Goal: Task Accomplishment & Management: Complete application form

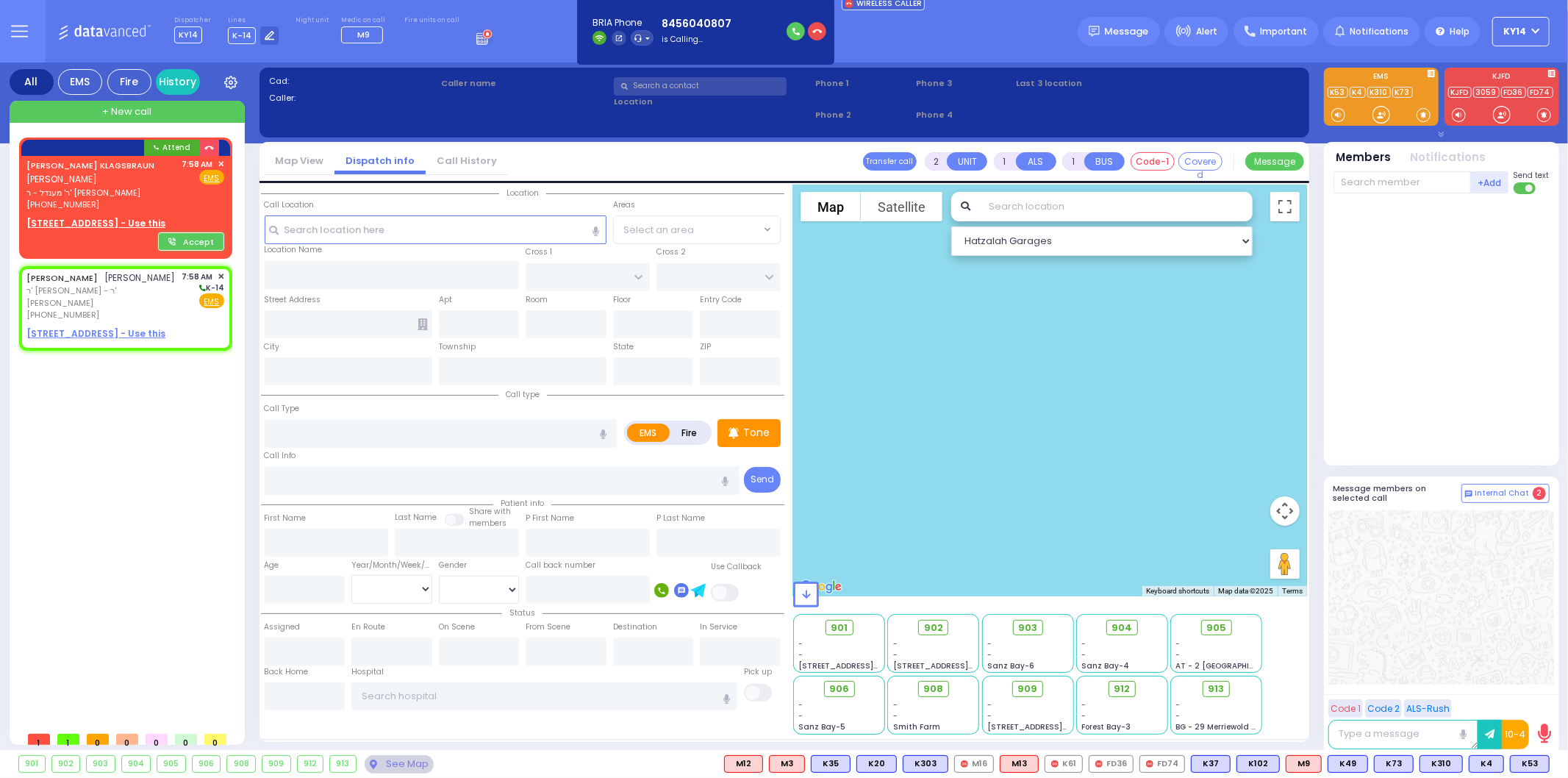
select select
radio input "true"
type input "[PERSON_NAME]"
select select
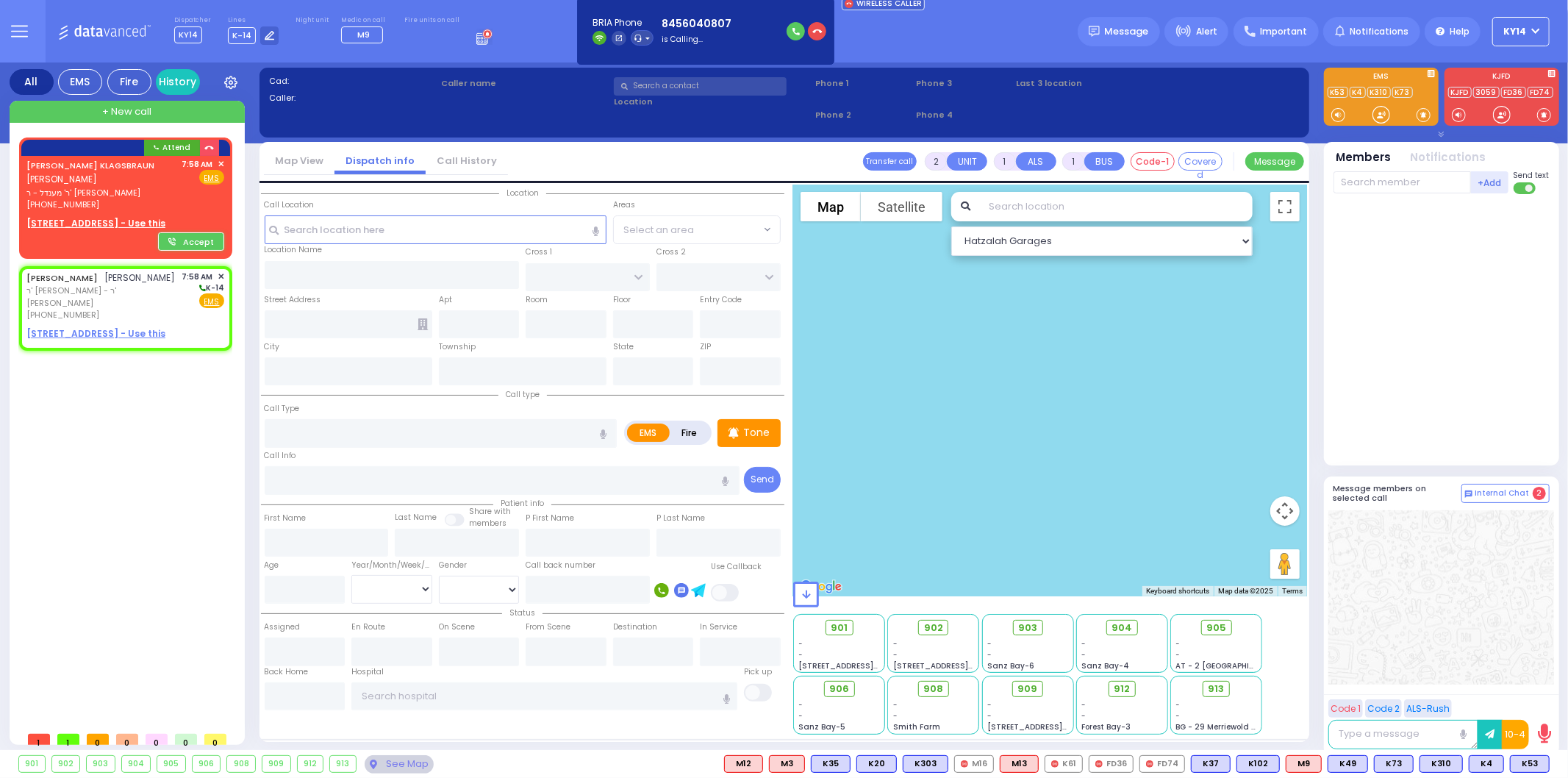
type input "07:58"
select select "Hatzalah Garages"
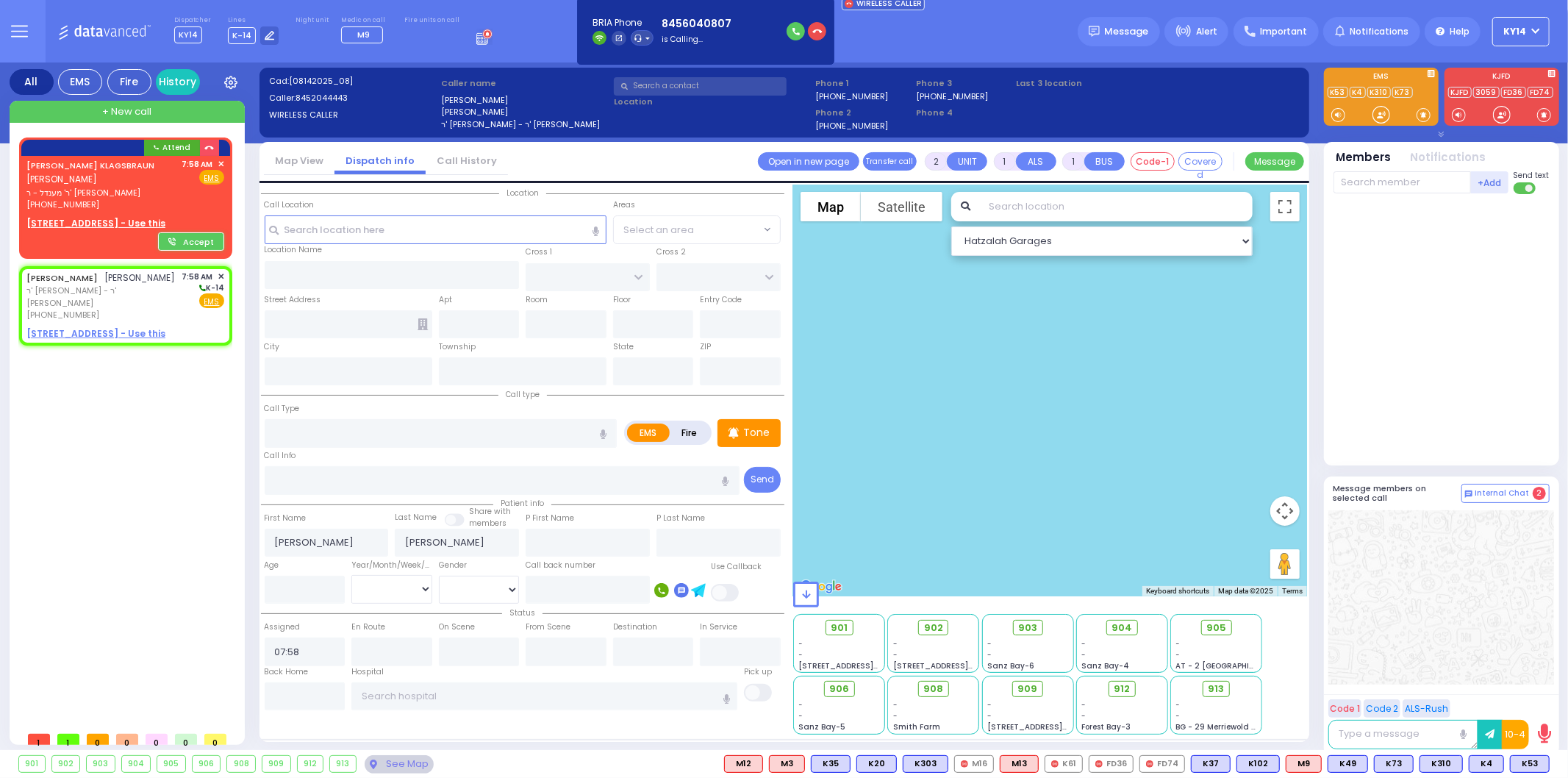
select select
radio input "true"
select select
select select "Hatzalah Garages"
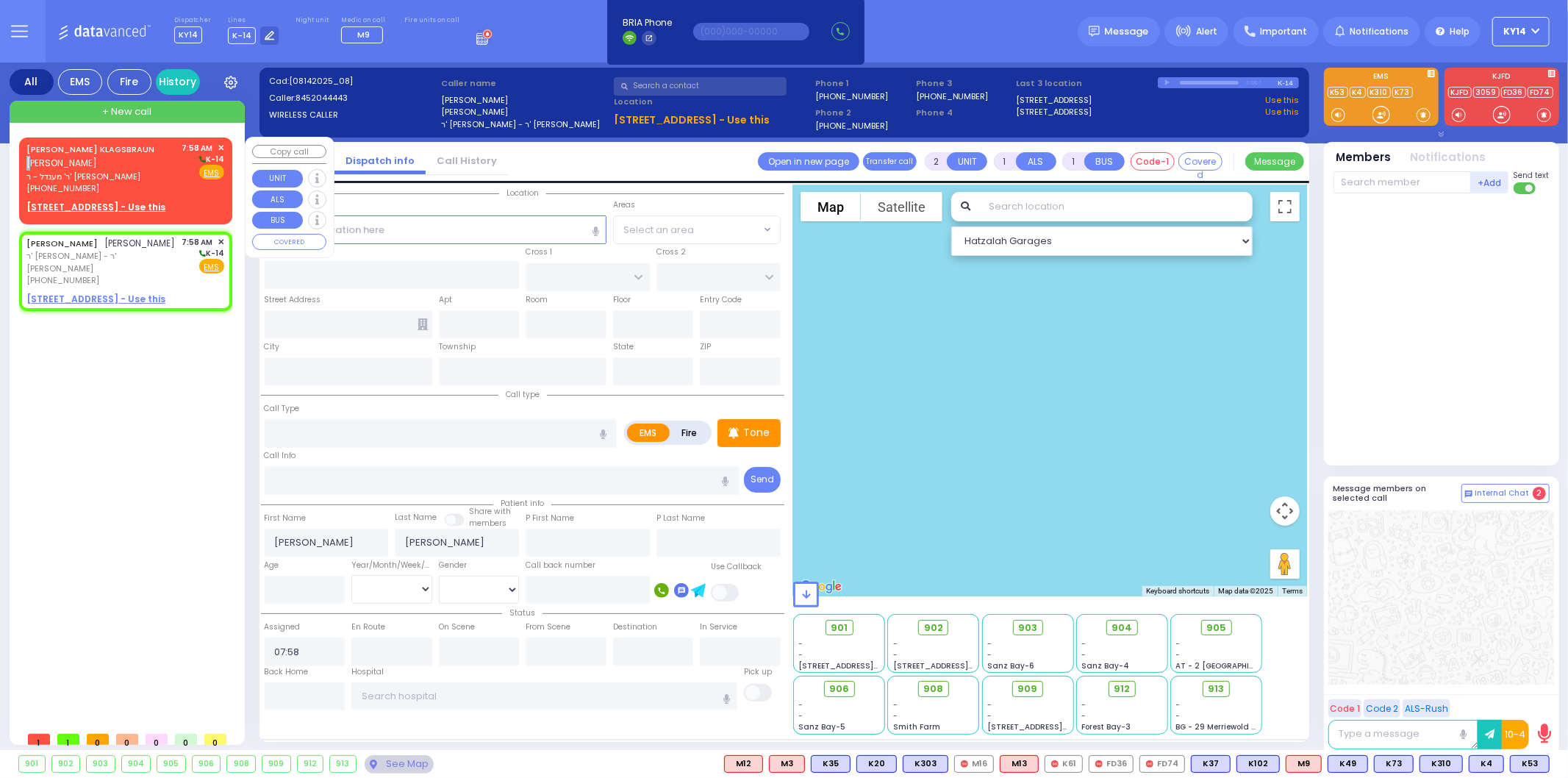
click at [105, 163] on div "[PERSON_NAME] KLAGSBRAUN [PERSON_NAME]" at bounding box center [102, 157] width 150 height 29
select select
radio input "true"
type input "[PERSON_NAME]"
type input "KLAGSBRAUN"
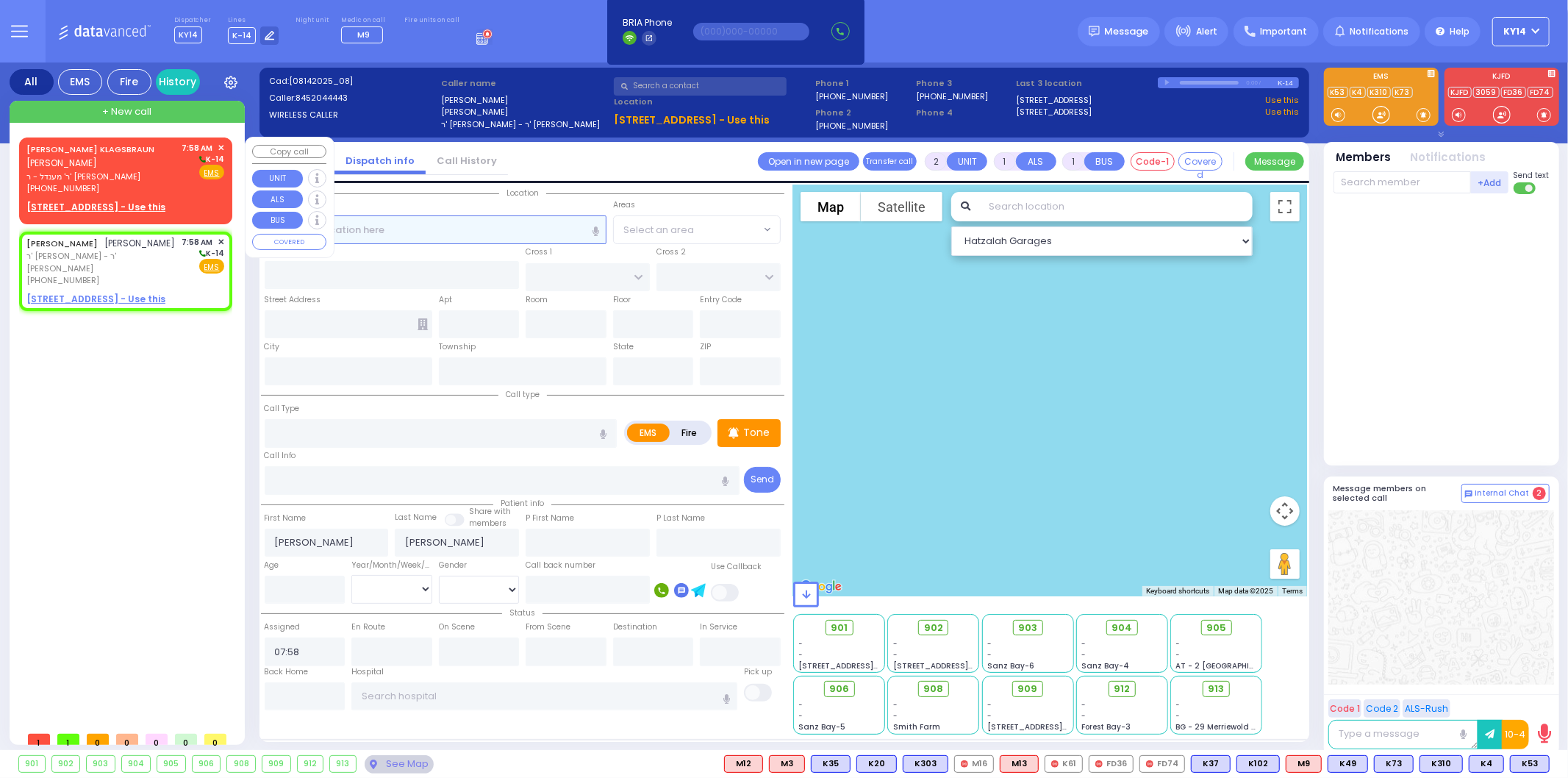
select select
select select "Hatzalah Garages"
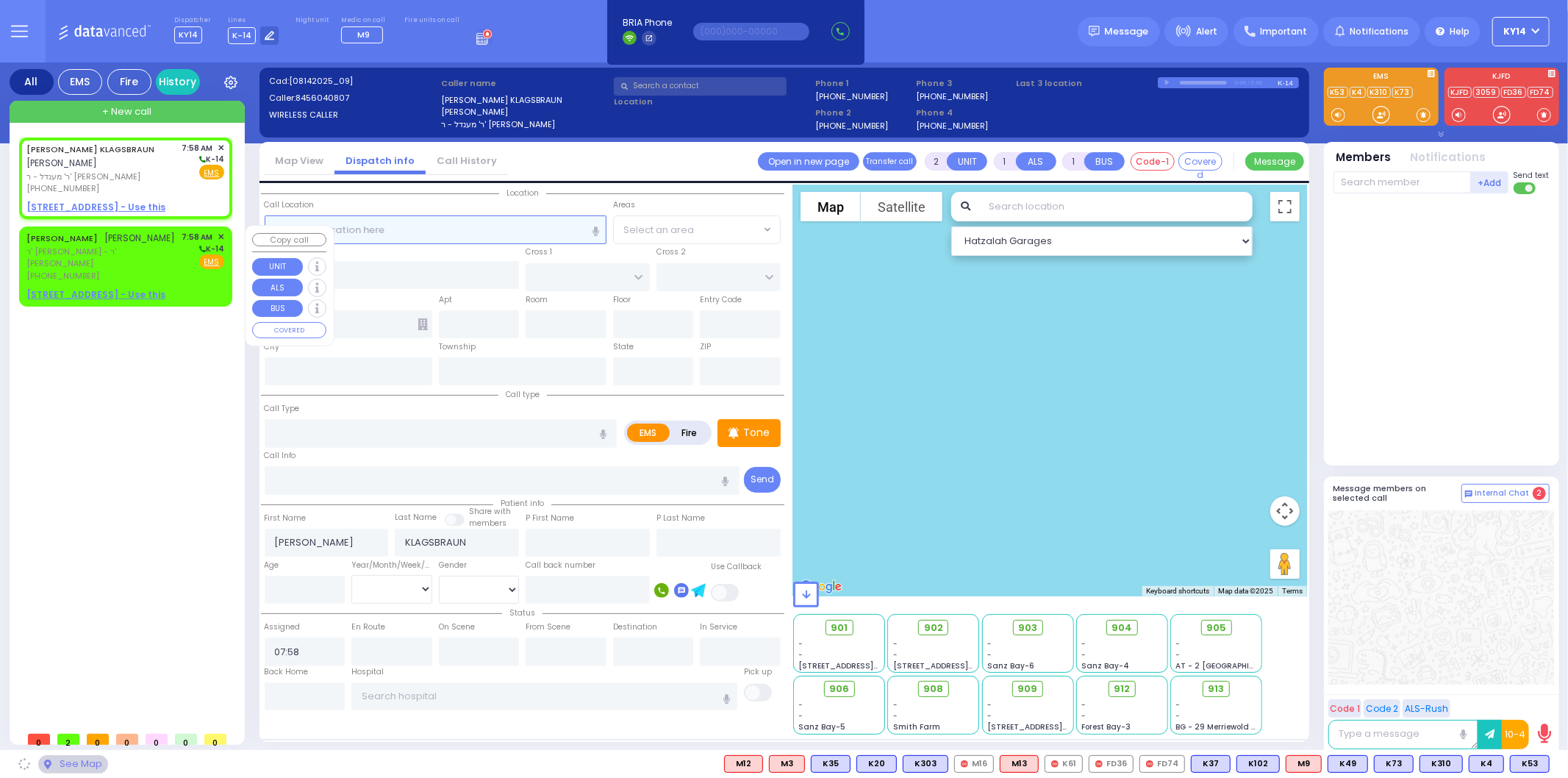
select select
radio input "true"
select select
select select "Hatzalah Garages"
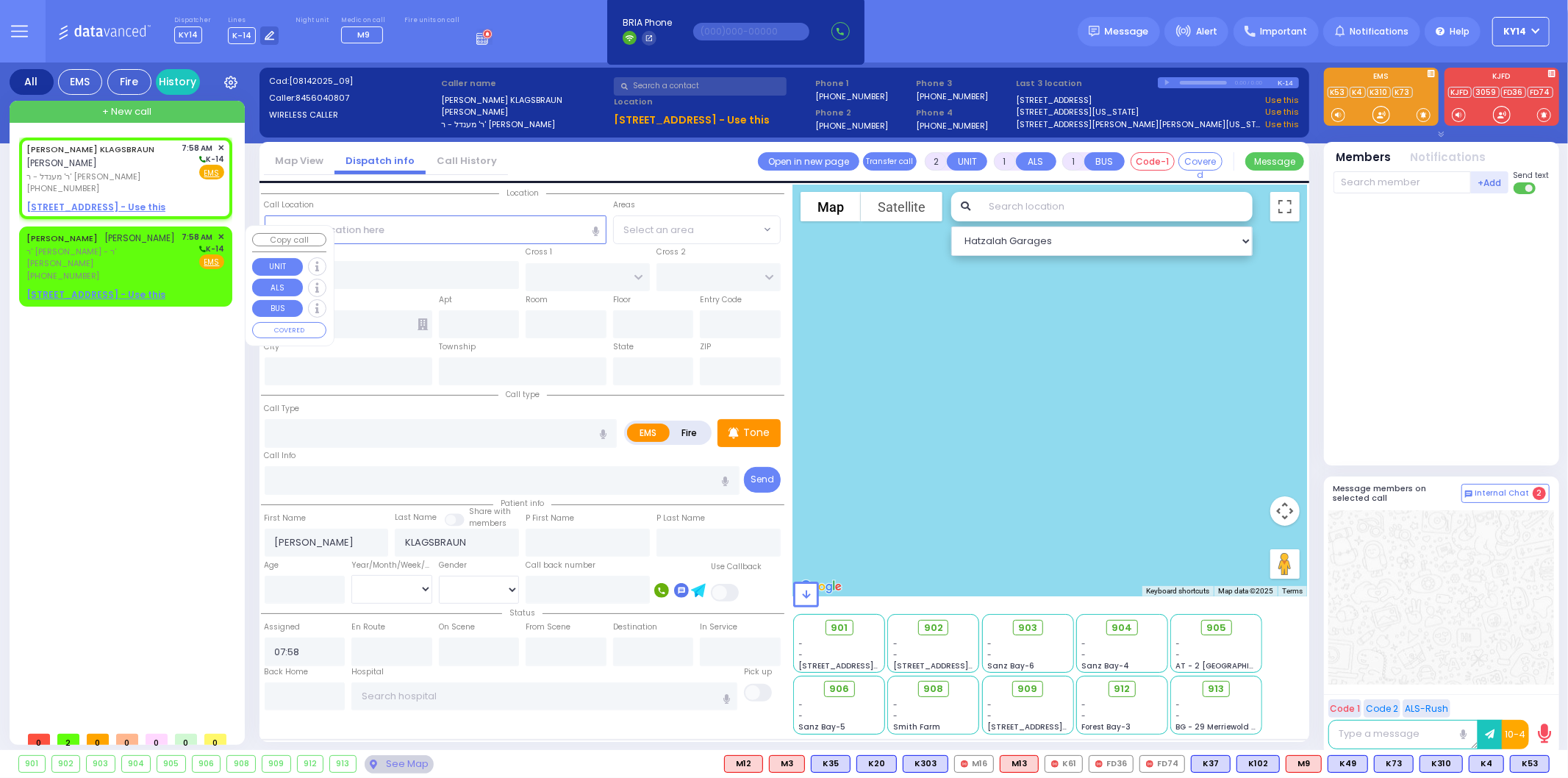
click at [109, 258] on div "[PERSON_NAME] [PERSON_NAME] ר' [PERSON_NAME] [PHONE_NUMBER]" at bounding box center [102, 256] width 150 height 51
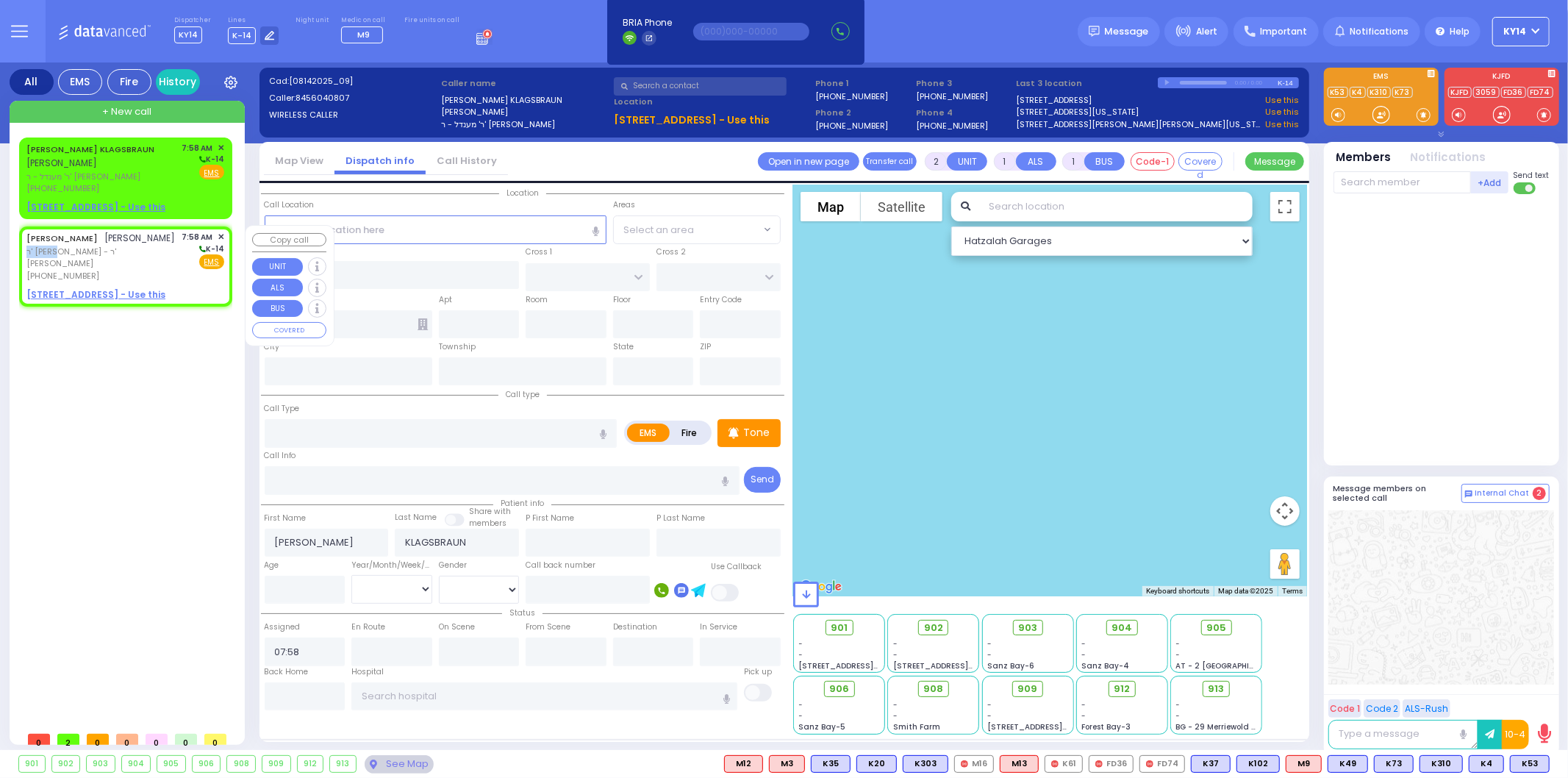
select select
radio input "true"
type input "[PERSON_NAME]"
select select
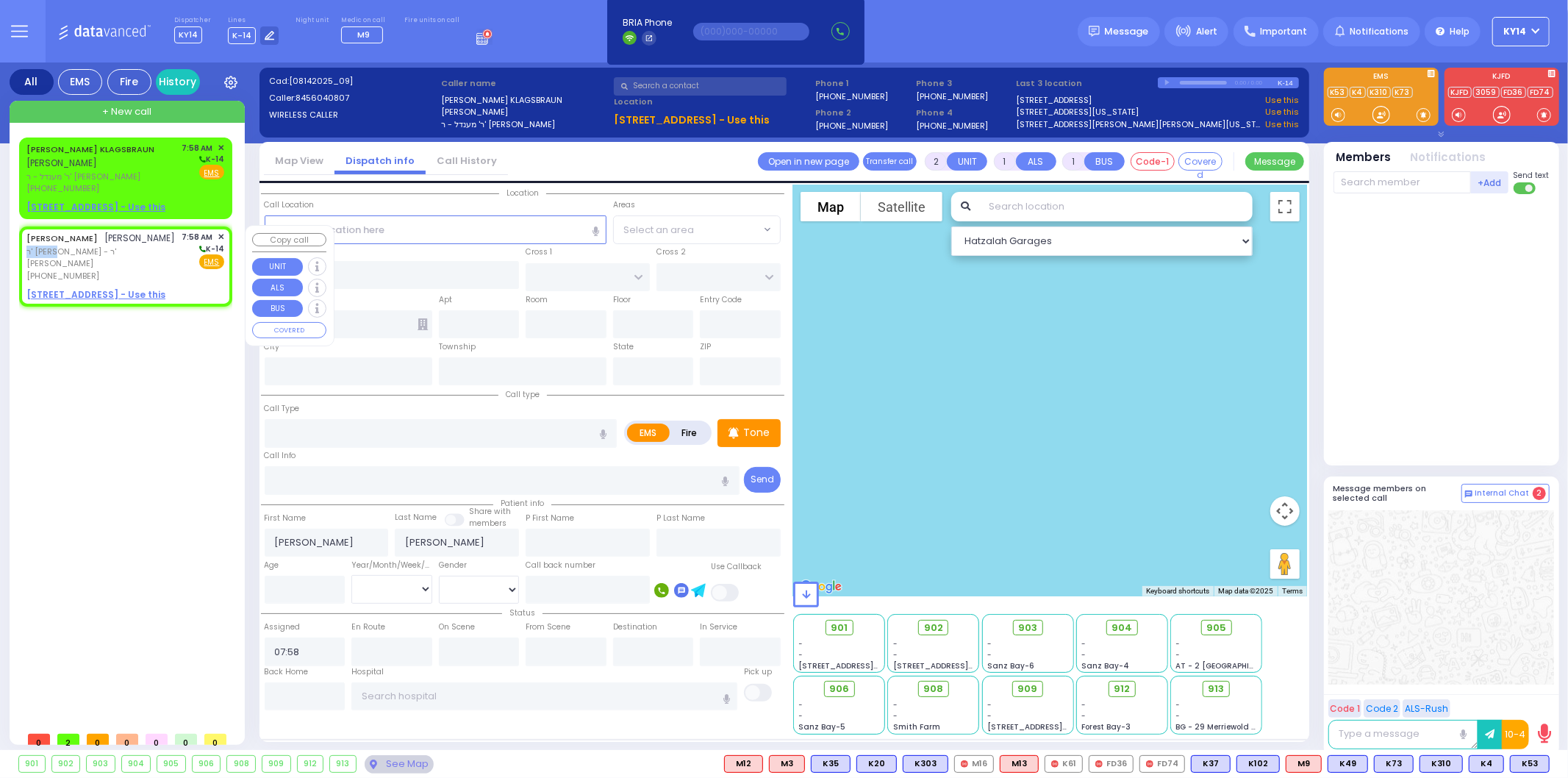
select select "Hatzalah Garages"
select select
radio input "true"
select select
select select "Hatzalah Garages"
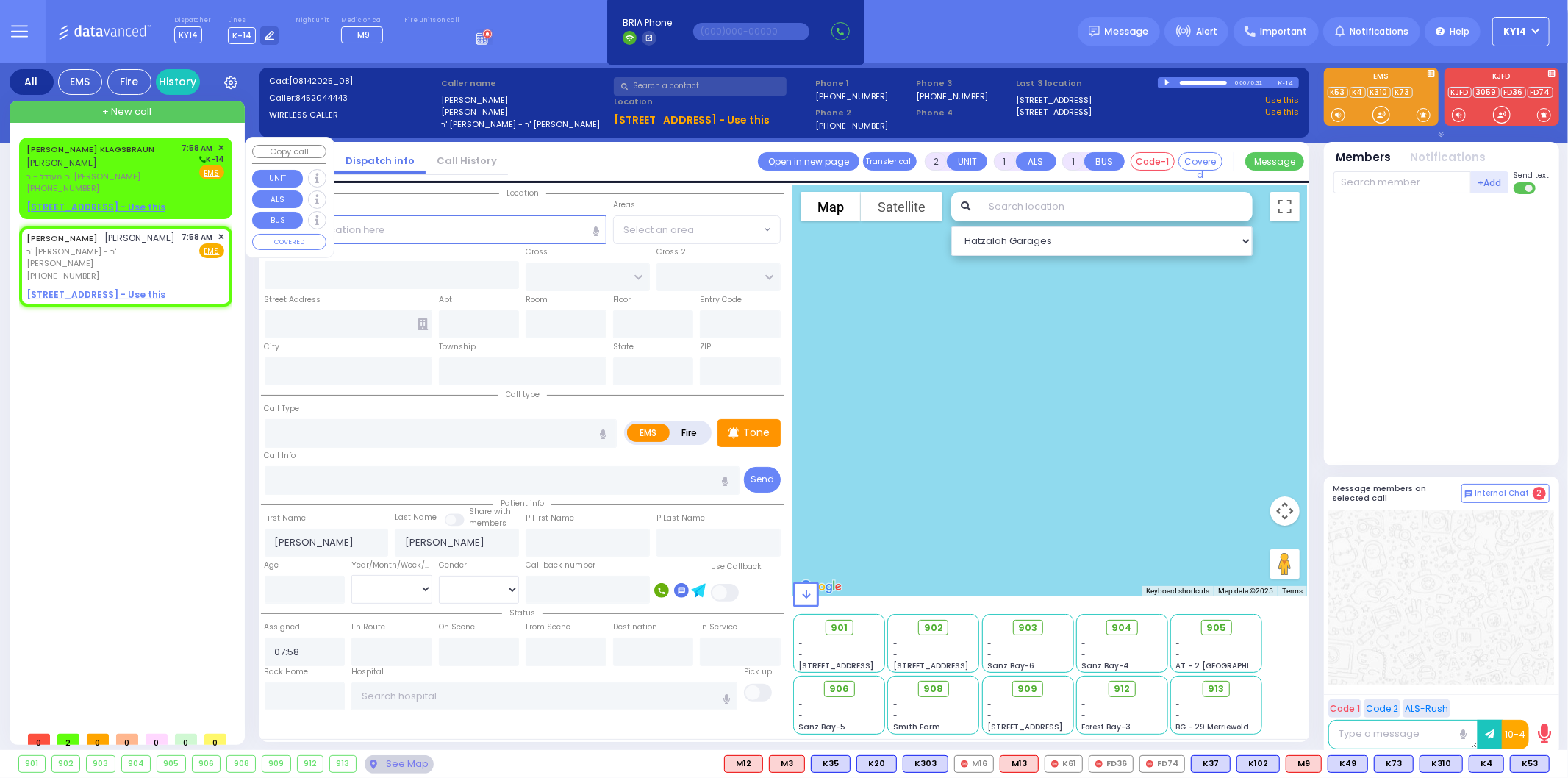
click at [140, 179] on span "ר' מענדל - ר' [PERSON_NAME]" at bounding box center [102, 177] width 150 height 13
select select
radio input "true"
type input "[PERSON_NAME]"
type input "KLAGSBRAUN"
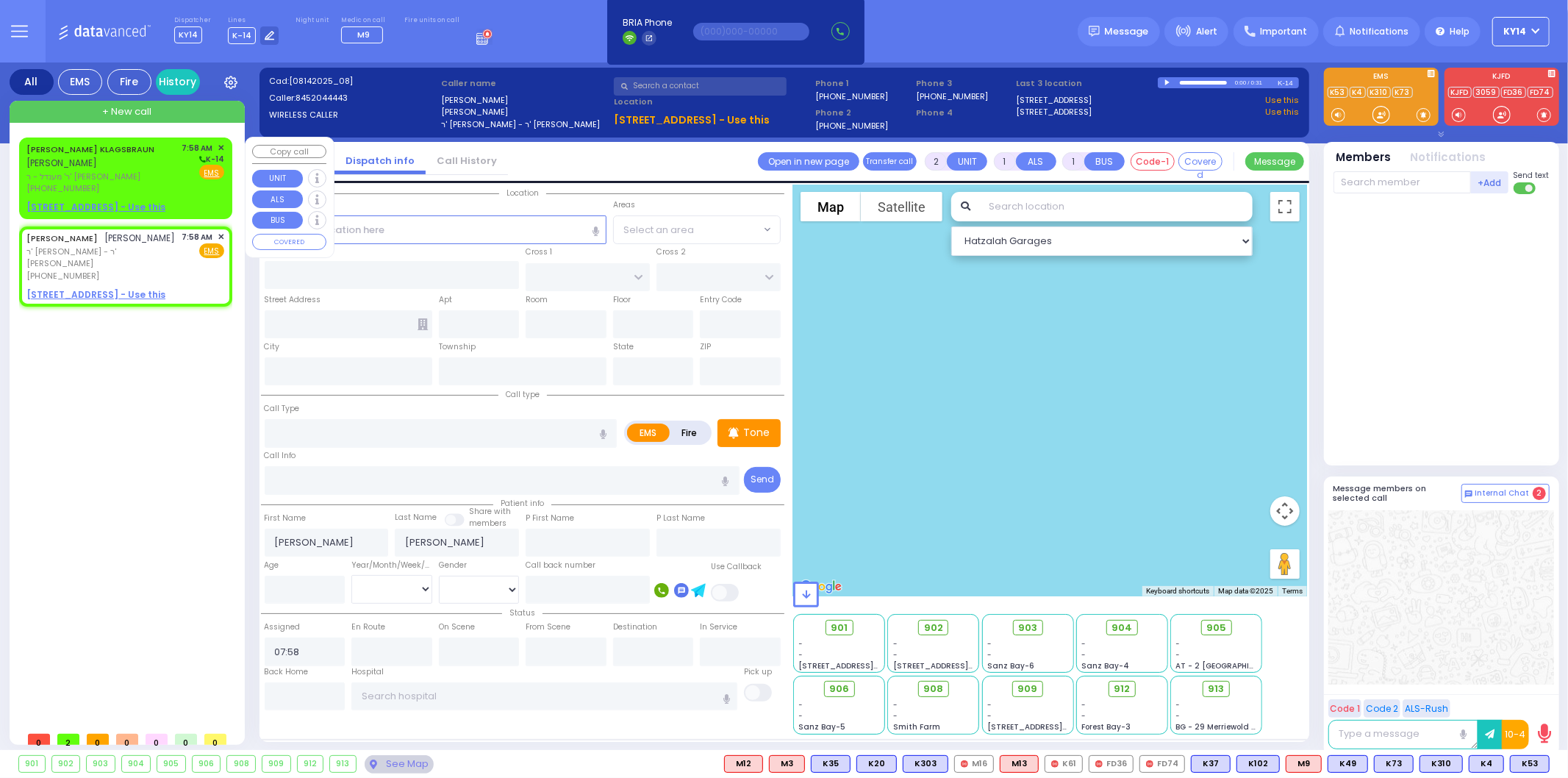
select select
select select "Hatzalah Garages"
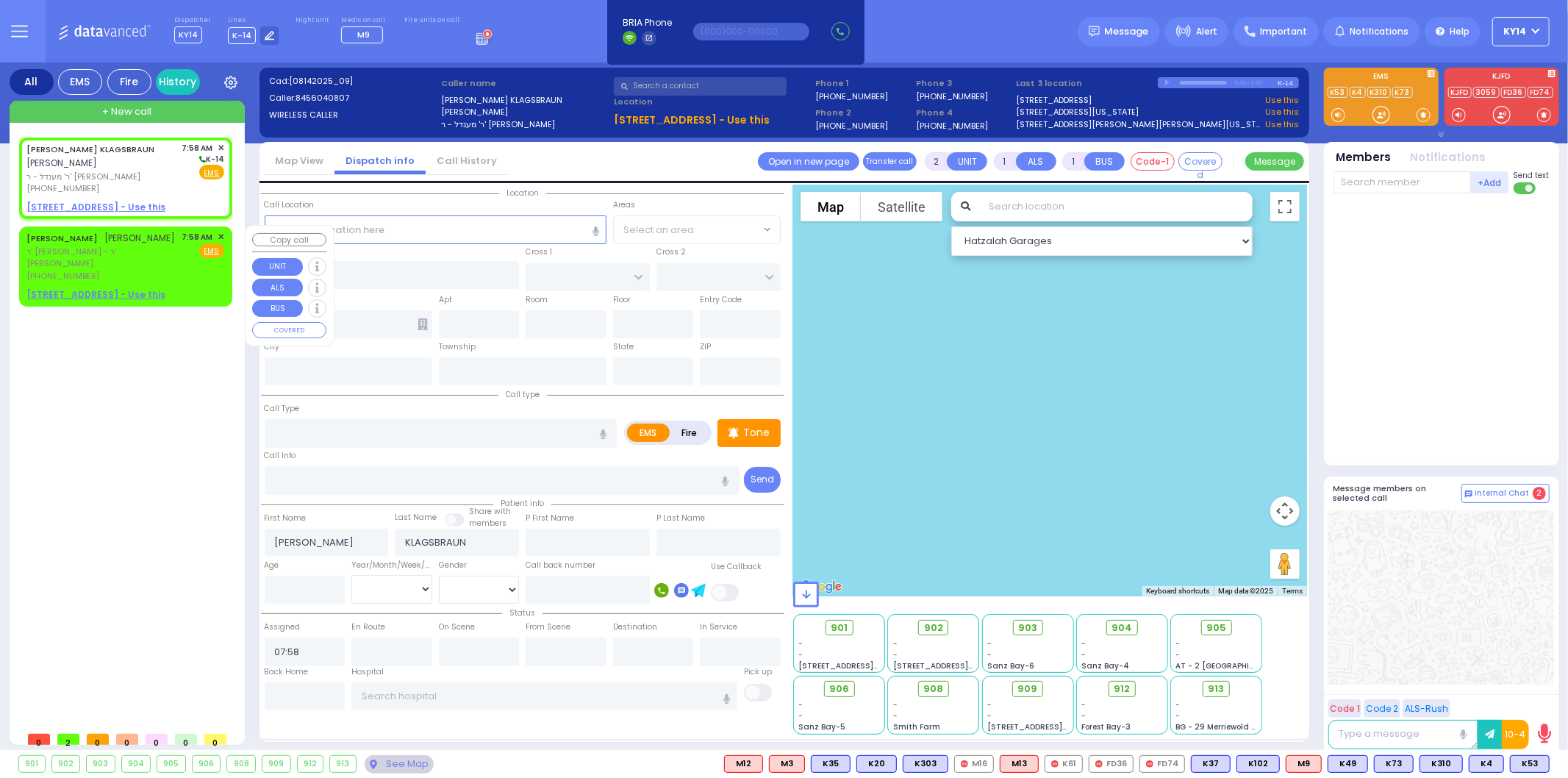
click at [150, 260] on span "ר' [PERSON_NAME] - ר' [PERSON_NAME]" at bounding box center [102, 257] width 150 height 24
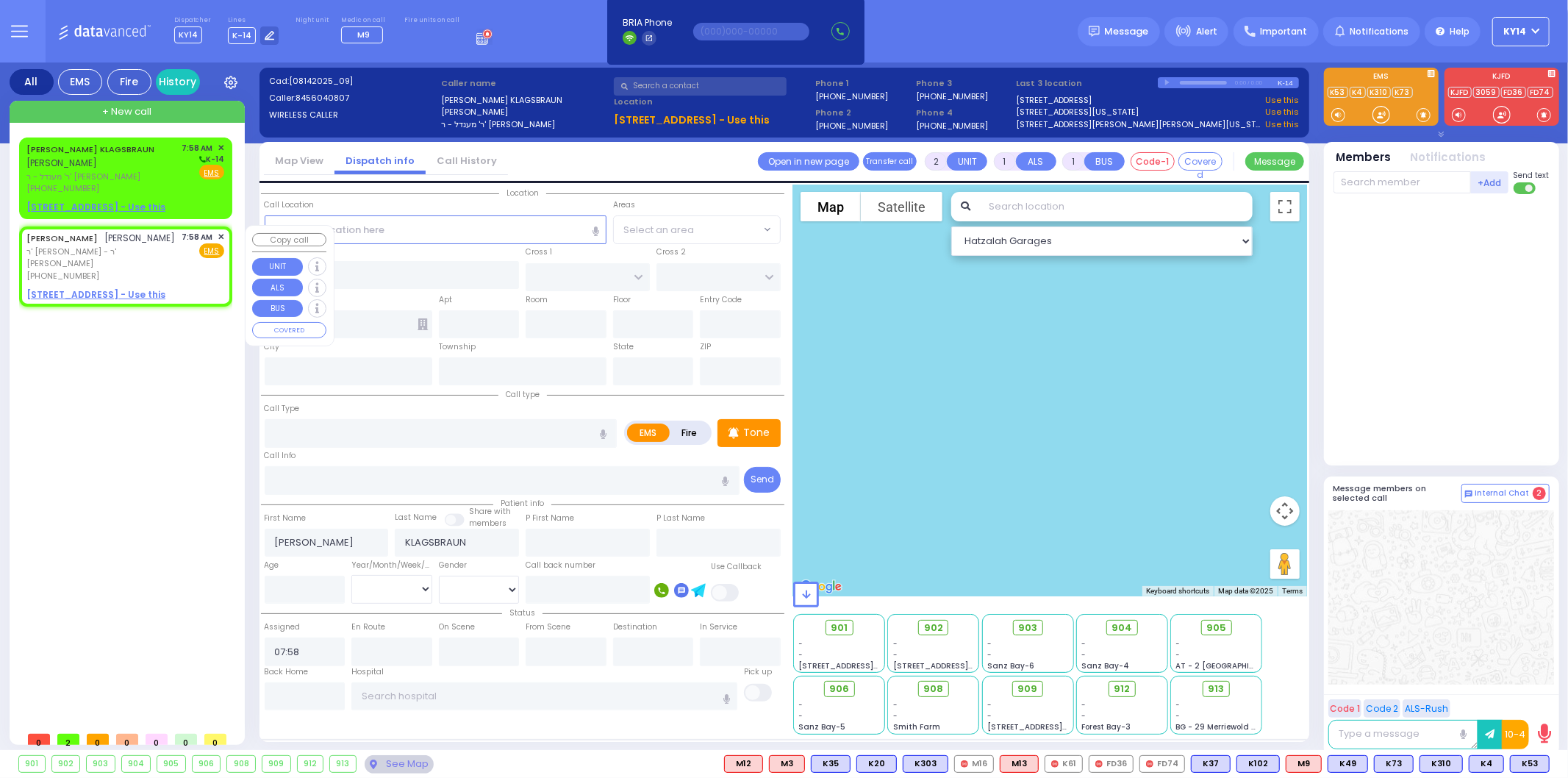
select select
radio input "true"
type input "[PERSON_NAME]"
select select
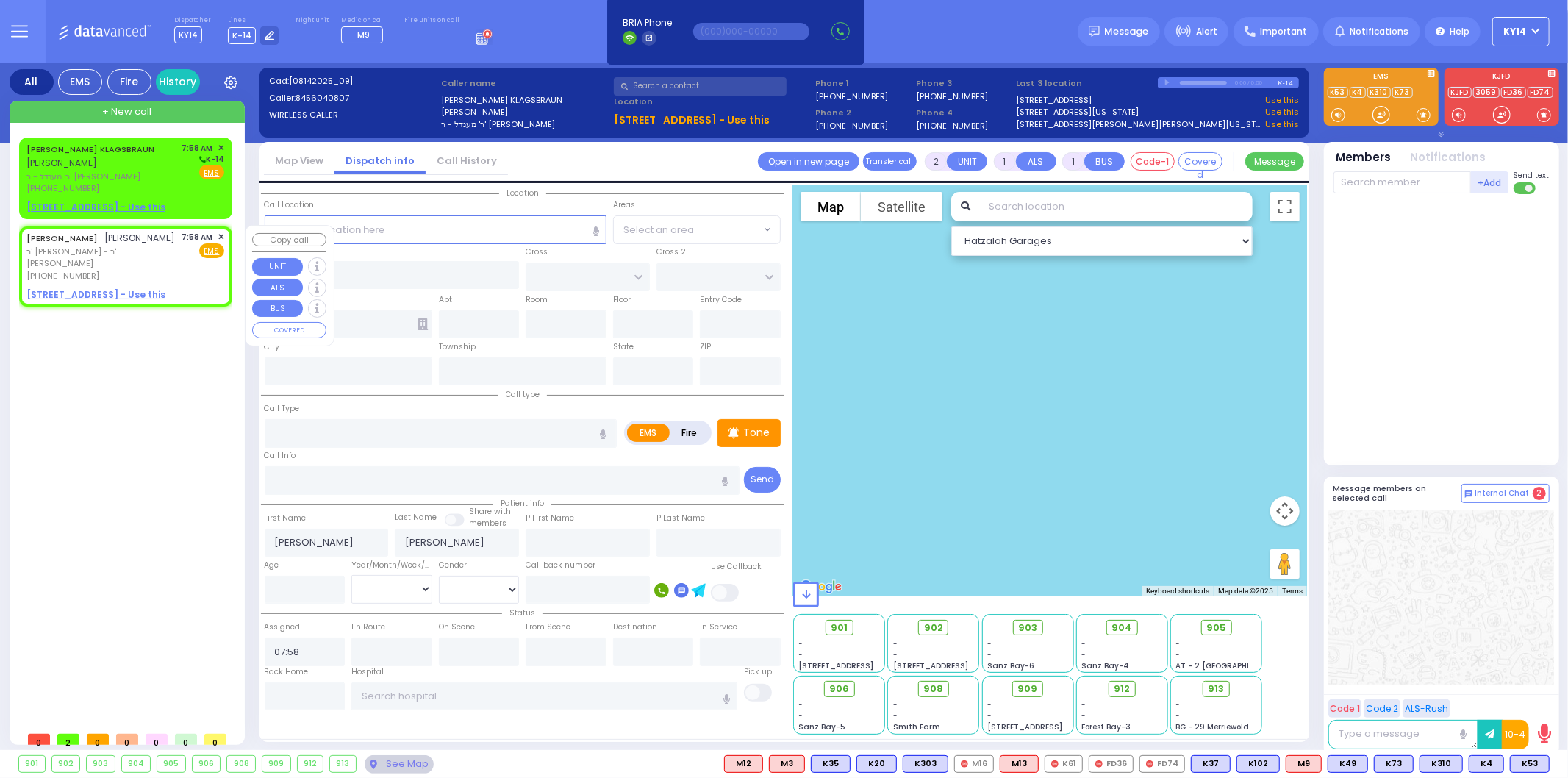
select select "Hatzalah Garages"
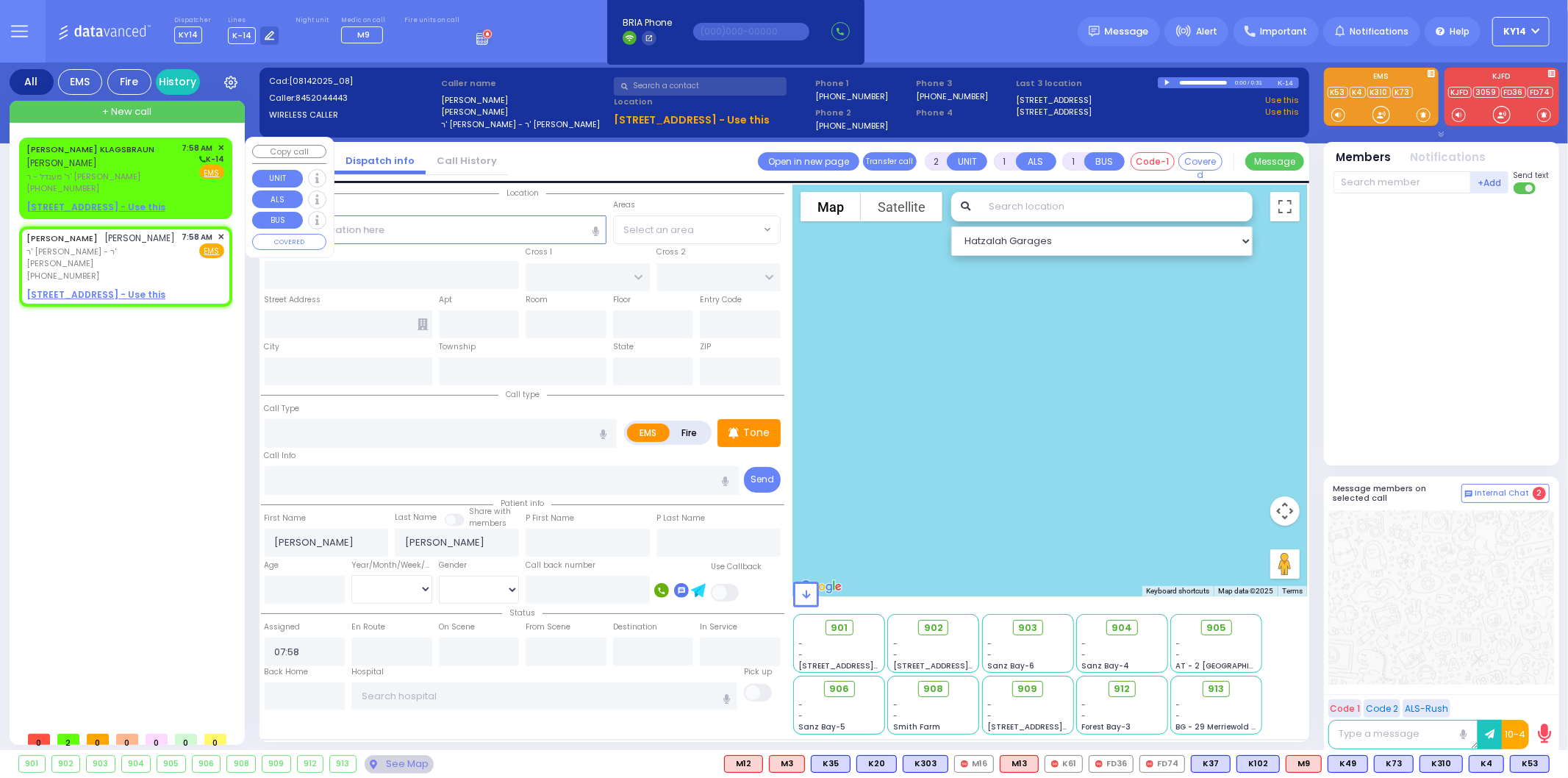
click at [86, 158] on span "[PERSON_NAME]" at bounding box center [62, 163] width 71 height 13
select select
radio input "true"
type input "[PERSON_NAME]"
type input "KLAGSBRAUN"
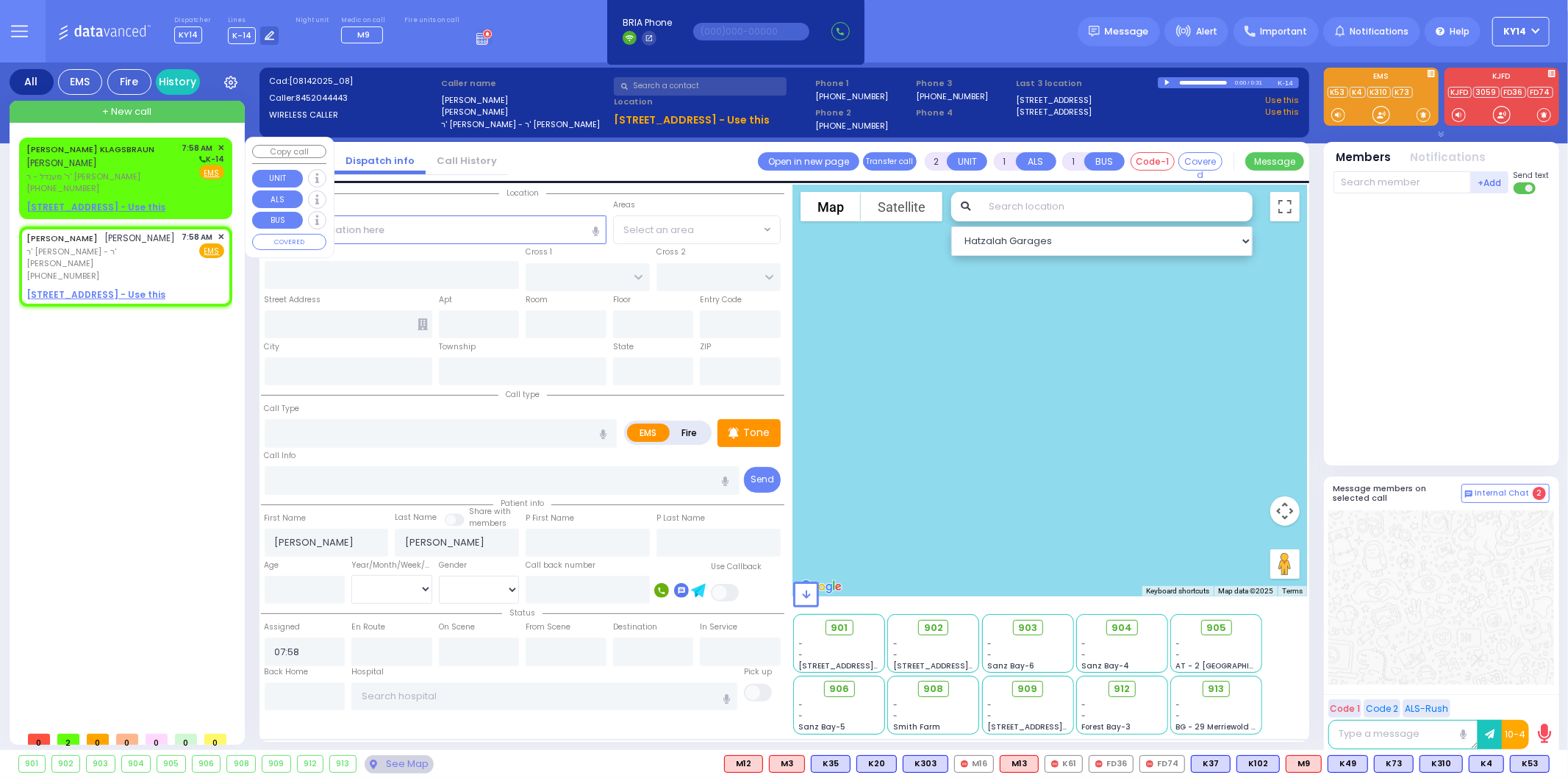
select select
select select "Hatzalah Garages"
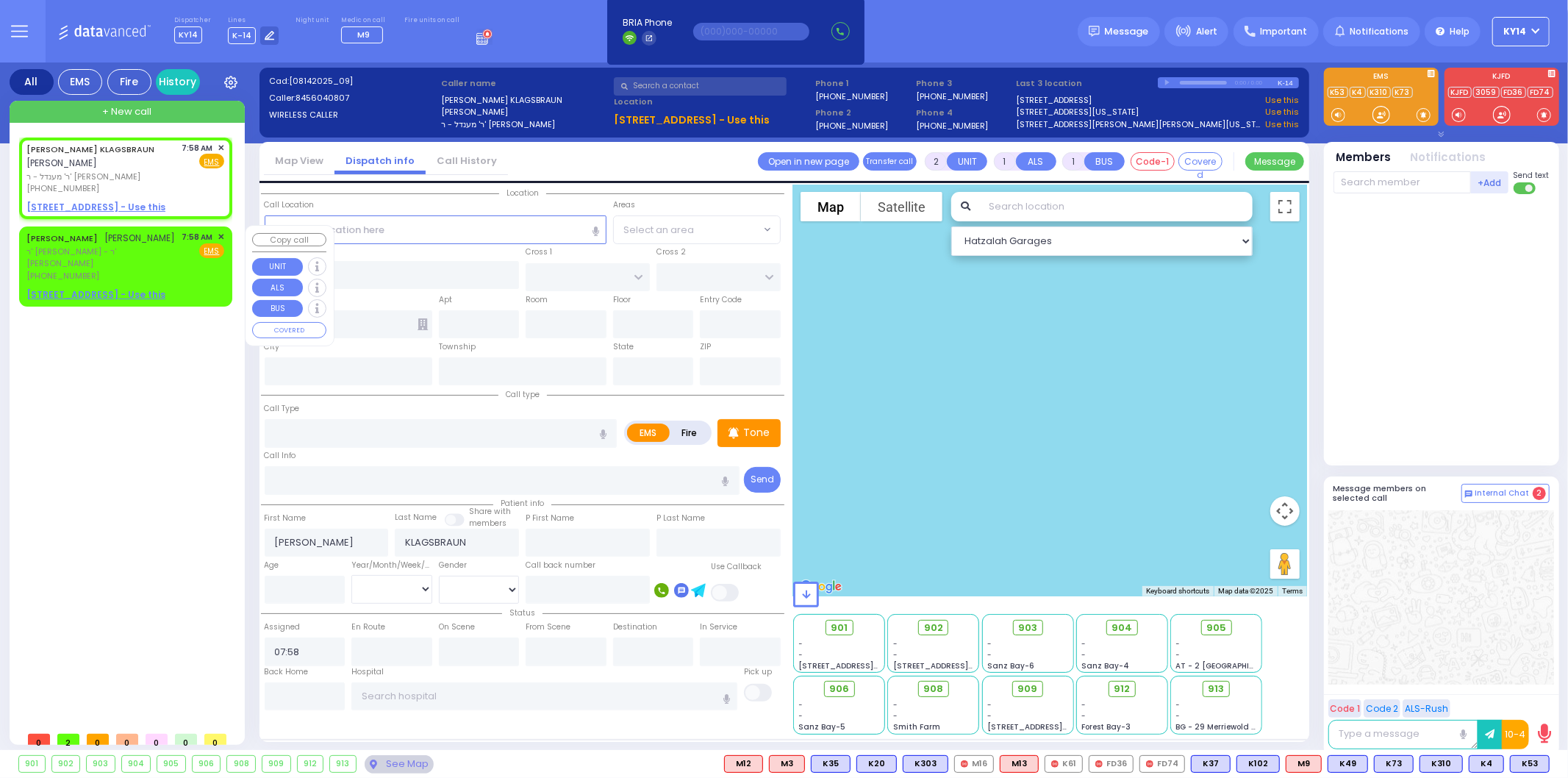
select select
radio input "true"
select select
click at [174, 245] on div "[PERSON_NAME] [PERSON_NAME]" at bounding box center [101, 238] width 149 height 14
select select "Hatzalah Garages"
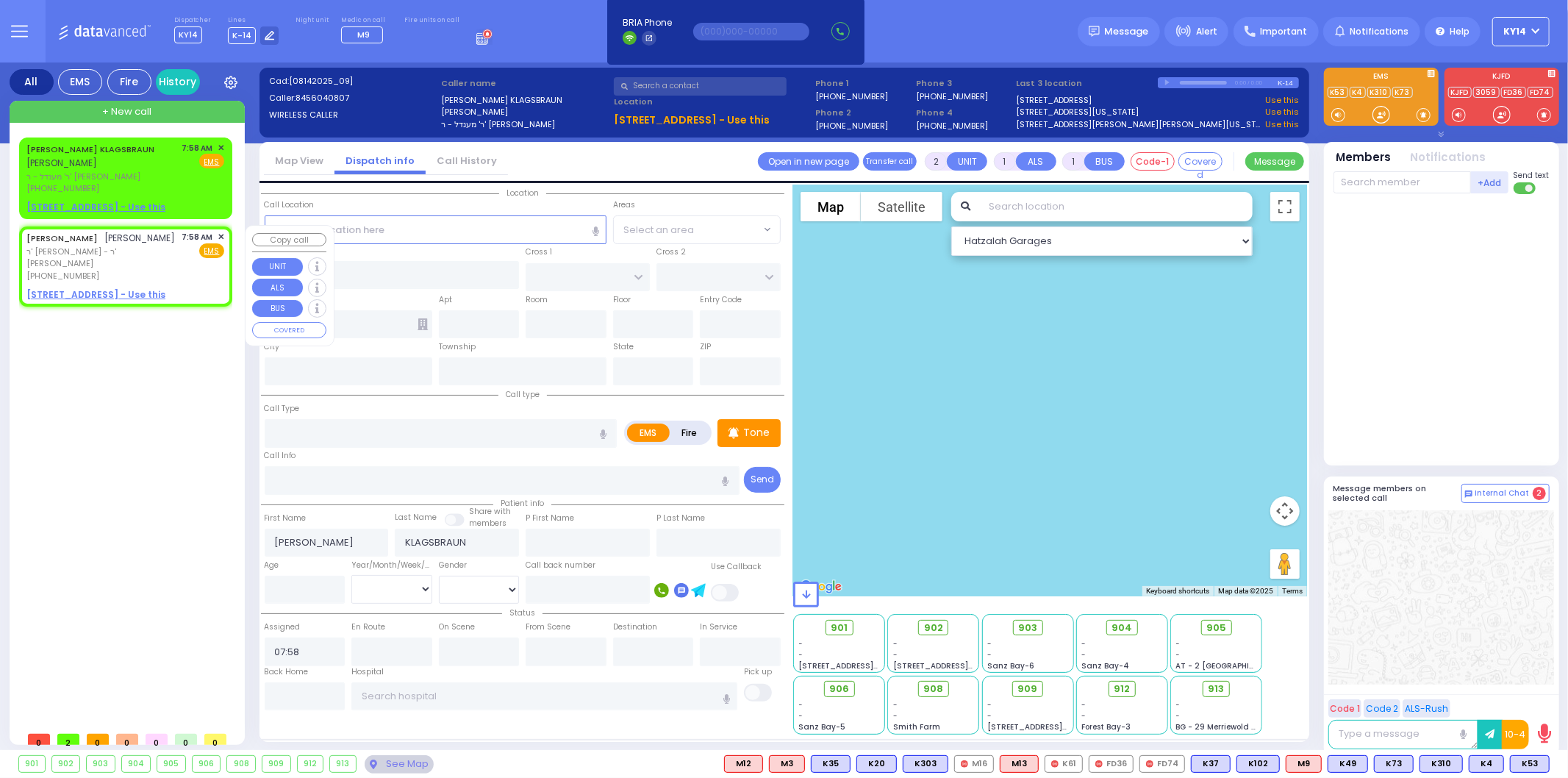
select select
radio input "true"
type input "[PERSON_NAME]"
select select
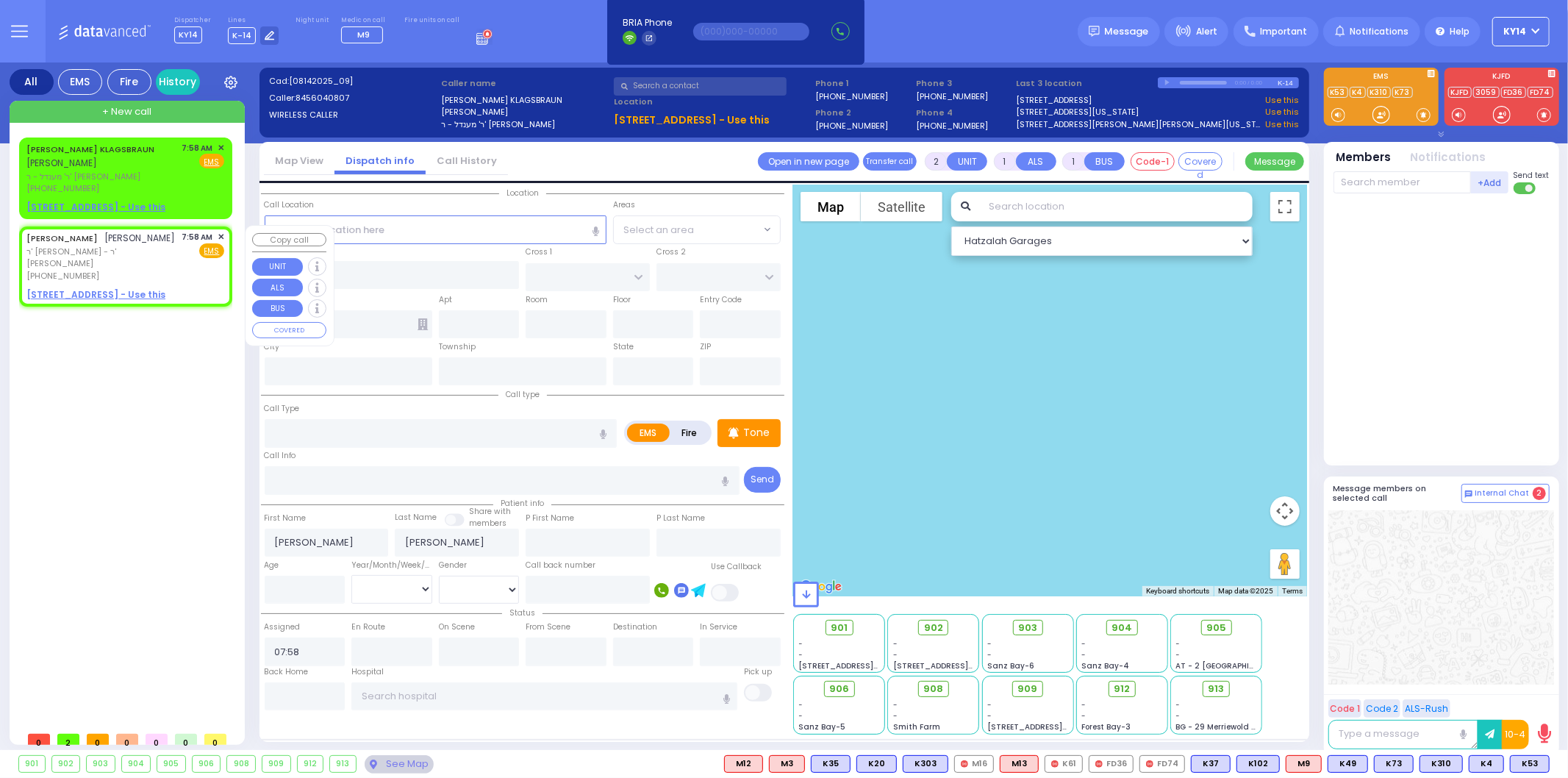
select select "Hatzalah Garages"
click at [86, 290] on u "[STREET_ADDRESS] - Use this" at bounding box center [96, 295] width 139 height 13
select select
radio input "true"
select select
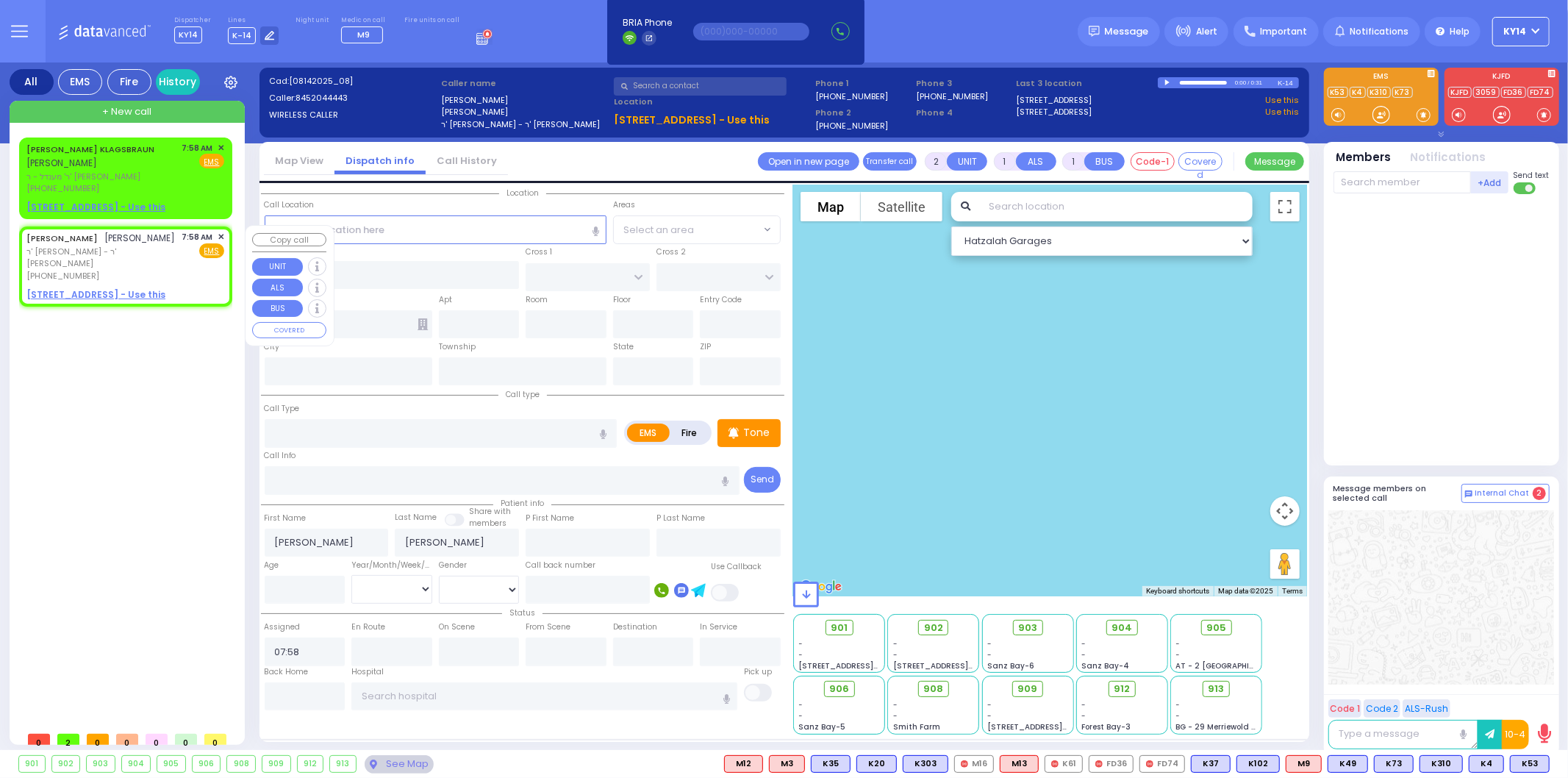
select select "Hatzalah Garages"
select select
radio input "true"
select select
type input "LIZENSK BLVD"
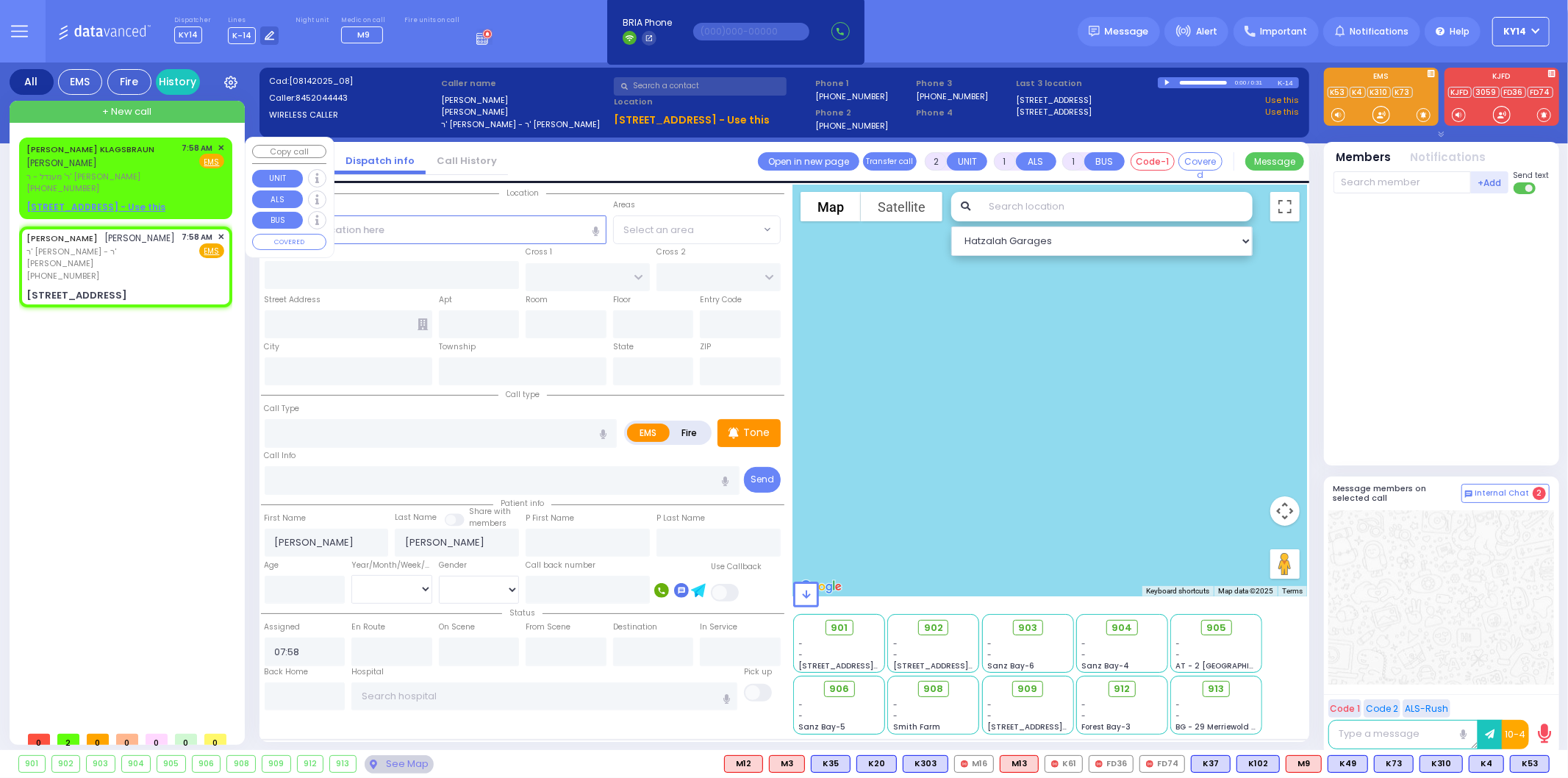
type input "FOREST RD"
type input "4 LIZENSK BLVD"
type input "103"
type input "Monroe"
type input "[US_STATE]"
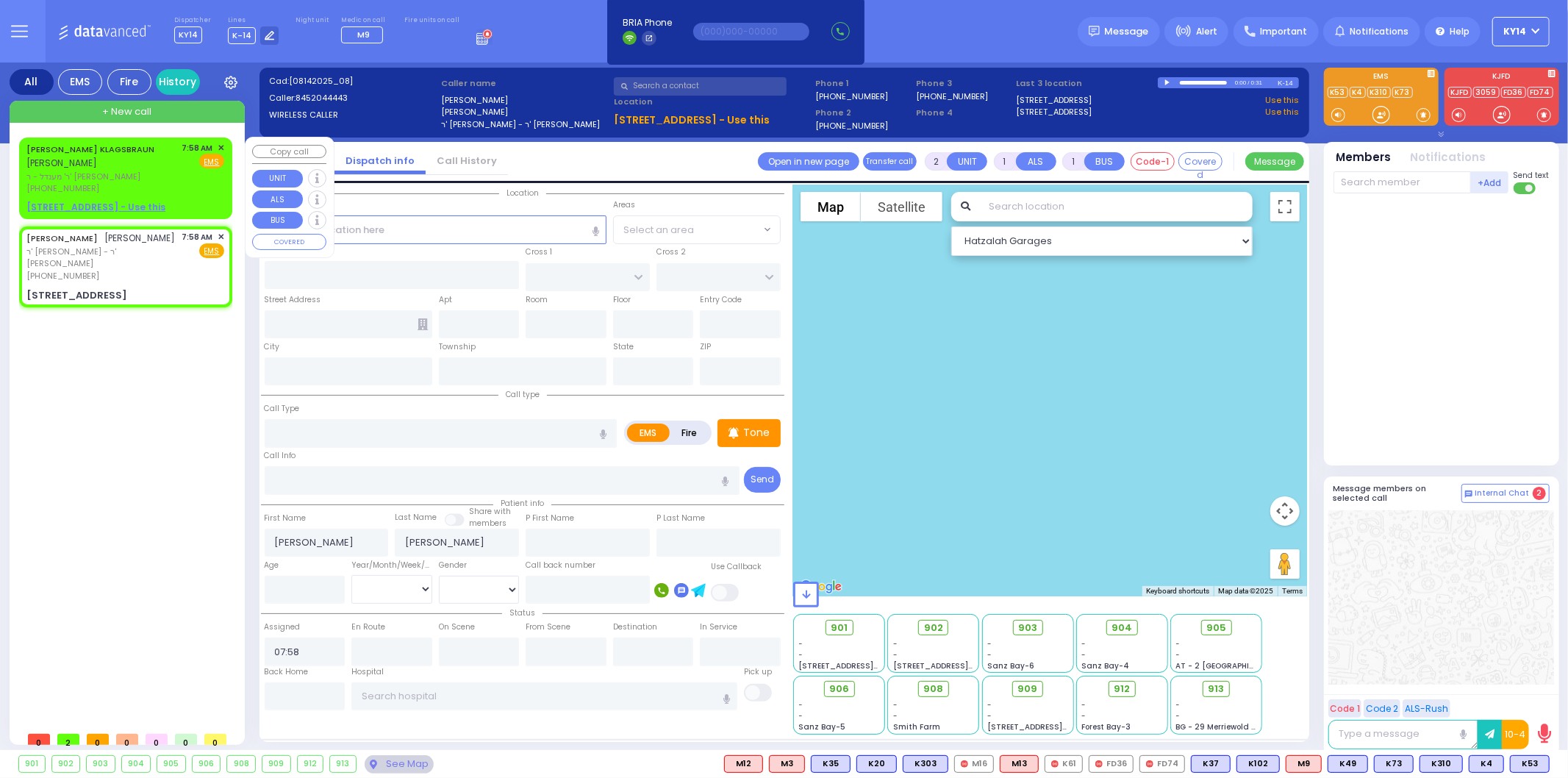
type input "10950"
click at [68, 202] on u "[STREET_ADDRESS] - Use this" at bounding box center [96, 207] width 139 height 13
radio input "true"
type input "[PERSON_NAME]"
type input "KLAGSBRAUN"
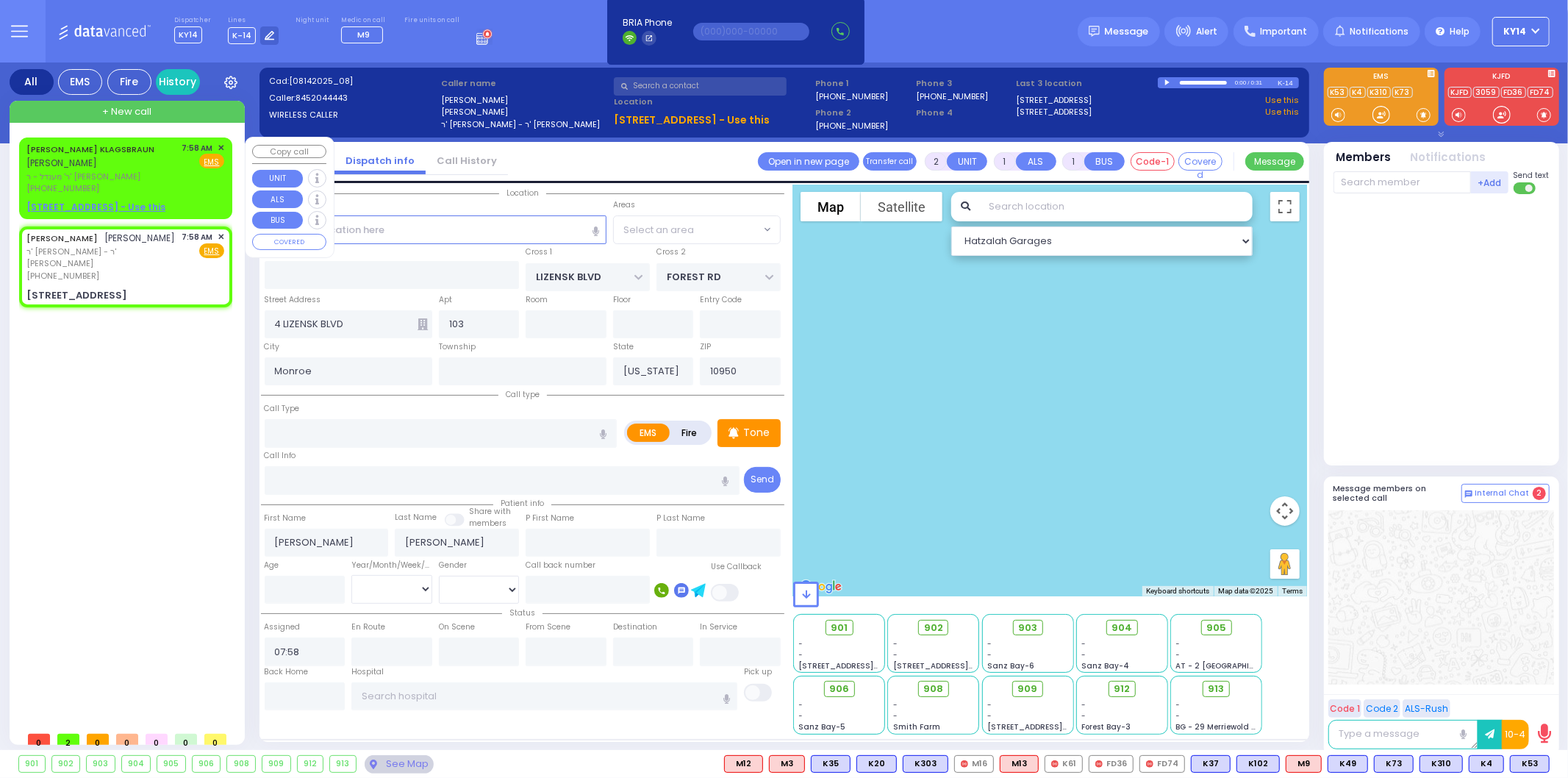
select select
select select "Hatzalah Garages"
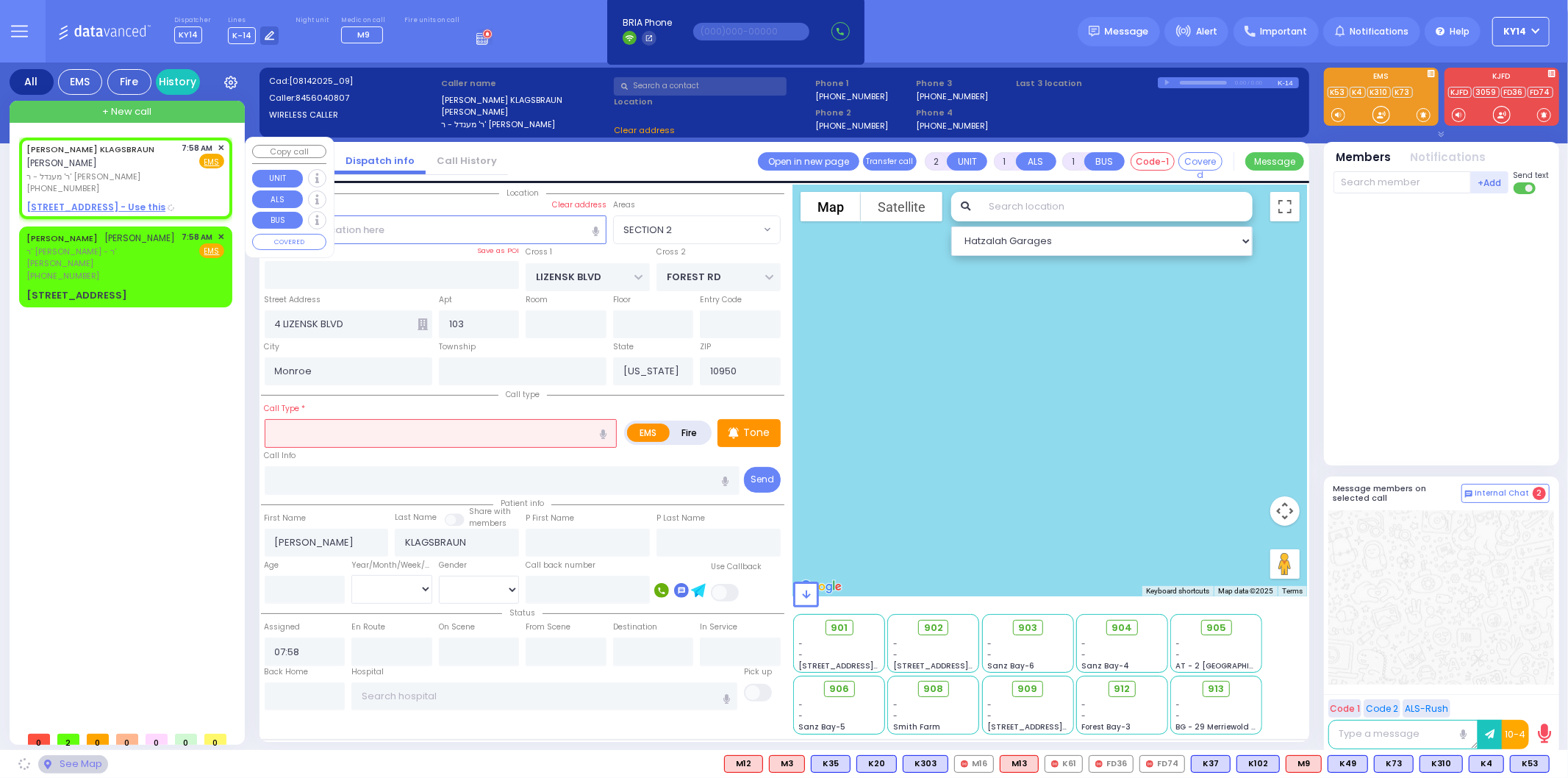
type input "[GEOGRAPHIC_DATA]"
type input "COUNTY ROUTE 105"
type input "[STREET_ADDRESS]"
type input "104"
type input "[PERSON_NAME]"
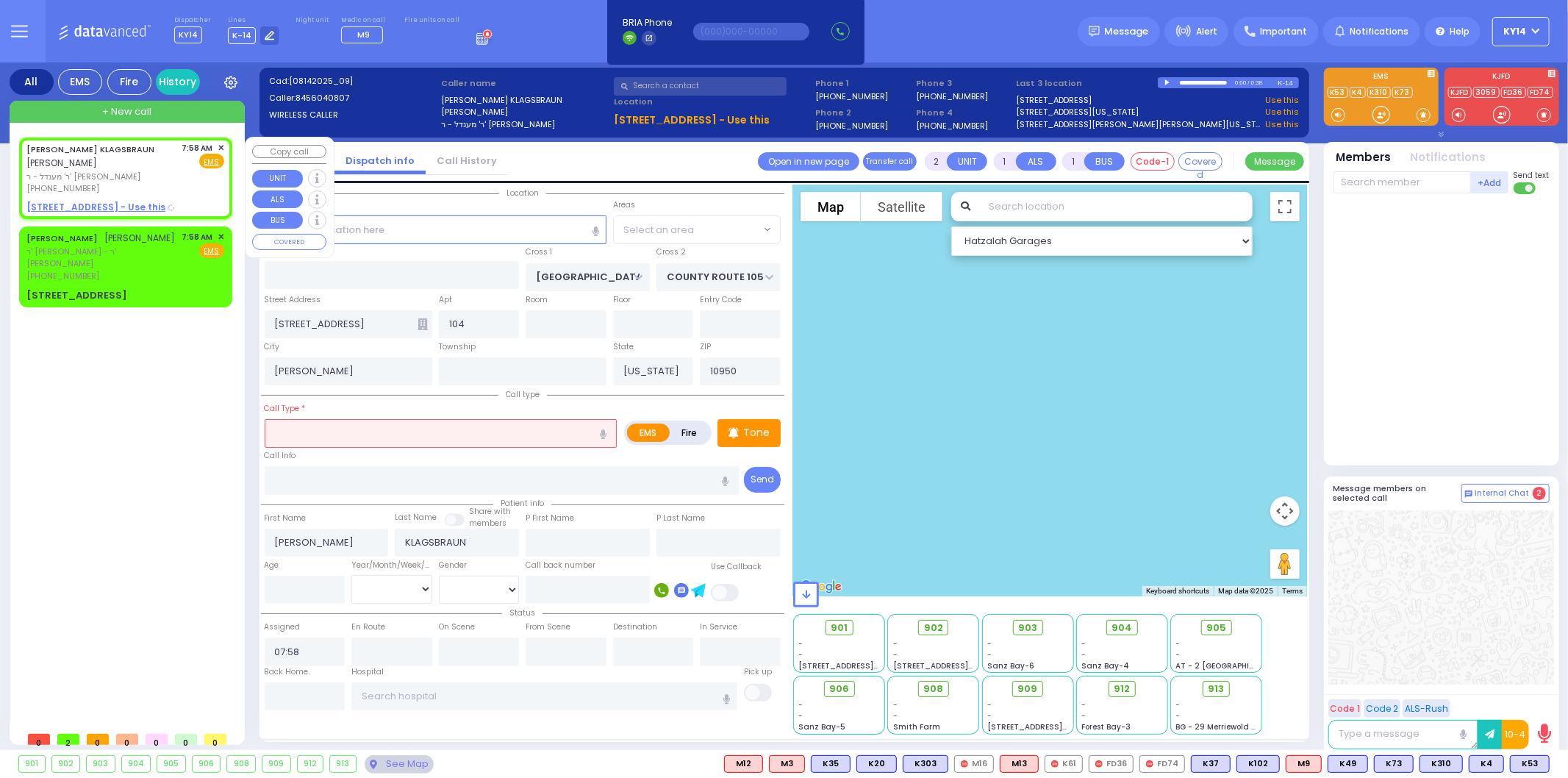
select select "SECTION 4"
select select
radio input "true"
select select
select select "Hatzalah Garages"
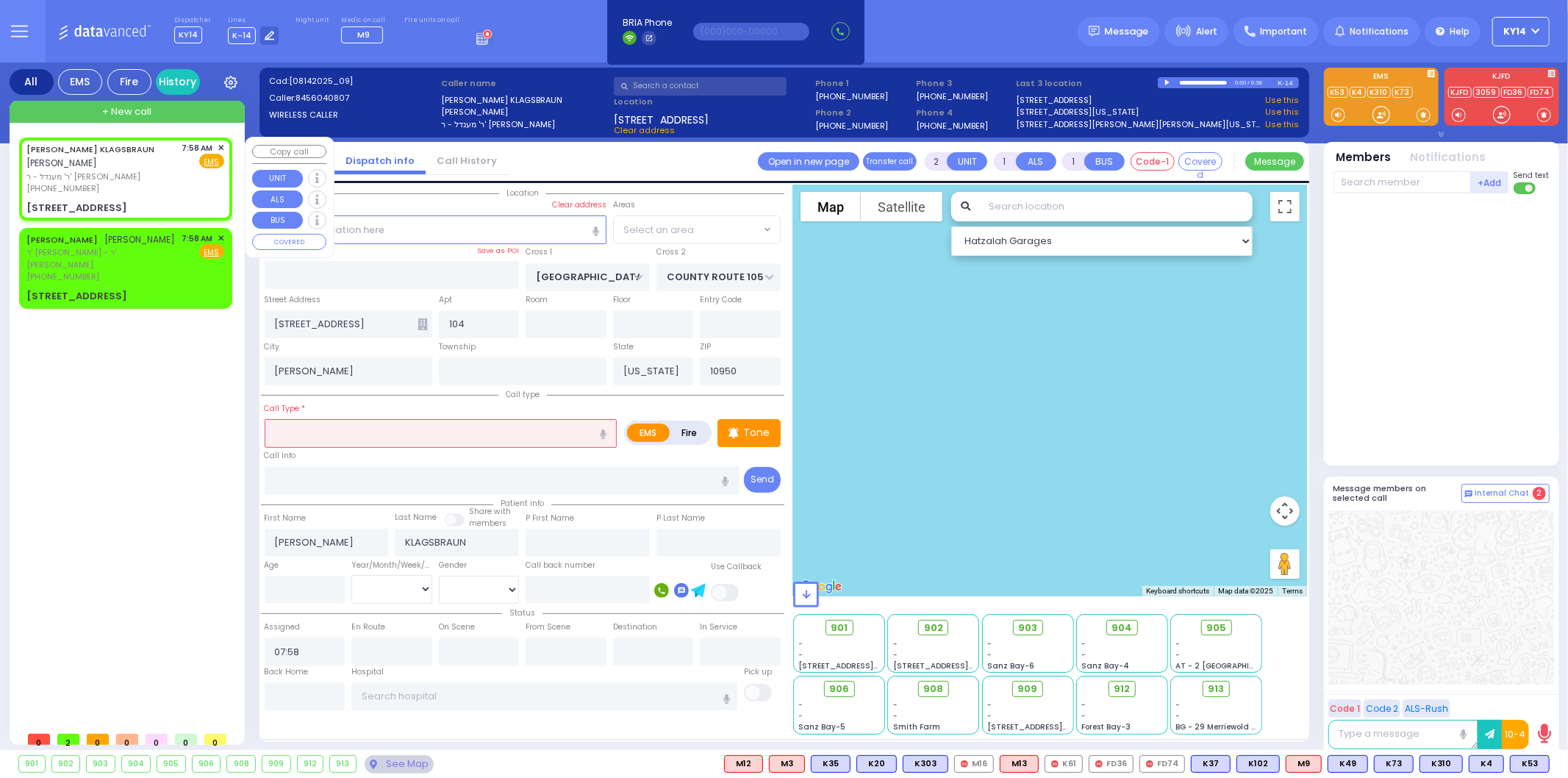
select select "SECTION 4"
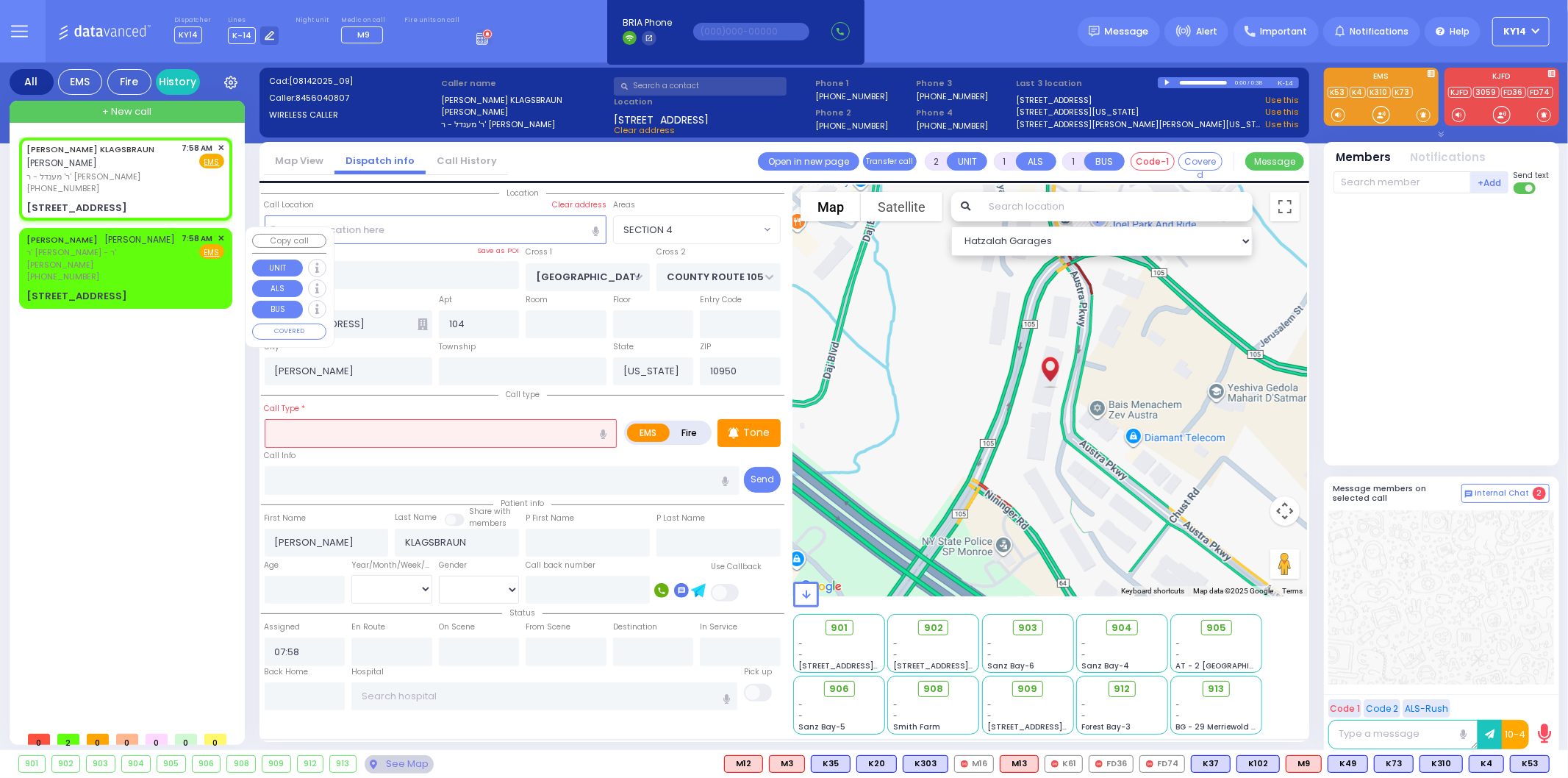
click at [109, 247] on div "[PERSON_NAME] [PERSON_NAME]" at bounding box center [101, 240] width 149 height 14
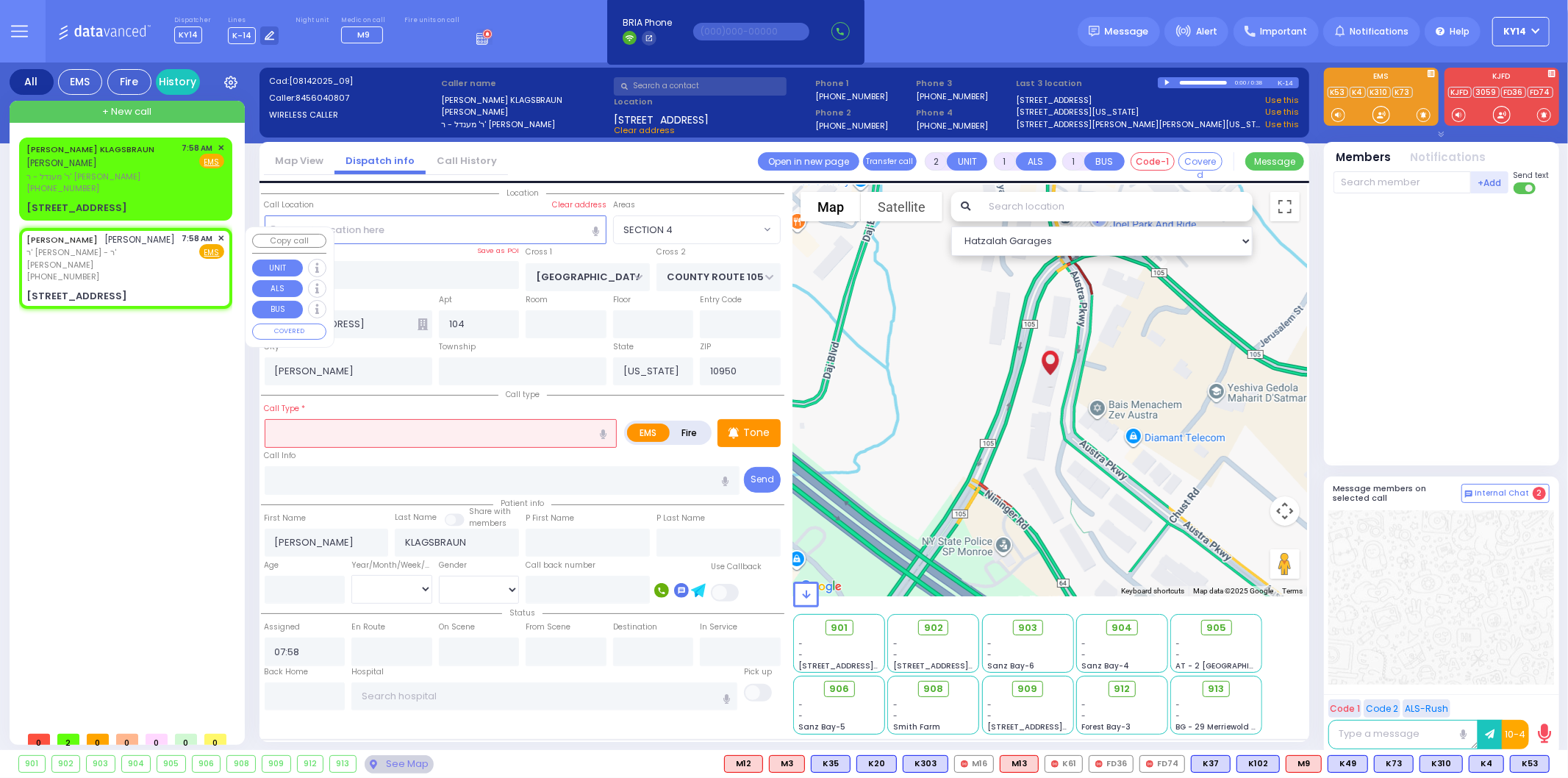
select select
radio input "true"
type input "[PERSON_NAME]"
select select
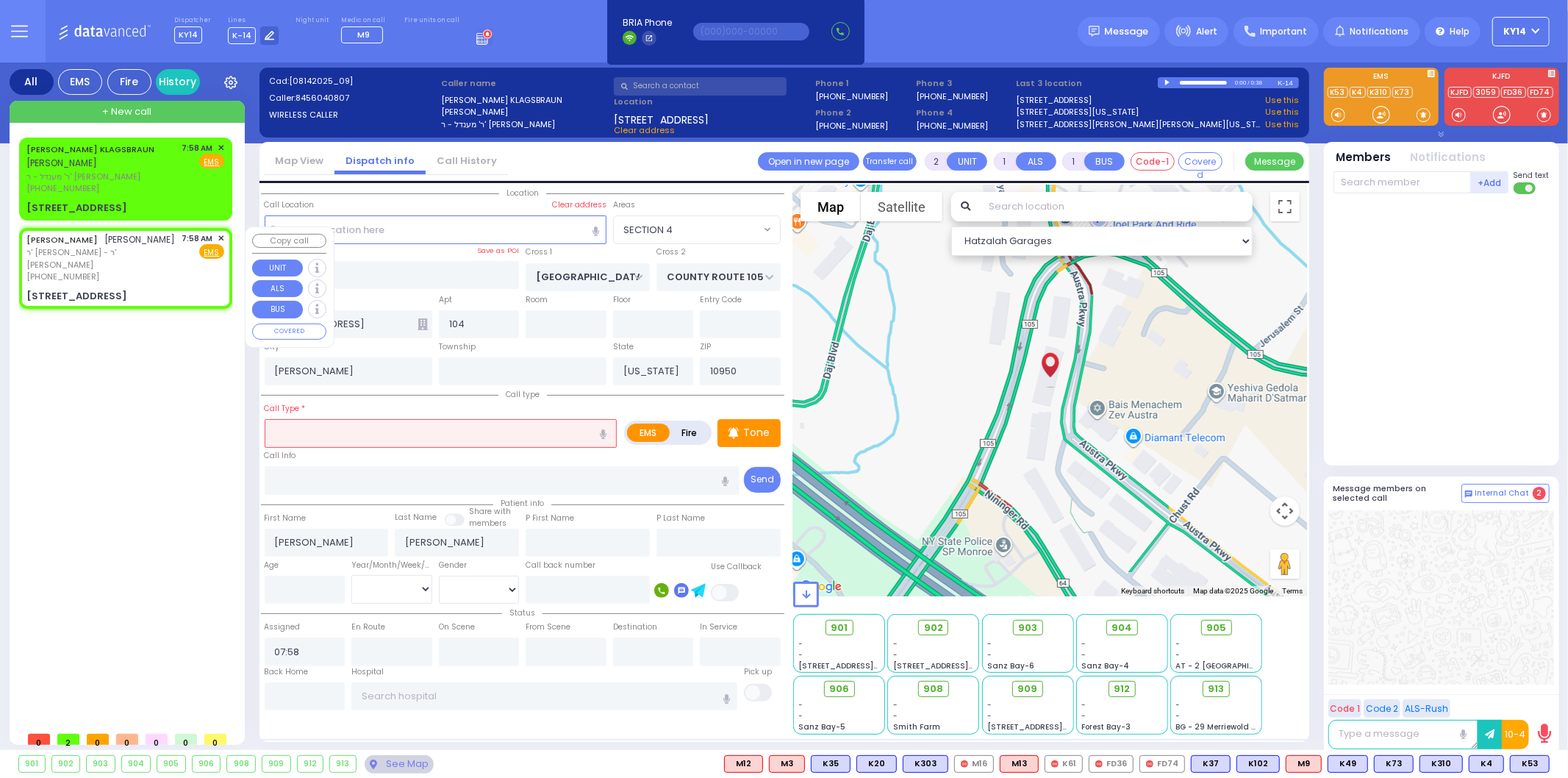
type input "LIZENSK BLVD"
type input "FOREST RD"
type input "4 LIZENSK BLVD"
type input "103"
type input "Monroe"
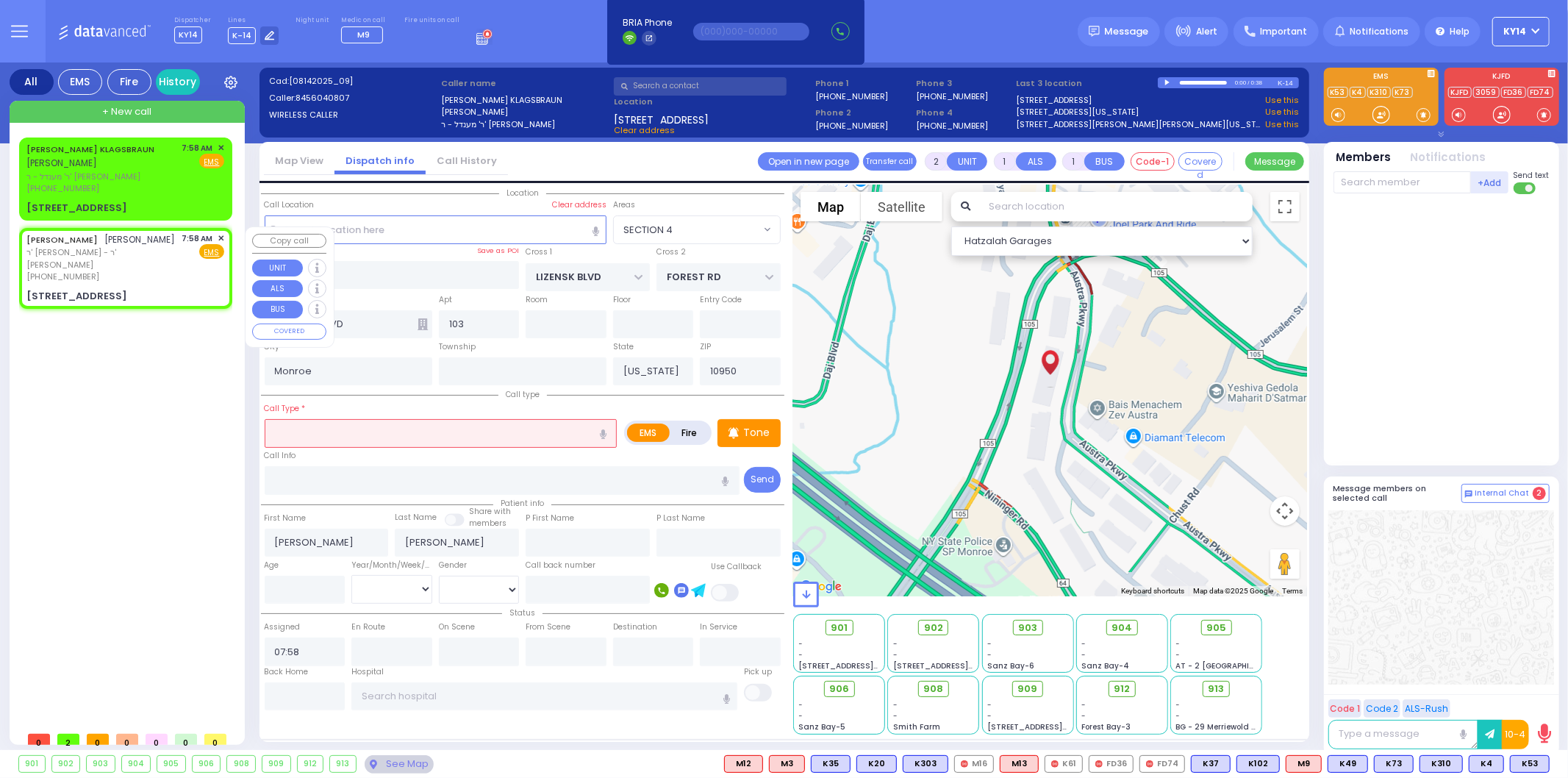
select select "Hatzalah Garages"
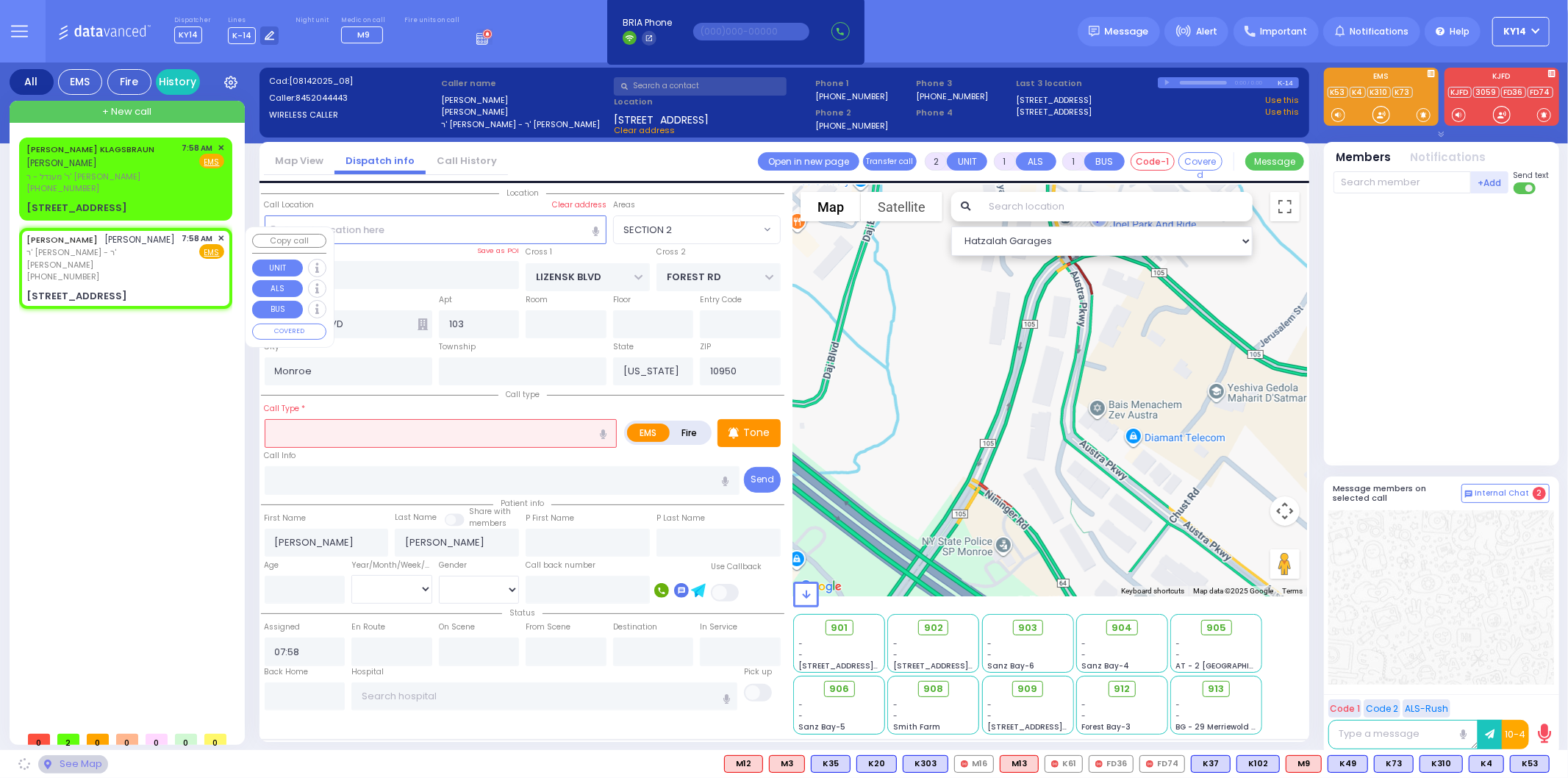
select select "SECTION 2"
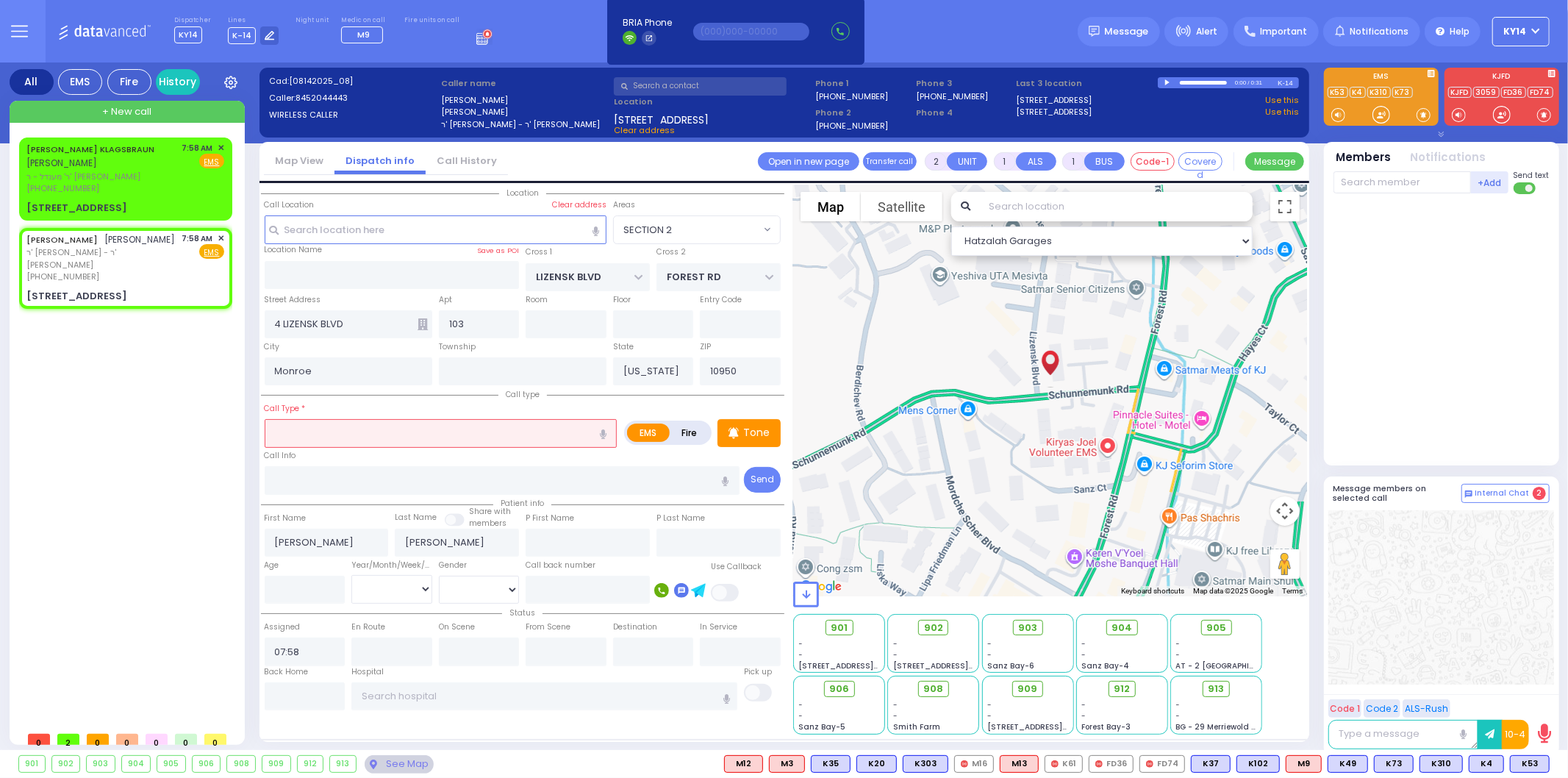
click at [370, 439] on input "text" at bounding box center [441, 432] width 353 height 28
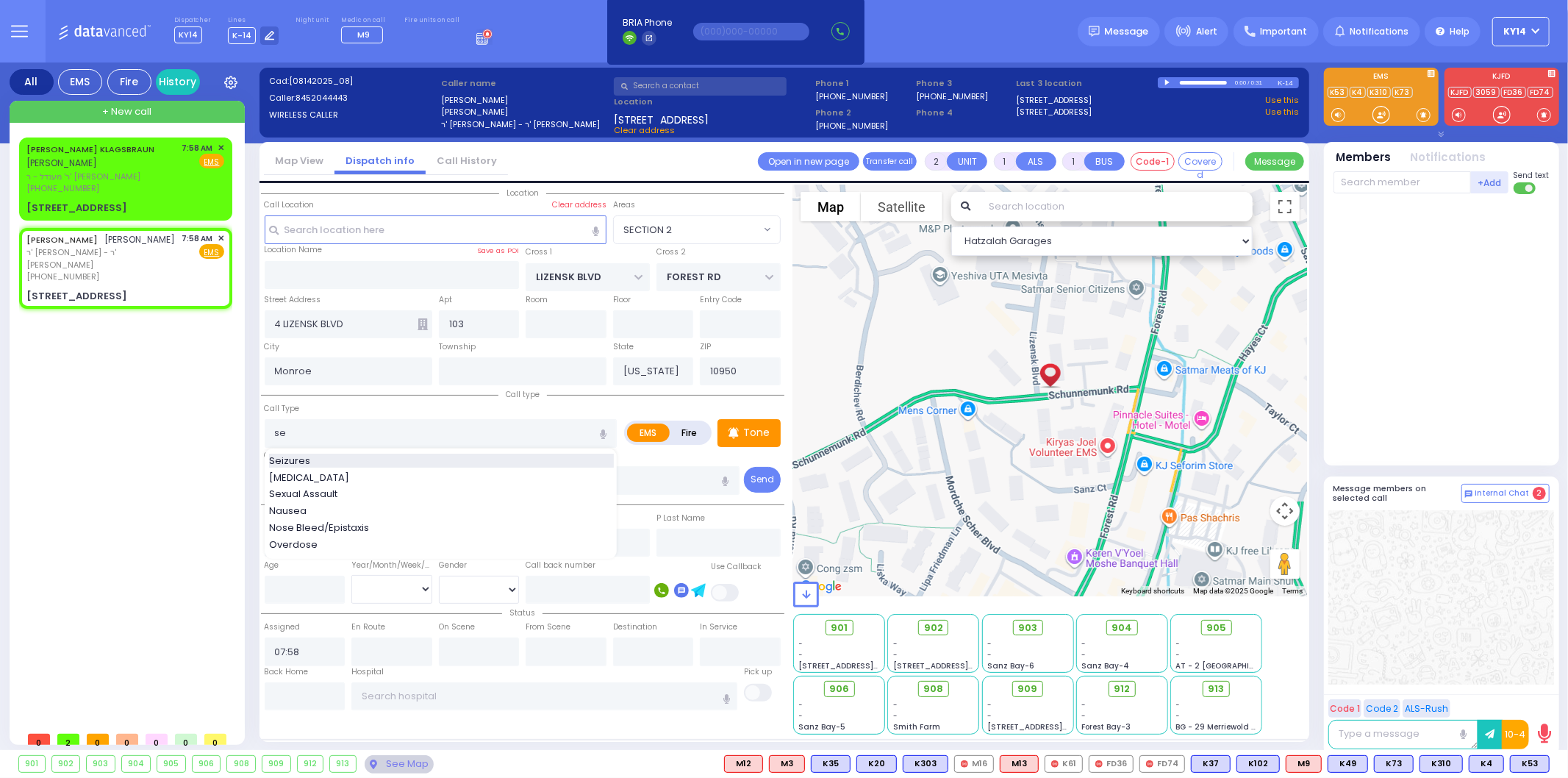
click at [299, 459] on span "Seizures" at bounding box center [293, 461] width 47 height 14
type input "Seizures"
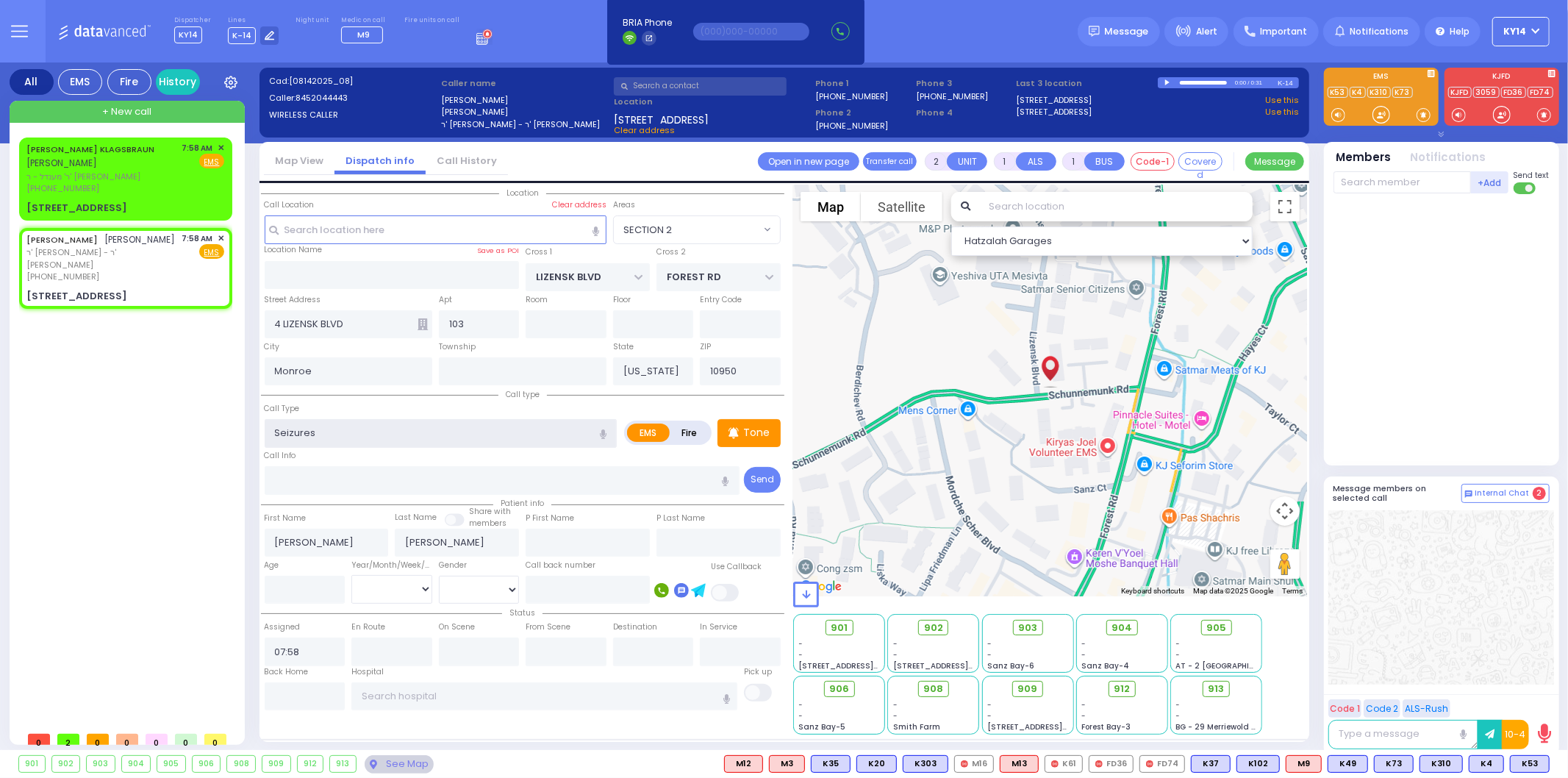
type input "3"
type input "2"
click at [101, 177] on span "ר' מענדל - ר' [PERSON_NAME]" at bounding box center [102, 177] width 150 height 13
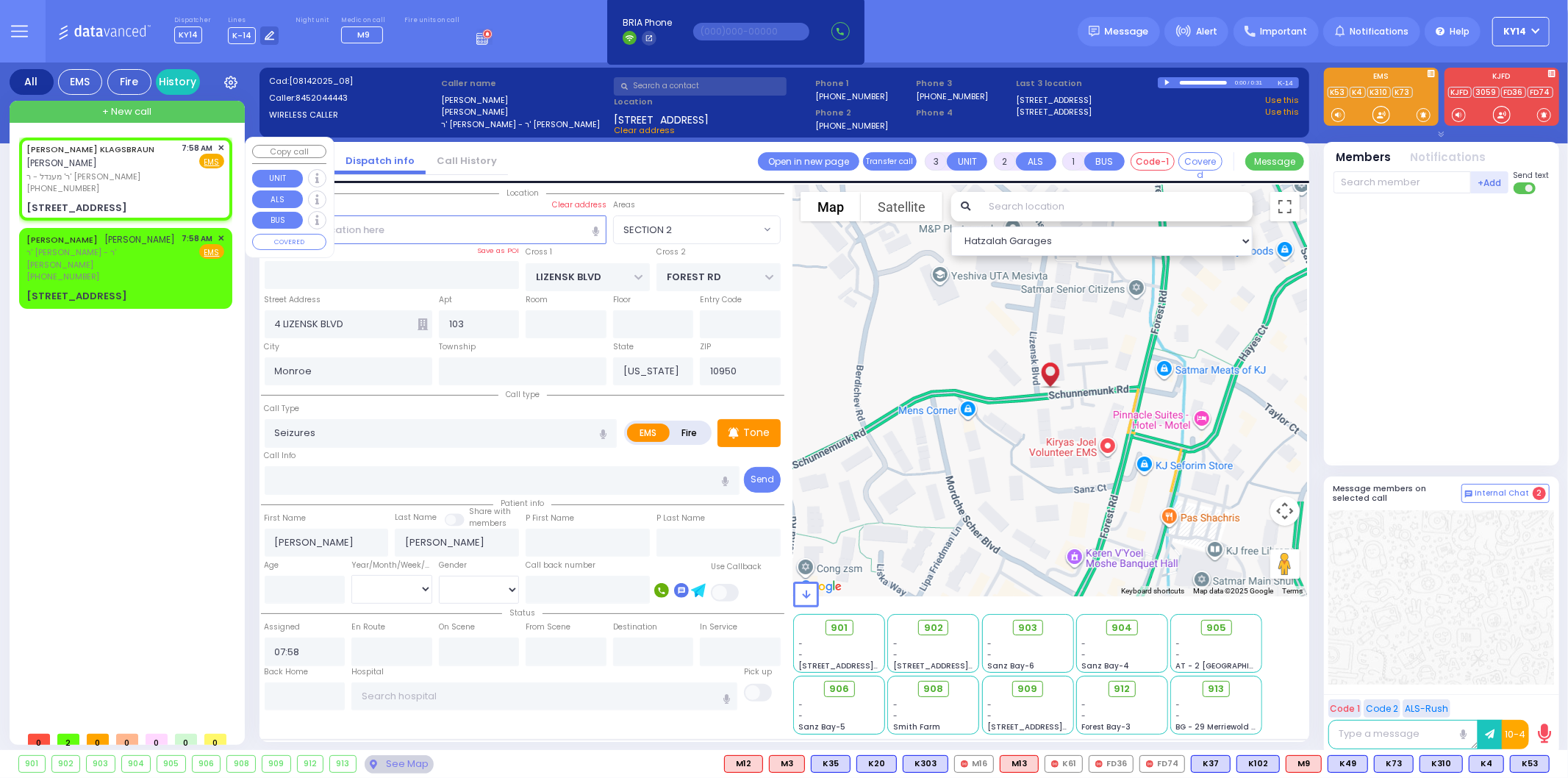
type input "2"
type input "1"
select select
radio input "true"
type input "[PERSON_NAME]"
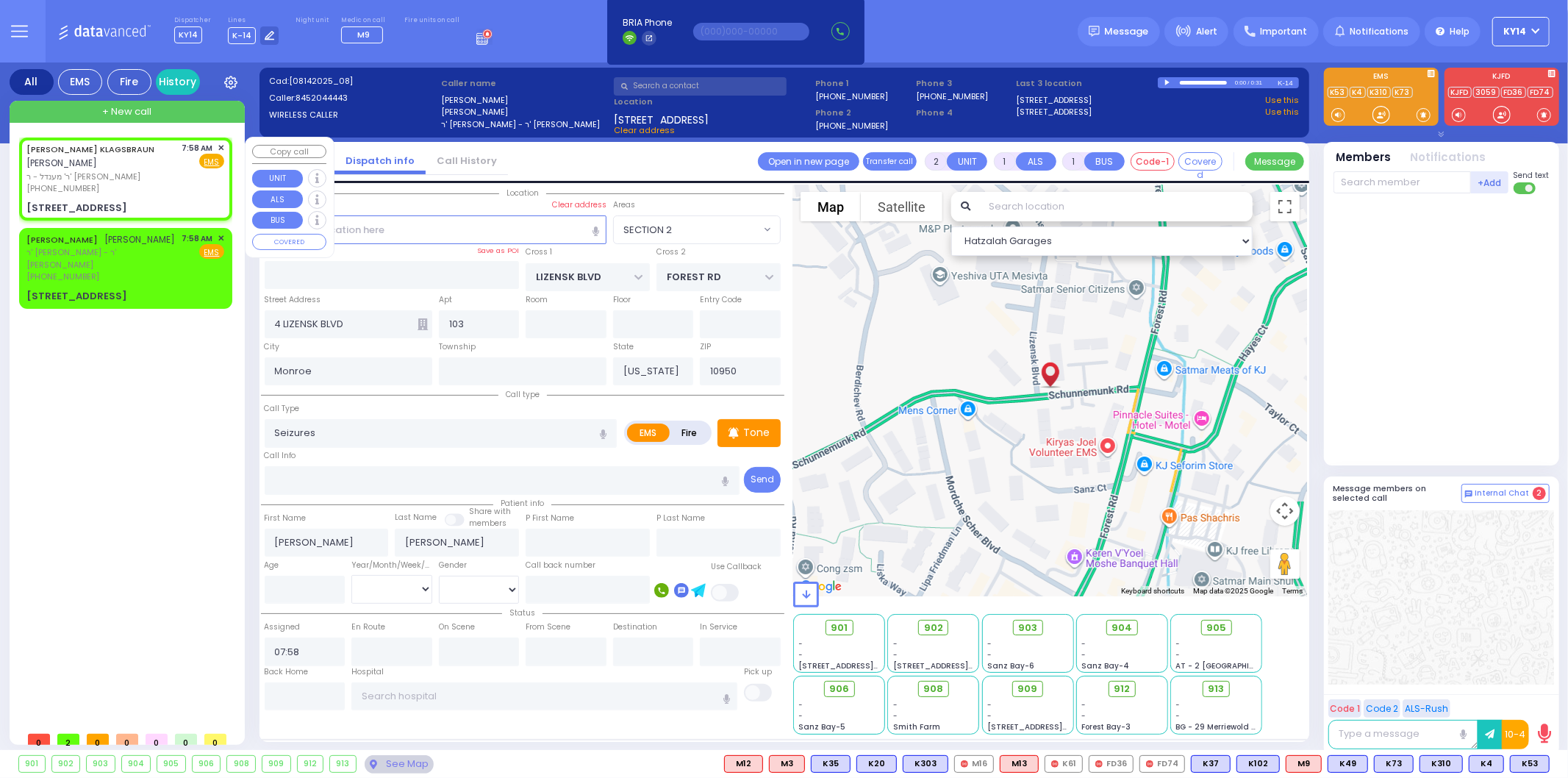
type input "KLAGSBRAUN"
select select
select select "Hatzalah Garages"
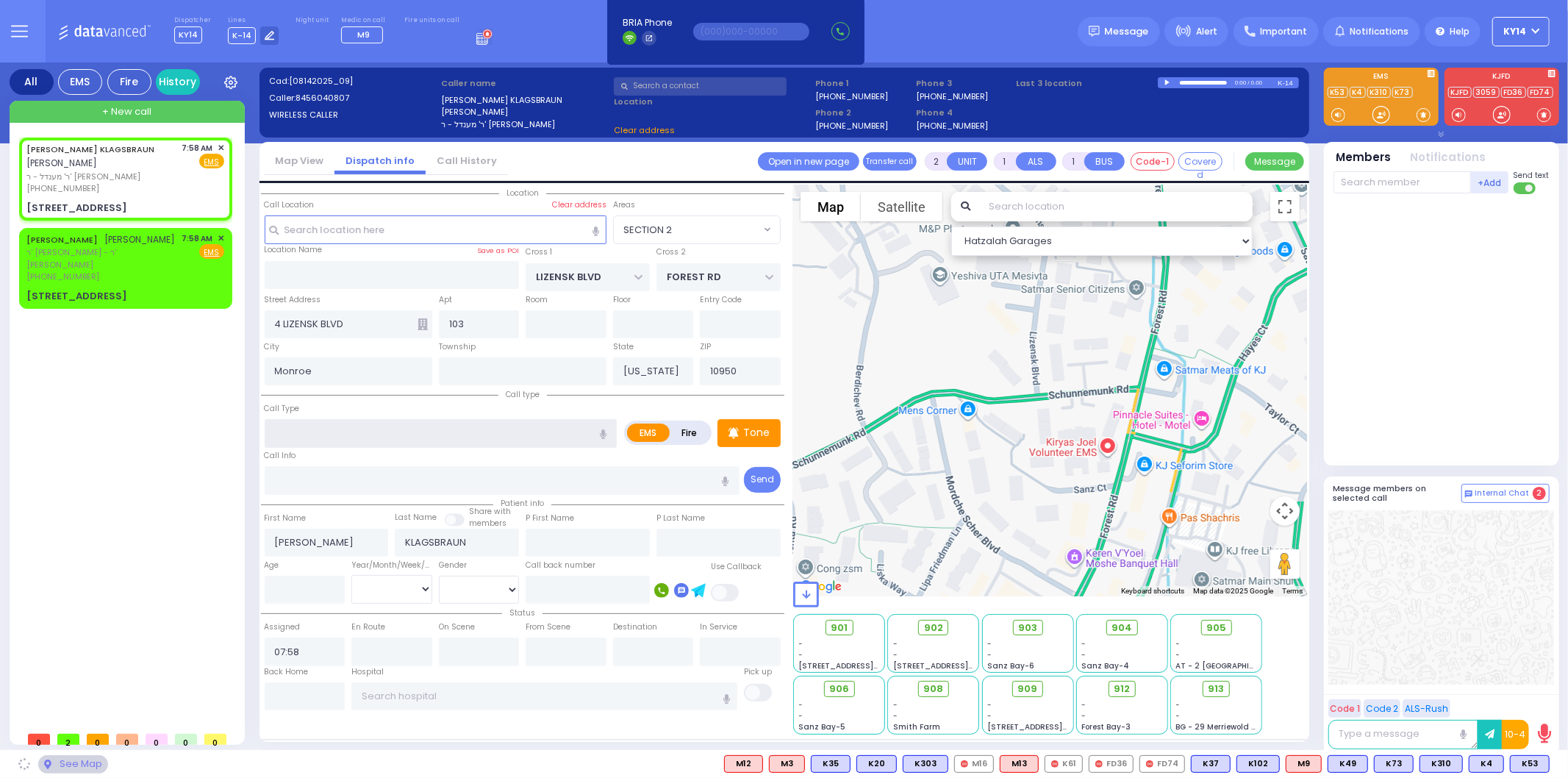
type input "[GEOGRAPHIC_DATA]"
type input "COUNTY ROUTE 105"
type input "[STREET_ADDRESS]"
type input "104"
type input "[PERSON_NAME]"
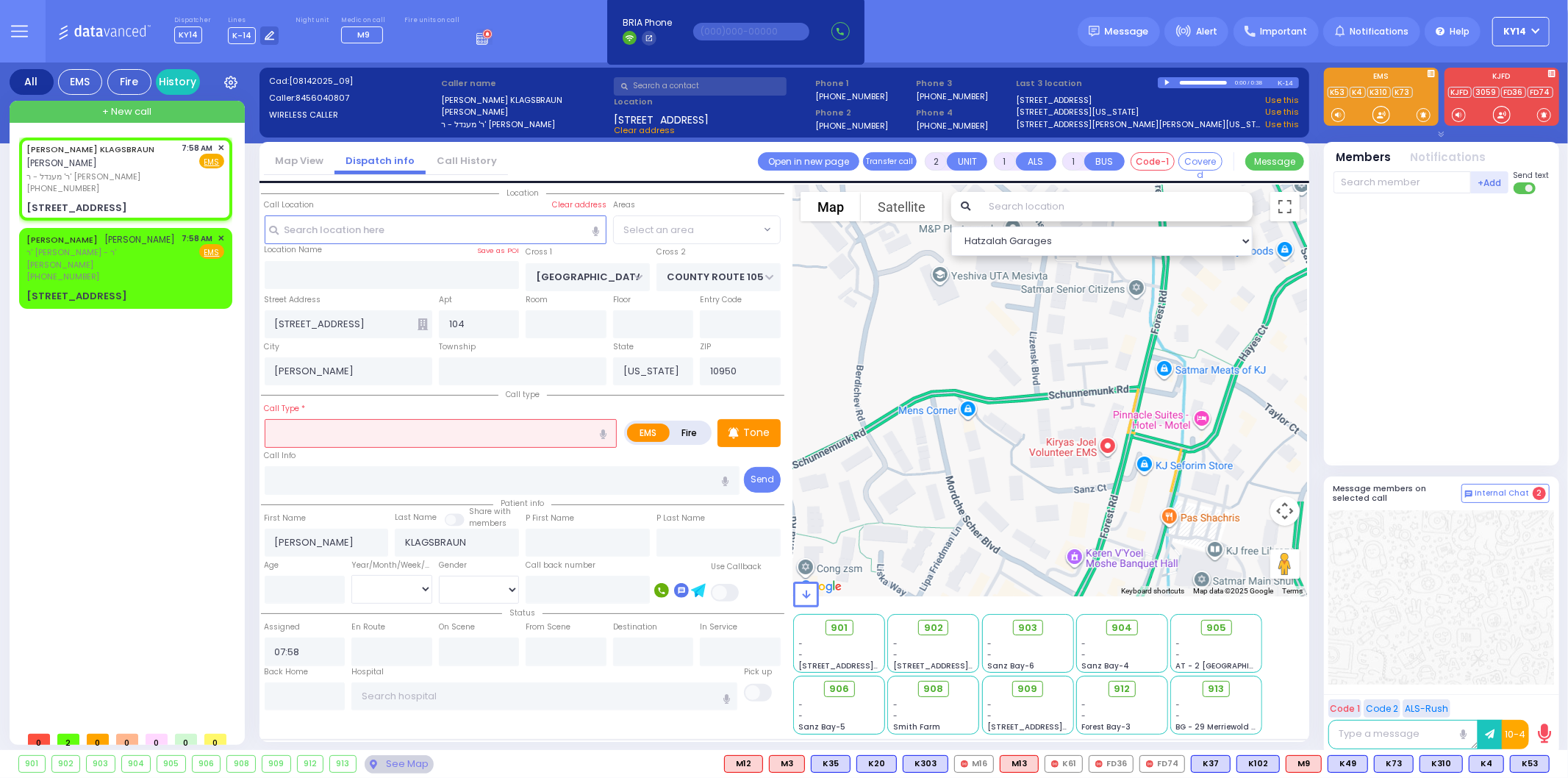
click at [348, 429] on input "text" at bounding box center [441, 432] width 353 height 28
select select "SECTION 4"
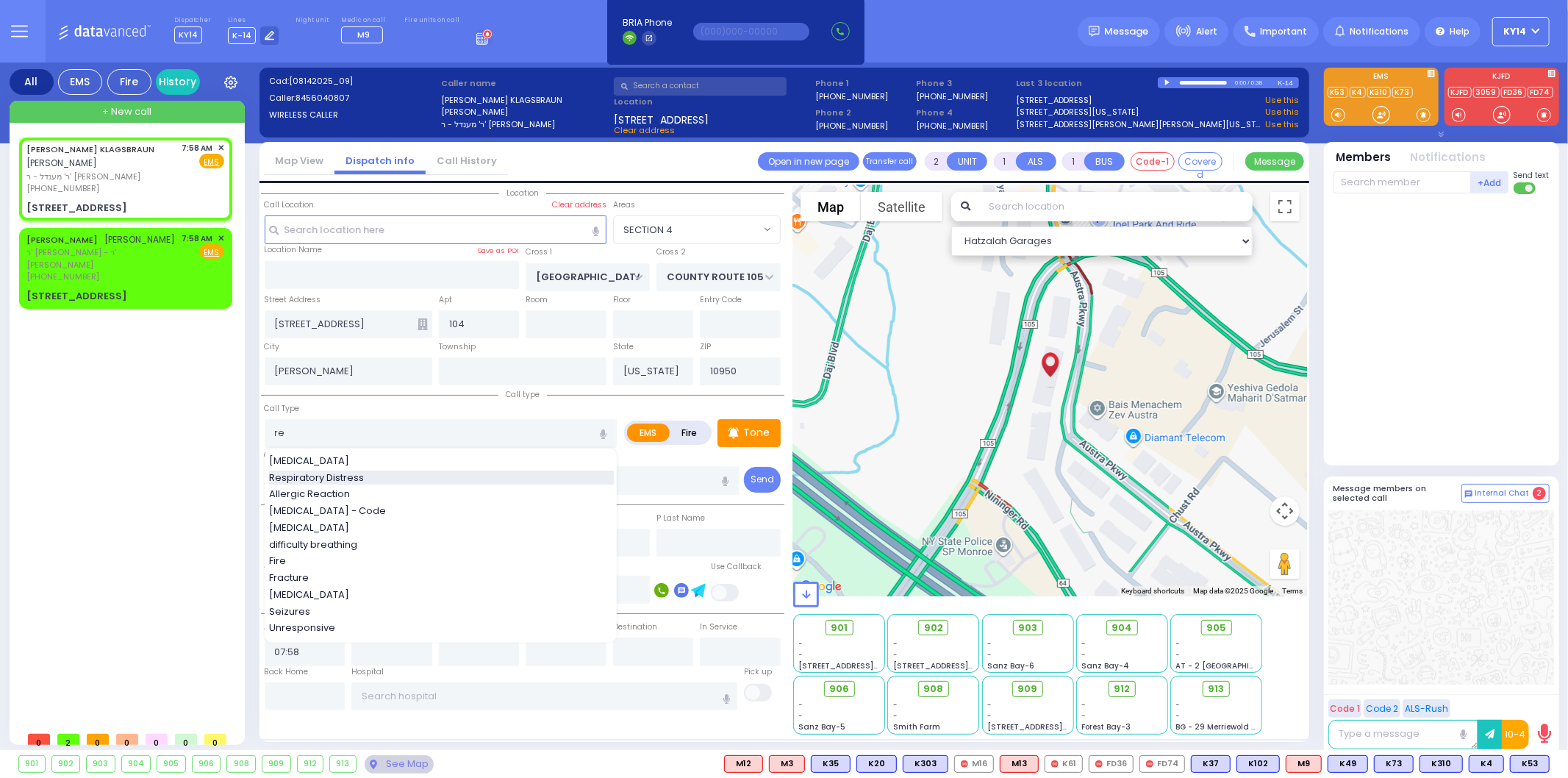
click at [336, 478] on span "Respiratory Distress" at bounding box center [320, 478] width 100 height 14
type input "Respiratory Distress"
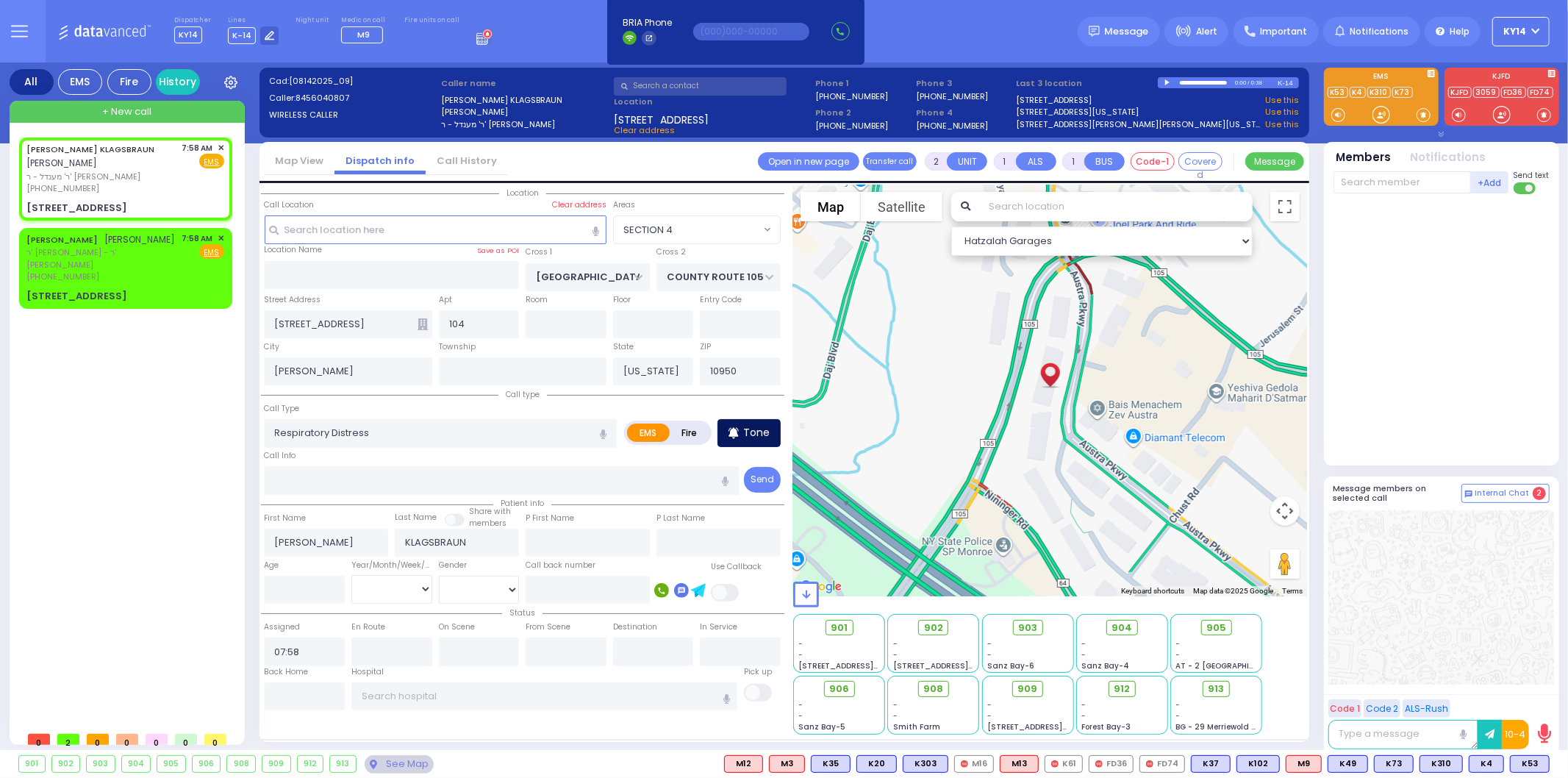
click at [762, 425] on p "Tone" at bounding box center [757, 432] width 27 height 15
select select
radio input "true"
select select
select select "Hatzalah Garages"
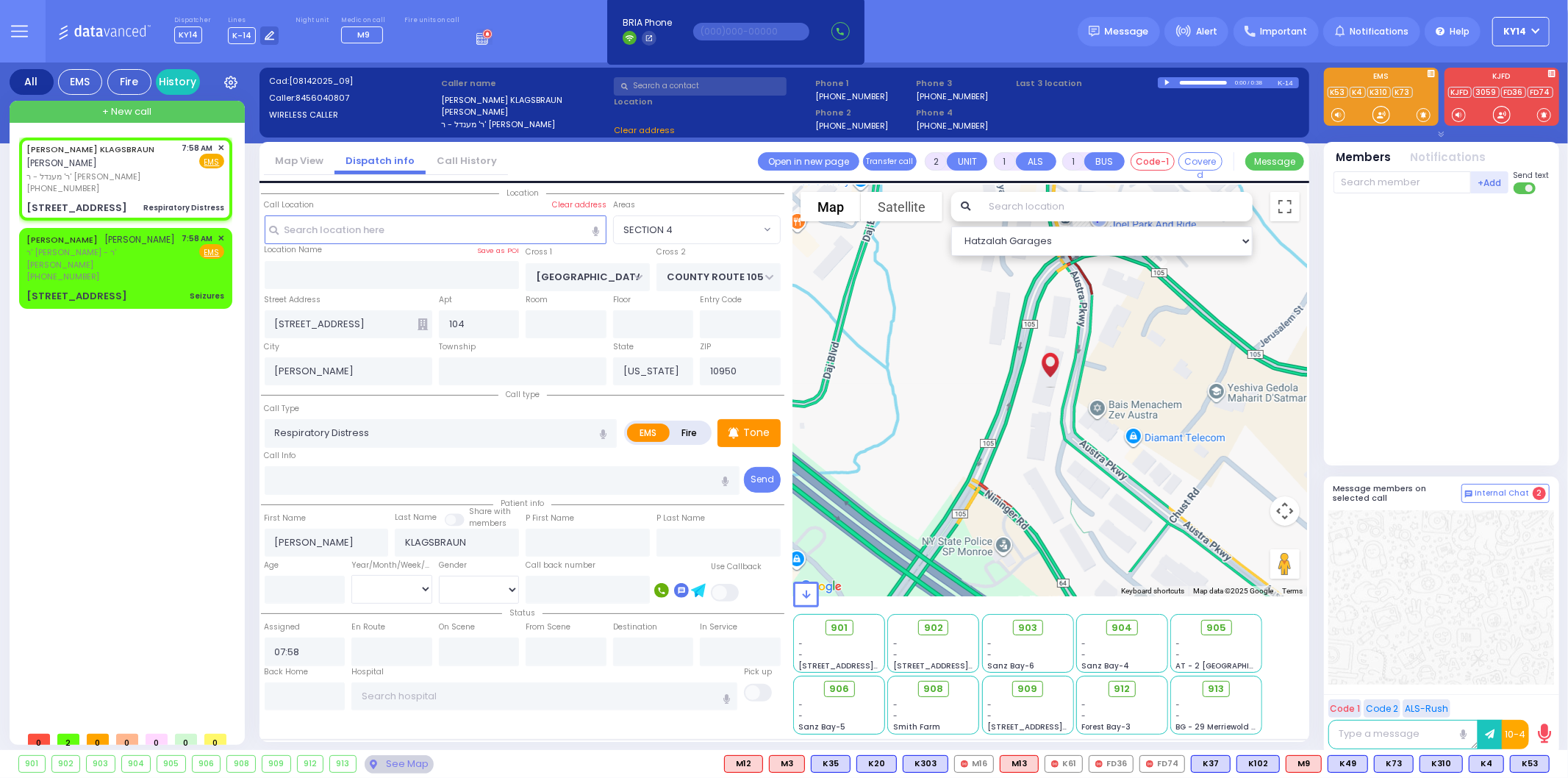
select select "SECTION 4"
drag, startPoint x: 1519, startPoint y: 770, endPoint x: 1527, endPoint y: 763, distance: 10.6
click at [1520, 768] on span "K73" at bounding box center [1530, 765] width 38 height 16
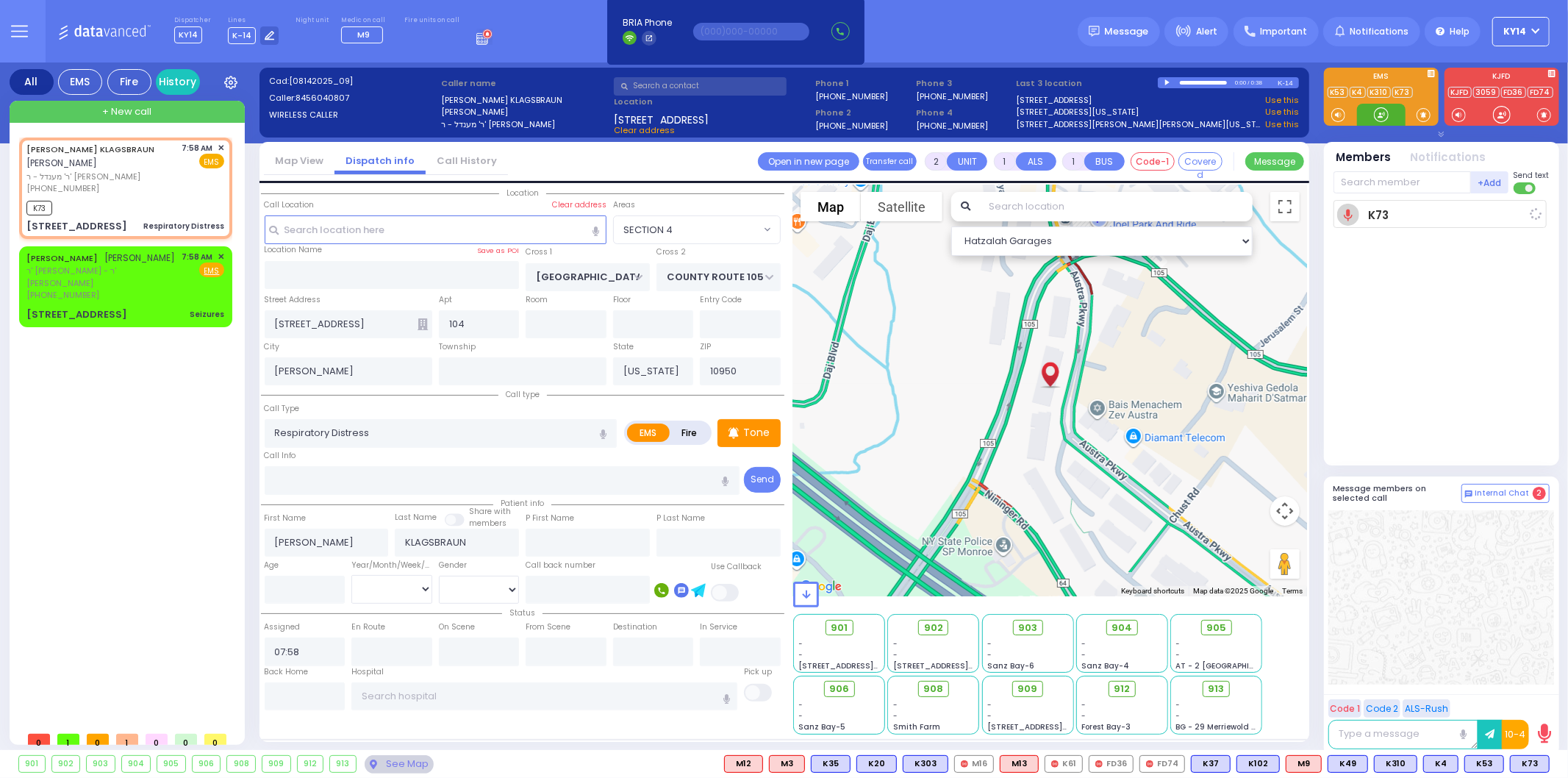
select select
radio input "true"
select select
type input "07:59"
select select "Hatzalah Garages"
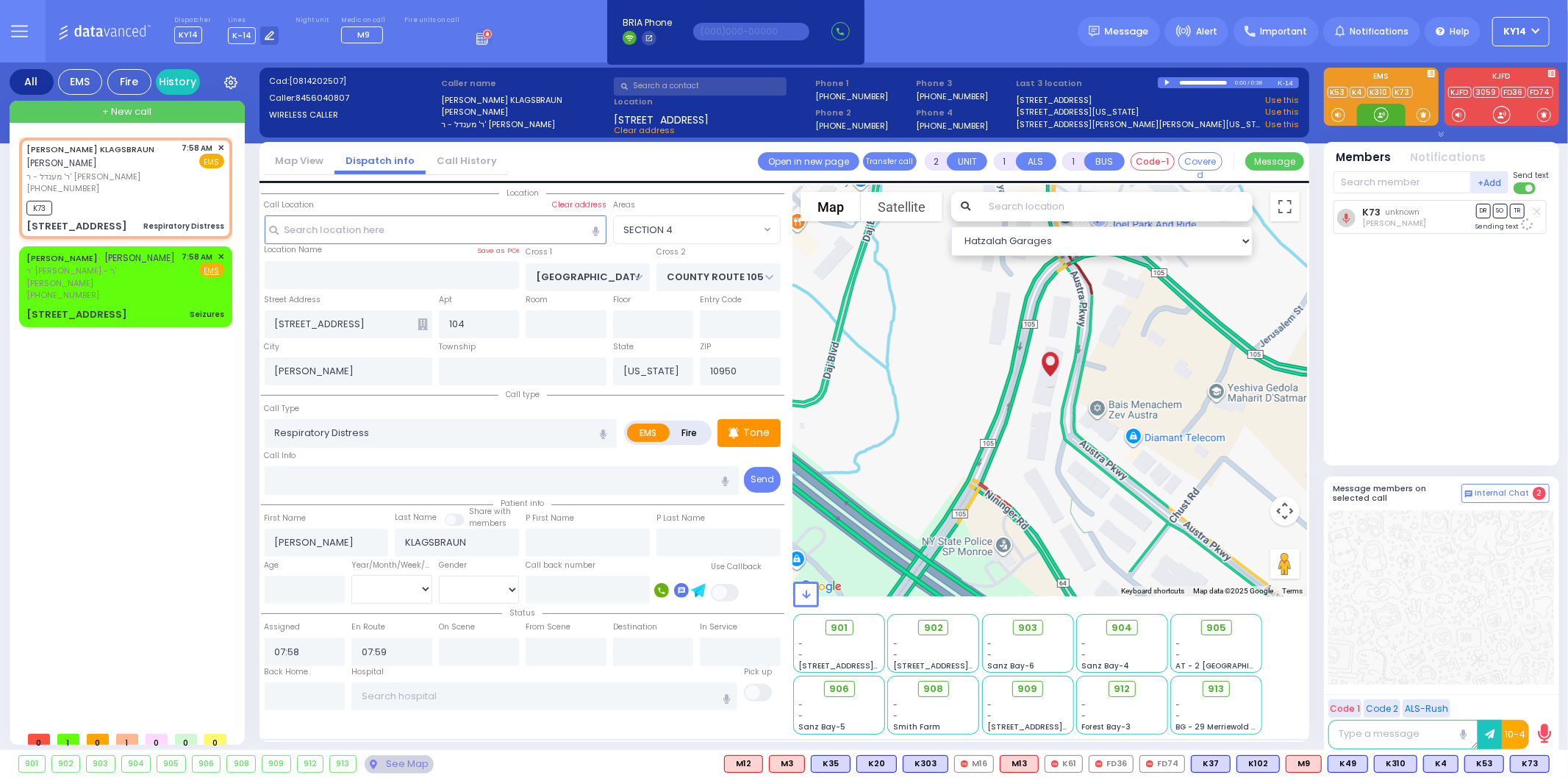
select select "SECTION 4"
click at [134, 266] on div "[PERSON_NAME] [PERSON_NAME]" at bounding box center [101, 258] width 149 height 14
type input "3"
type input "2"
select select
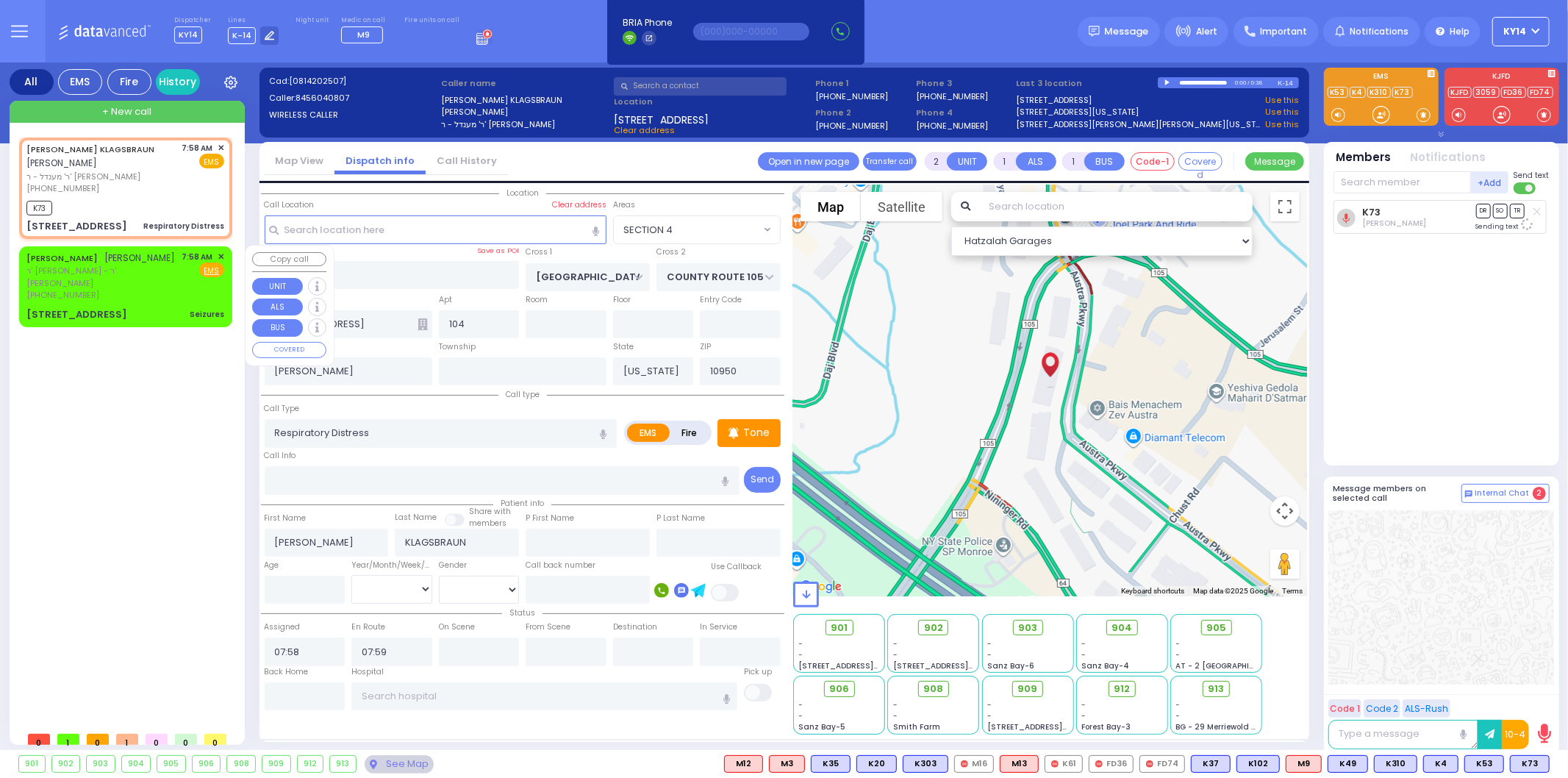
type input "Seizures"
radio input "true"
type input "[PERSON_NAME]"
select select
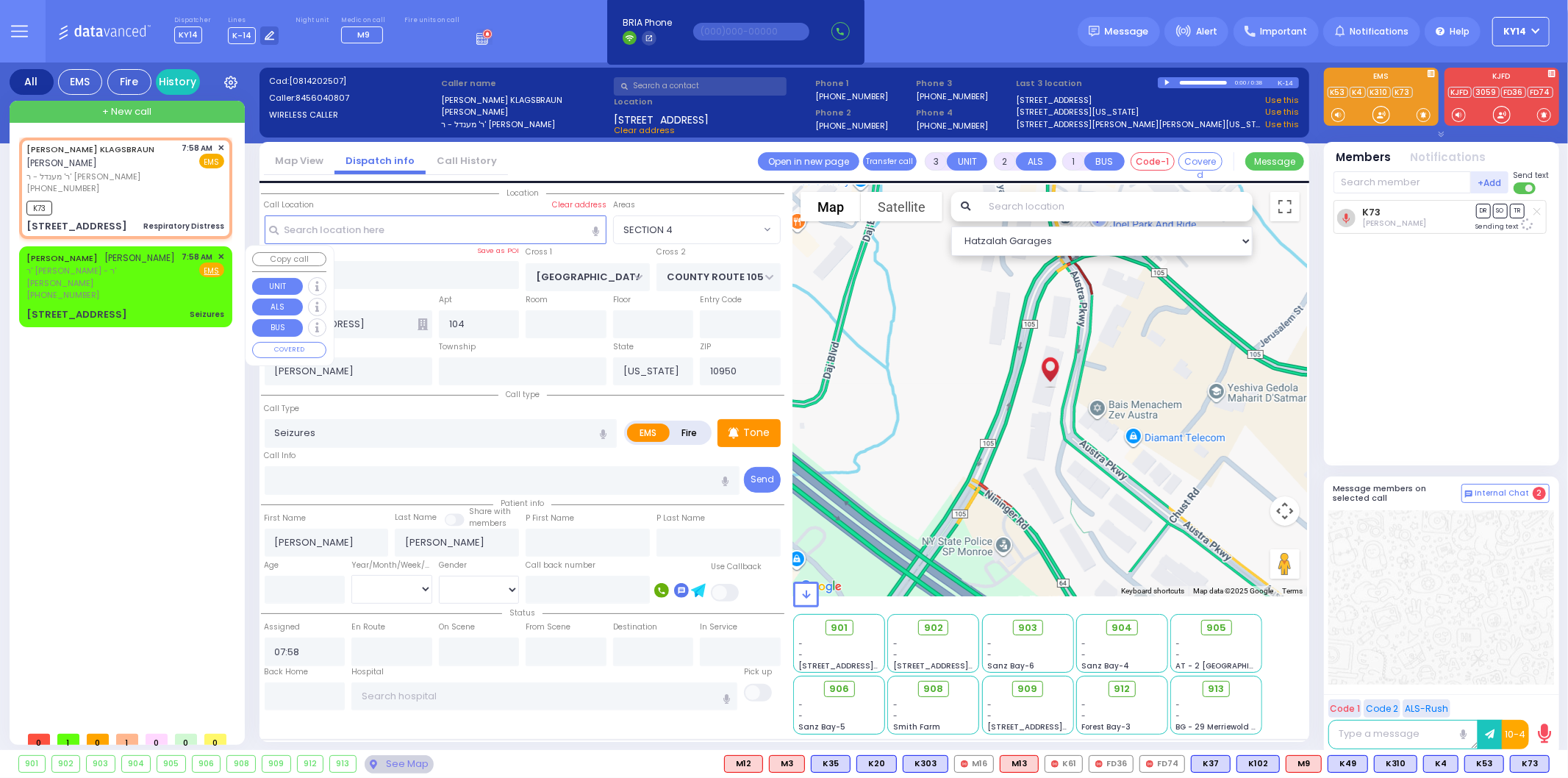
select select "Hatzalah Garages"
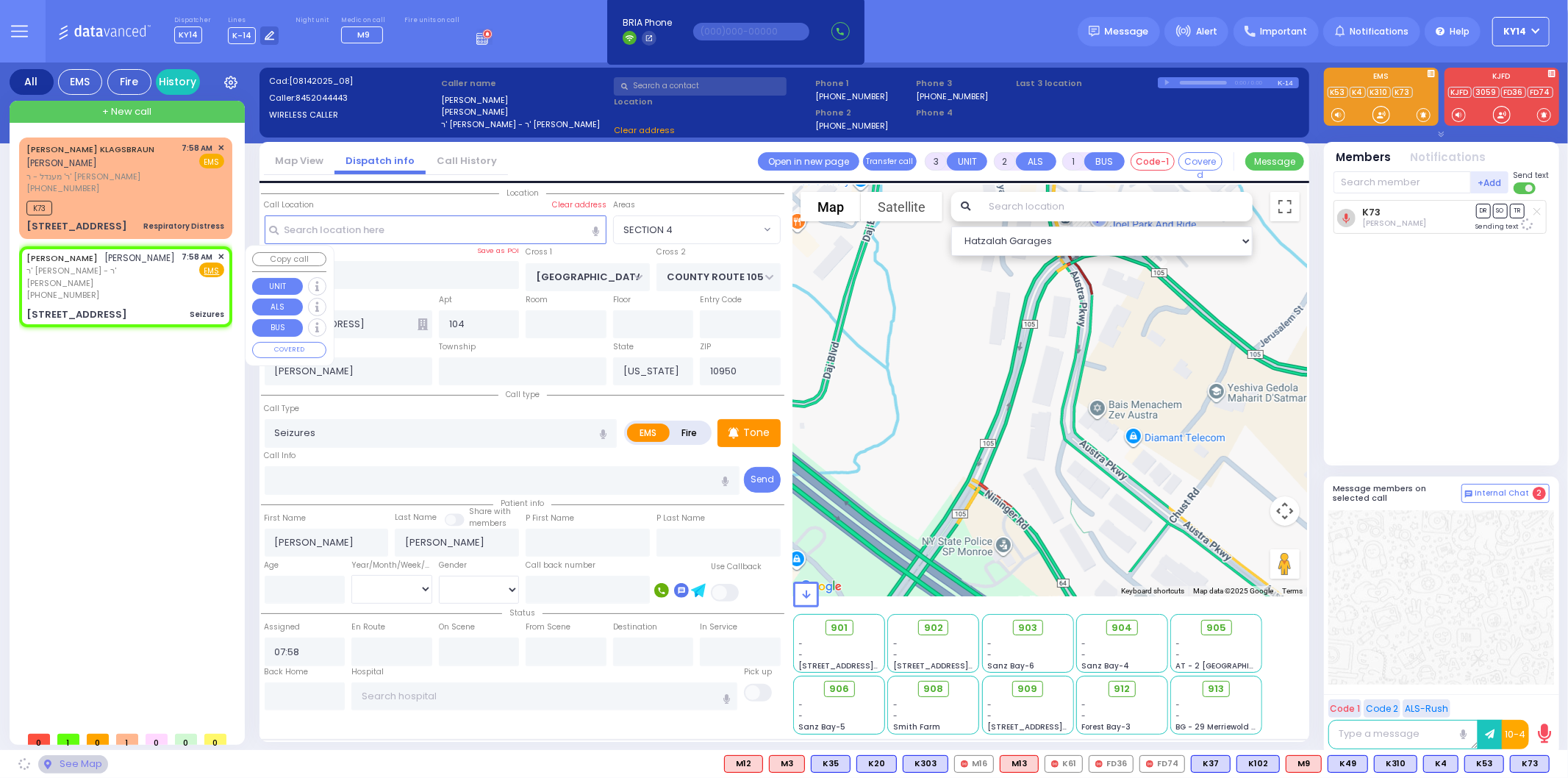
type input "LIZENSK BLVD"
type input "FOREST RD"
type input "4 LIZENSK BLVD"
type input "103"
type input "Monroe"
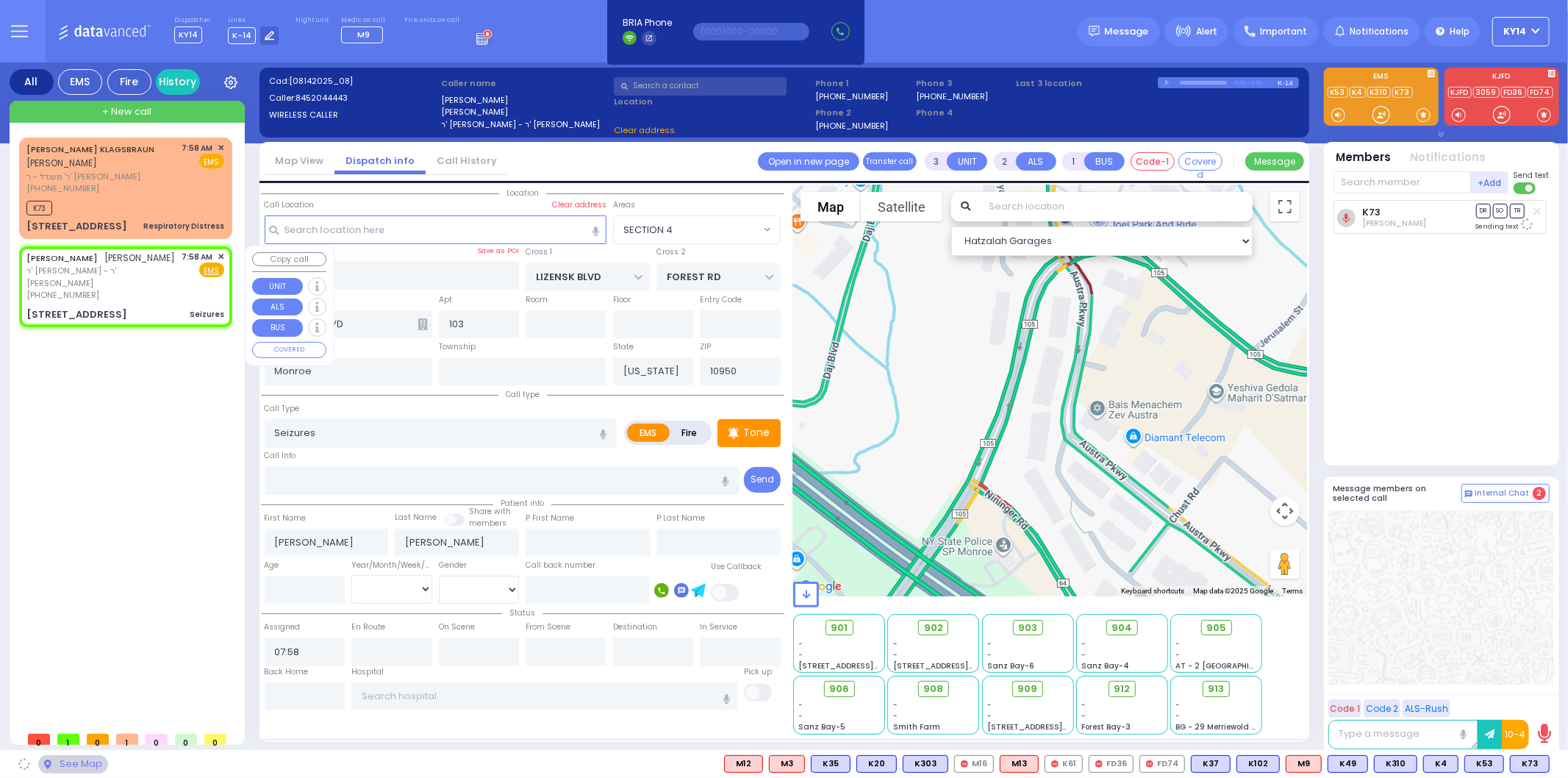
select select "SECTION 2"
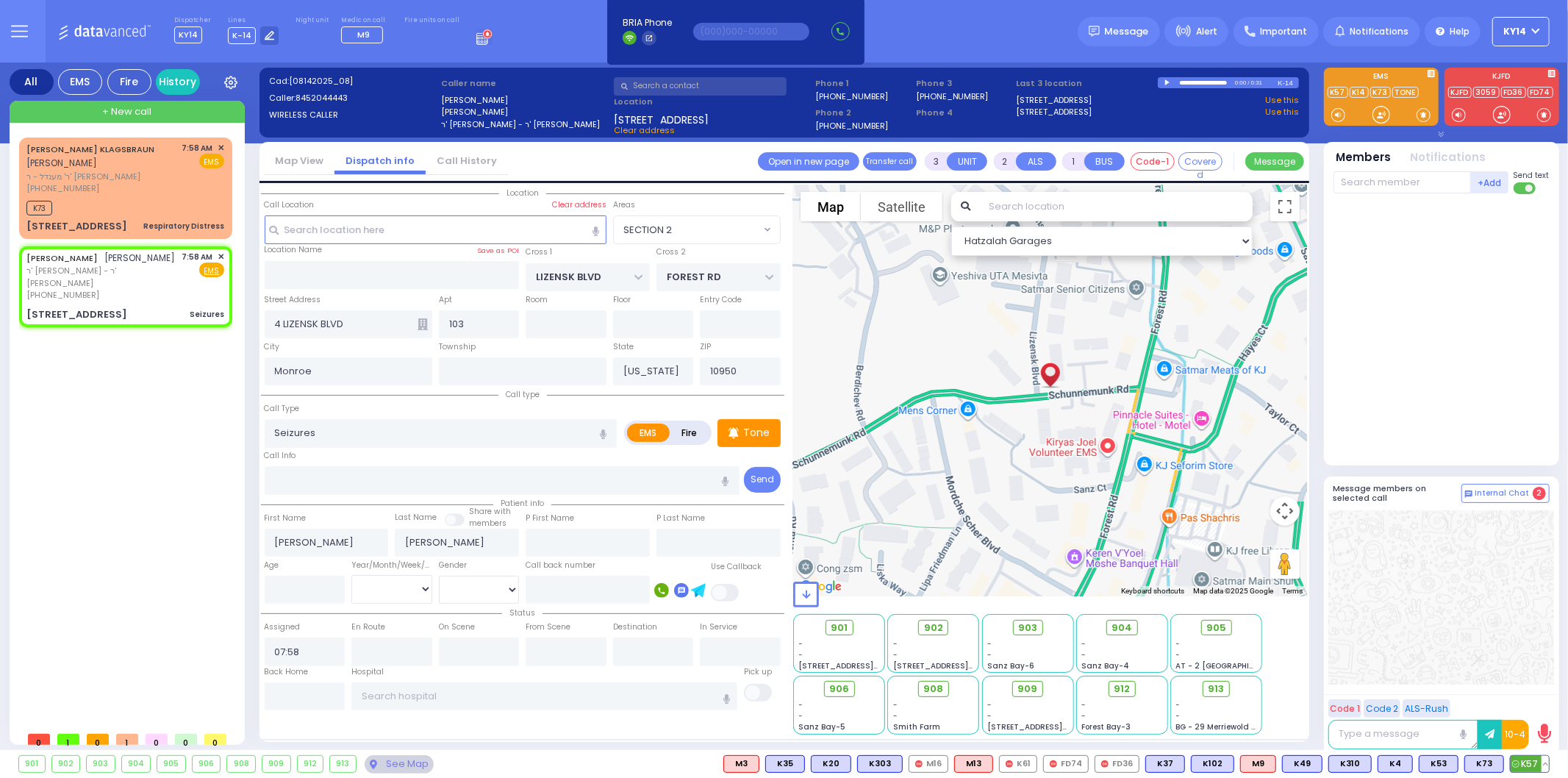
click at [1528, 765] on span "K57" at bounding box center [1530, 765] width 38 height 16
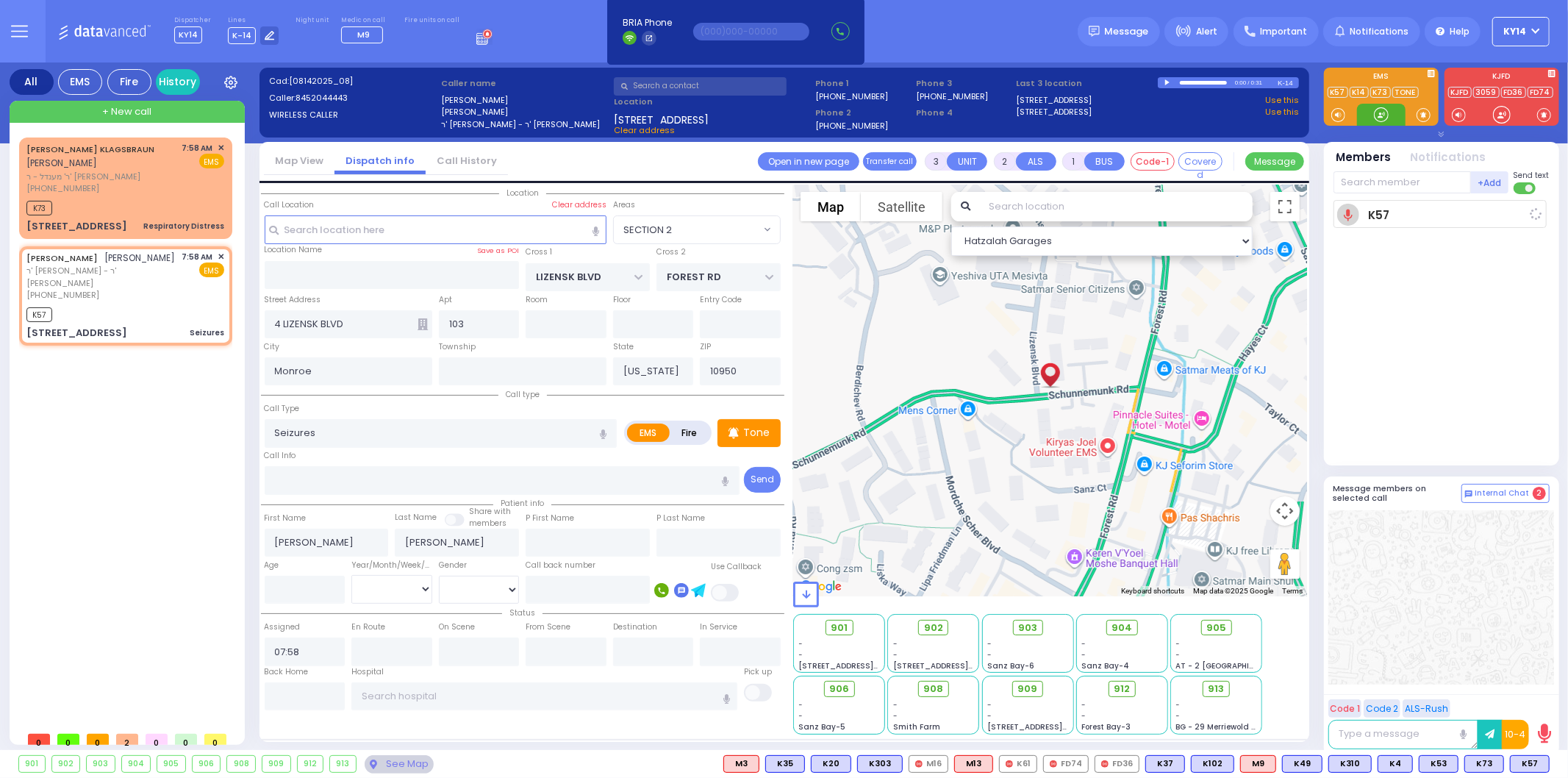
select select
radio input "true"
select select
type input "07:59"
select select "Hatzalah Garages"
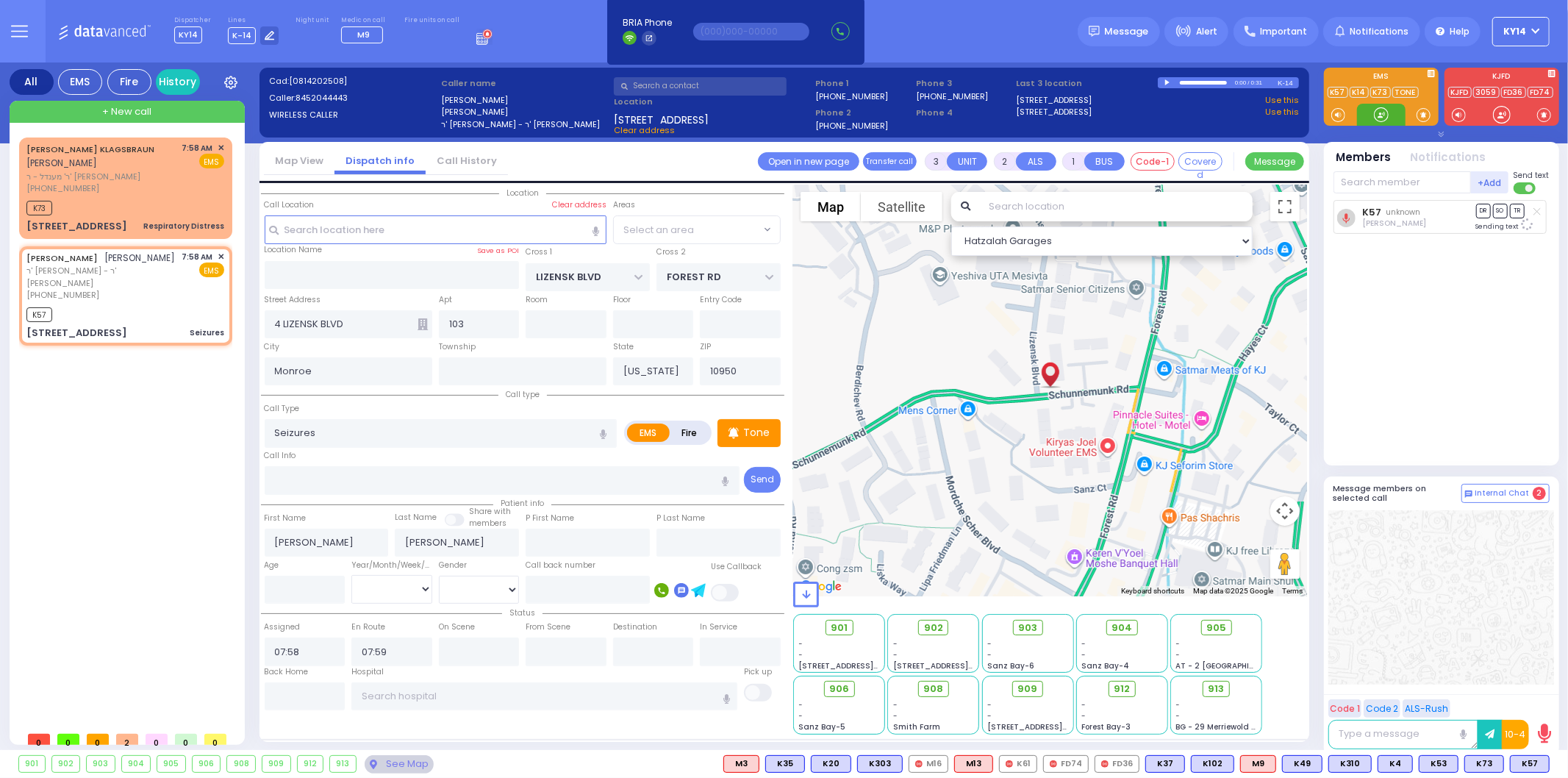
select select "SECTION 2"
click at [1531, 766] on span "M9" at bounding box center [1531, 765] width 35 height 16
select select
radio input "true"
select select
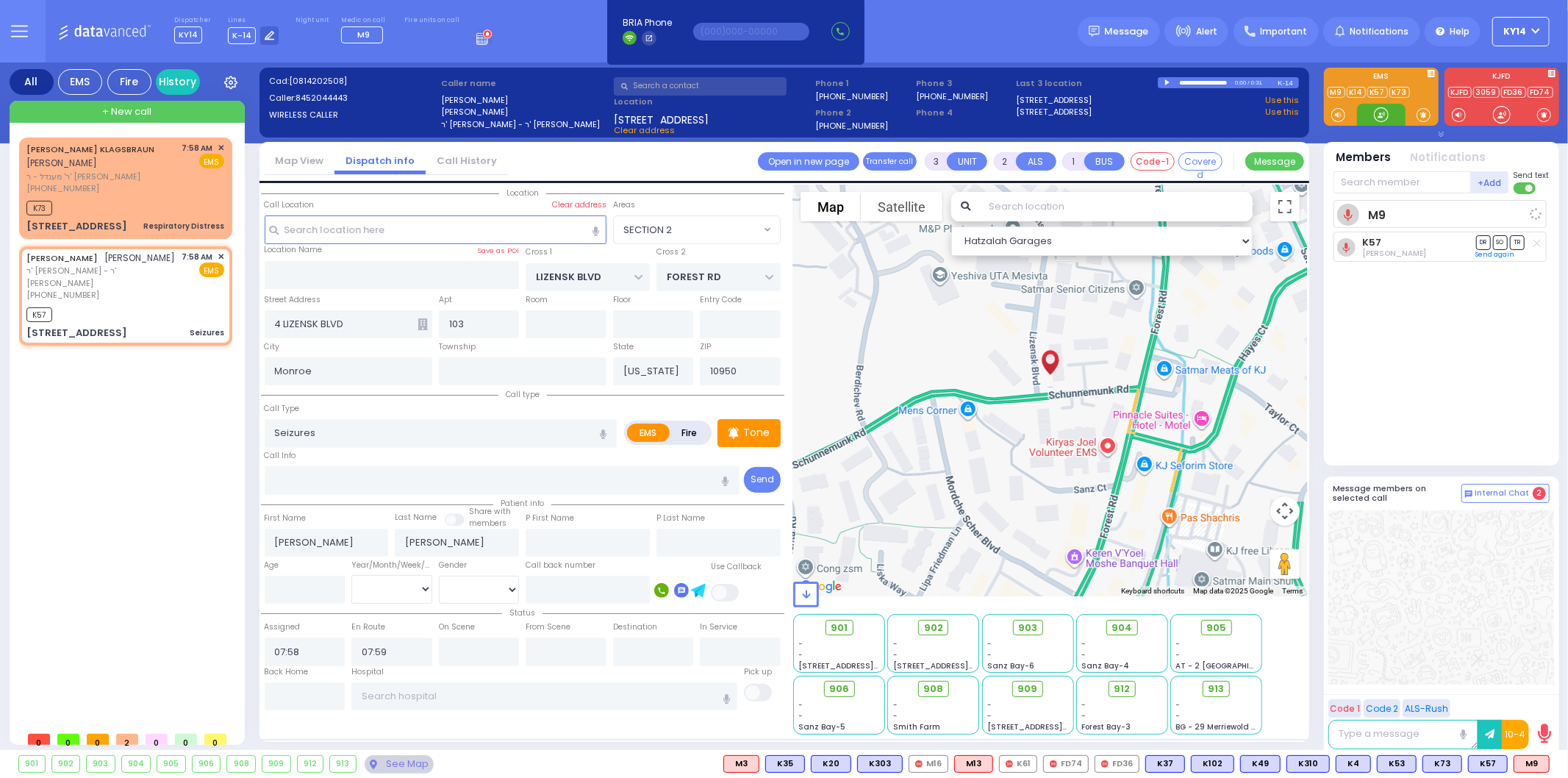
select select "Hatzalah Garages"
select select "SECTION 2"
click at [163, 176] on span "ר' מענדל - ר' [PERSON_NAME]" at bounding box center [102, 177] width 150 height 13
type input "2"
type input "1"
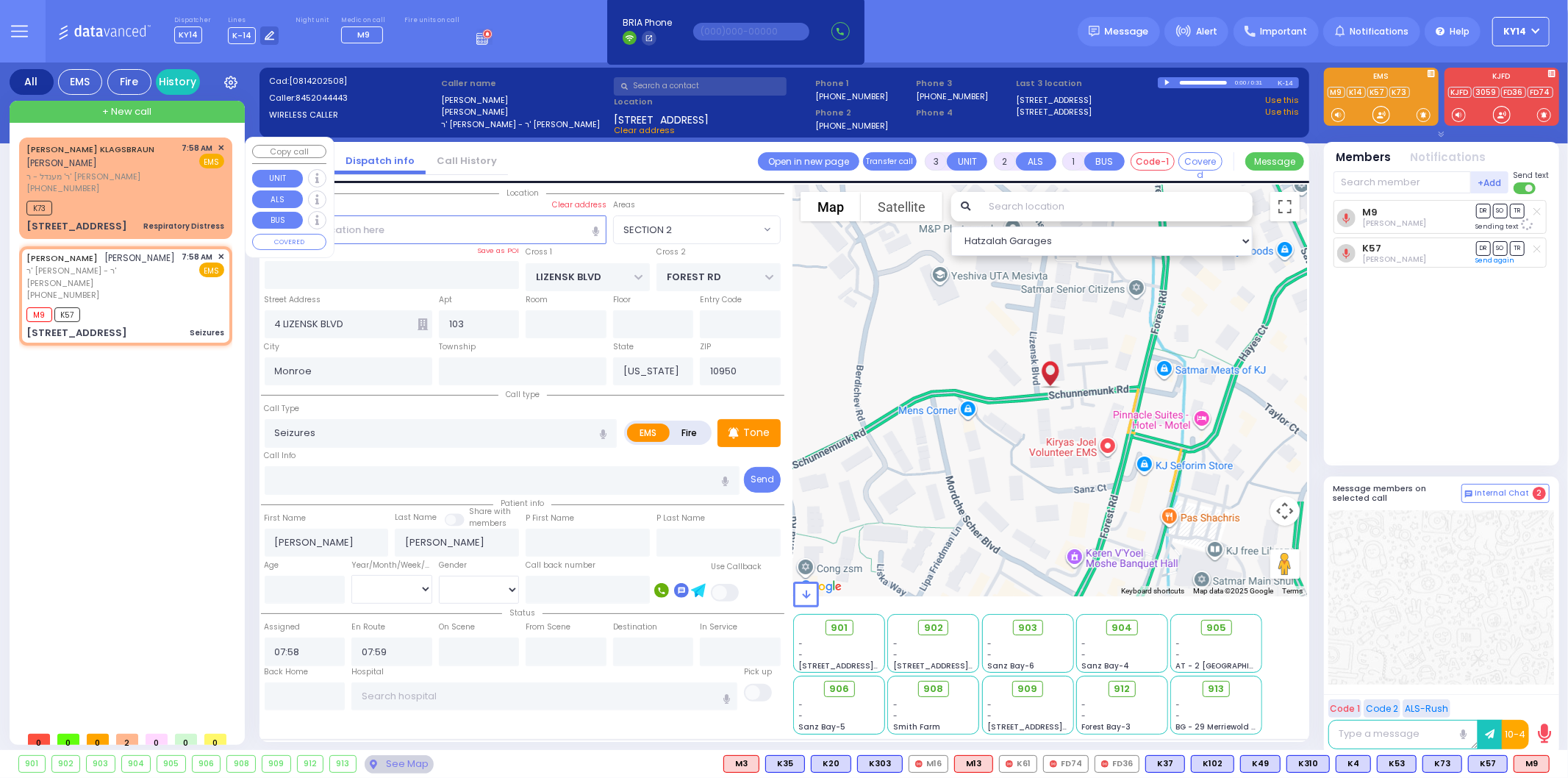
select select
type input "Respiratory Distress"
radio input "true"
type input "[PERSON_NAME]"
type input "KLAGSBRAUN"
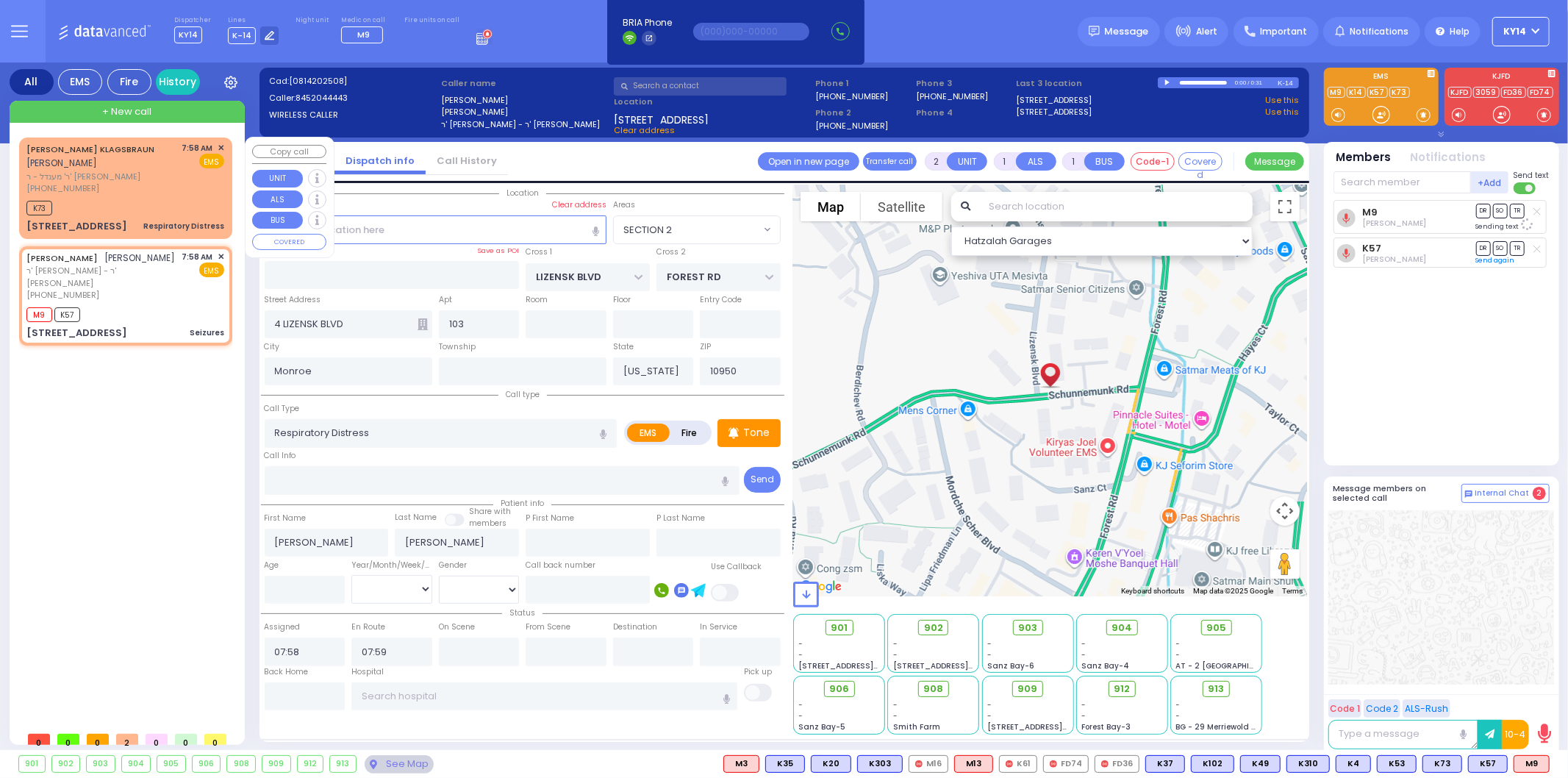
select select
select select "Hatzalah Garages"
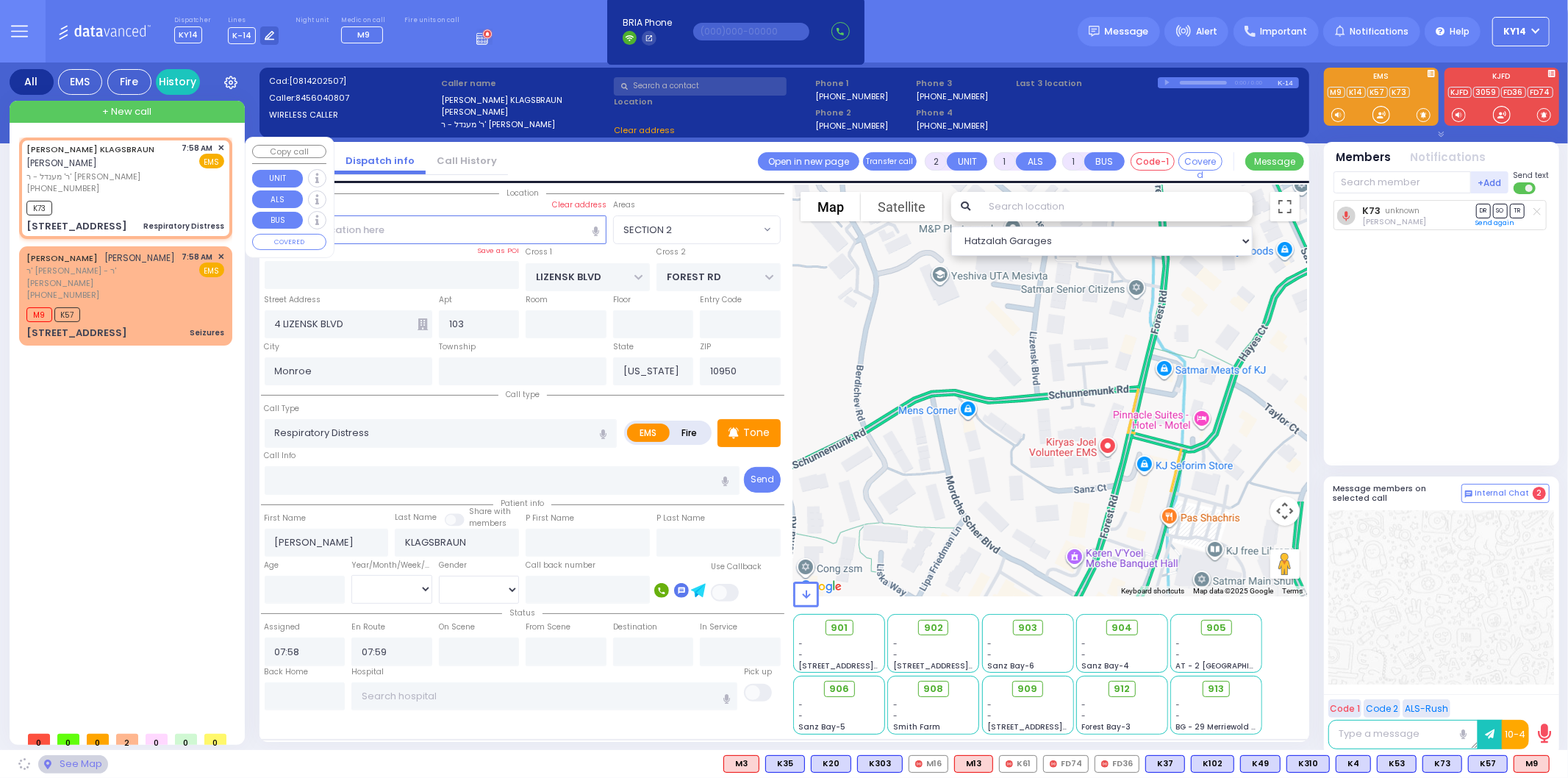
type input "[GEOGRAPHIC_DATA]"
type input "COUNTY ROUTE 105"
type input "[STREET_ADDRESS]"
type input "104"
type input "[PERSON_NAME]"
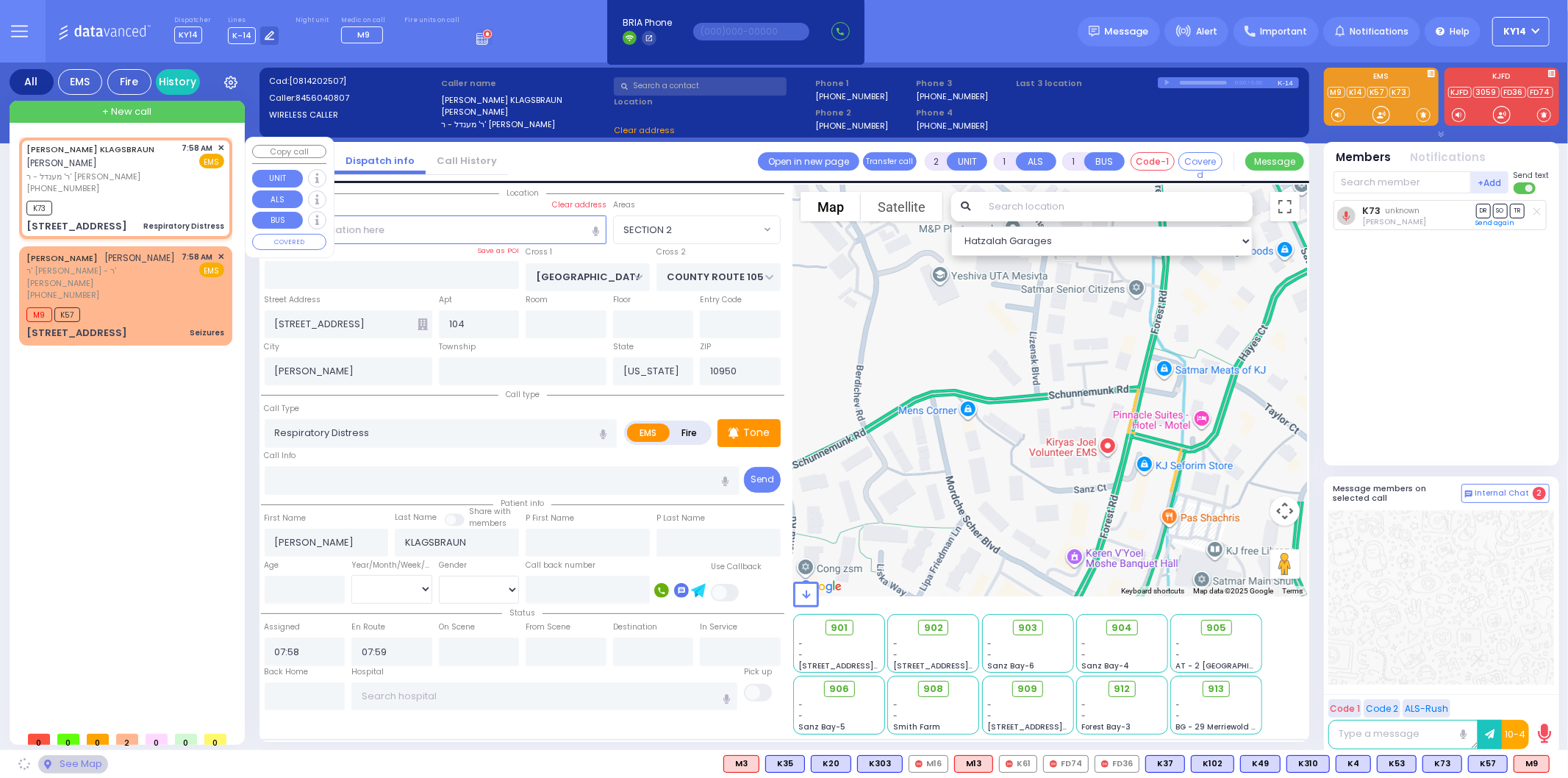
select select "SECTION 4"
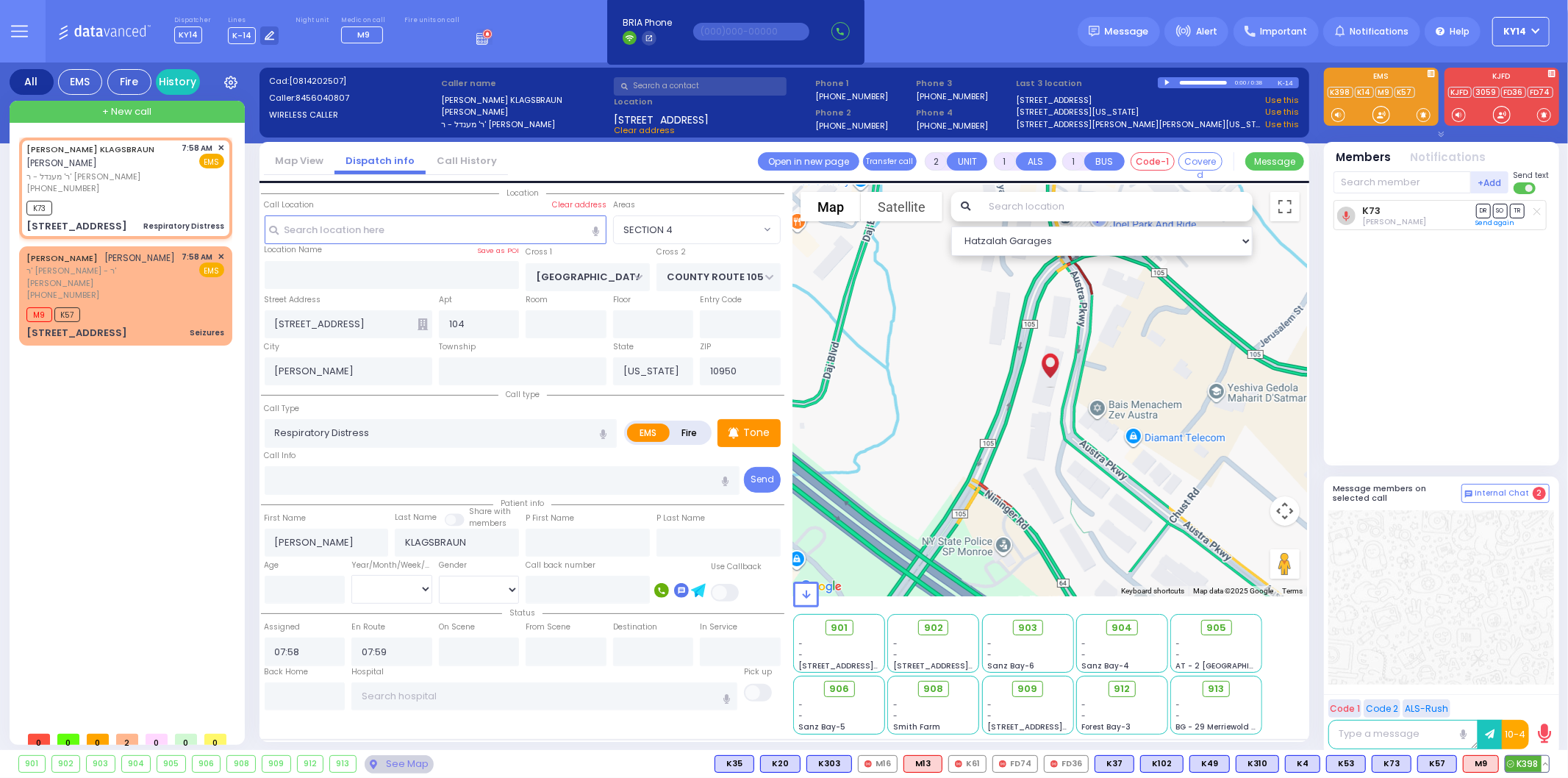
click at [1532, 766] on span "K398" at bounding box center [1528, 765] width 43 height 16
select select
radio input "true"
select select
select select "Hatzalah Garages"
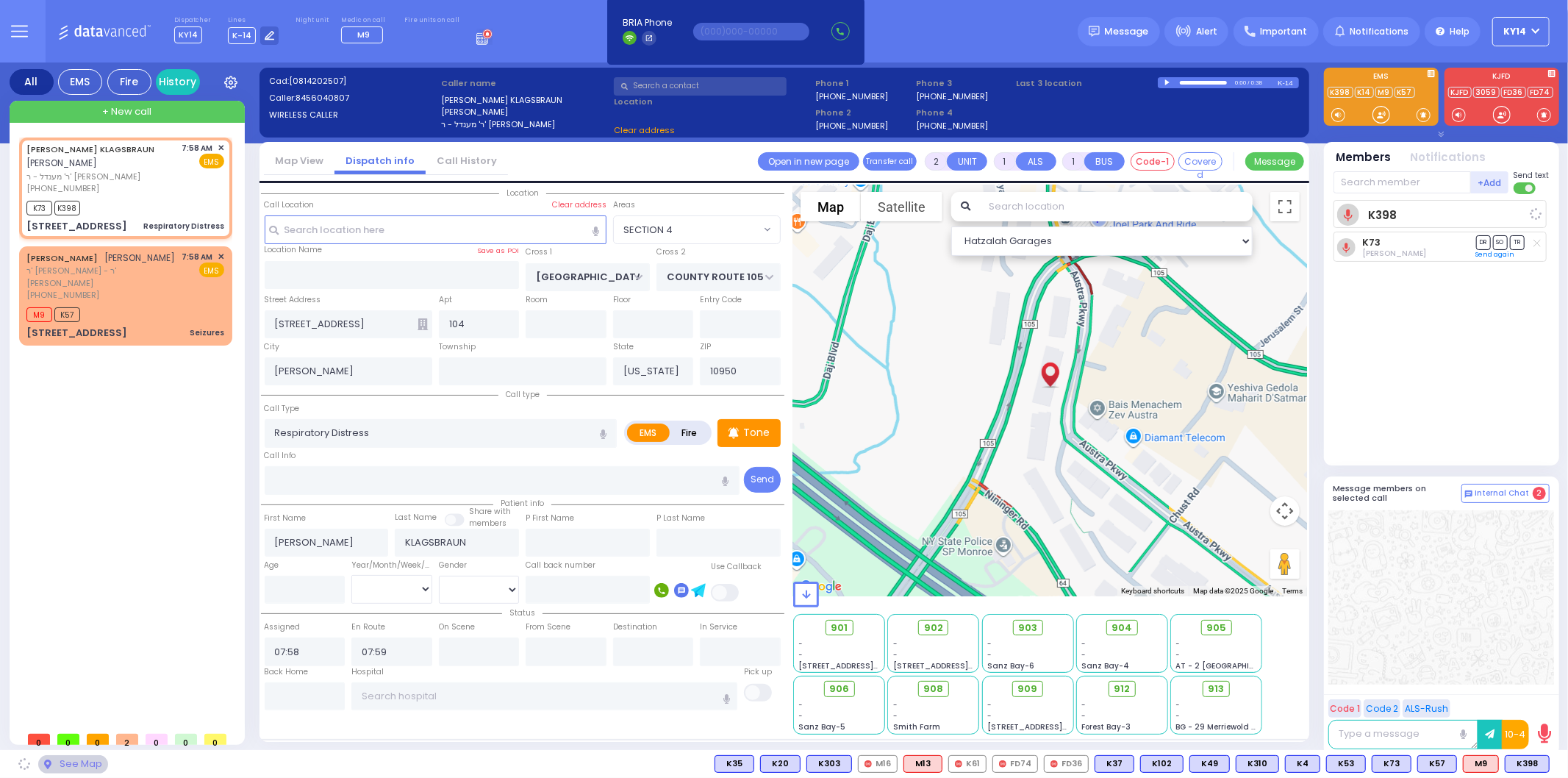
select select "SECTION 4"
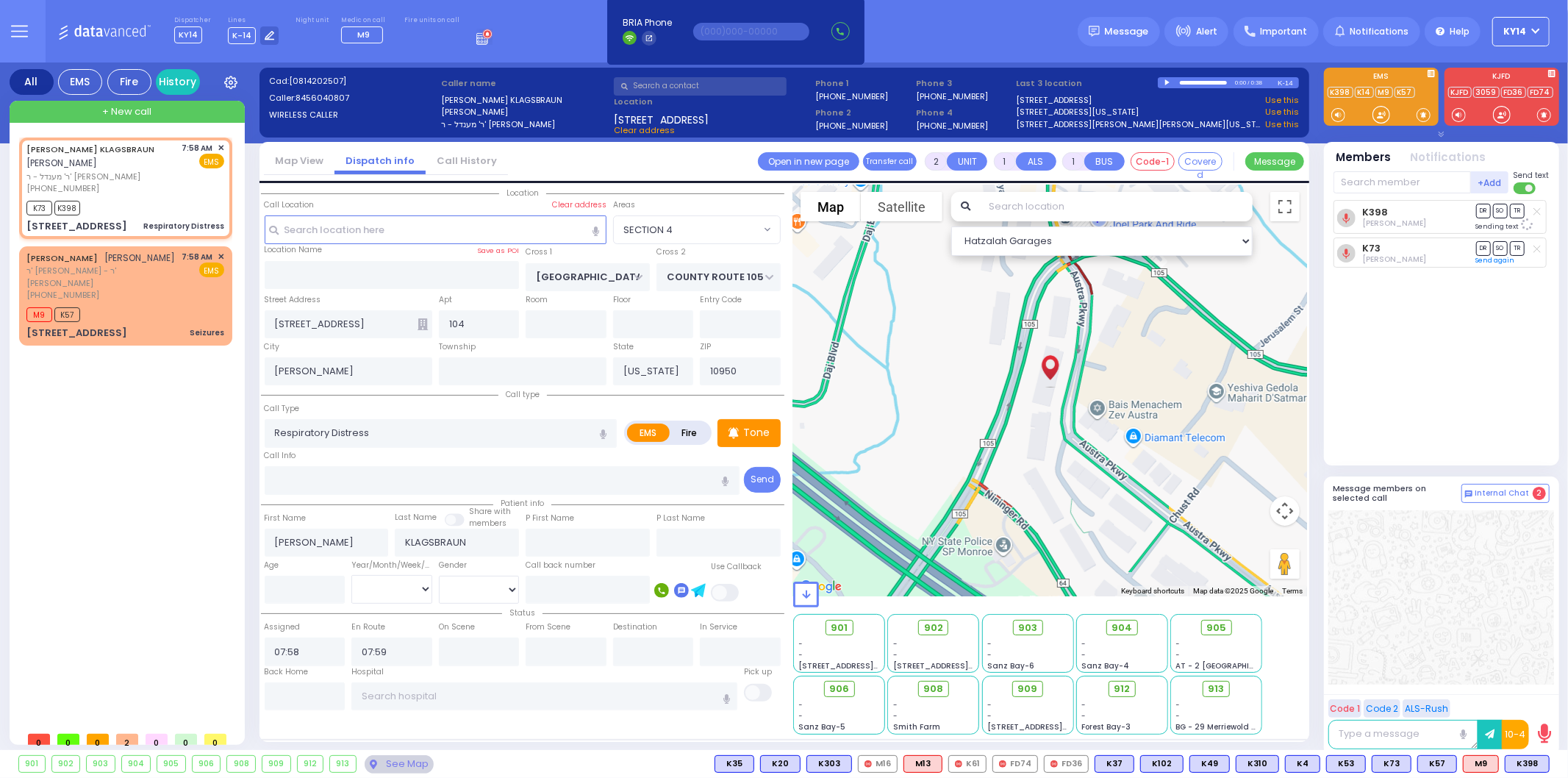
click at [1534, 209] on icon at bounding box center [1538, 211] width 7 height 8
select select
radio input "true"
select select
select select "Hatzalah Garages"
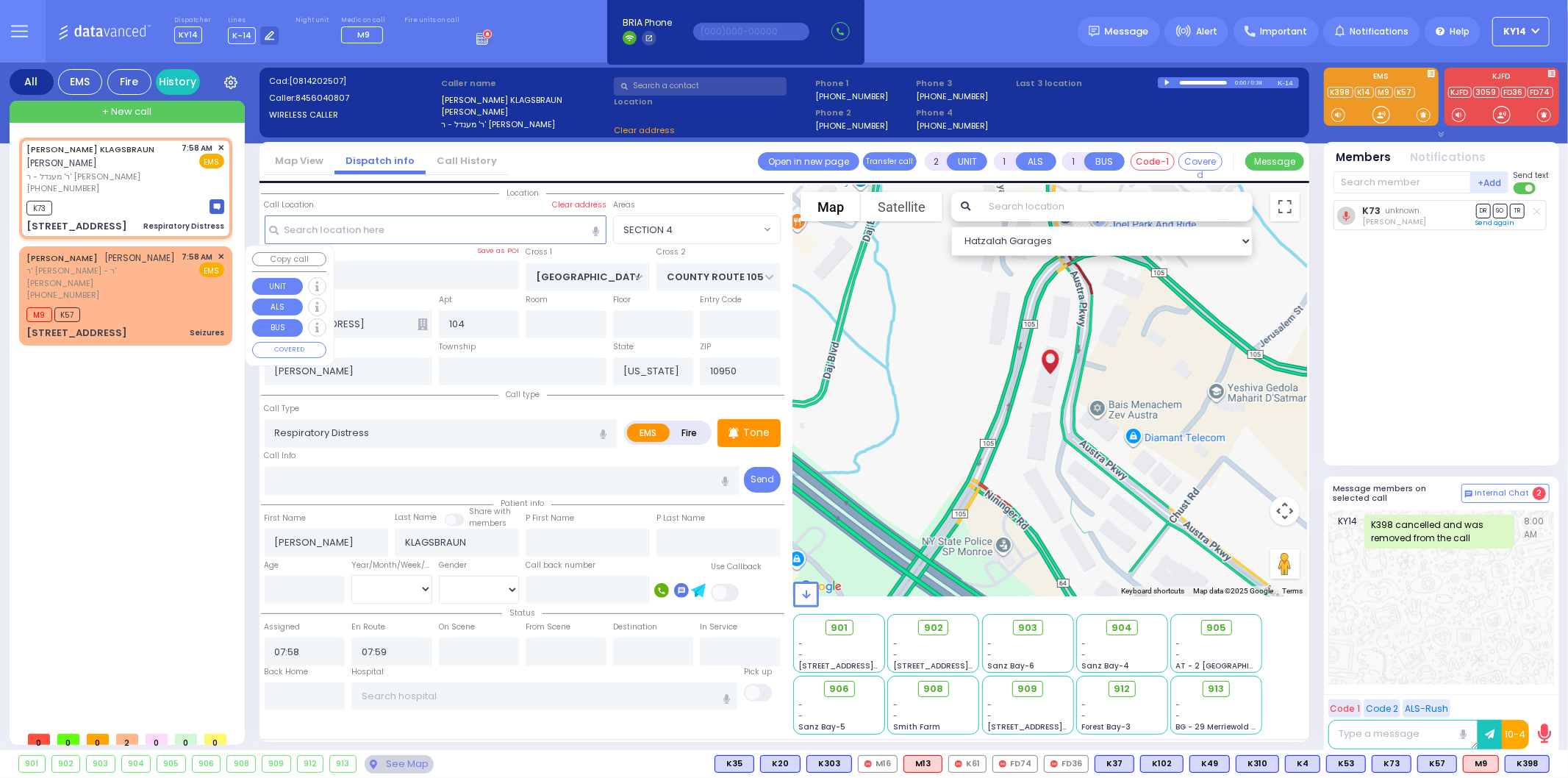
select select "SECTION 4"
click at [147, 295] on div "[PHONE_NUMBER]" at bounding box center [102, 295] width 150 height 13
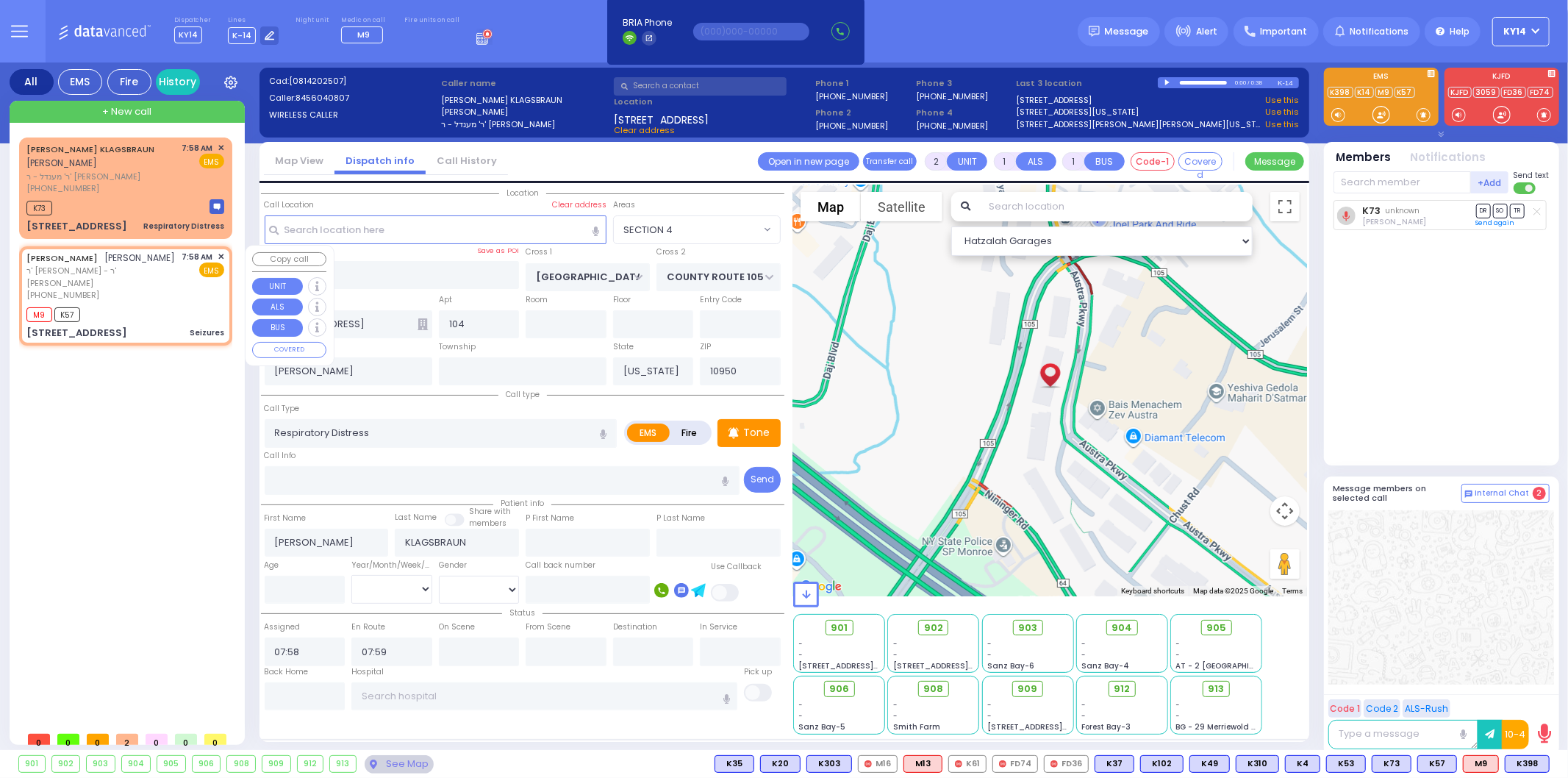
type input "3"
type input "2"
select select
type input "Seizures"
radio input "true"
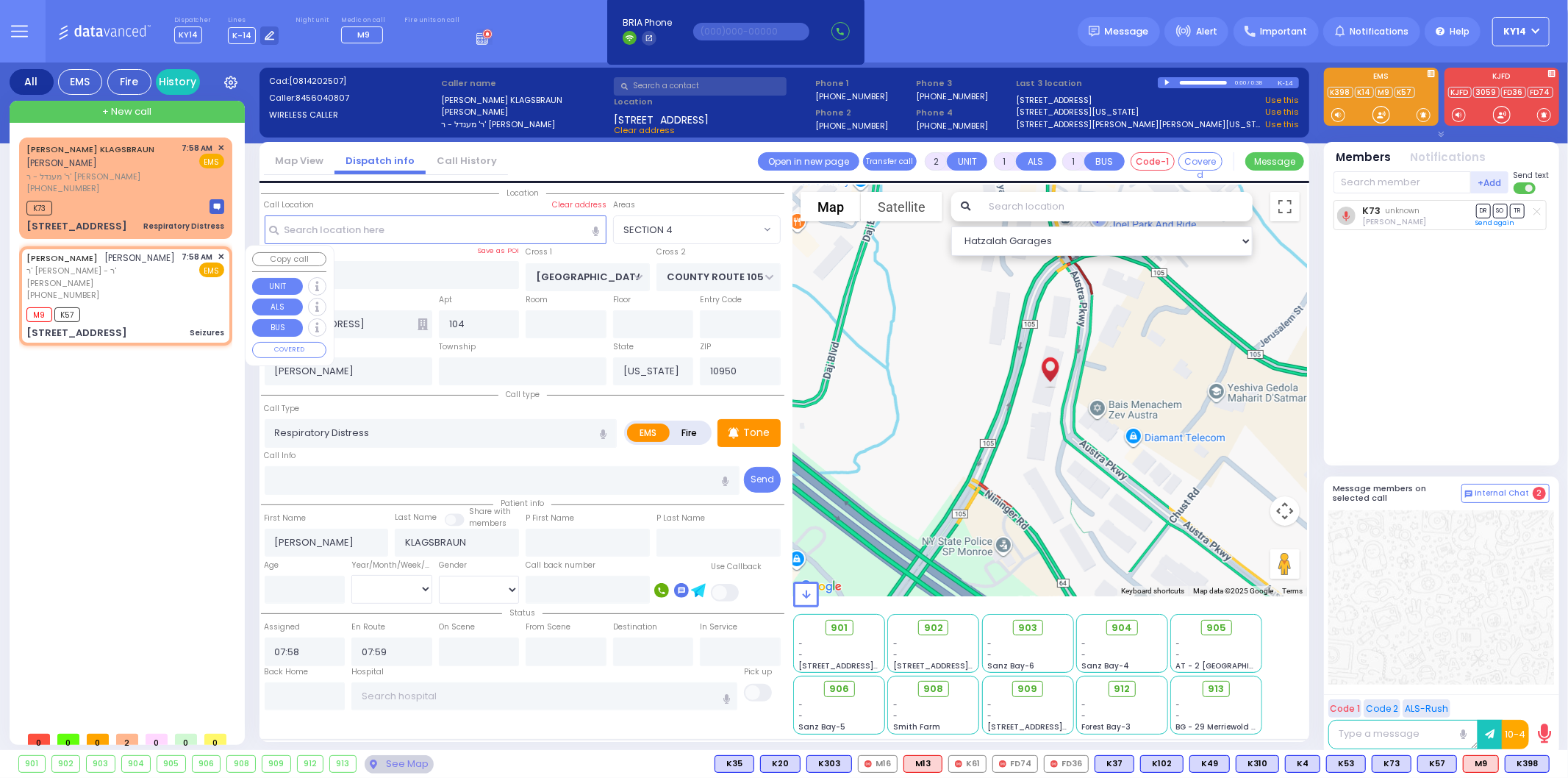
type input "[PERSON_NAME]"
select select
type input "LIZENSK BLVD"
type input "FOREST RD"
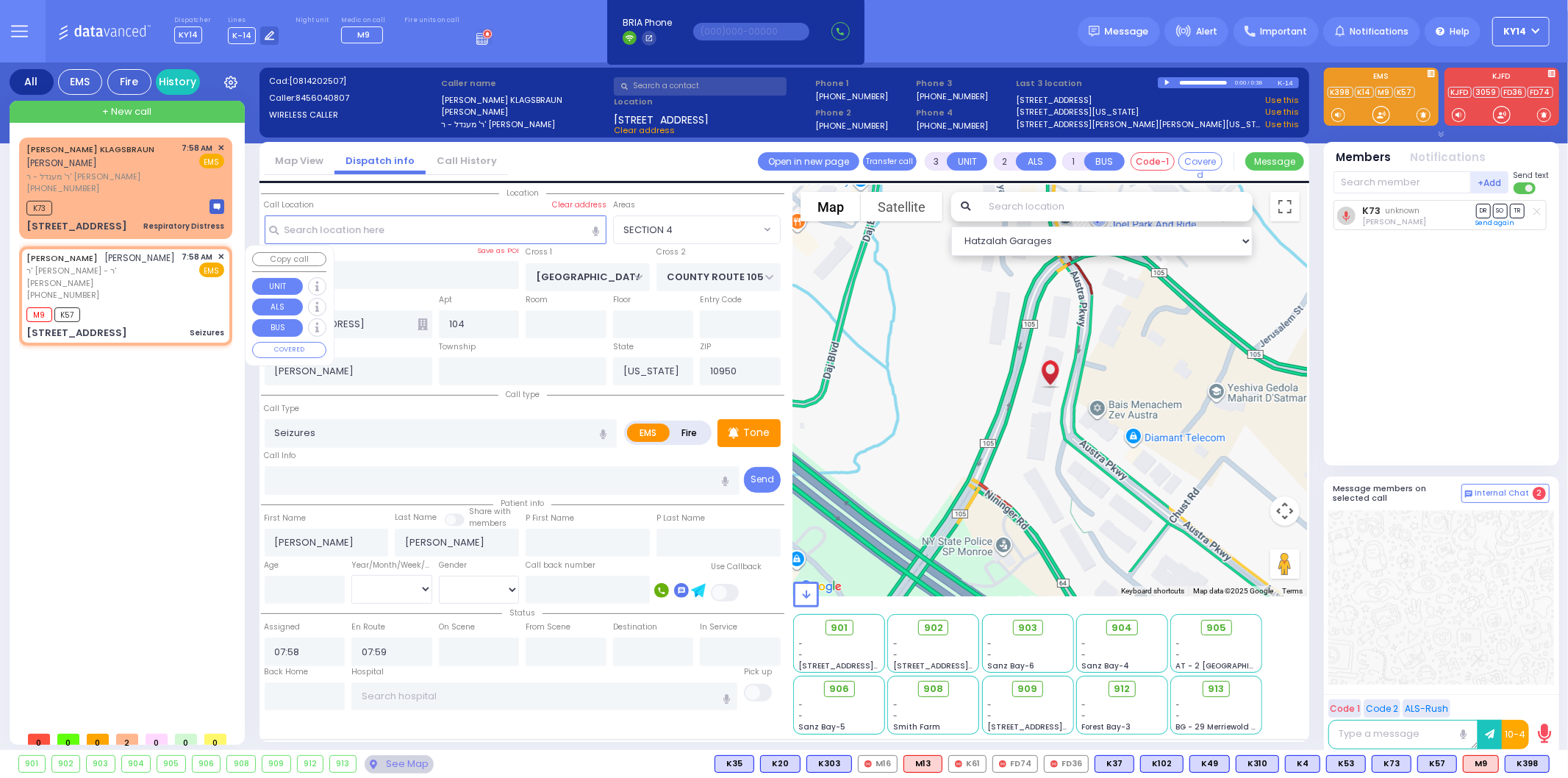
type input "4 LIZENSK BLVD"
type input "103"
type input "Monroe"
select select "SECTION 2"
select select "Hatzalah Garages"
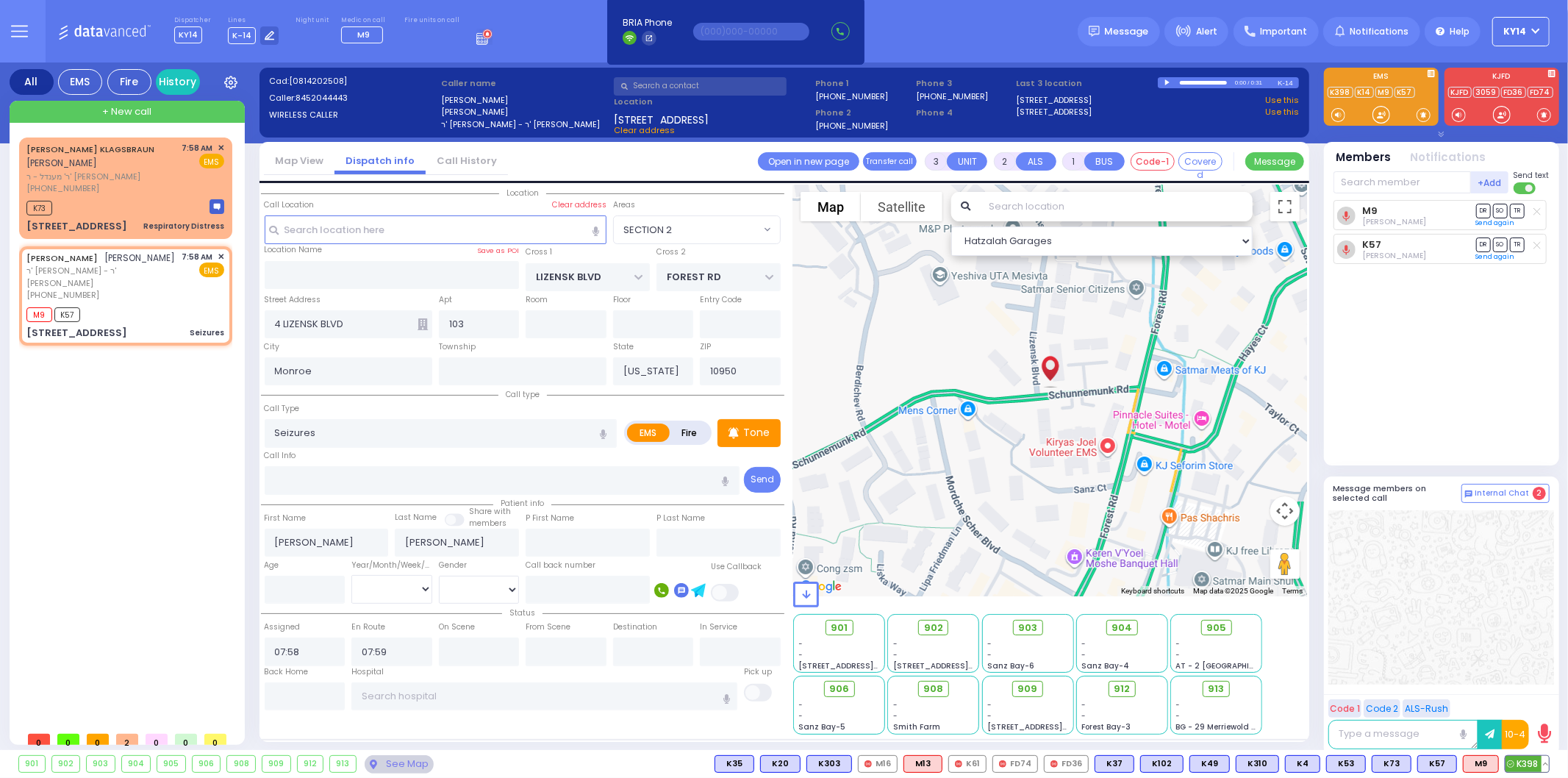
click at [1523, 757] on span "K398" at bounding box center [1528, 765] width 43 height 16
select select
click at [134, 179] on span "ר' מענדל - ר' [PERSON_NAME]" at bounding box center [102, 177] width 150 height 13
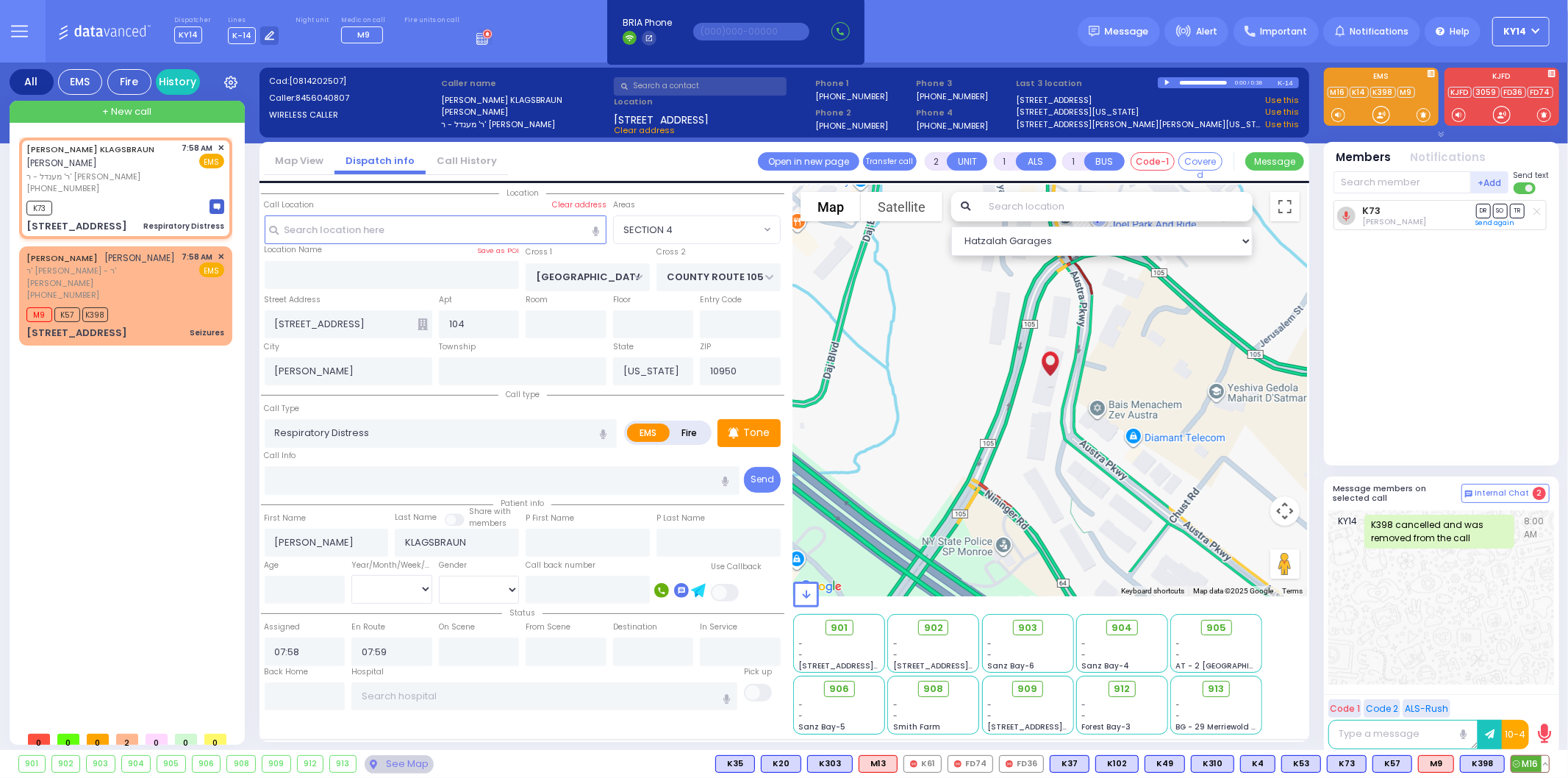
click at [1538, 760] on span "M16" at bounding box center [1530, 765] width 38 height 16
click at [754, 435] on p "Tone" at bounding box center [757, 432] width 27 height 15
click at [1531, 764] on span "K3" at bounding box center [1532, 765] width 33 height 16
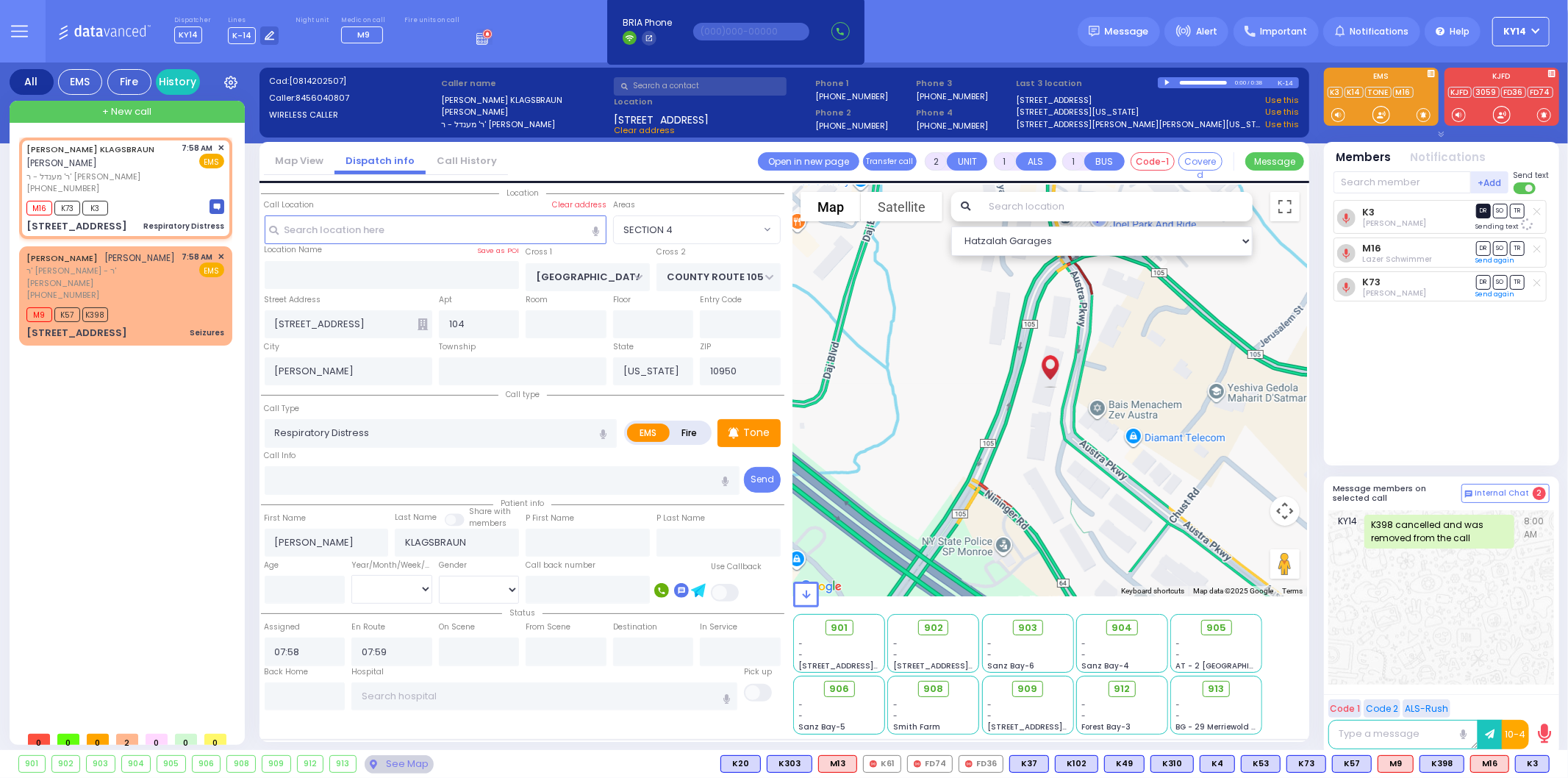
click at [1483, 214] on span "DR" at bounding box center [1484, 211] width 14 height 14
click at [123, 302] on div "[PHONE_NUMBER]" at bounding box center [102, 295] width 150 height 13
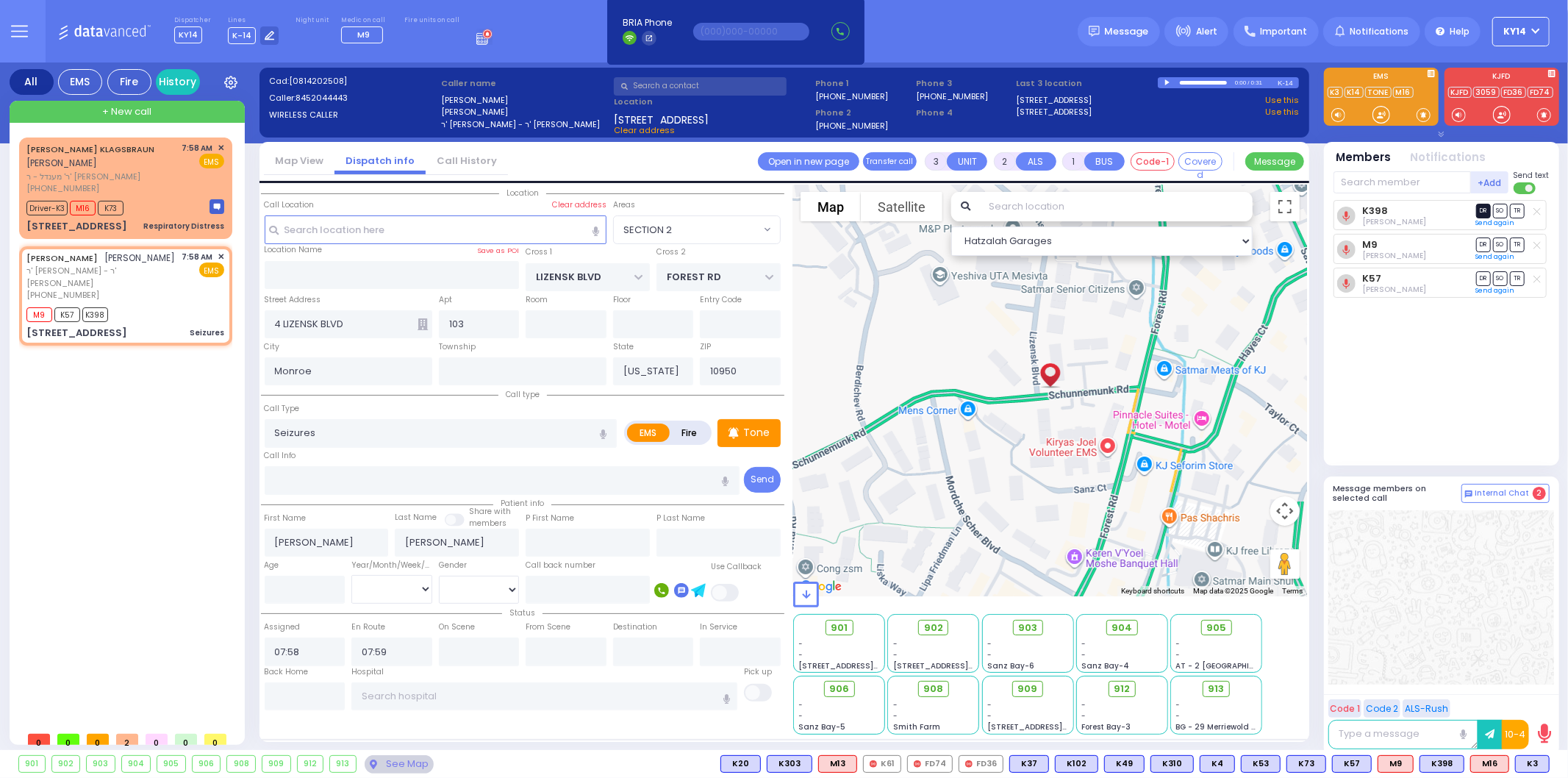
click at [1480, 210] on span "DR" at bounding box center [1484, 211] width 14 height 14
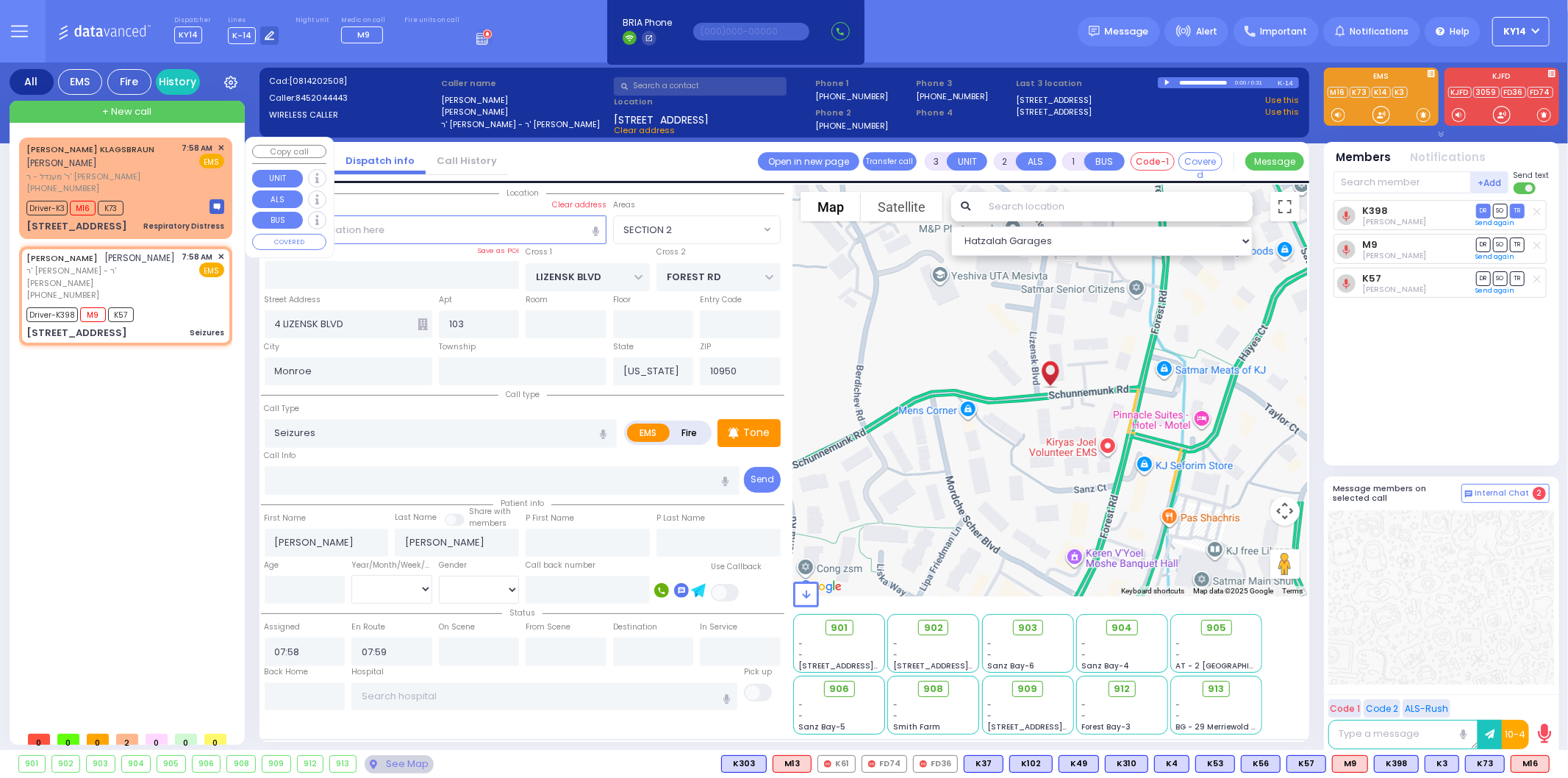
drag, startPoint x: 131, startPoint y: 175, endPoint x: 137, endPoint y: 180, distance: 7.8
click at [136, 179] on span "ר' מענדל - ר' [PERSON_NAME]" at bounding box center [102, 177] width 150 height 13
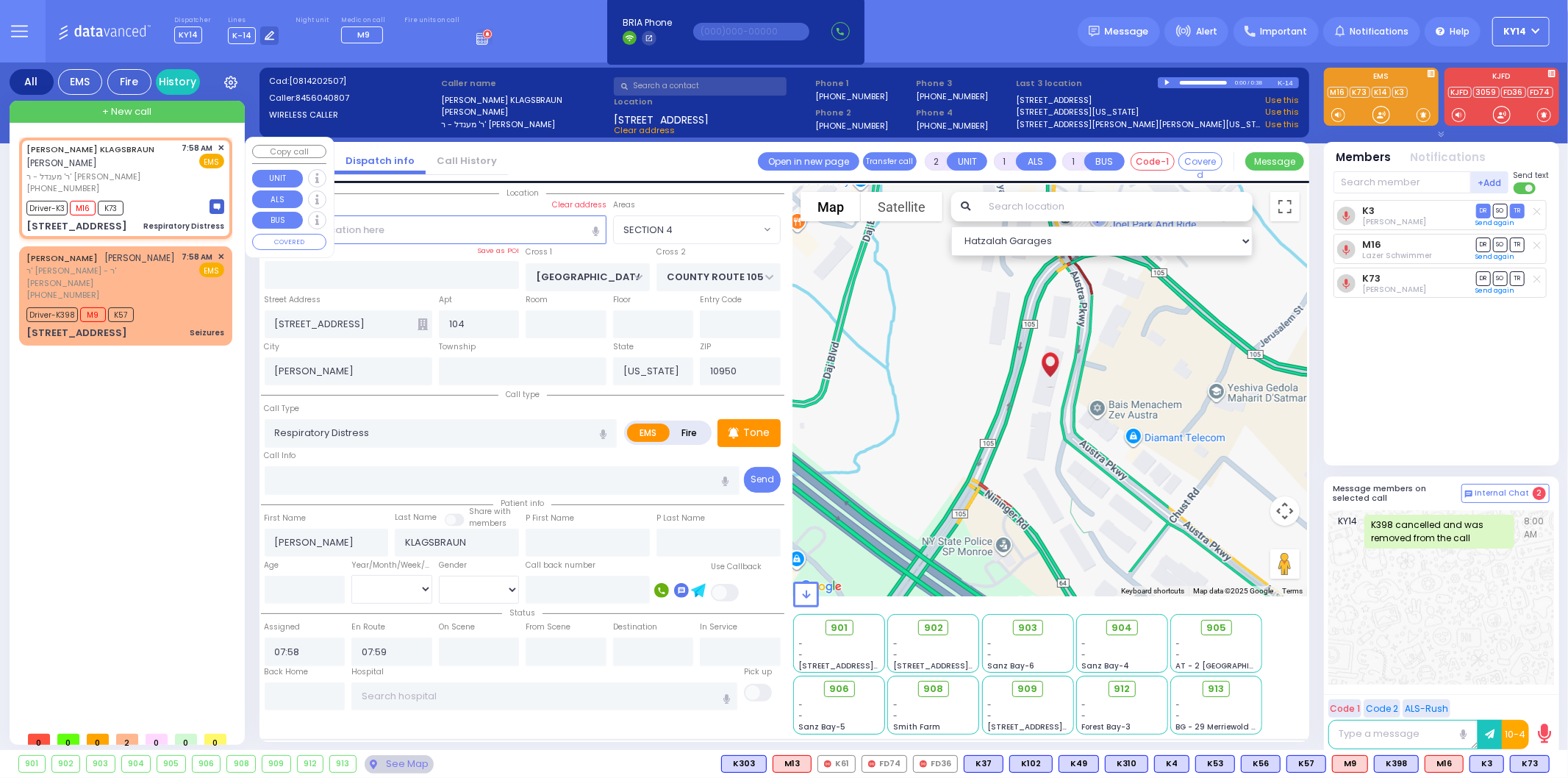
click at [141, 158] on div "[PERSON_NAME] KLAGSBRAUN [PERSON_NAME]" at bounding box center [102, 157] width 150 height 29
click at [1539, 245] on icon at bounding box center [1538, 244] width 7 height 8
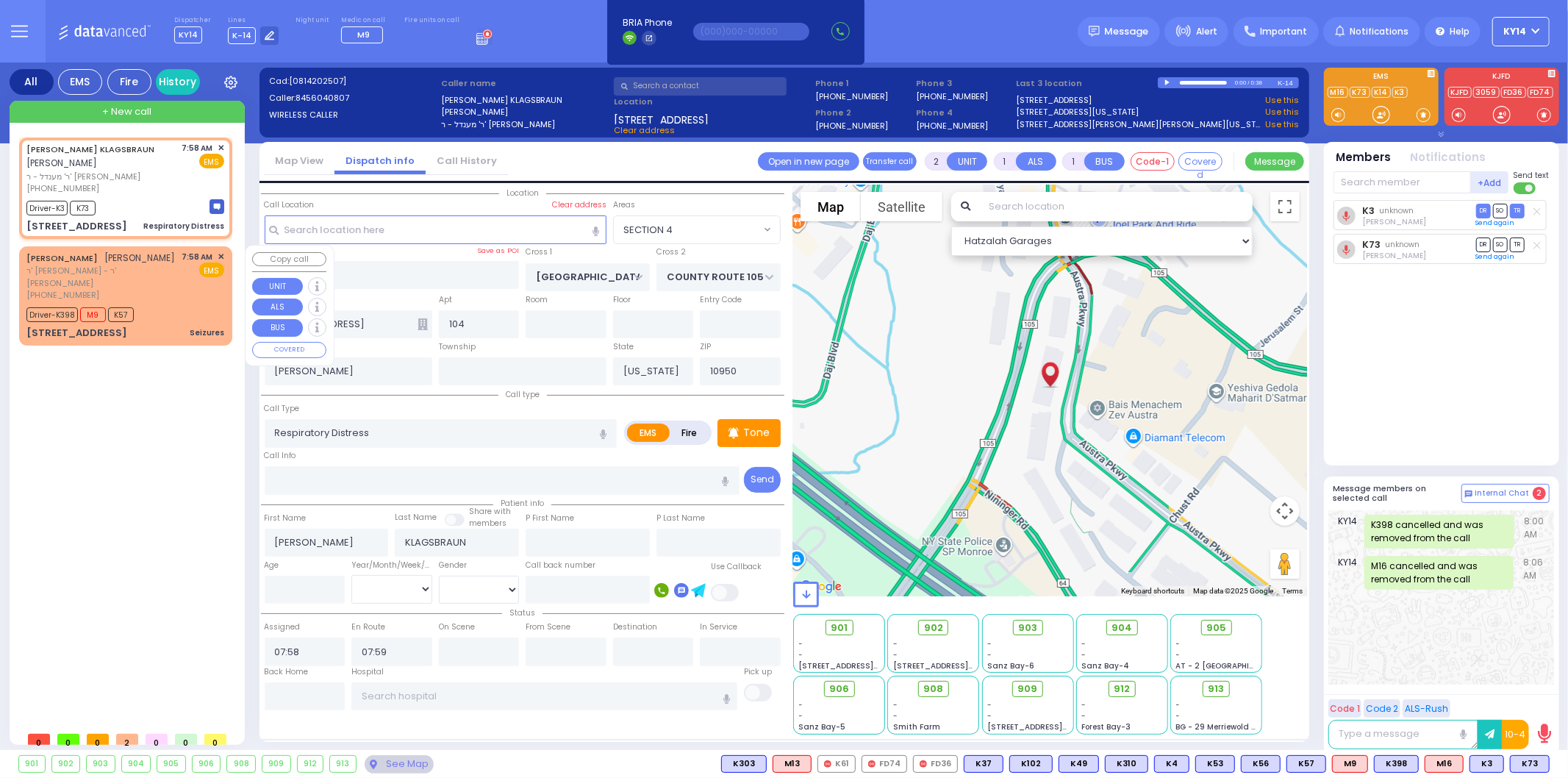
click at [138, 266] on div "[PERSON_NAME] [PERSON_NAME]" at bounding box center [101, 258] width 149 height 14
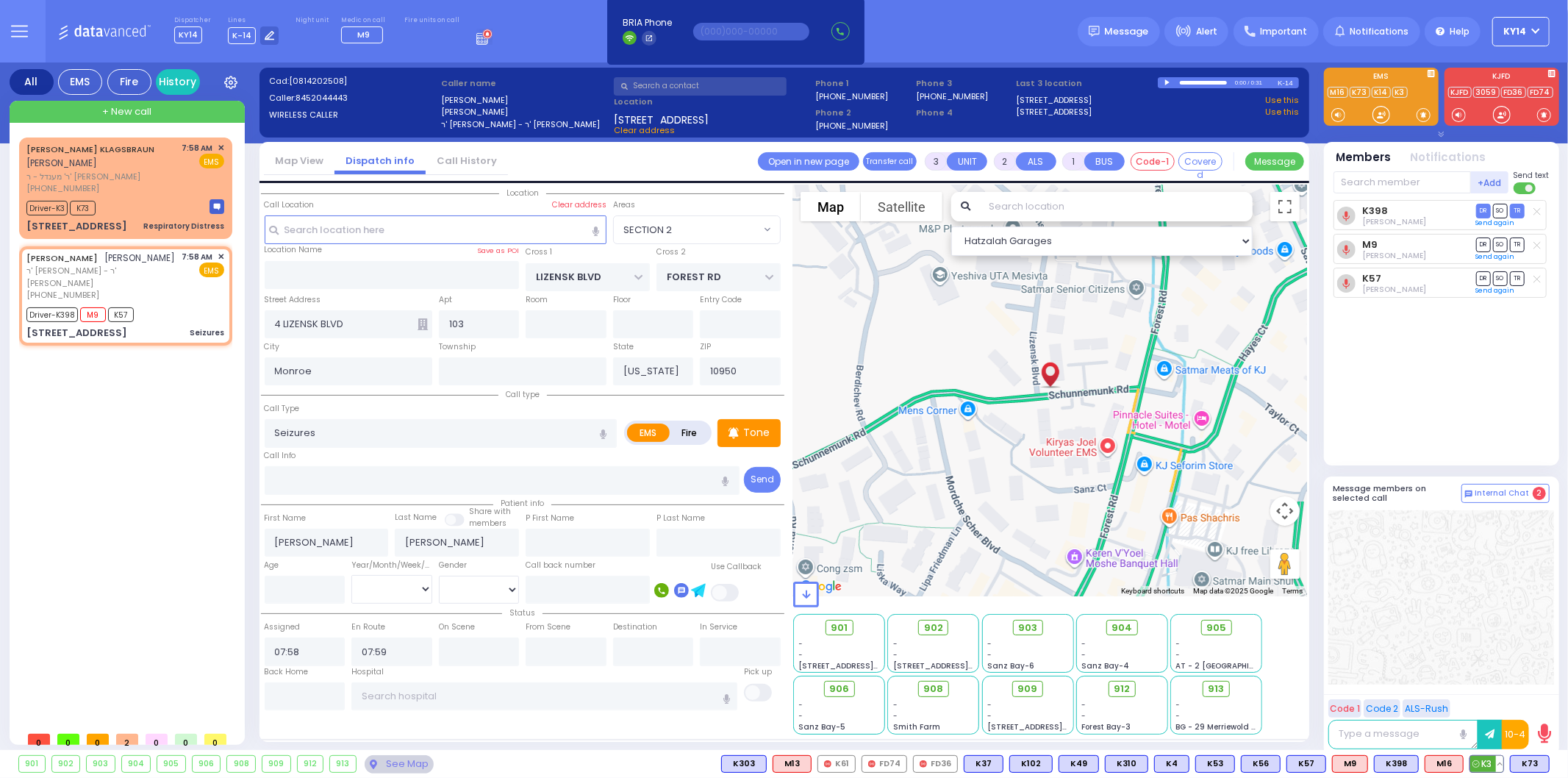
click at [1502, 763] on button at bounding box center [1500, 765] width 7 height 16
click at [1491, 679] on icon at bounding box center [1489, 678] width 15 height 15
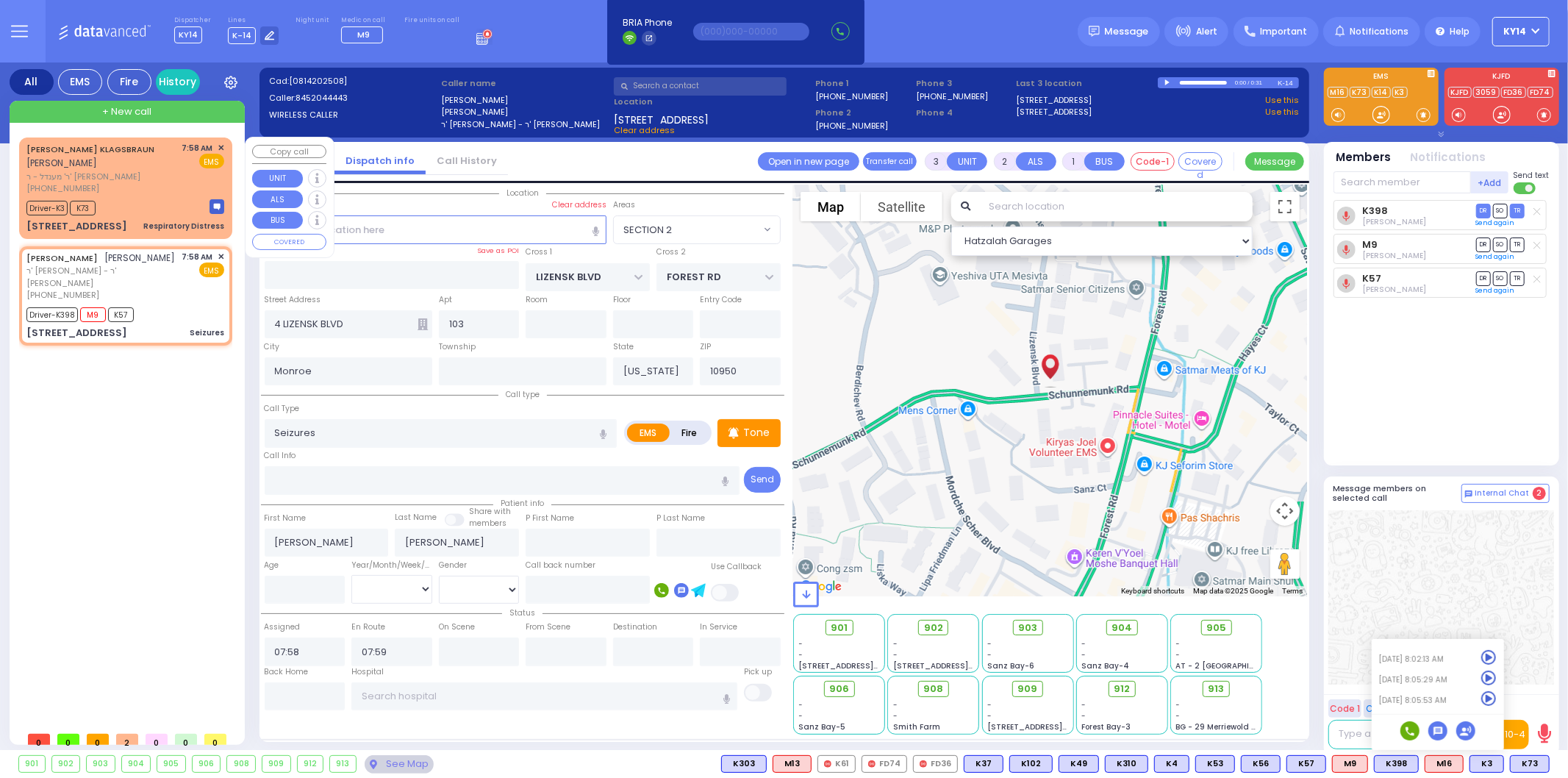
click at [124, 187] on div "[PHONE_NUMBER]" at bounding box center [102, 189] width 150 height 13
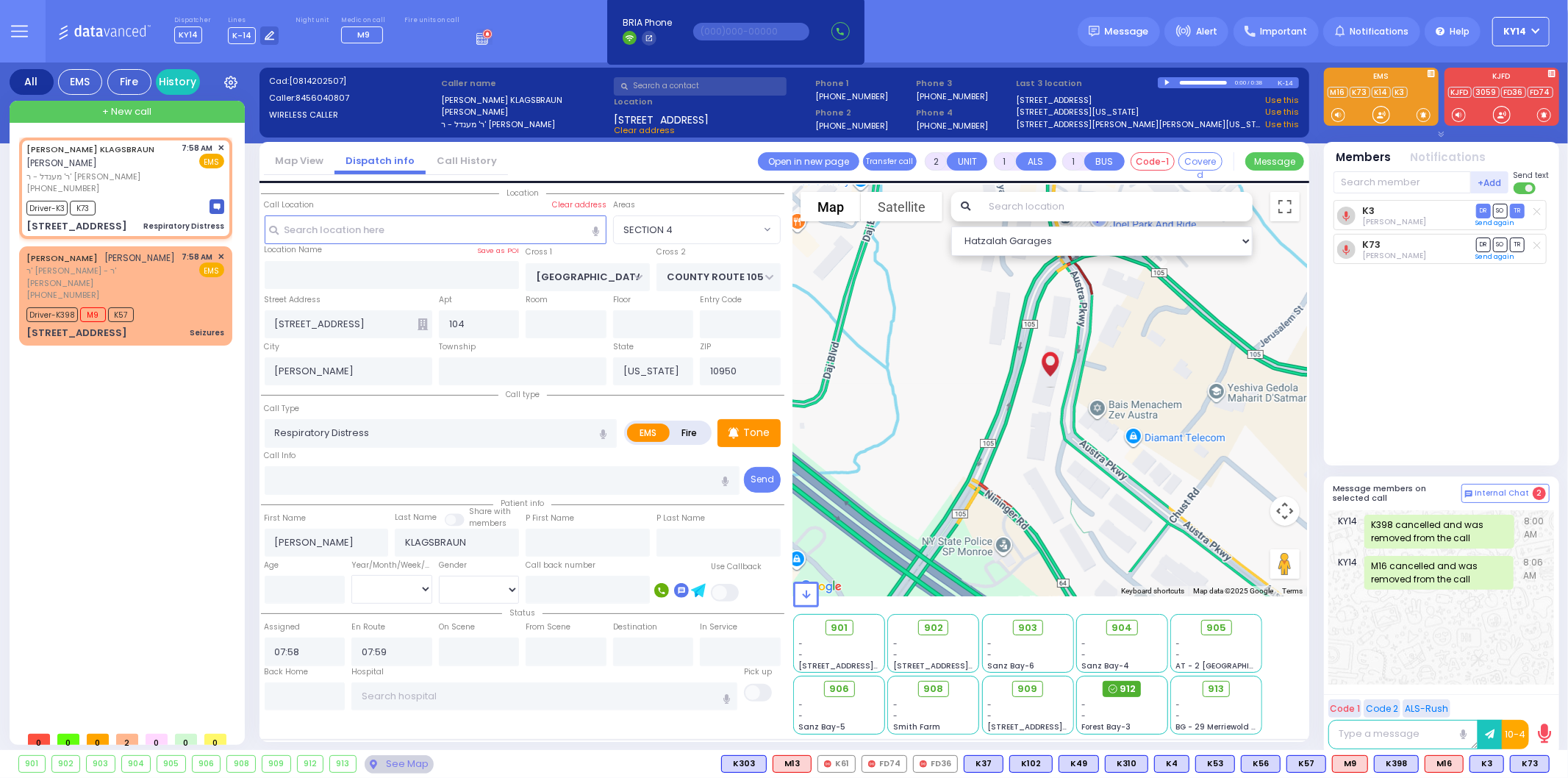
click at [1127, 687] on span "912" at bounding box center [1128, 689] width 16 height 14
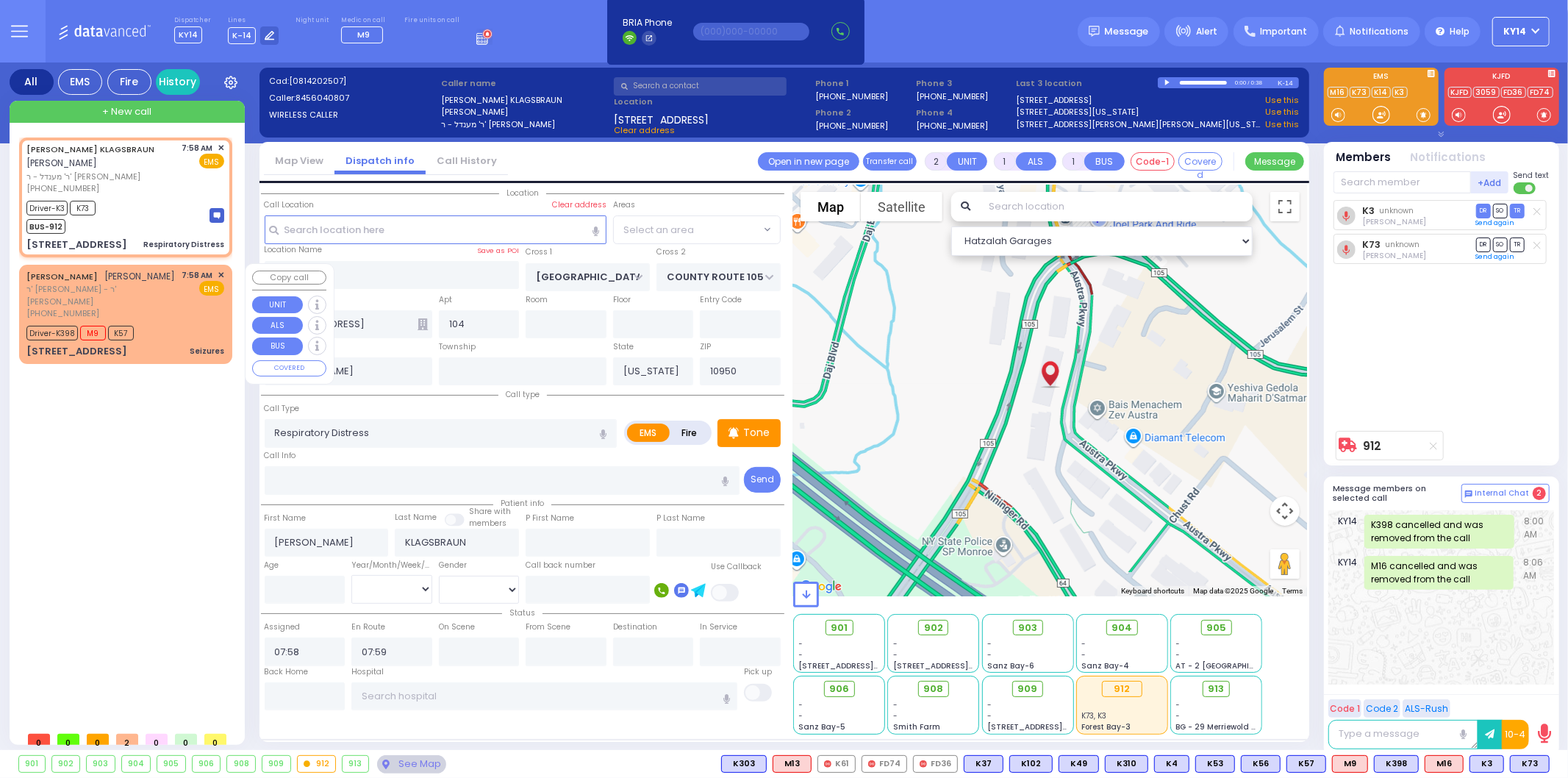
drag, startPoint x: 128, startPoint y: 270, endPoint x: 134, endPoint y: 290, distance: 20.9
click at [133, 284] on div "[PERSON_NAME] [PERSON_NAME]" at bounding box center [101, 277] width 149 height 14
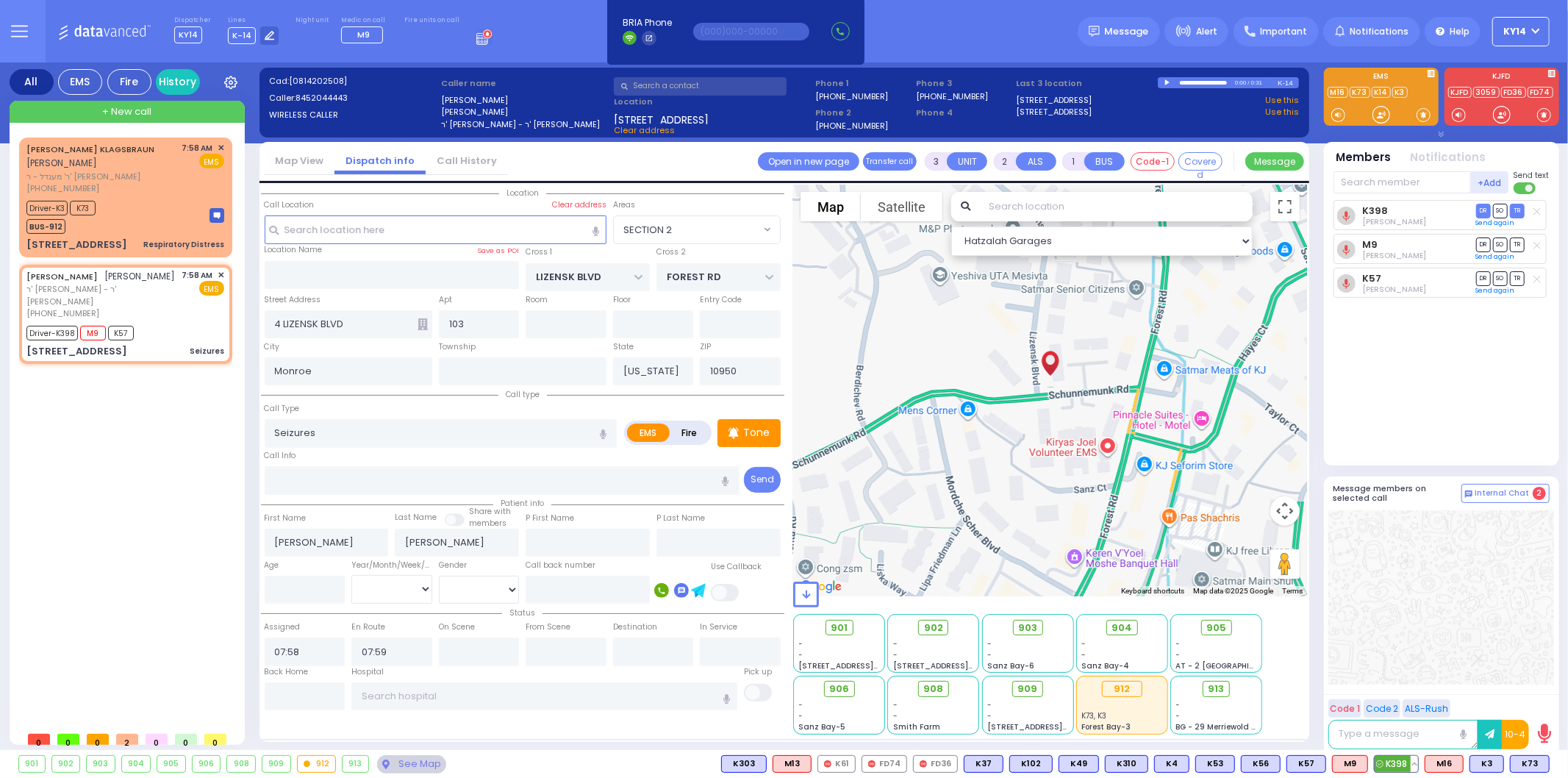
click at [1419, 768] on button at bounding box center [1415, 765] width 7 height 16
click at [1400, 695] on icon at bounding box center [1403, 698] width 15 height 15
click at [1407, 702] on icon at bounding box center [1403, 698] width 15 height 15
click at [853, 682] on span "906" at bounding box center [845, 689] width 20 height 14
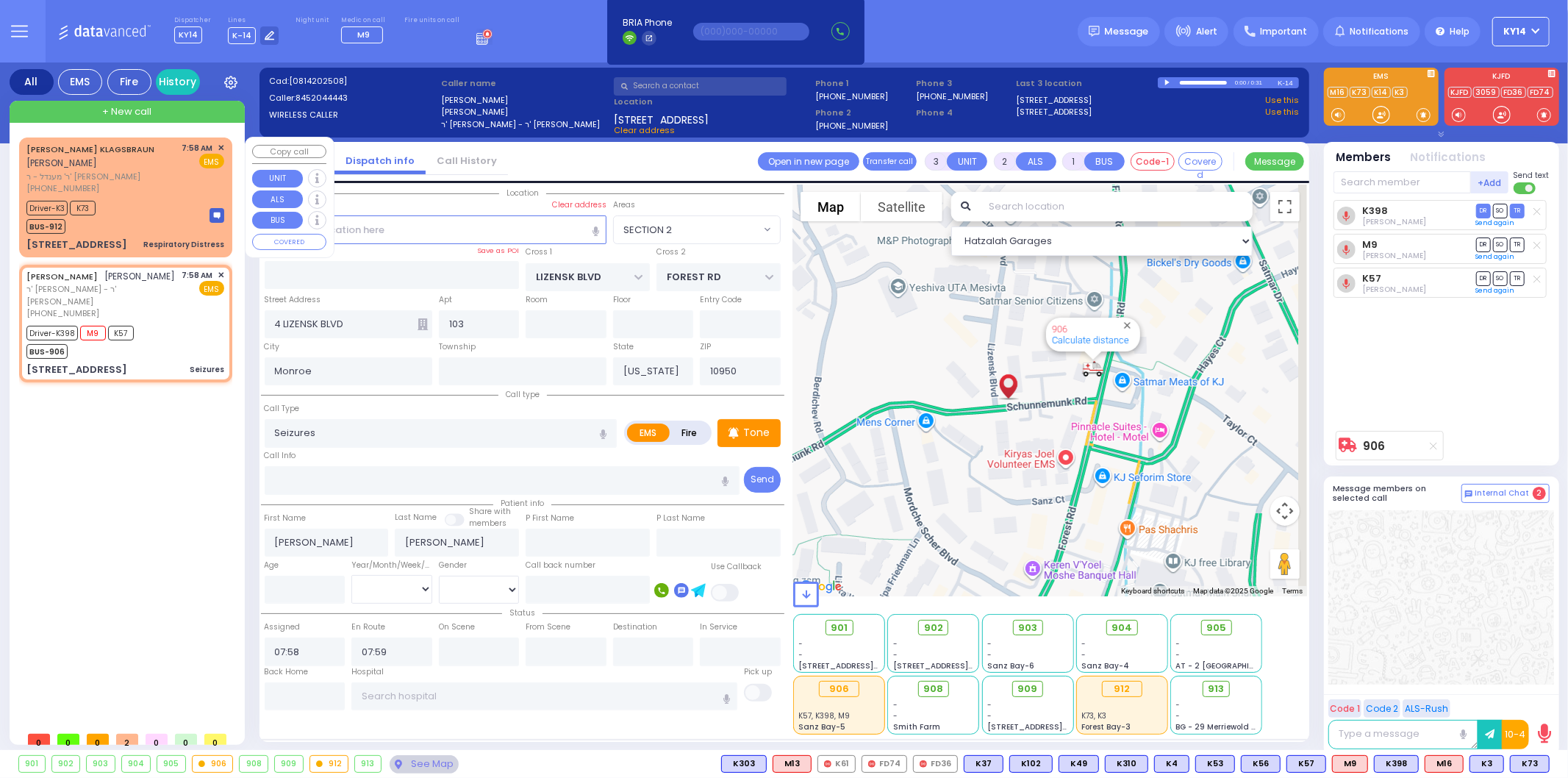
click at [155, 201] on div "Driver-K3 K73 BUS-912" at bounding box center [125, 215] width 198 height 37
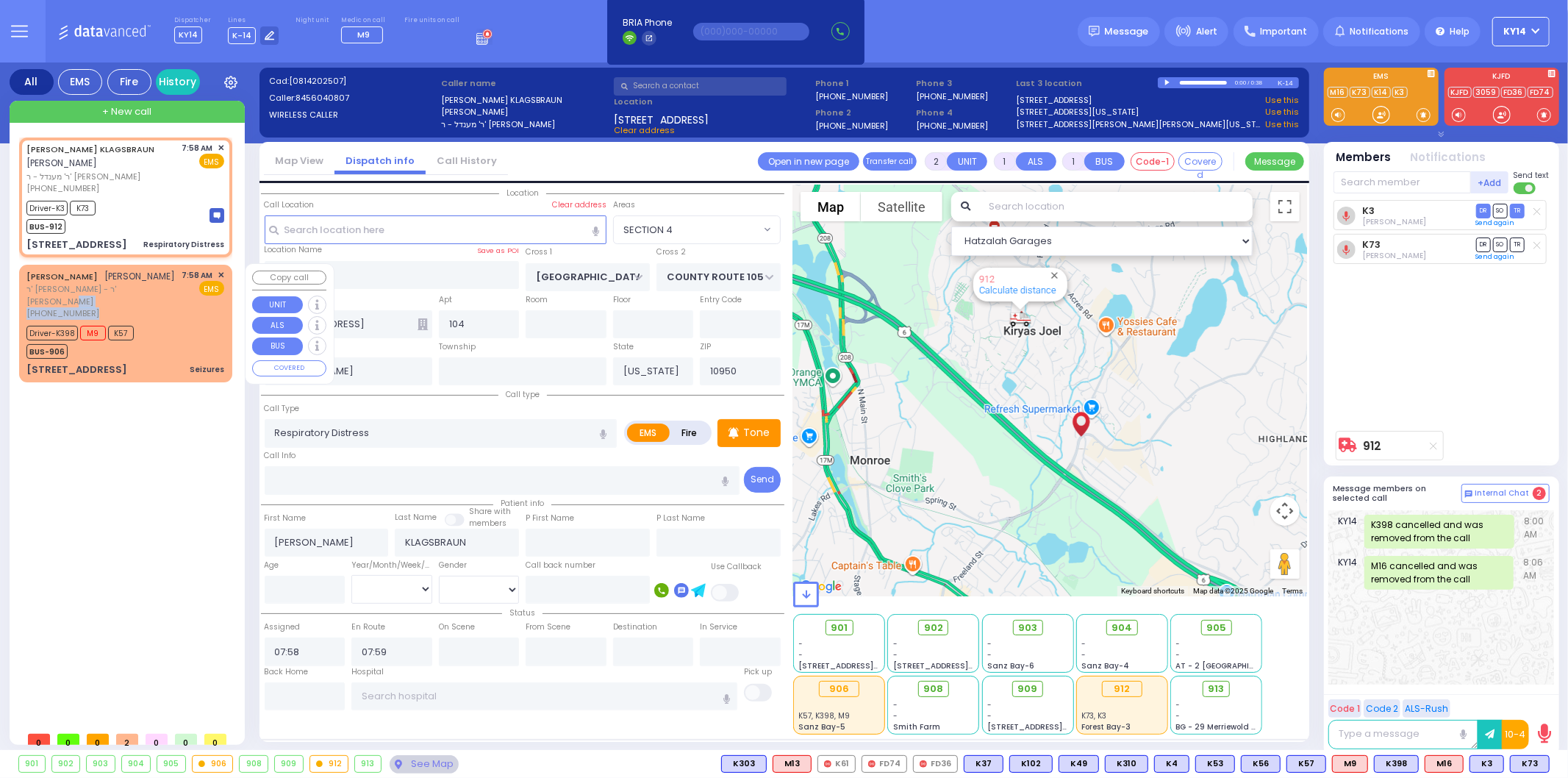
click at [151, 305] on div "[PERSON_NAME] [PERSON_NAME] ר' [PERSON_NAME] [PHONE_NUMBER]" at bounding box center [102, 295] width 150 height 51
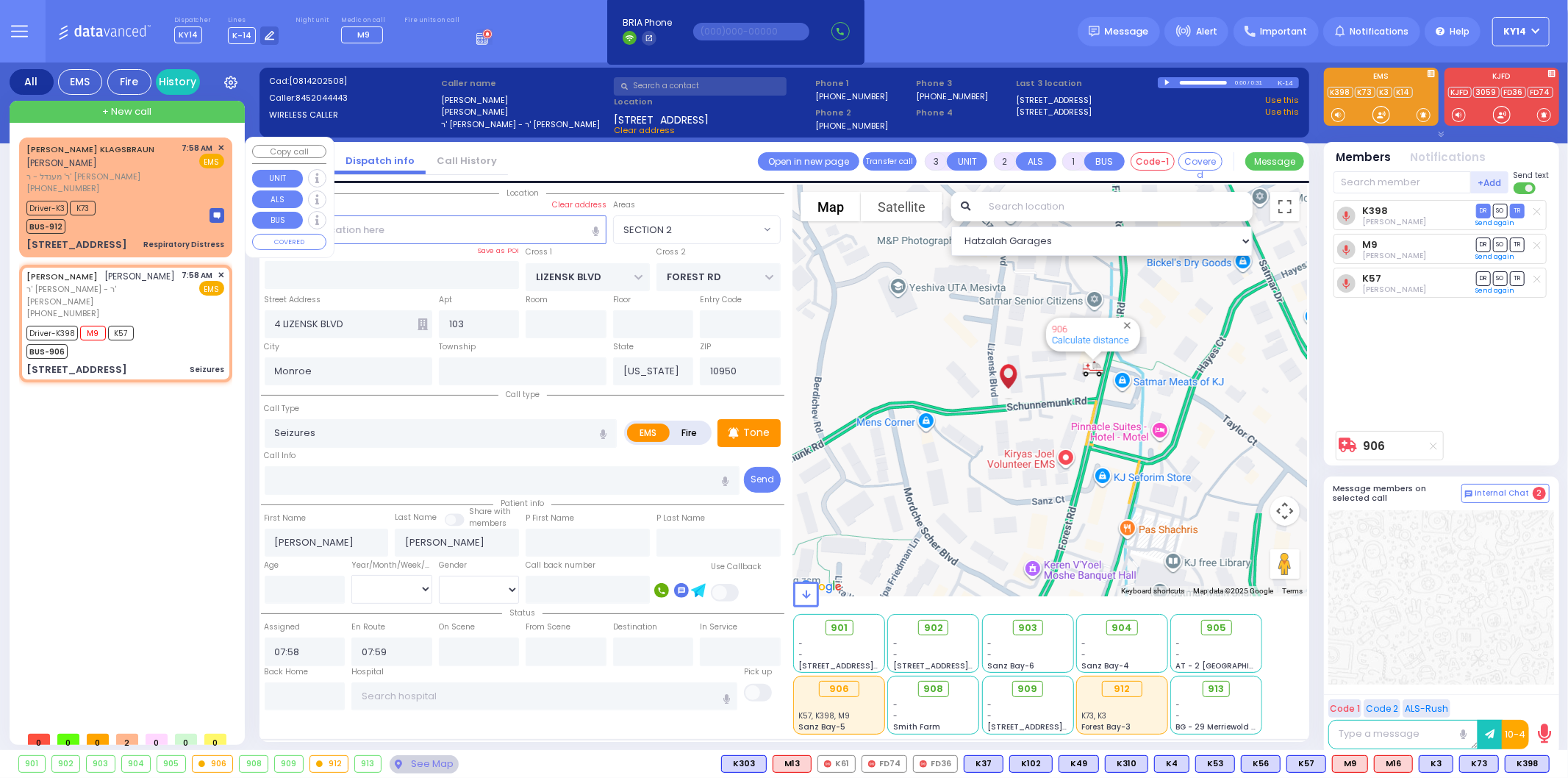
click at [153, 177] on span "ר' מענדל - ר' [PERSON_NAME]" at bounding box center [102, 177] width 150 height 13
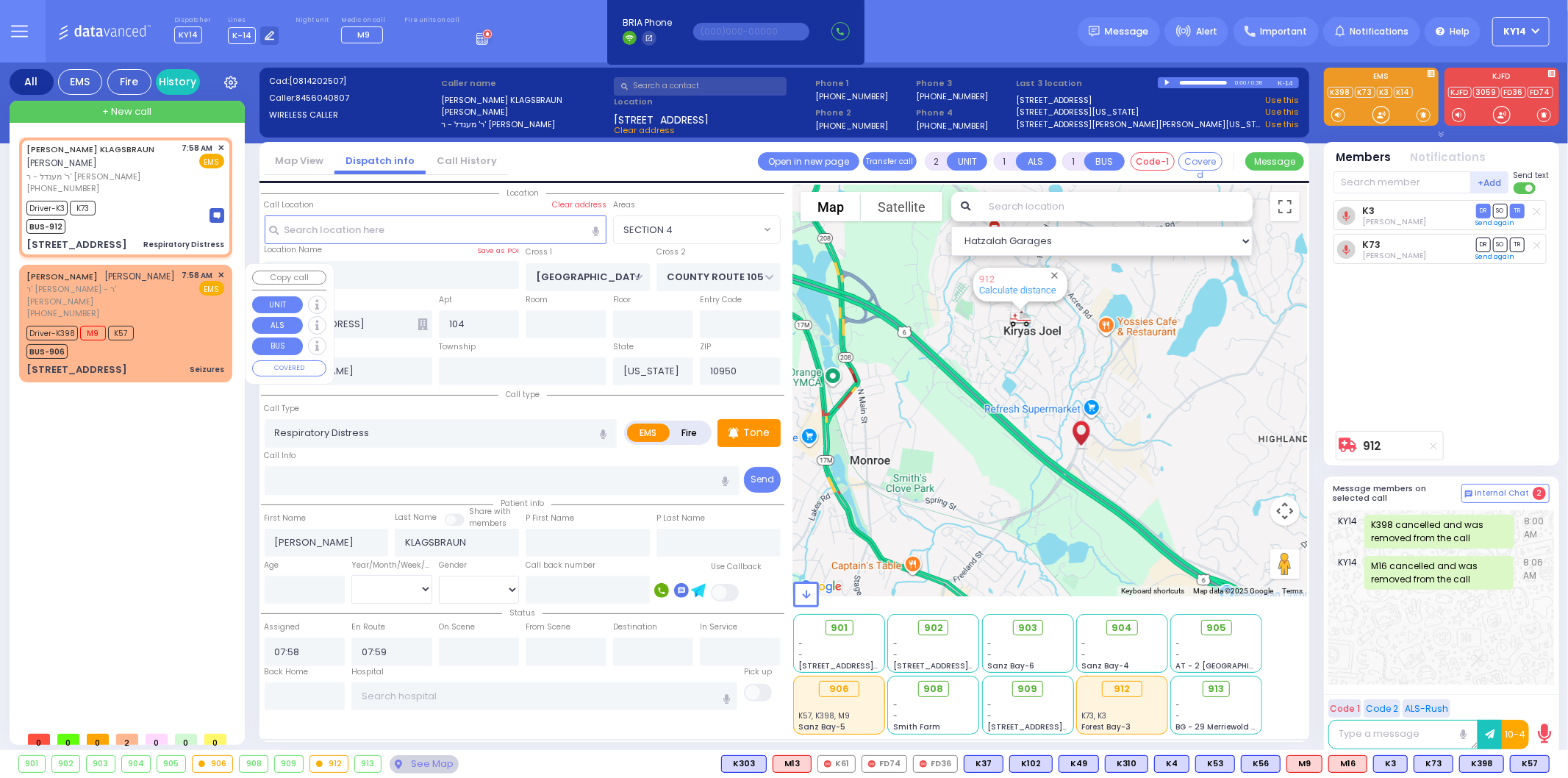
click at [140, 315] on div "[PHONE_NUMBER]" at bounding box center [102, 313] width 150 height 13
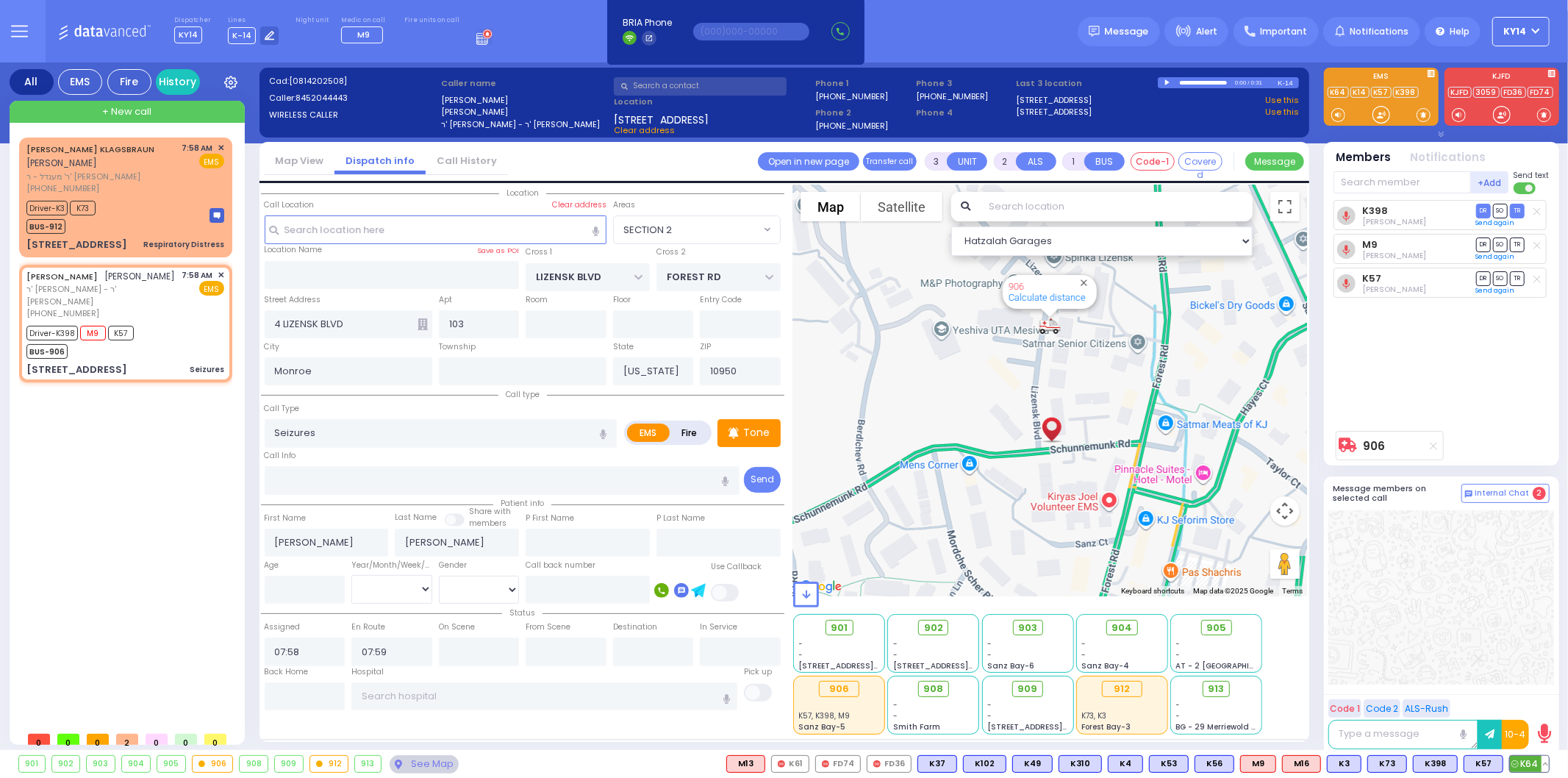
click at [1528, 760] on span "K64" at bounding box center [1530, 765] width 39 height 16
click at [1403, 182] on input "text" at bounding box center [1402, 182] width 138 height 22
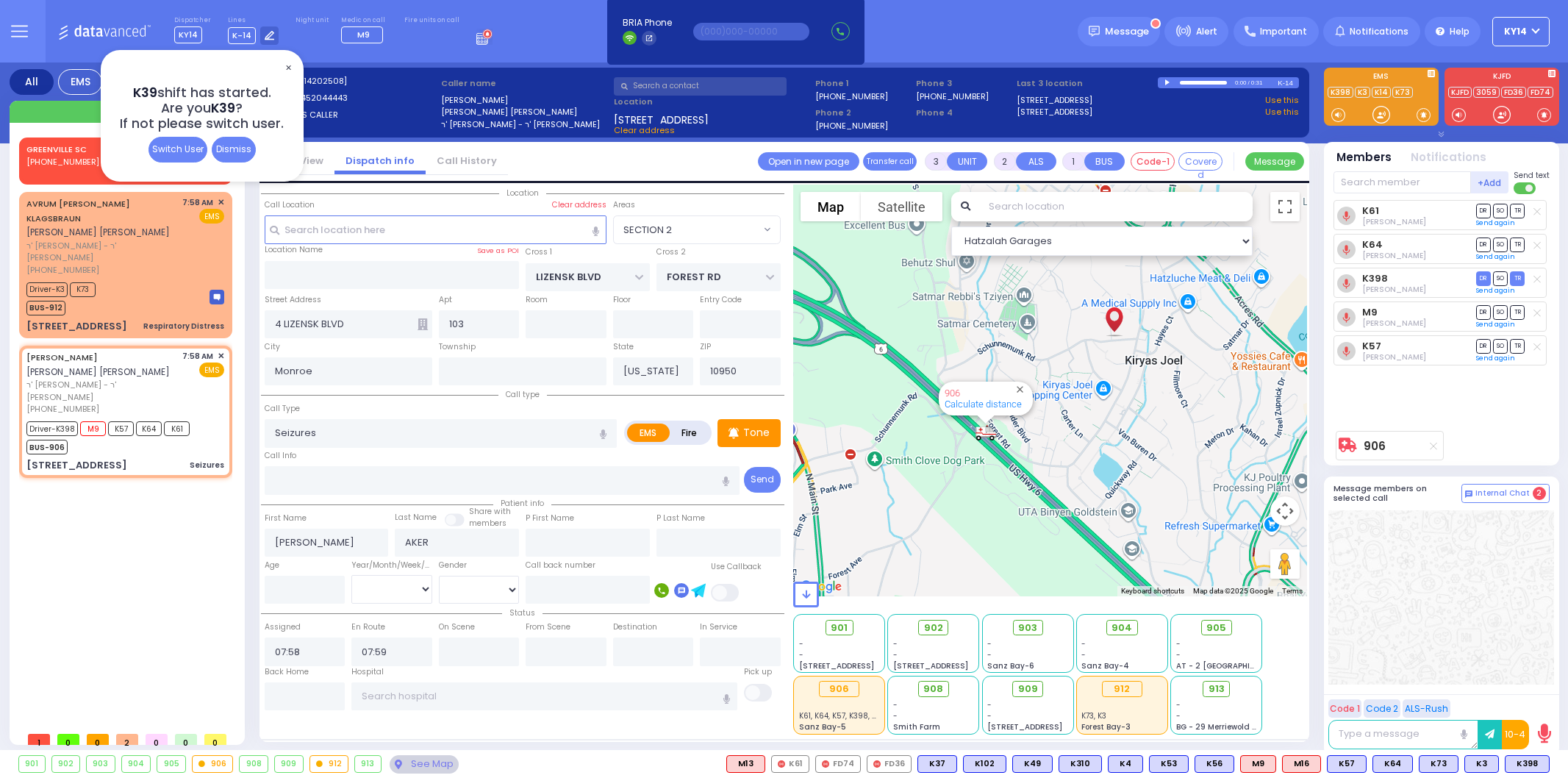
select select "SECTION 2"
select select
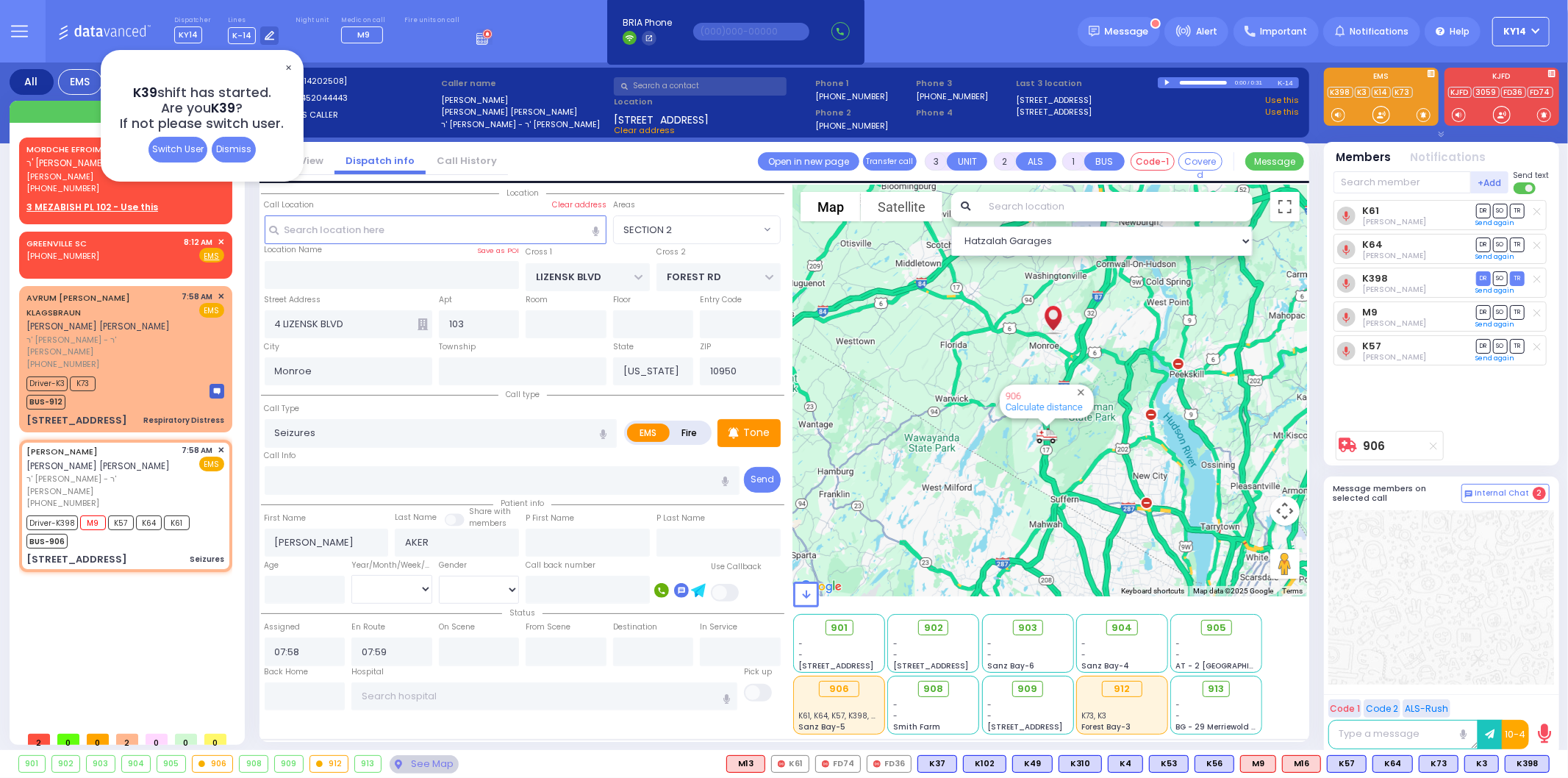
click at [286, 64] on span "✕" at bounding box center [287, 68] width 12 height 17
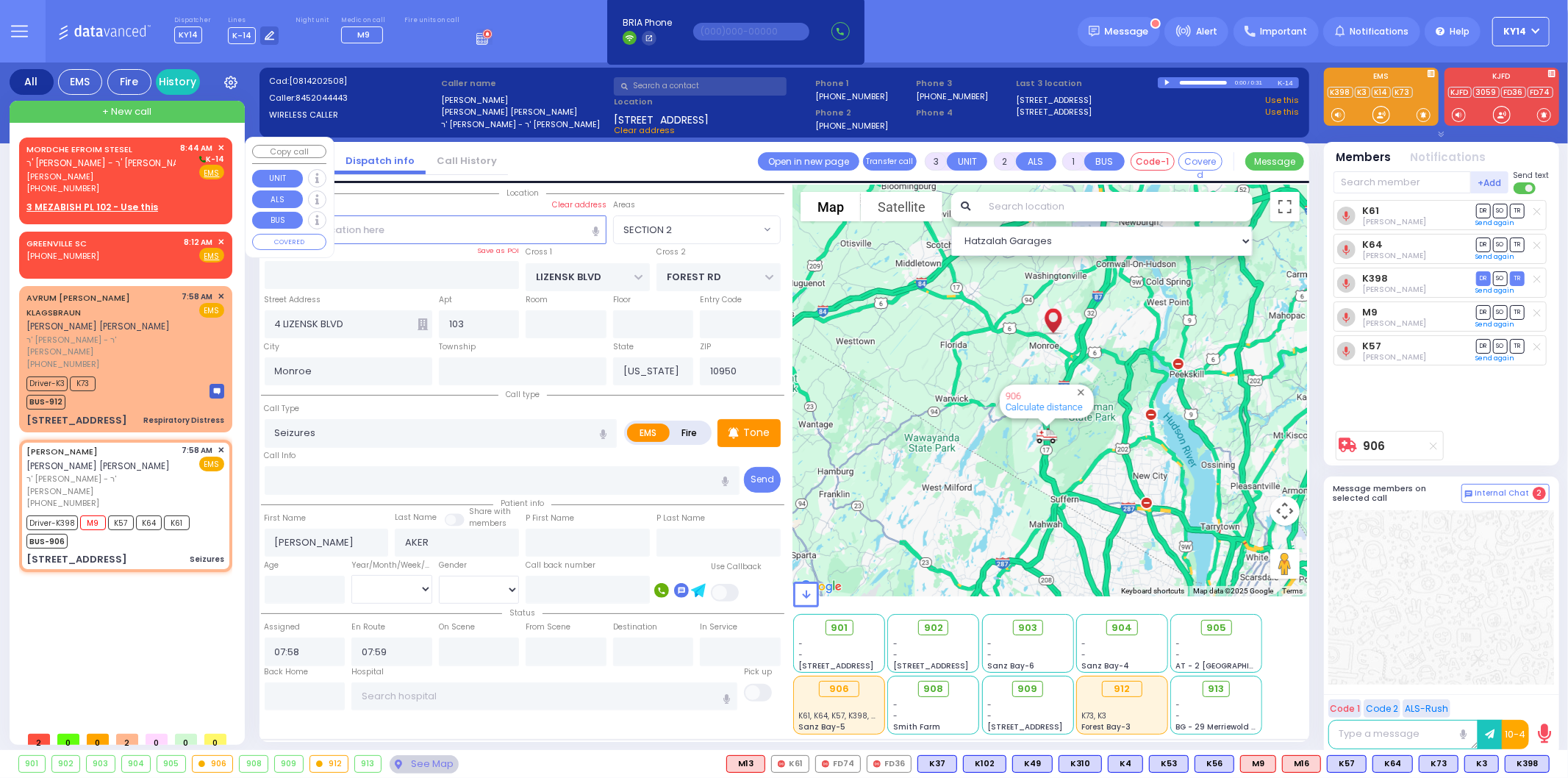
click at [126, 172] on span "מרדכי אפרים שטעסל" at bounding box center [101, 177] width 149 height 13
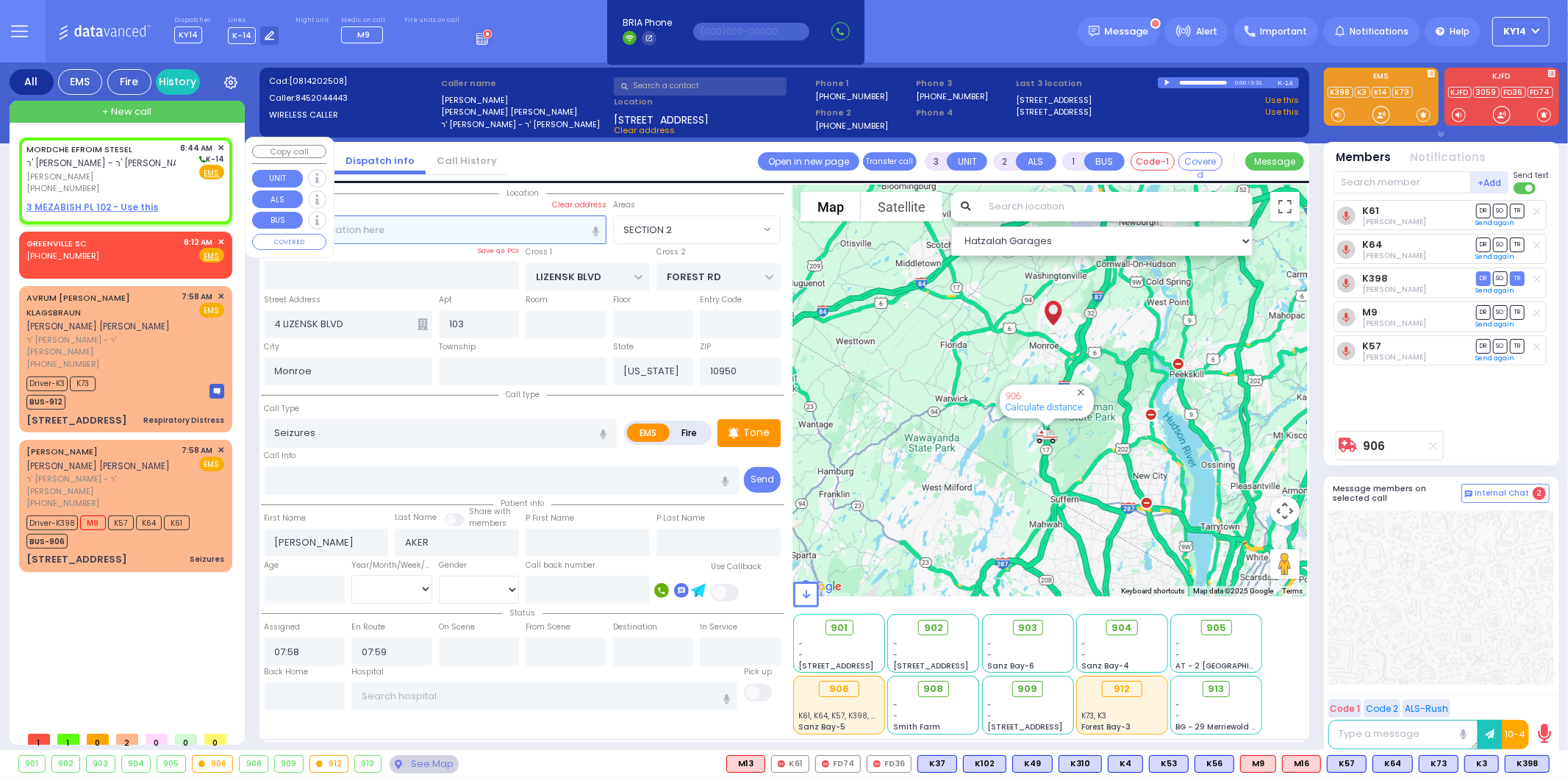
type input "2"
type input "1"
select select
radio input "true"
type input "MORDCHE EFROIM"
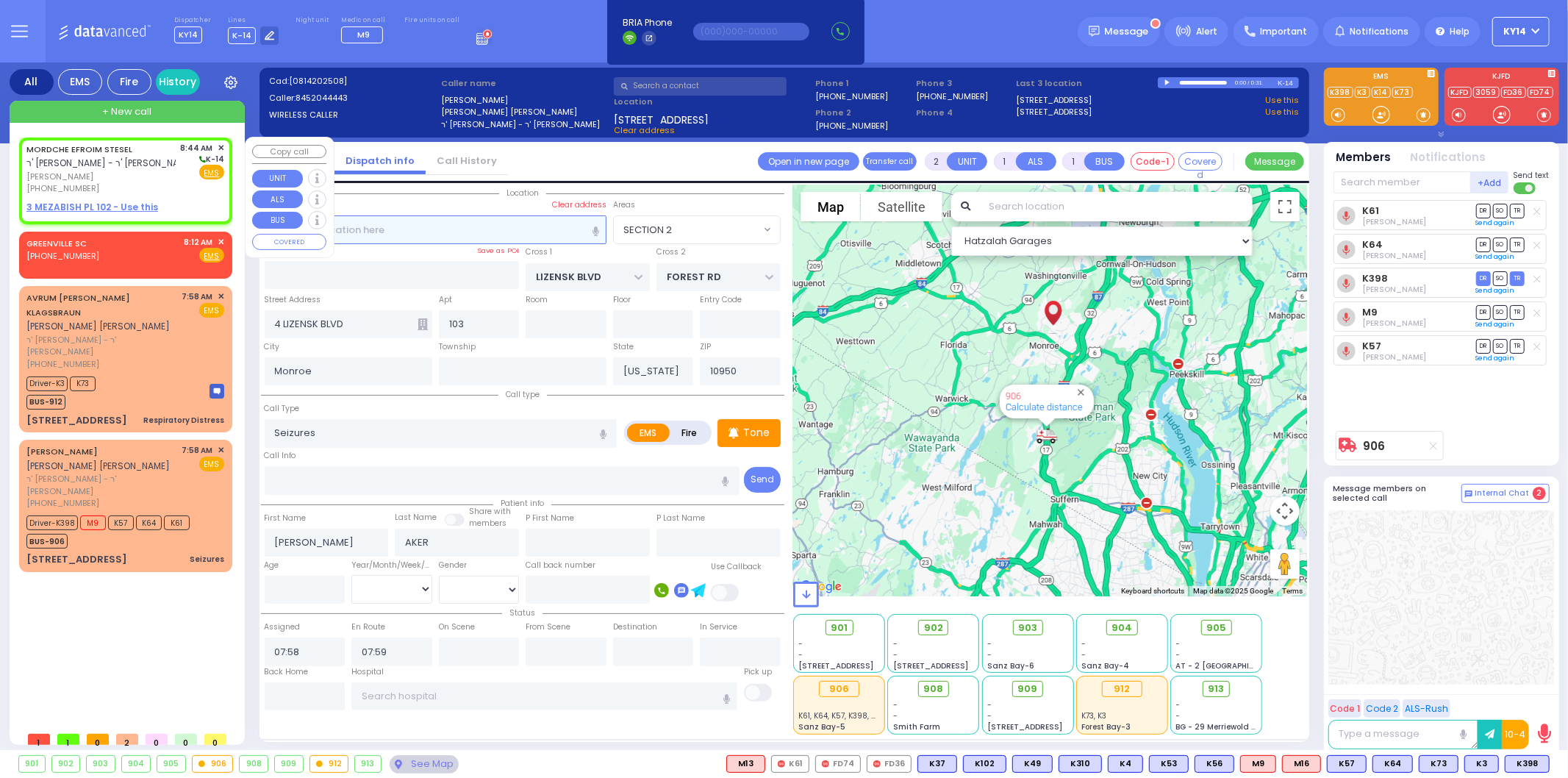
type input "STESEL"
select select
type input "08:44"
select select "Hatzalah Garages"
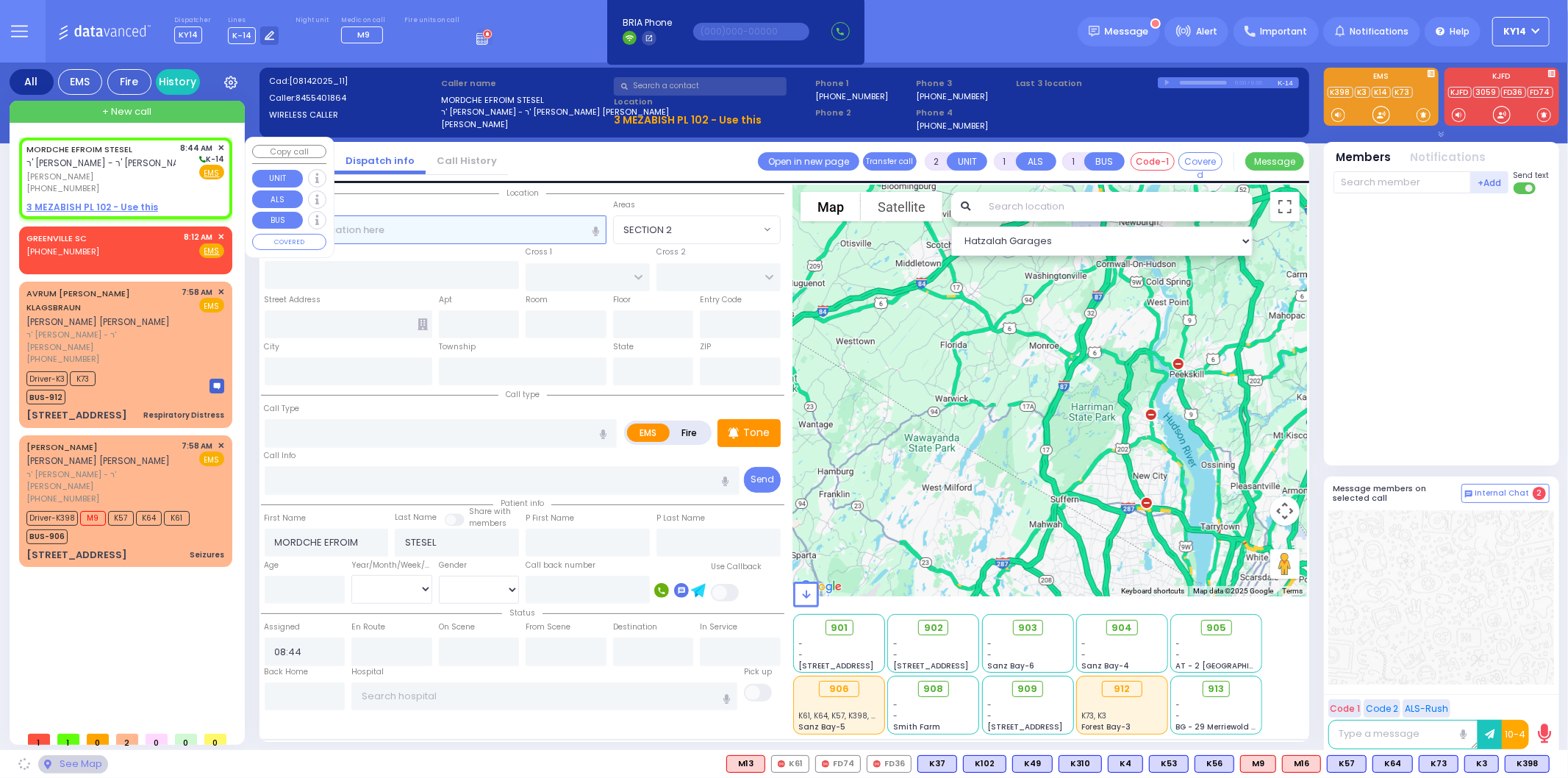
select select
radio input "true"
select select
select select "Hatzalah Garages"
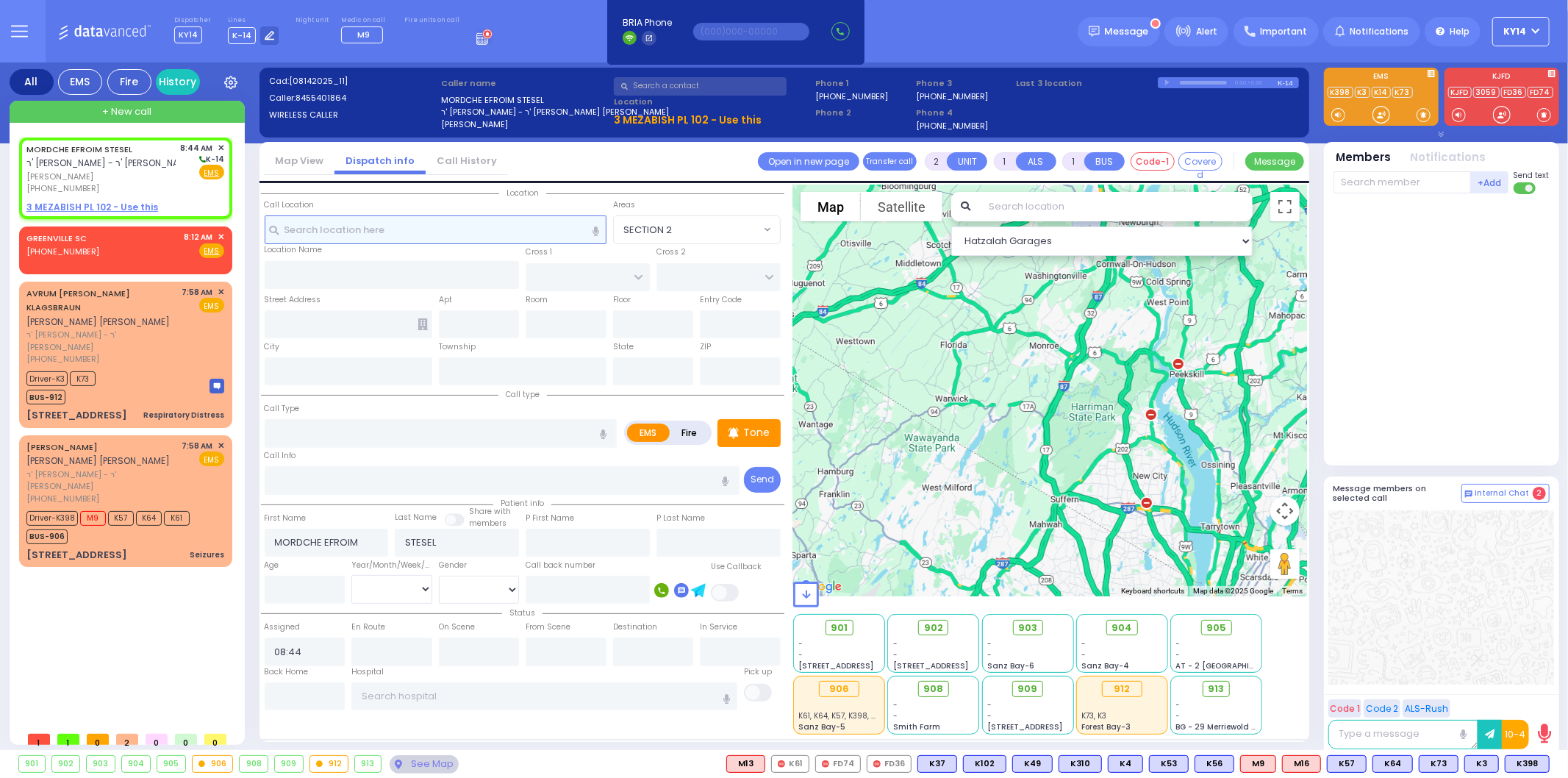
click at [423, 237] on input "text" at bounding box center [436, 229] width 342 height 28
select select
radio input "true"
select select
select select "Hatzalah Garages"
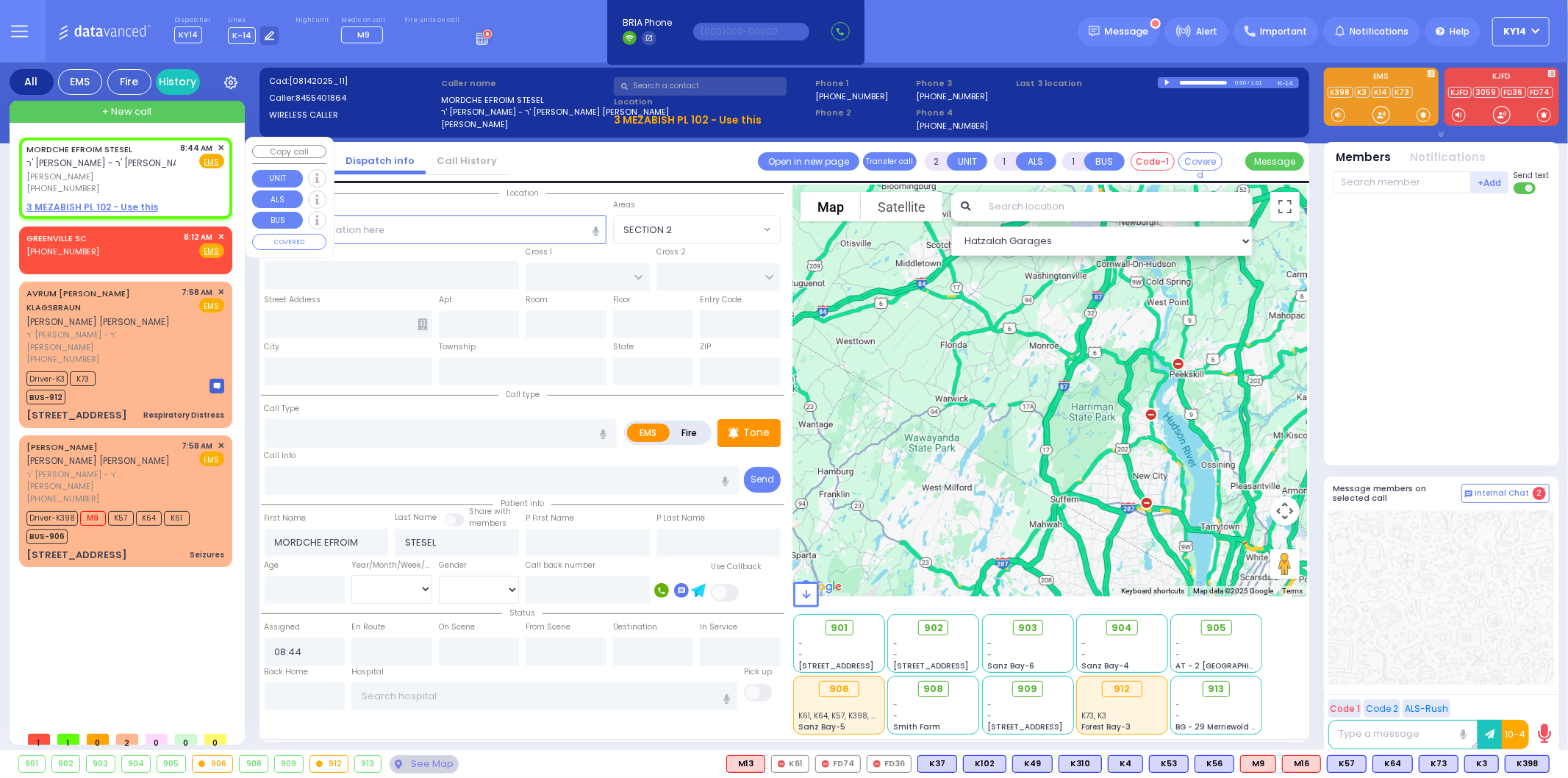
click at [76, 207] on u "3 MEZABISH PL 102 - Use this" at bounding box center [92, 207] width 132 height 13
select select
radio input "true"
select select
select select "Hatzalah Garages"
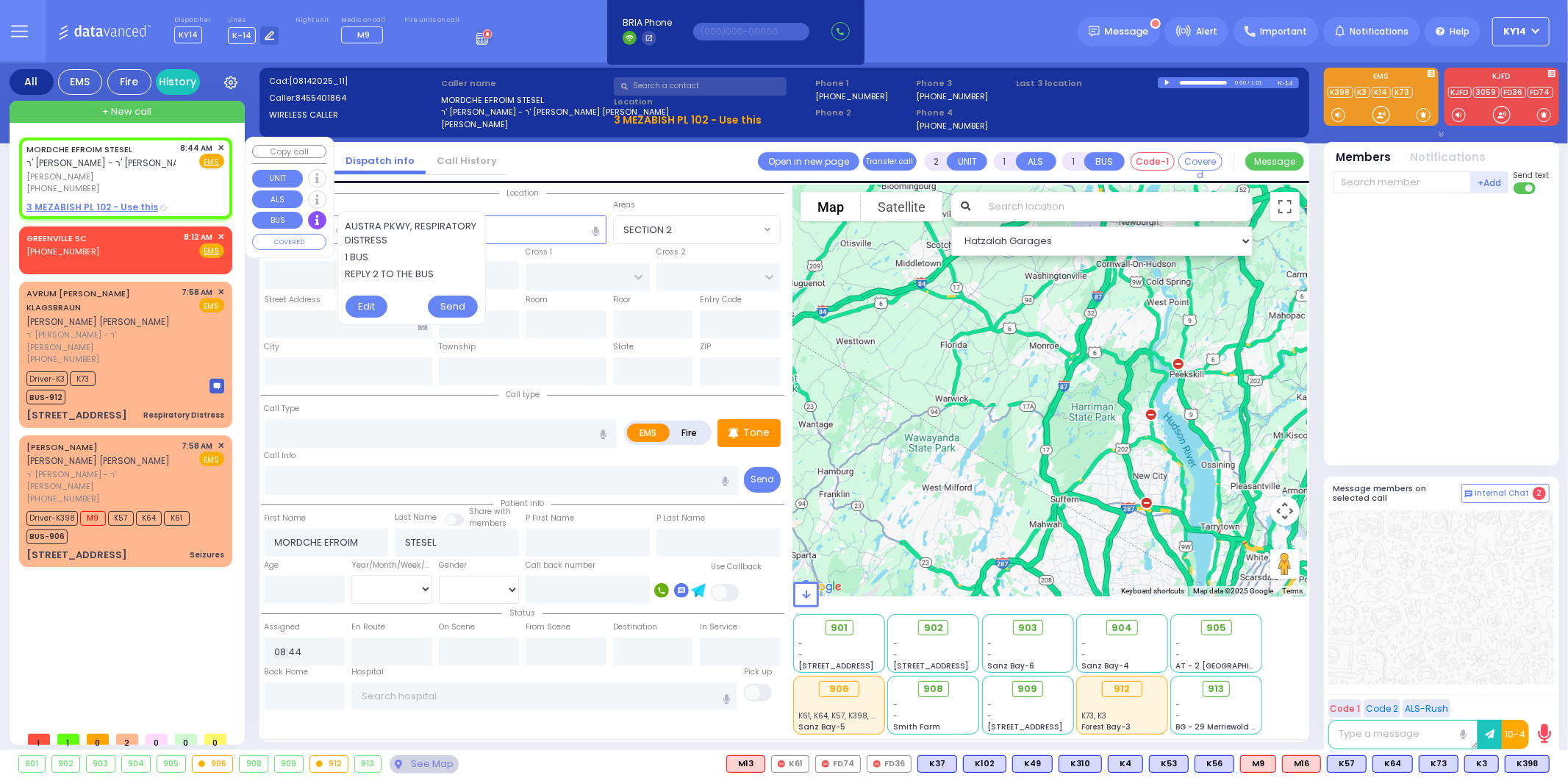
select select
radio input "true"
select select
select select "Hatzalah Garages"
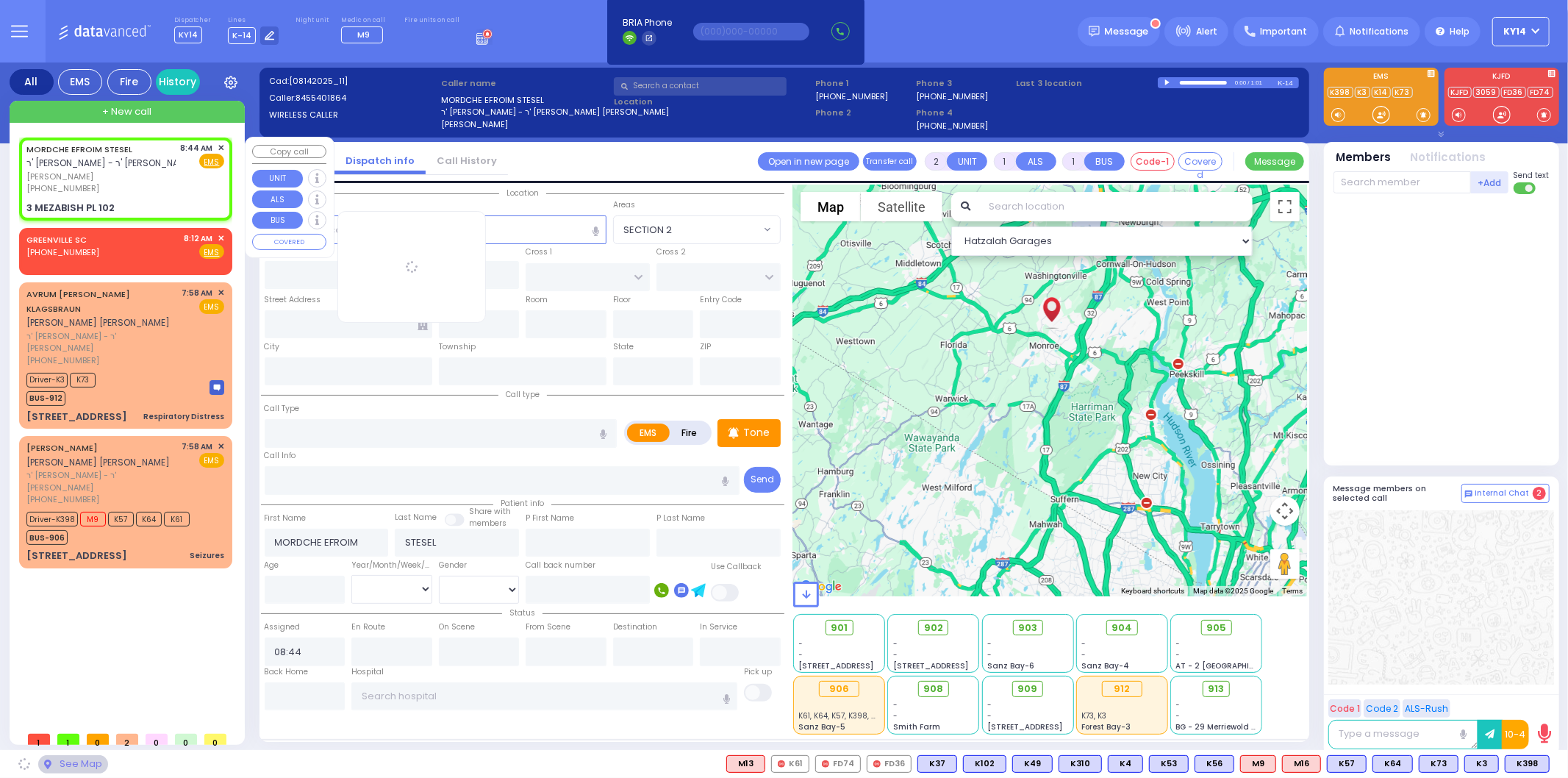
type input "NICKLESBURG RD"
type input "FOREST RD"
type input "3 MEZABISH PL"
type input "102"
type input "Monroe"
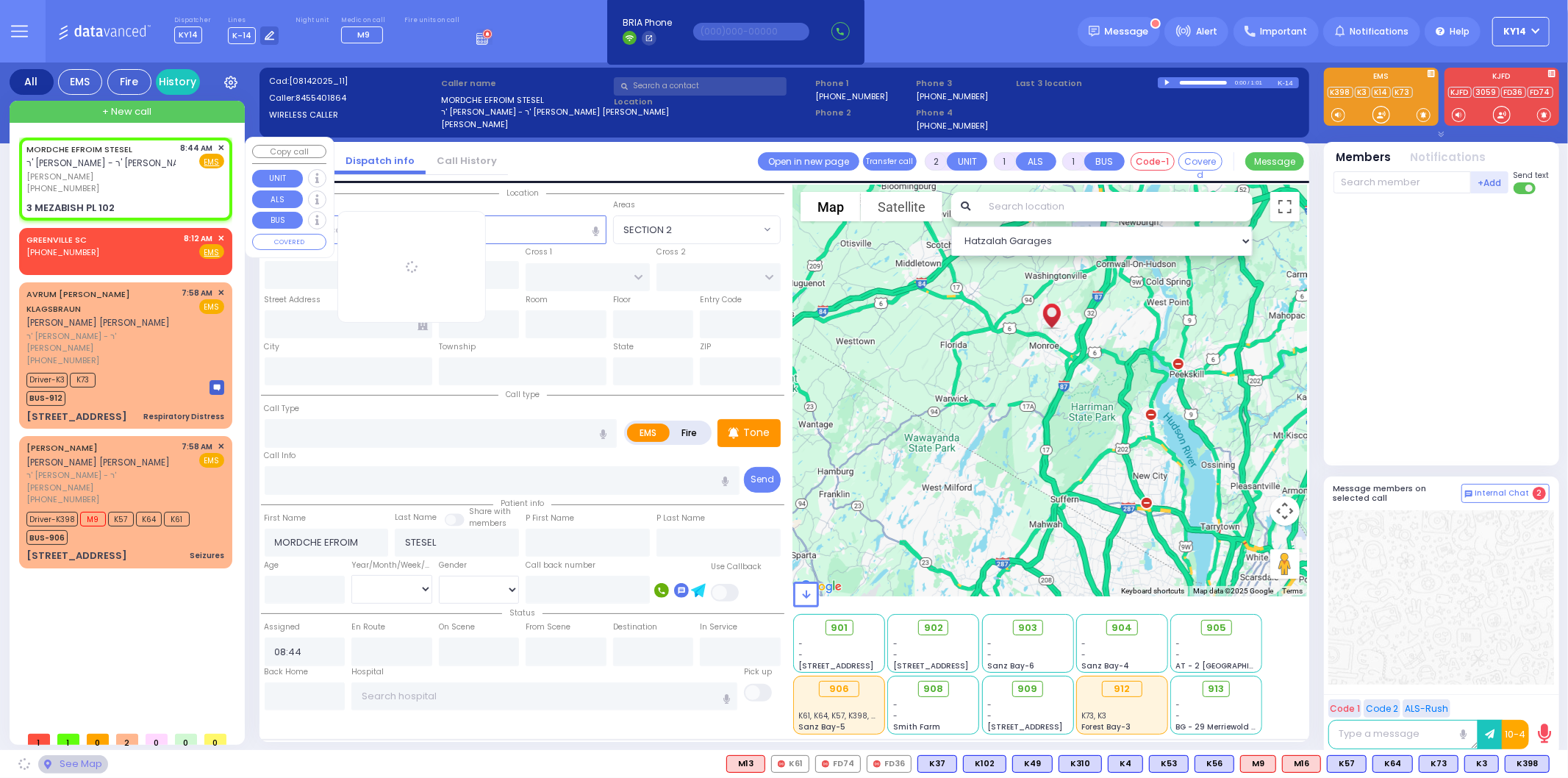
type input "[US_STATE]"
type input "10950"
select select "ATZEI TAMURIM"
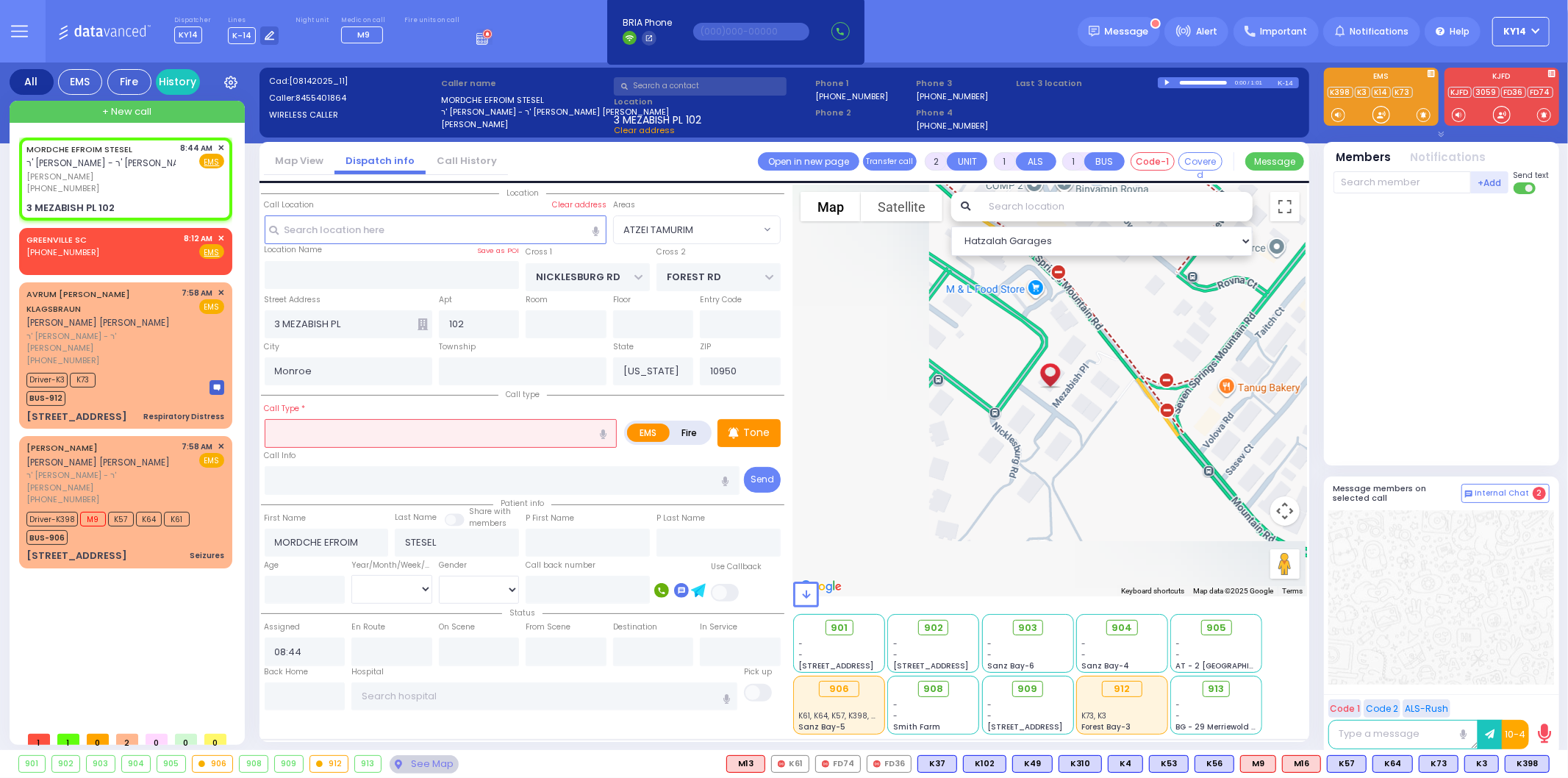
click at [317, 430] on input "text" at bounding box center [441, 432] width 353 height 28
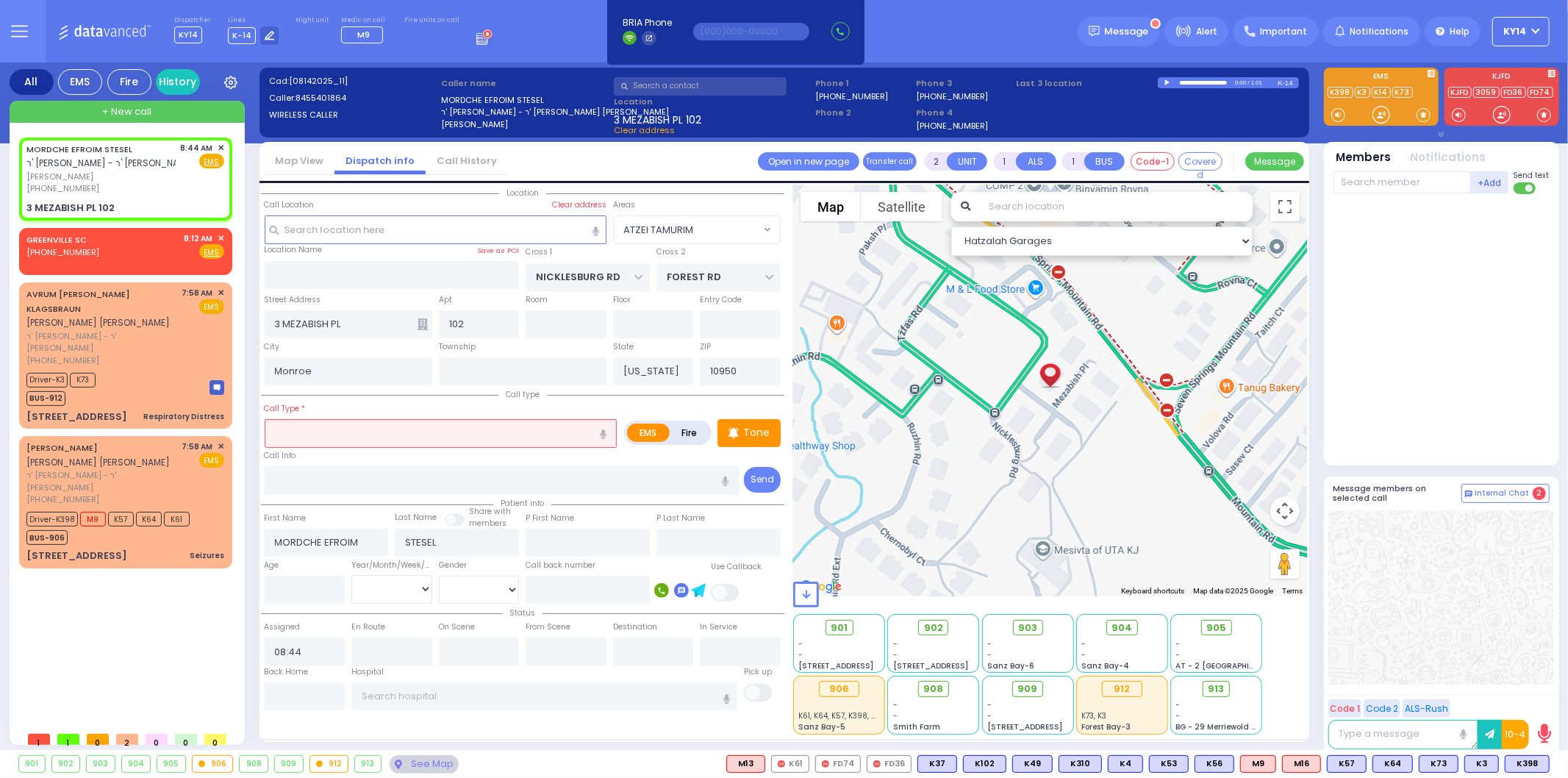
drag, startPoint x: 362, startPoint y: 419, endPoint x: 370, endPoint y: 425, distance: 10.0
click at [364, 421] on input "text" at bounding box center [441, 432] width 353 height 28
select select
radio input "true"
select select
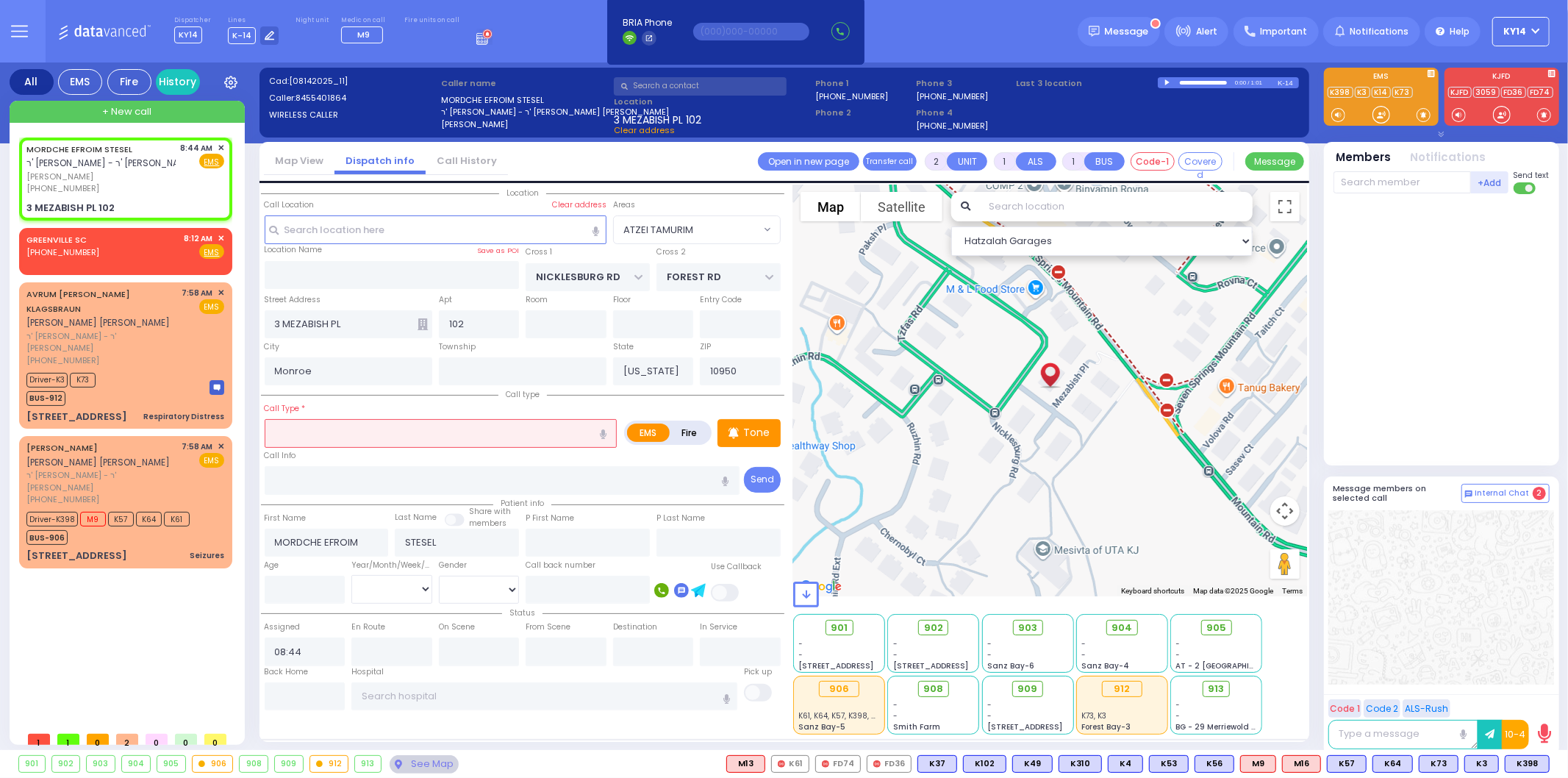
select select "Hatzalah Garages"
select select "ATZEI TAMURIM"
click at [603, 432] on icon "button" at bounding box center [602, 434] width 6 height 10
type input "congested chemical"
select select
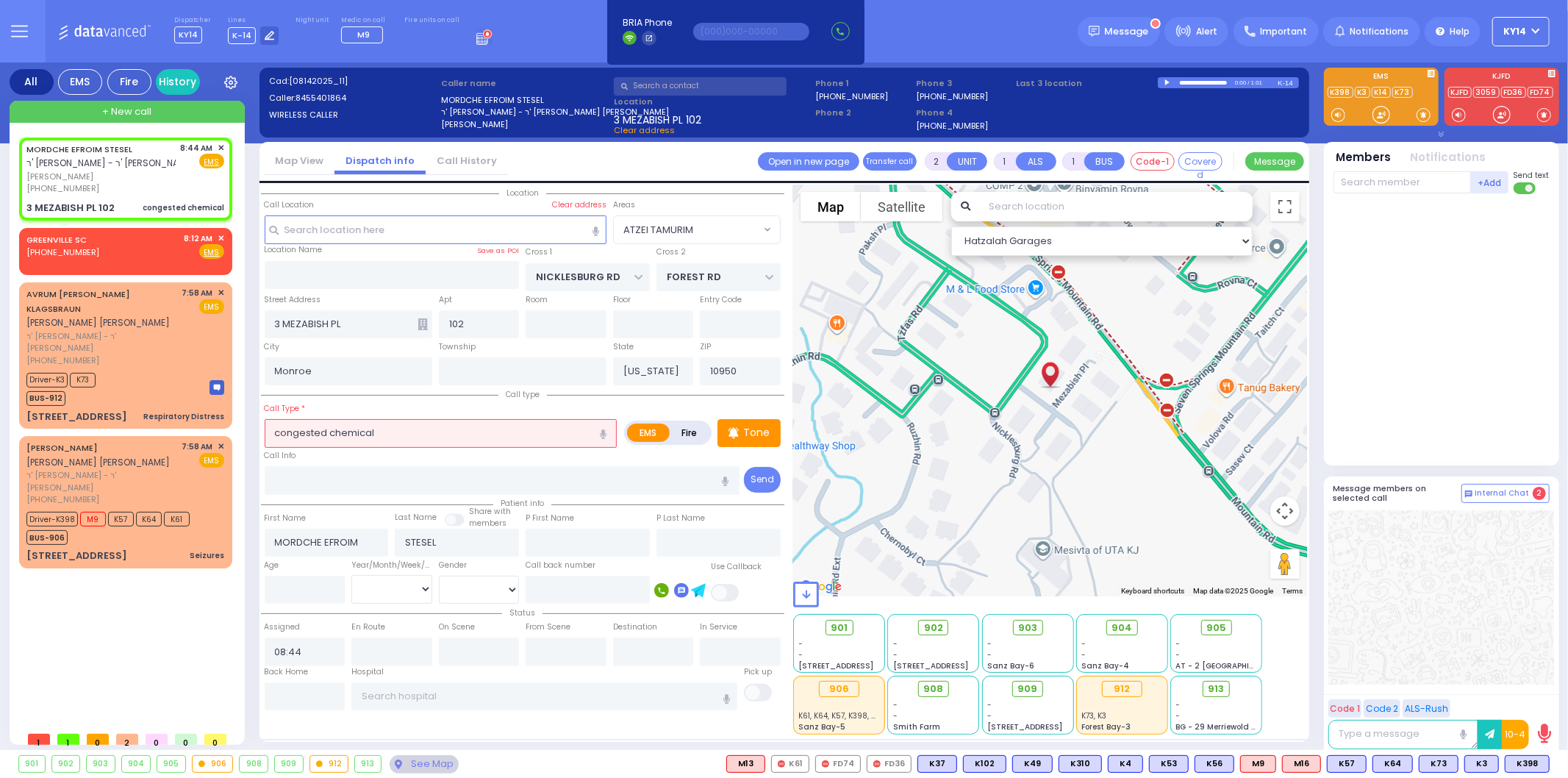
radio input "true"
select select
select select "Hatzalah Garages"
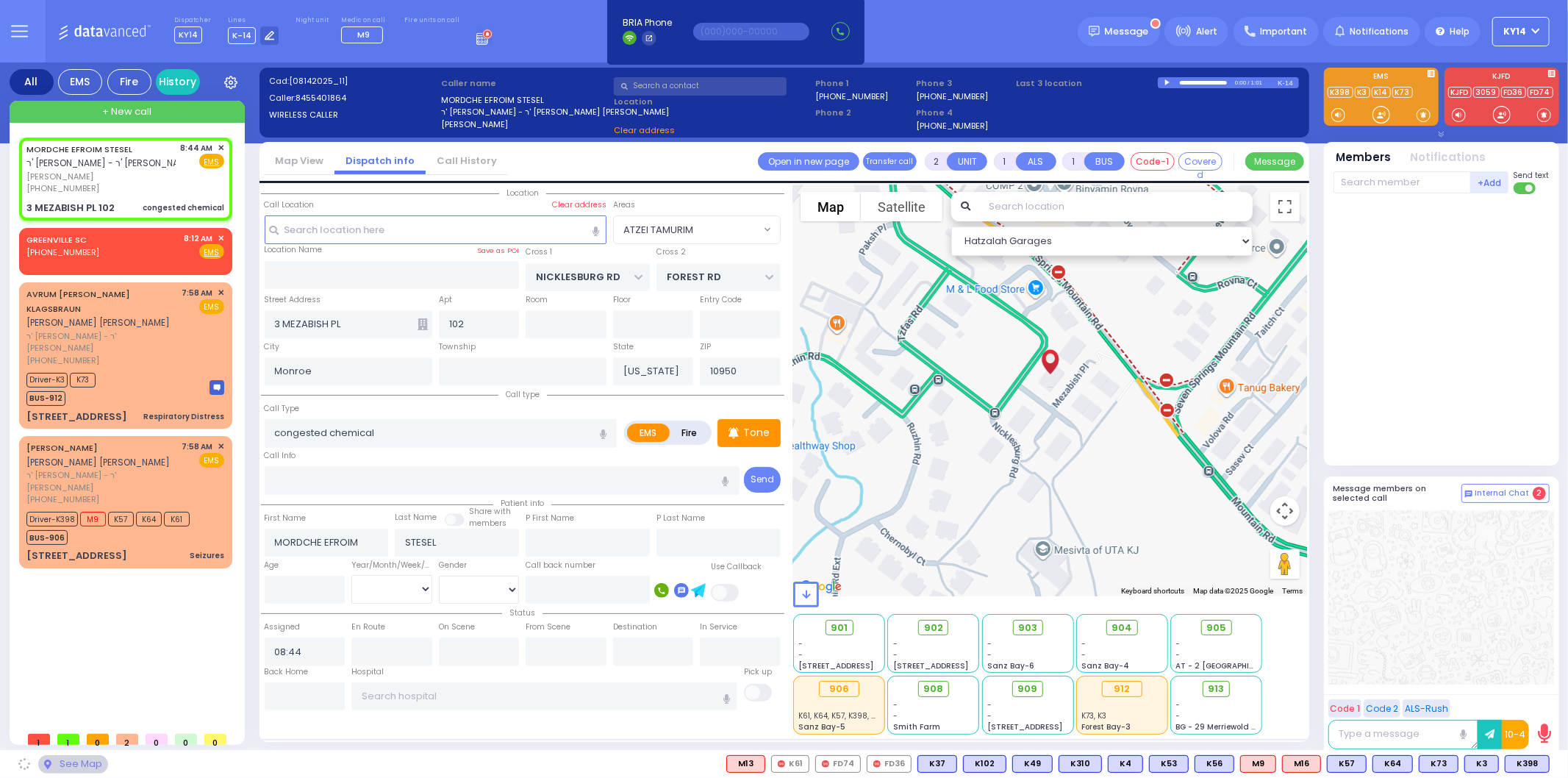
select select "ATZEI TAMURIM"
drag, startPoint x: 407, startPoint y: 427, endPoint x: 170, endPoint y: 432, distance: 237.1
click at [170, 432] on div "All EMS Fire History Settings" at bounding box center [785, 409] width 1550 height 694
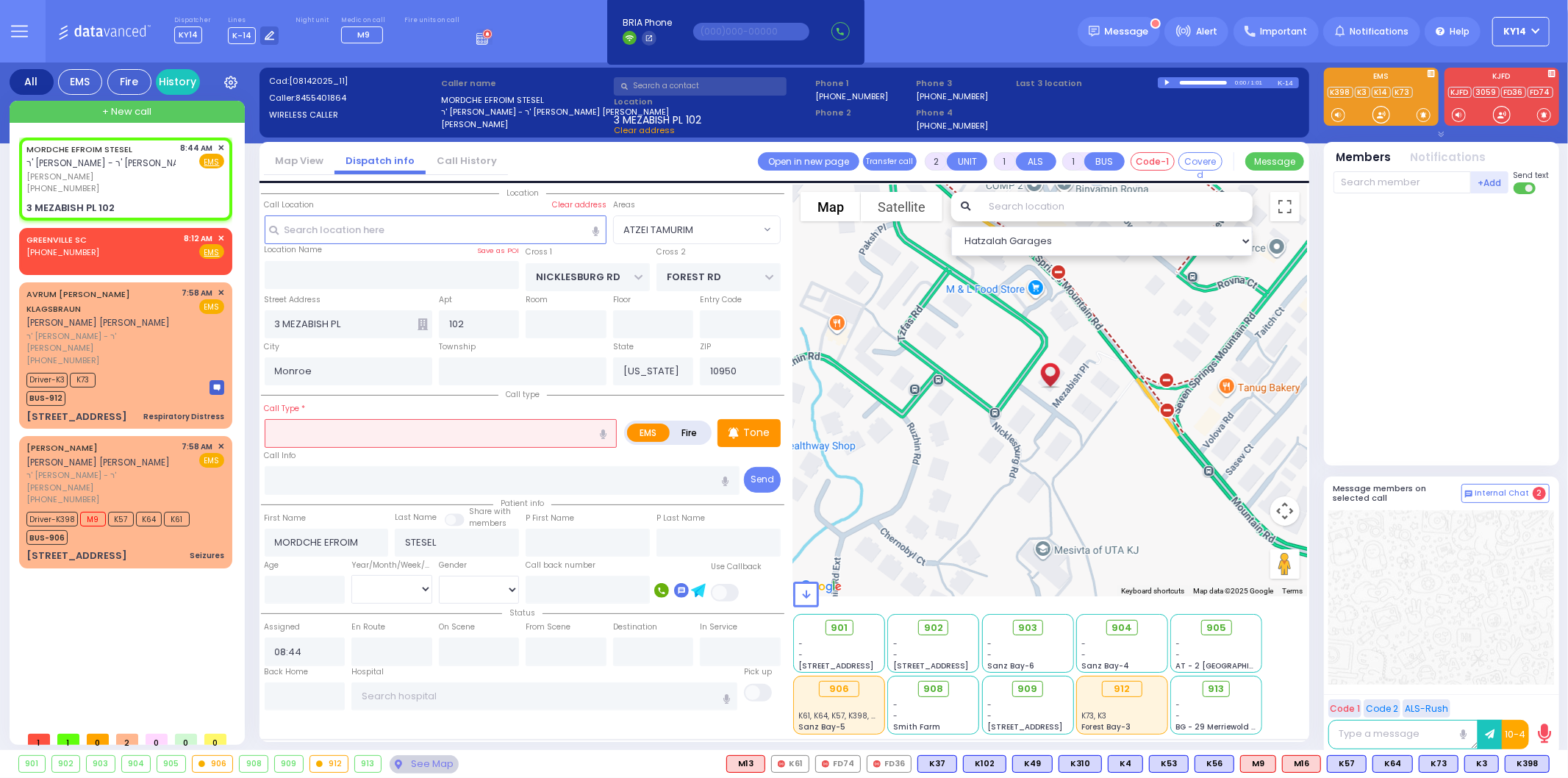
select select
radio input "true"
select select
select select "ATZEI TAMURIM"
select select "Hatzalah Garages"
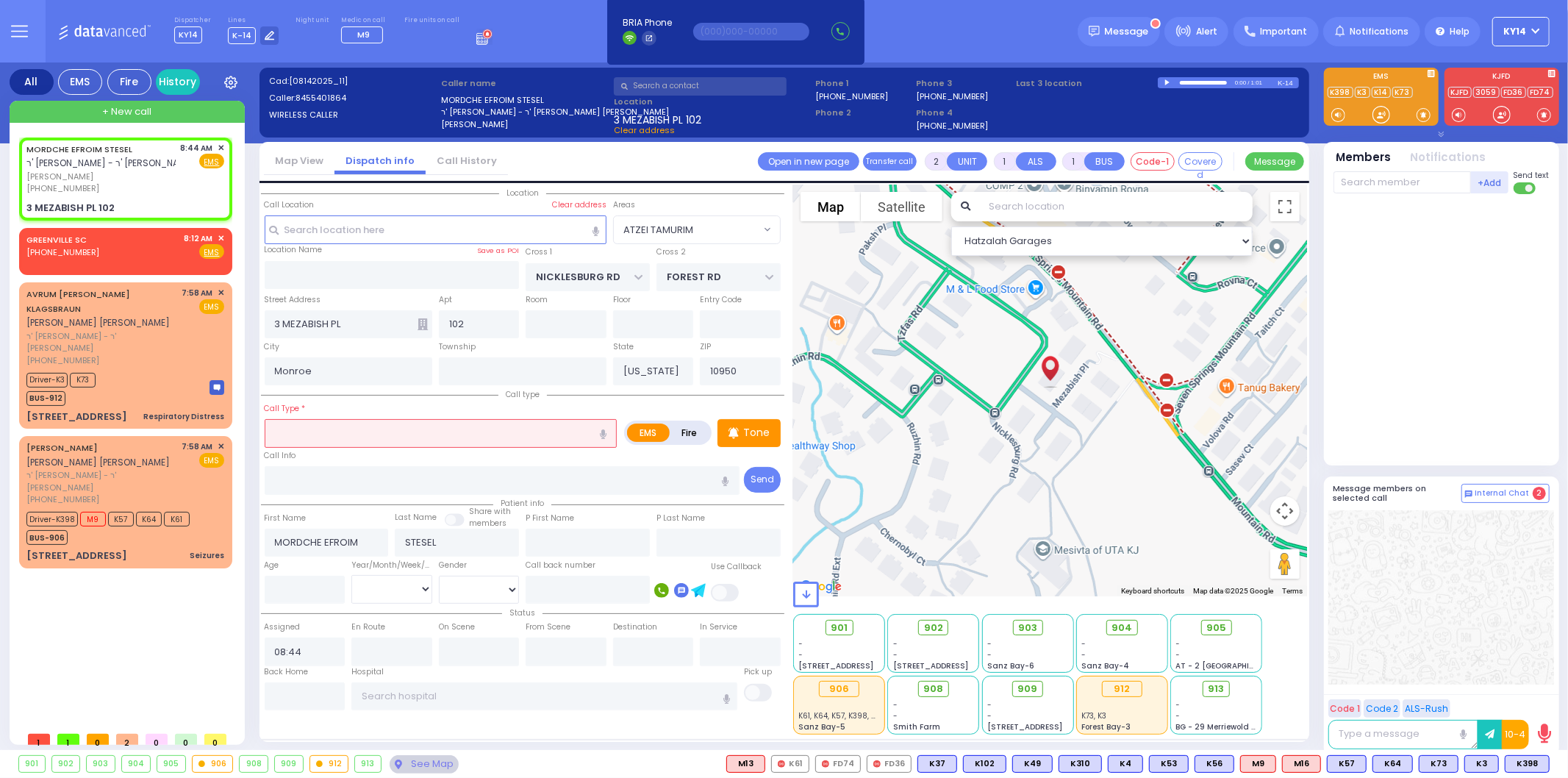
click at [604, 437] on button "button" at bounding box center [603, 432] width 27 height 28
select select
radio input "true"
select select
select select "Hatzalah Garages"
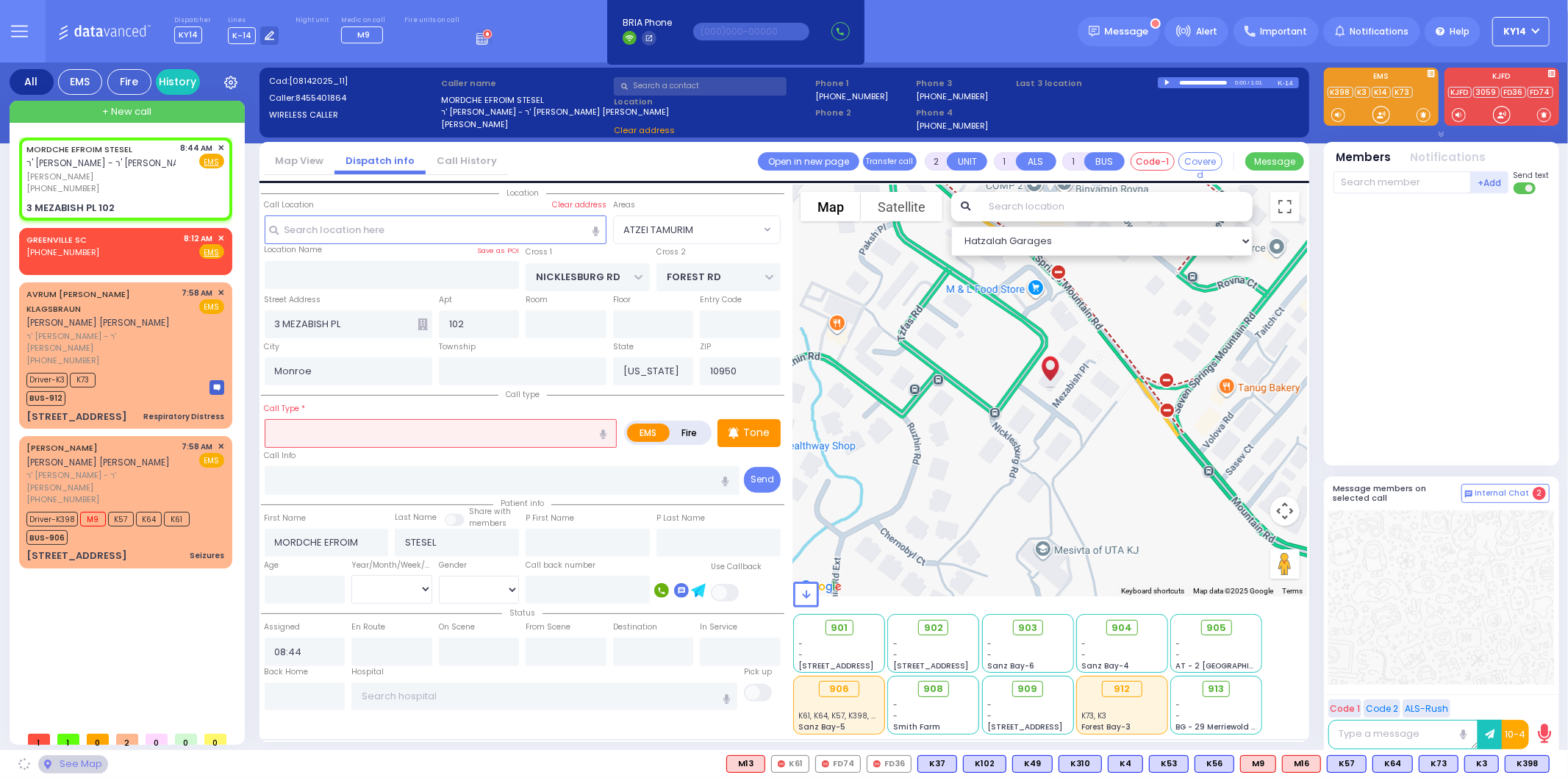
select select "ATZEI TAMURIM"
click at [607, 432] on button "button" at bounding box center [603, 432] width 27 height 28
click at [606, 431] on icon "button" at bounding box center [602, 434] width 6 height 10
type input "child ingested chemical"
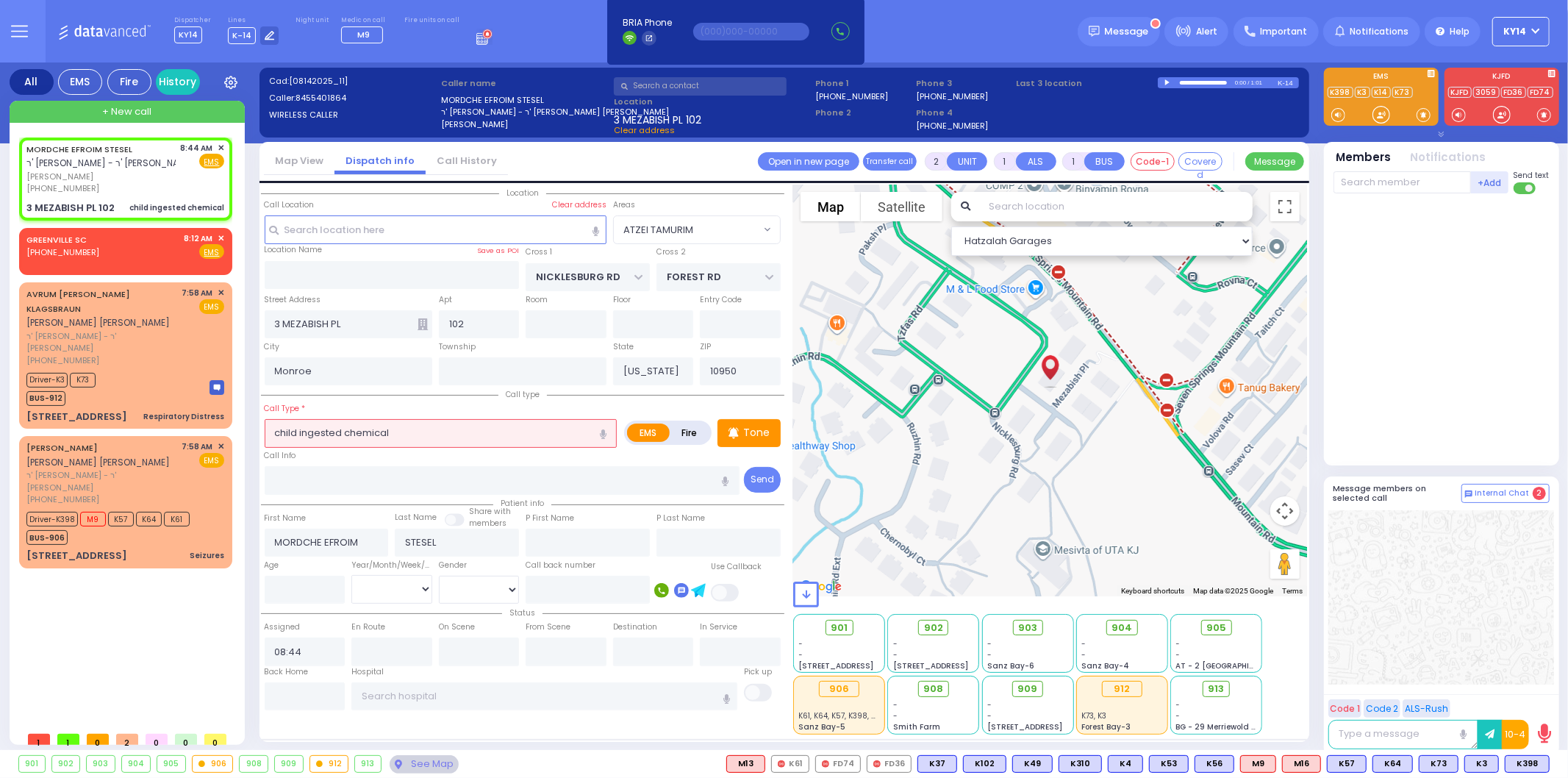
select select
radio input "true"
select select
select select "Hatzalah Garages"
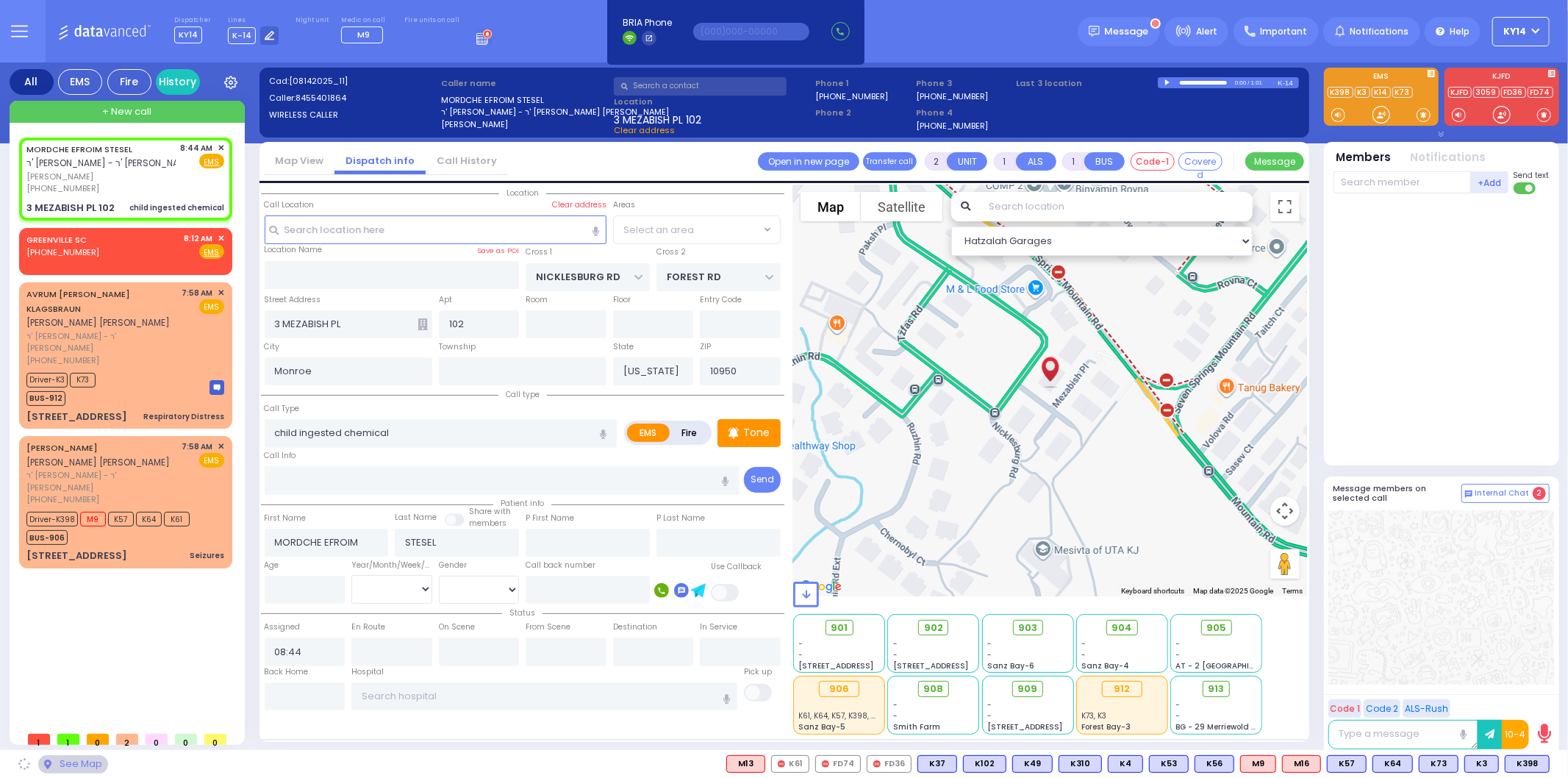
select select "ATZEI TAMURIM"
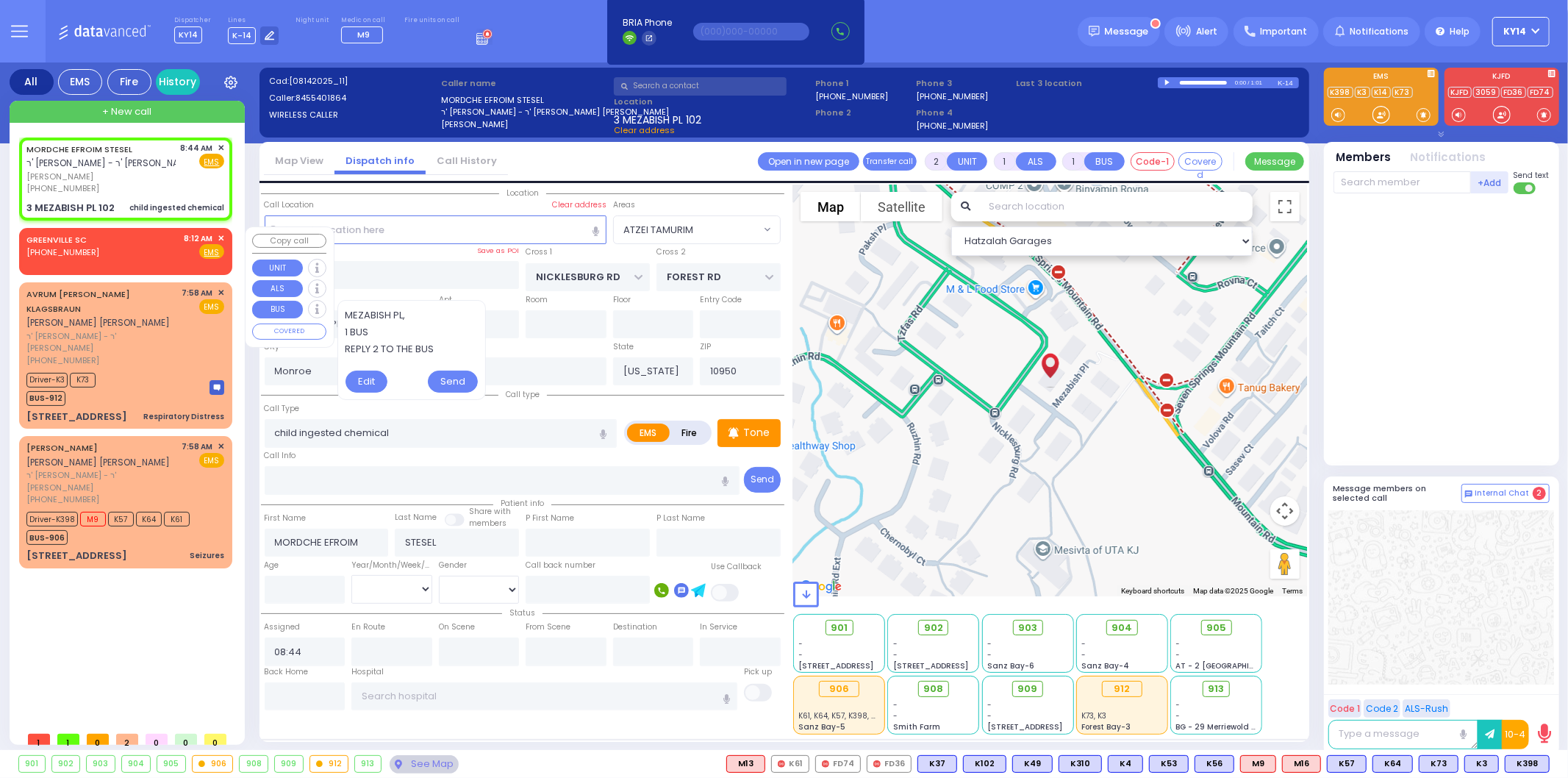
click at [220, 235] on span "✕" at bounding box center [220, 239] width 6 height 13
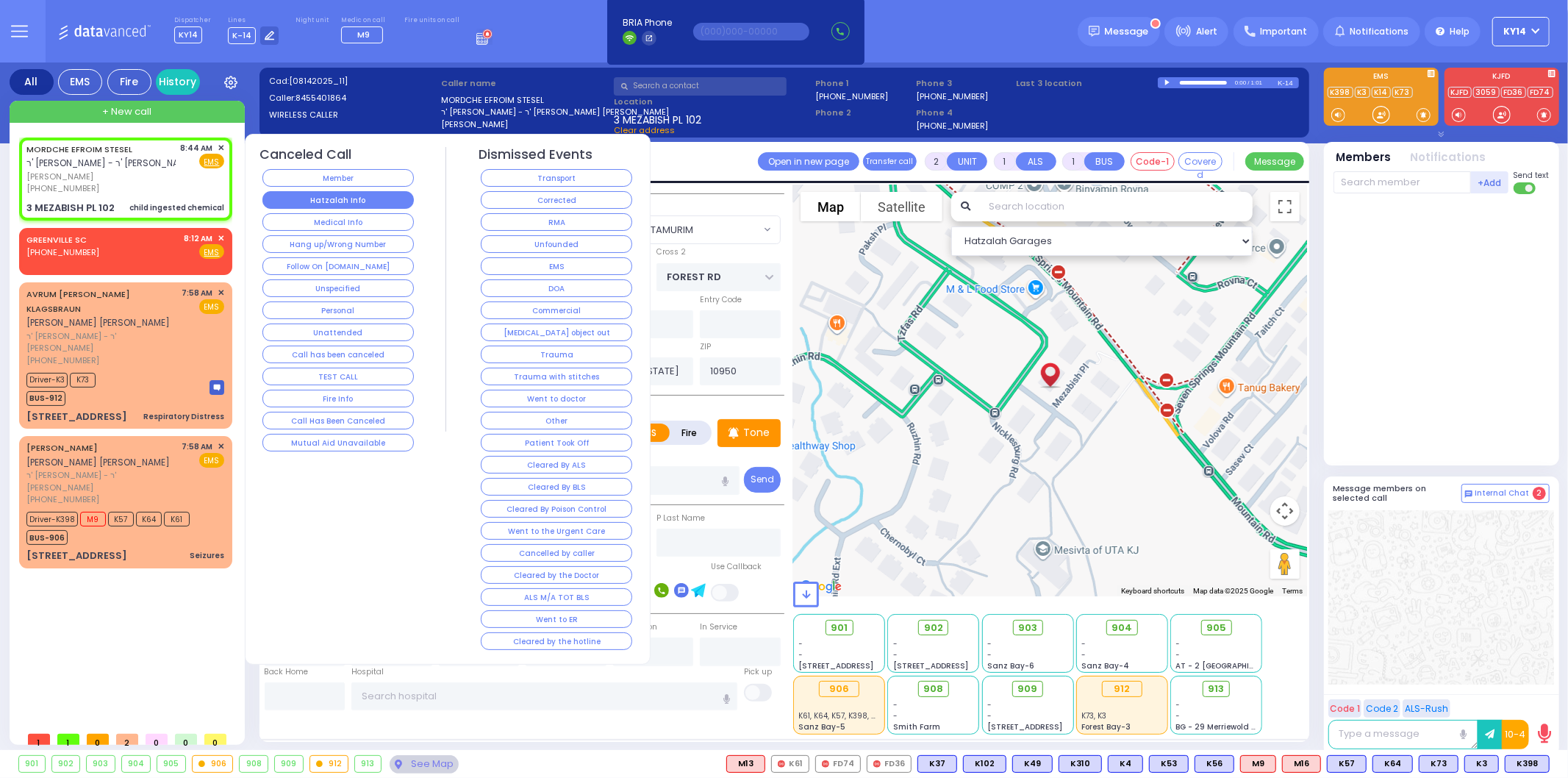
click at [345, 200] on button "Hatzalah Info" at bounding box center [337, 201] width 151 height 18
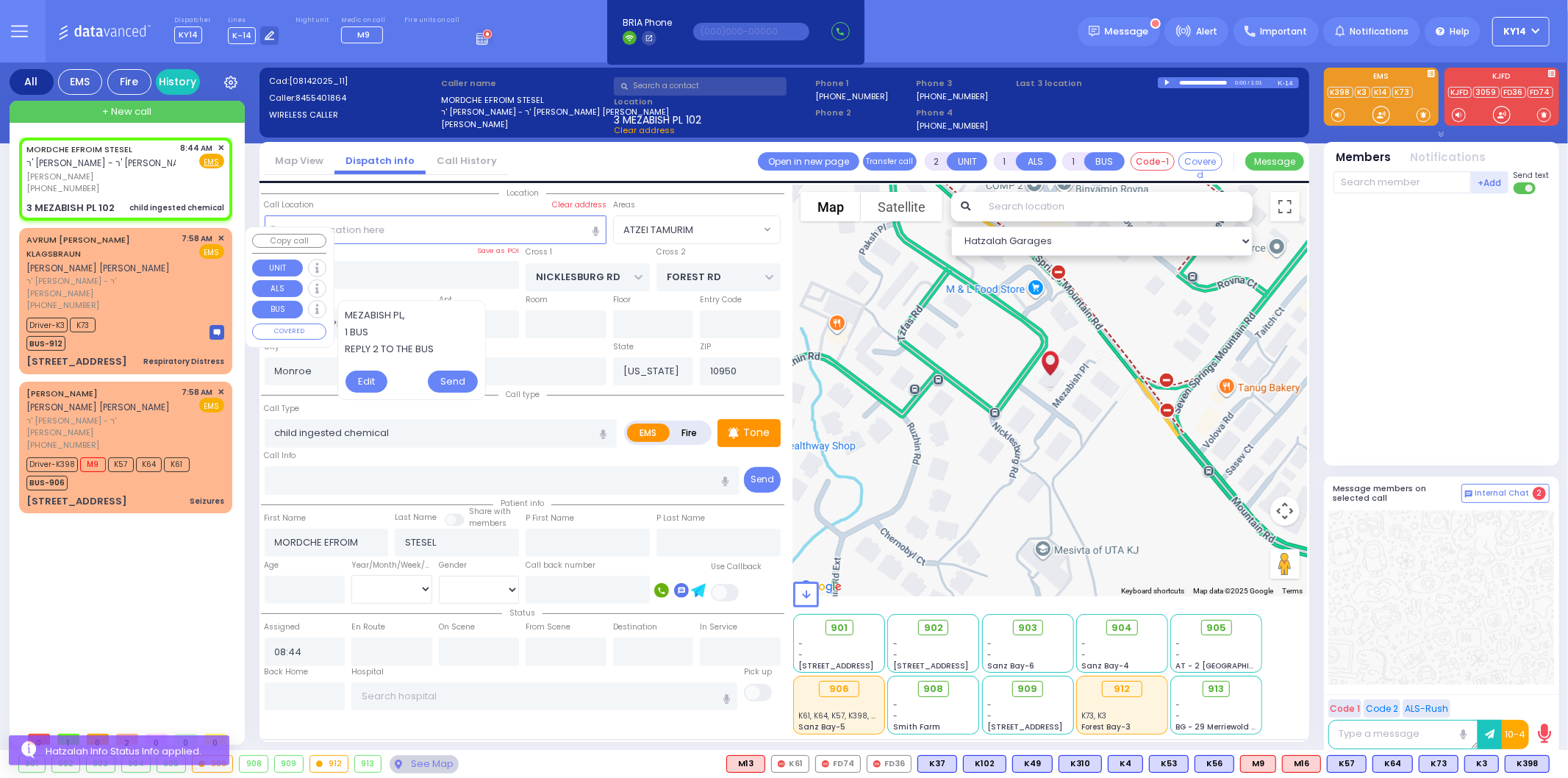
click at [143, 299] on div "[PHONE_NUMBER]" at bounding box center [102, 305] width 150 height 13
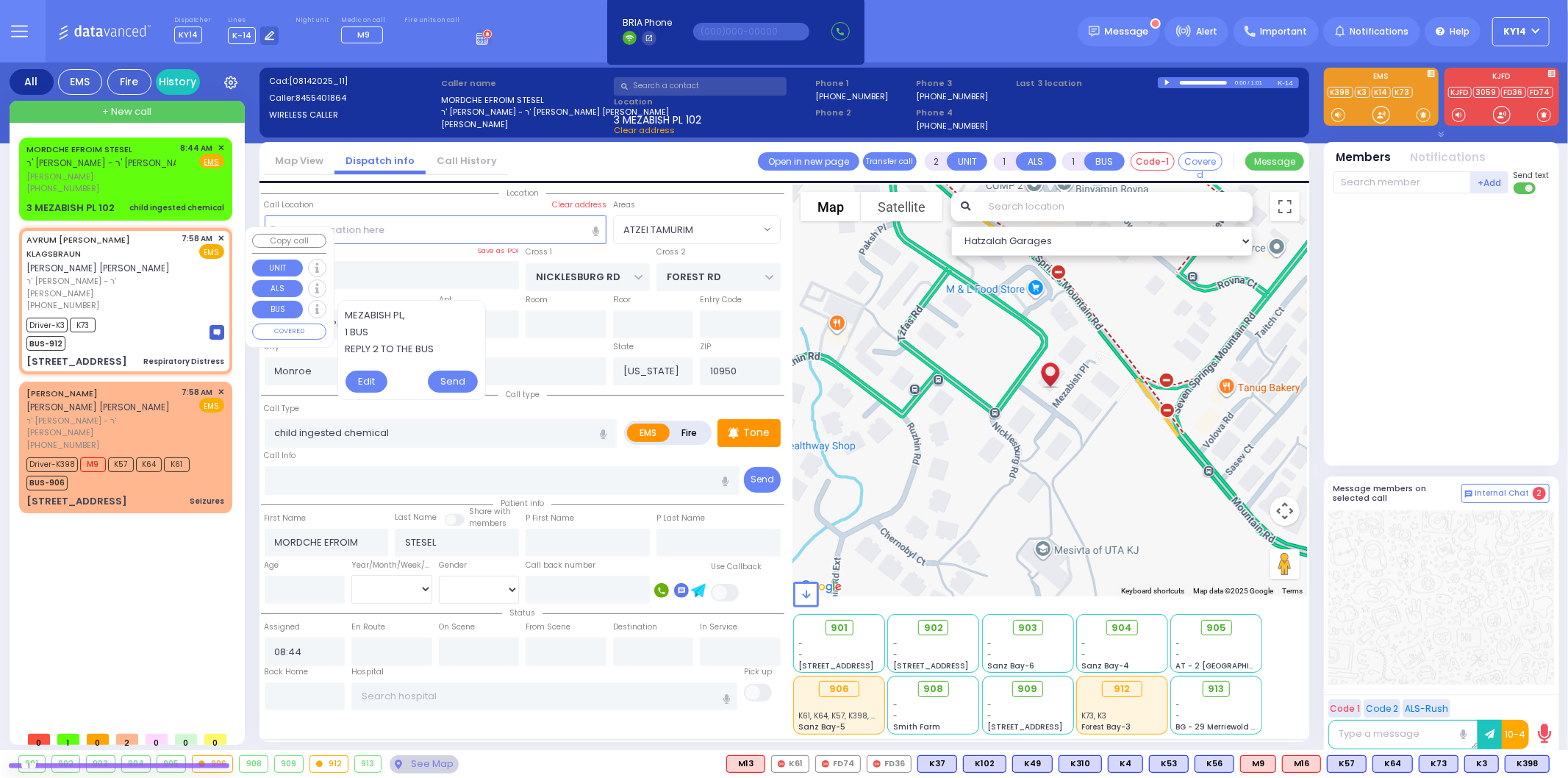
select select
type input "Respiratory Distress"
radio input "true"
type input "[PERSON_NAME]"
type input "KLAGSBRAUN"
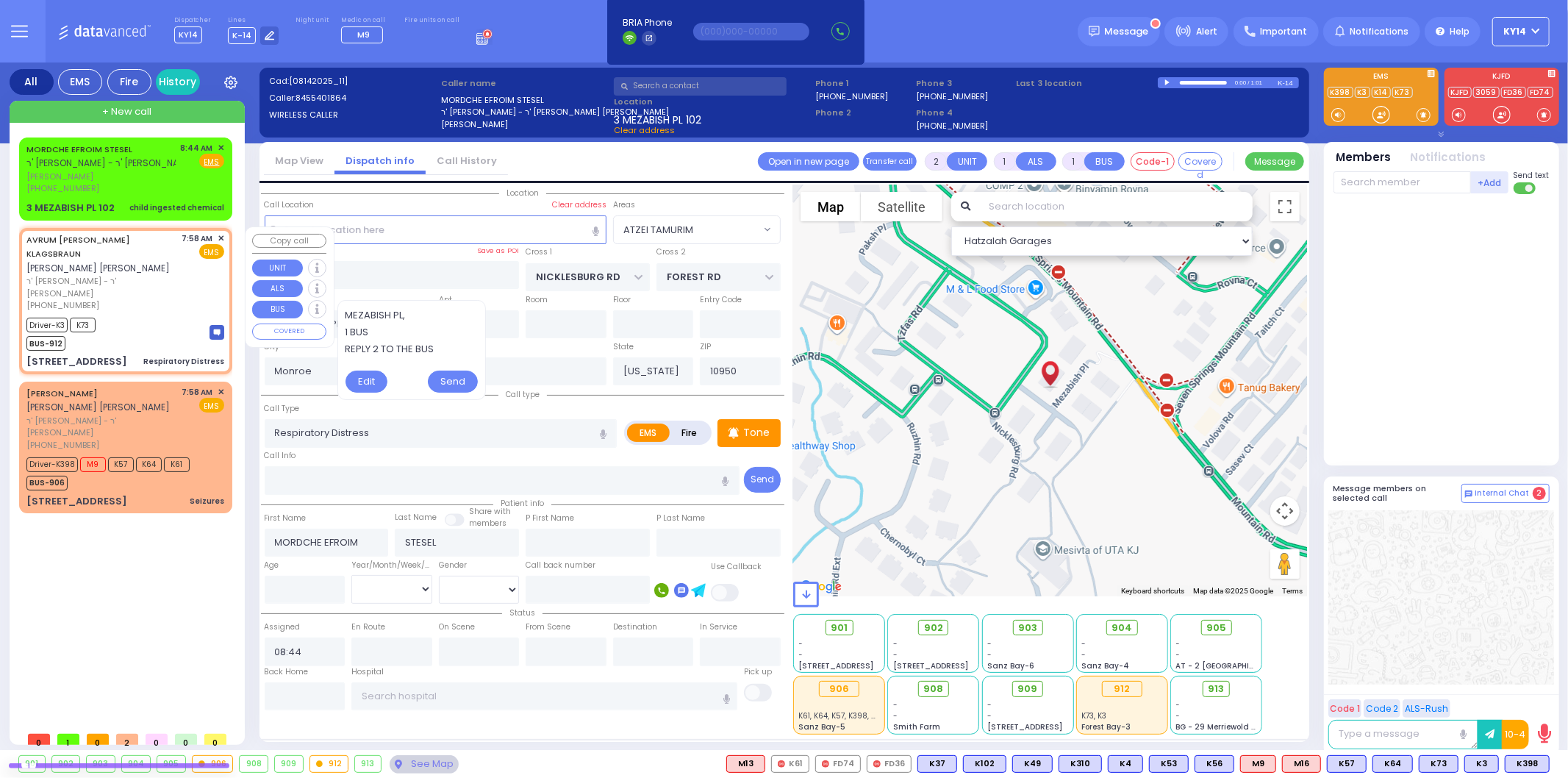
select select
type input "07:58"
type input "07:59"
select select "Hatzalah Garages"
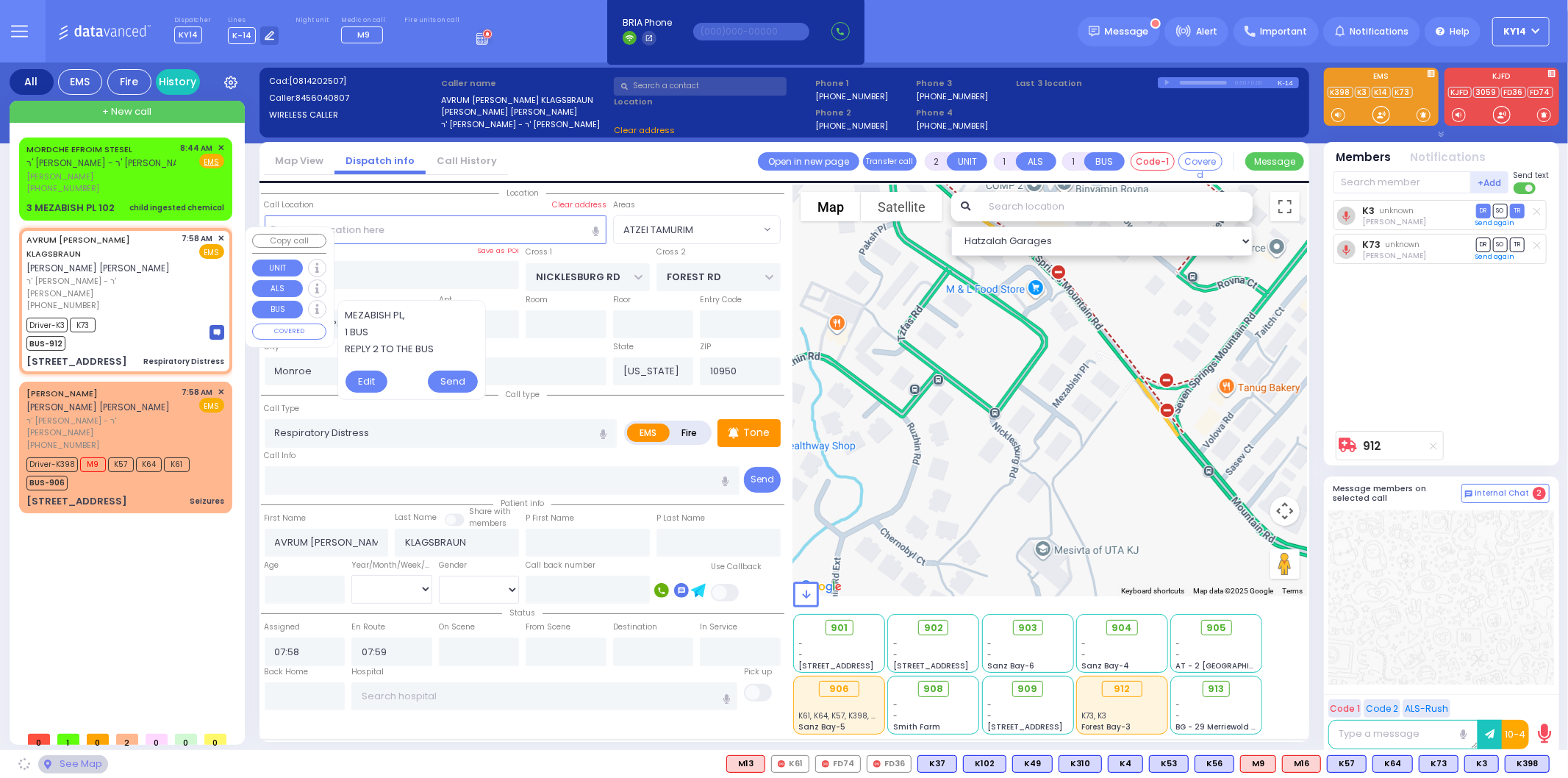
type input "[GEOGRAPHIC_DATA]"
type input "COUNTY ROUTE 105"
type input "[STREET_ADDRESS]"
type input "104"
type input "[PERSON_NAME]"
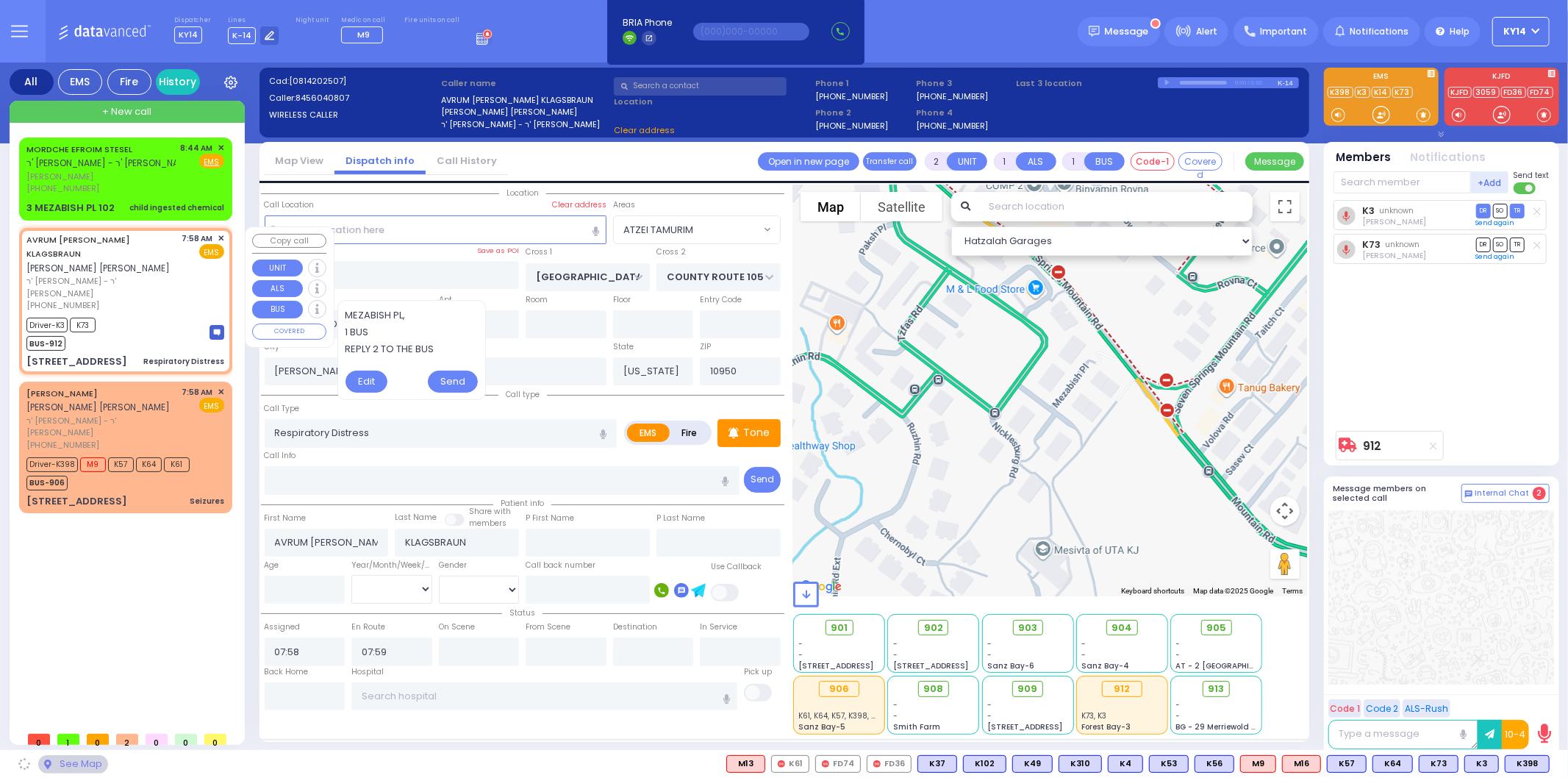
select select "SECTION 4"
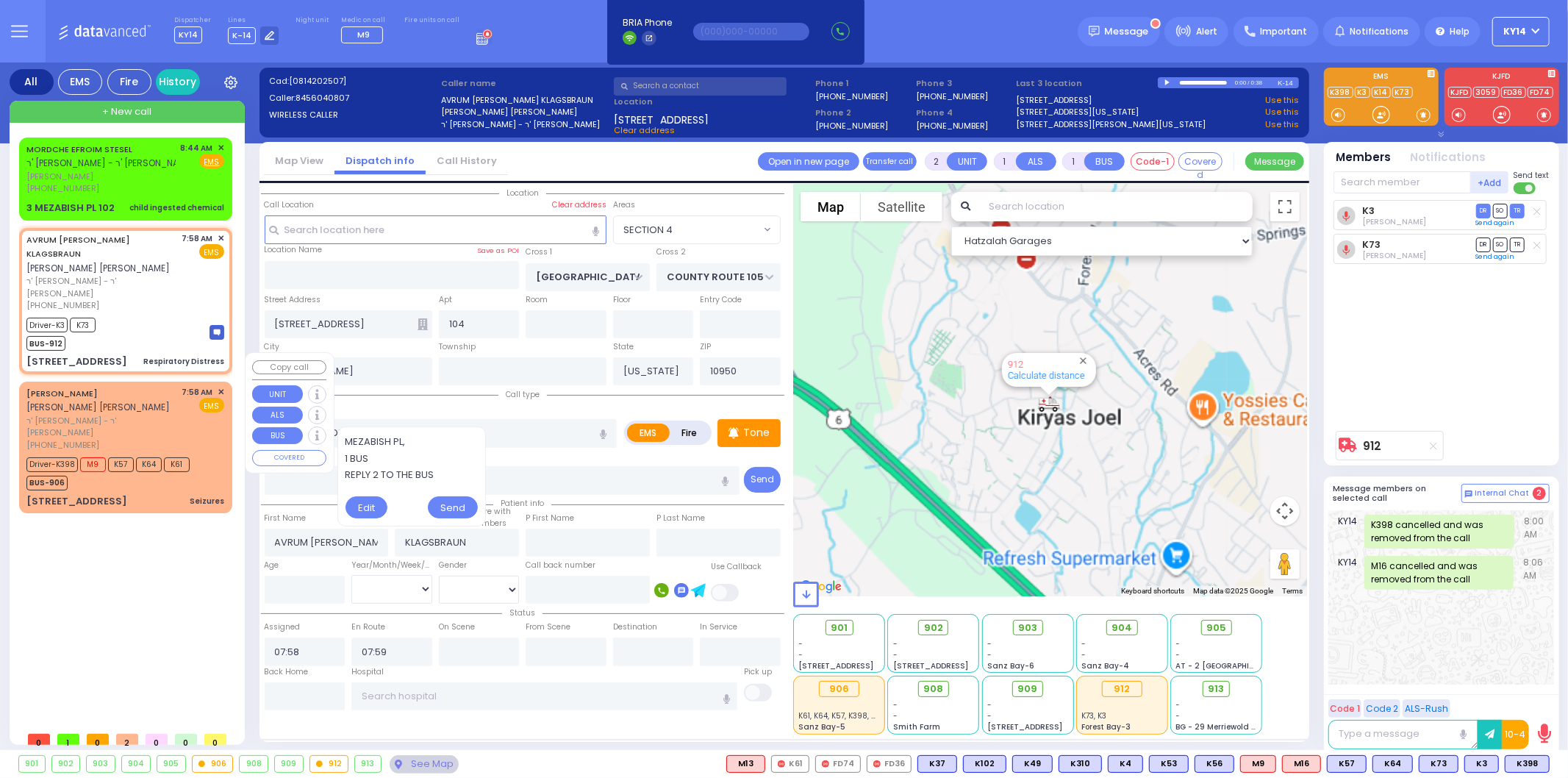
click at [153, 439] on div "[PHONE_NUMBER]" at bounding box center [102, 445] width 150 height 13
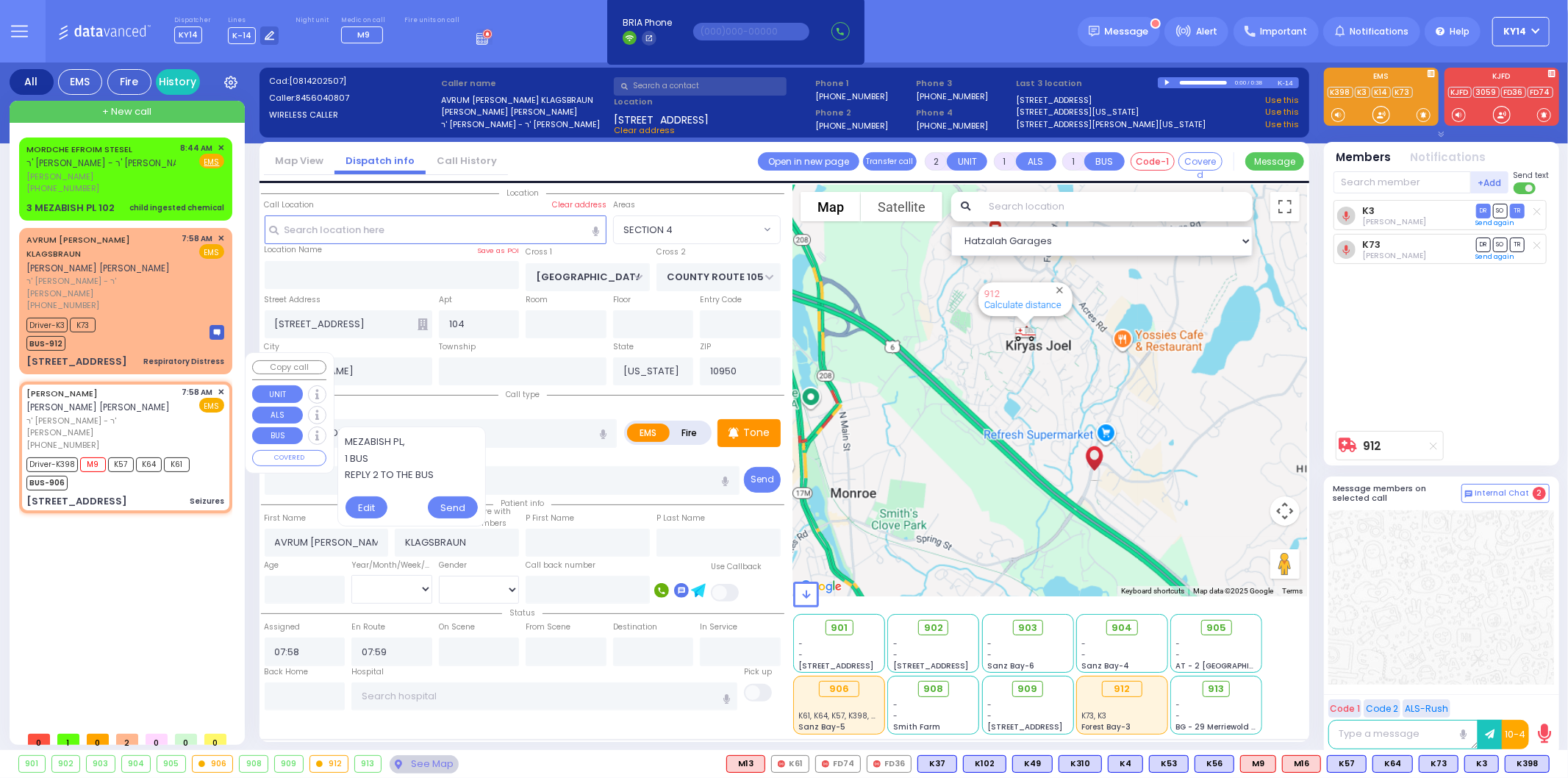
type input "3"
type input "2"
select select
type input "Seizures"
radio input "true"
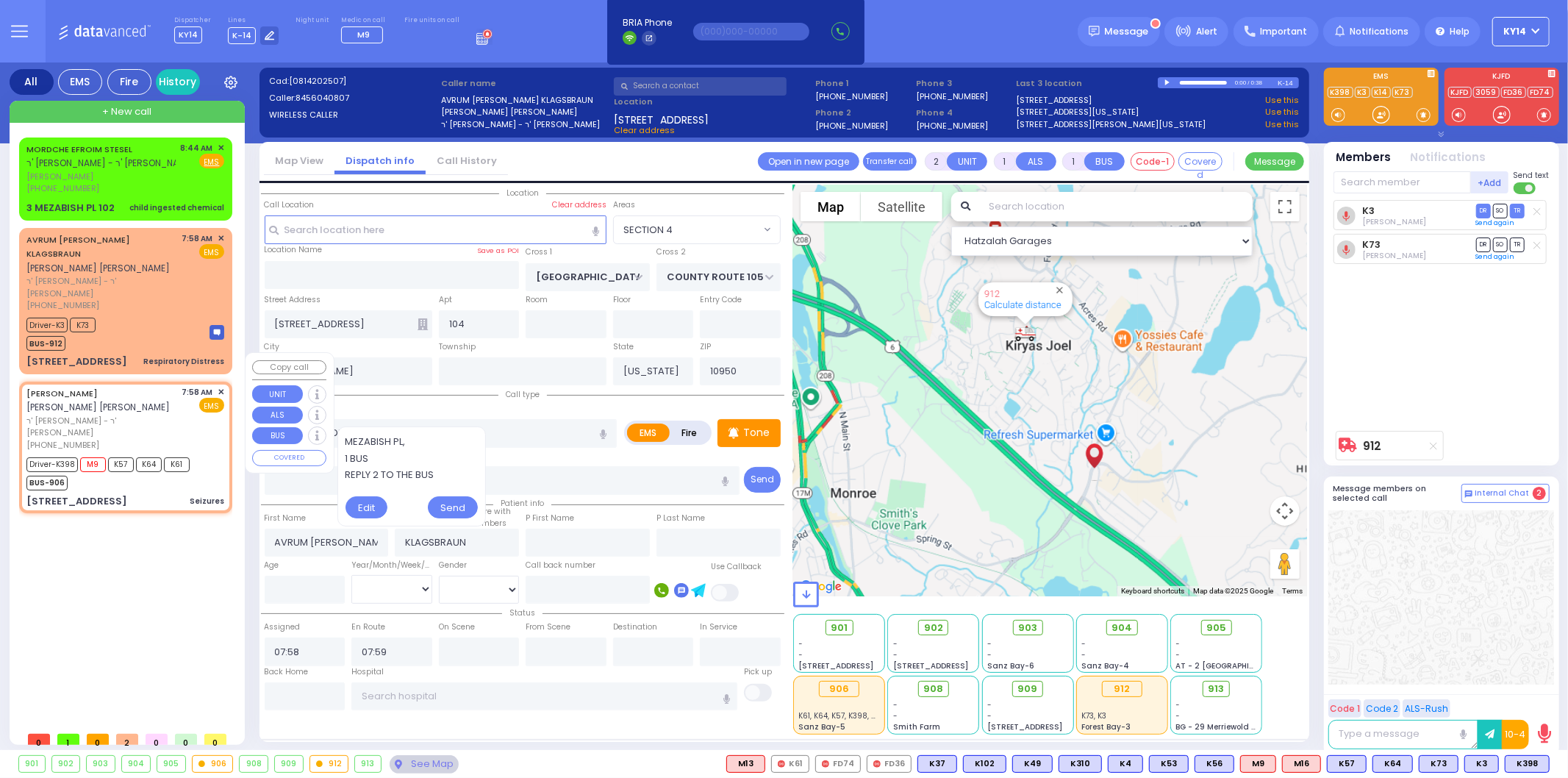
type input "[PERSON_NAME]"
select select
select select "Hatzalah Garages"
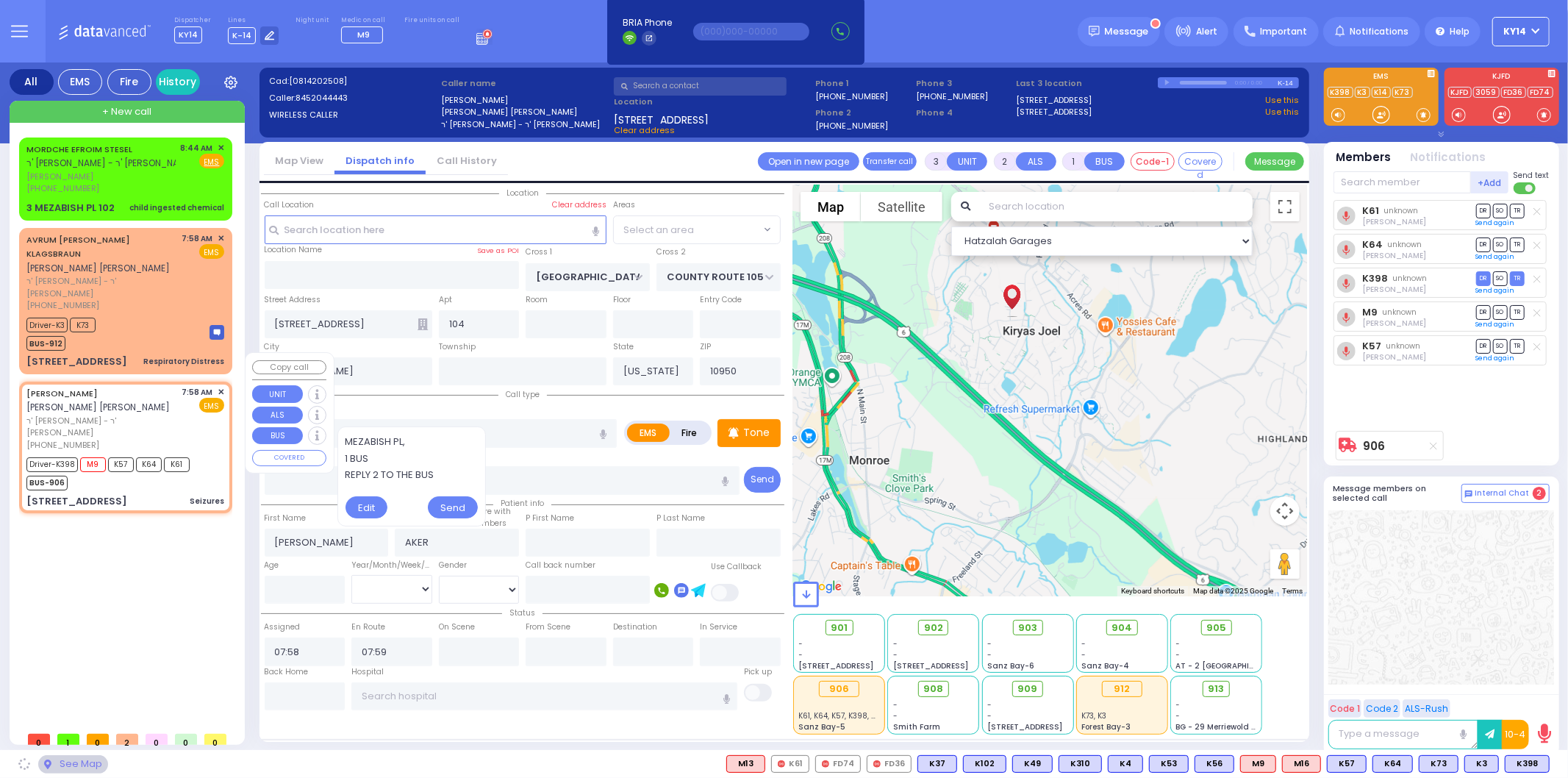
type input "LIZENSK BLVD"
type input "FOREST RD"
type input "4 LIZENSK BLVD"
type input "103"
type input "Monroe"
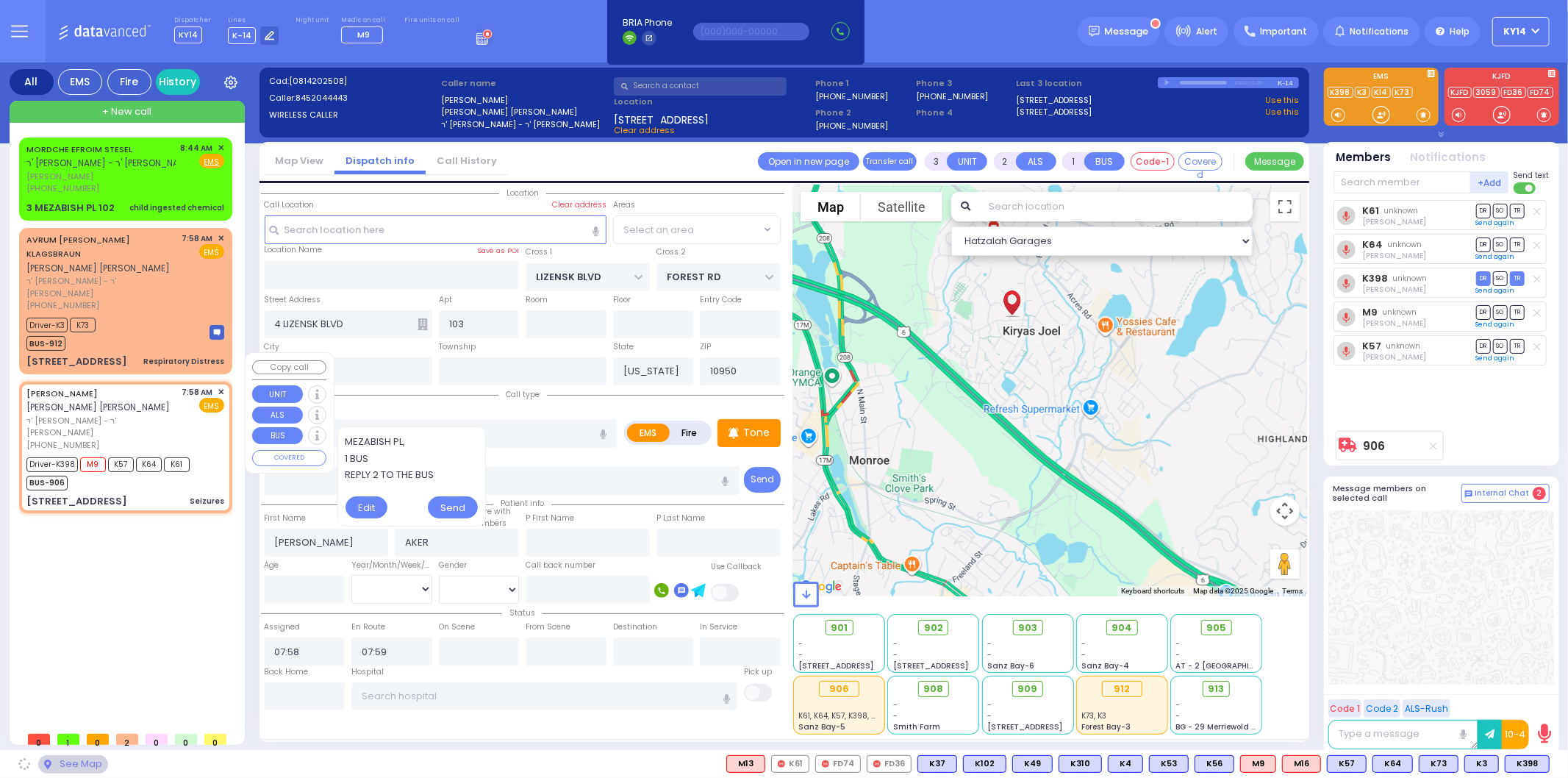
select select "SECTION 2"
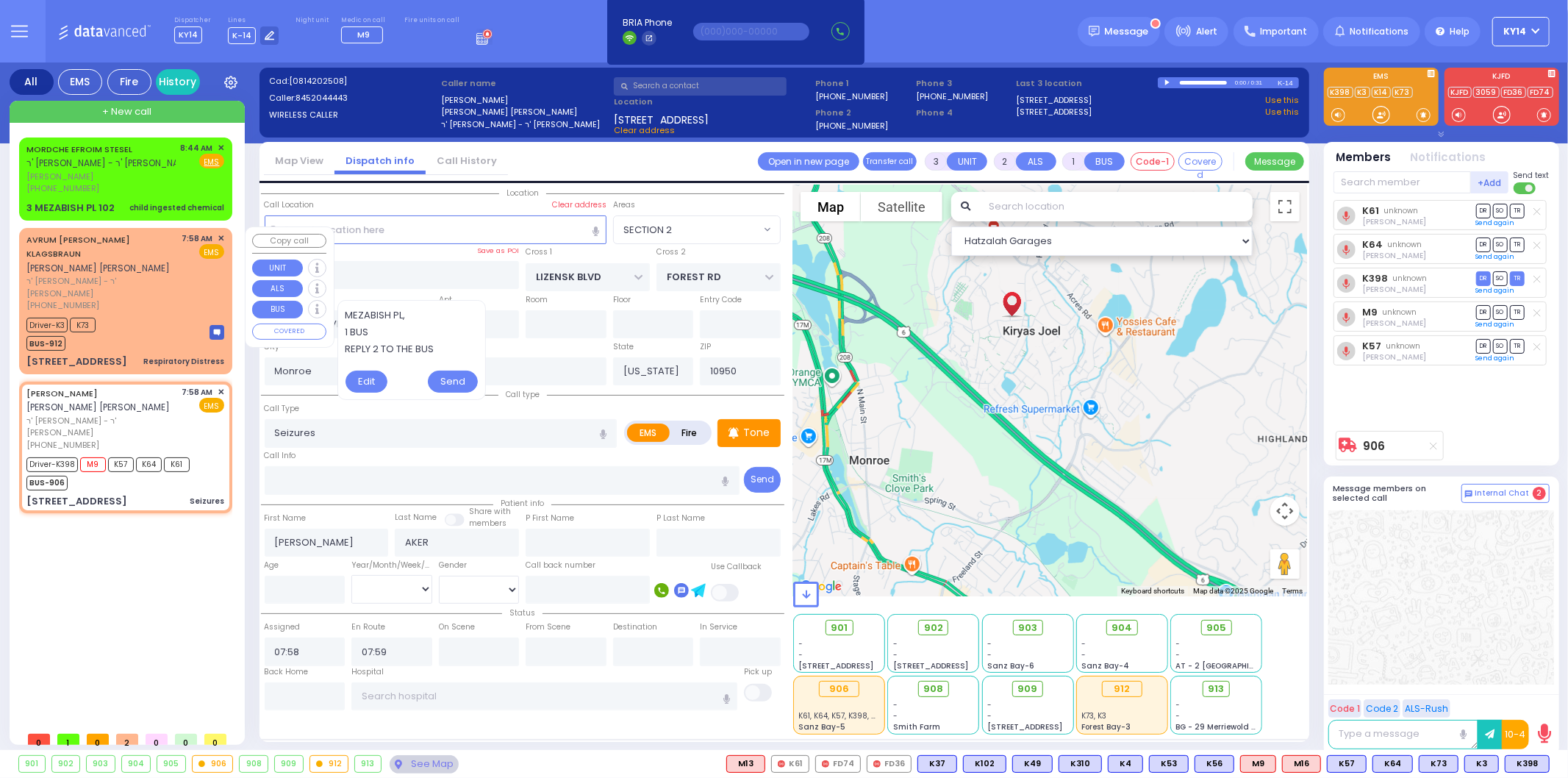
click at [158, 299] on div "[PHONE_NUMBER]" at bounding box center [102, 305] width 150 height 13
type input "2"
type input "1"
select select
type input "Respiratory Distress"
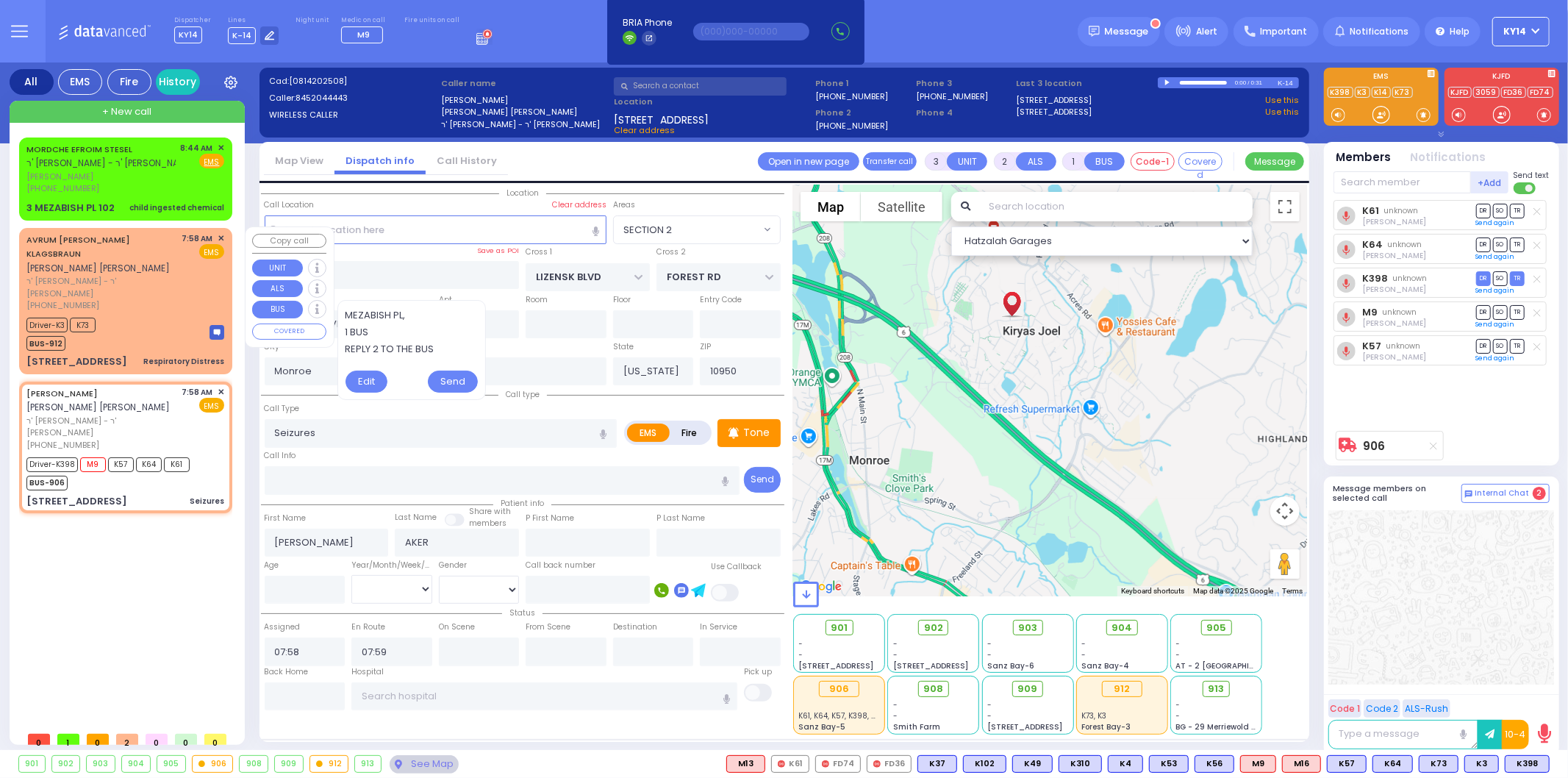
radio input "true"
type input "[PERSON_NAME]"
type input "KLAGSBRAUN"
select select
select select "Hatzalah Garages"
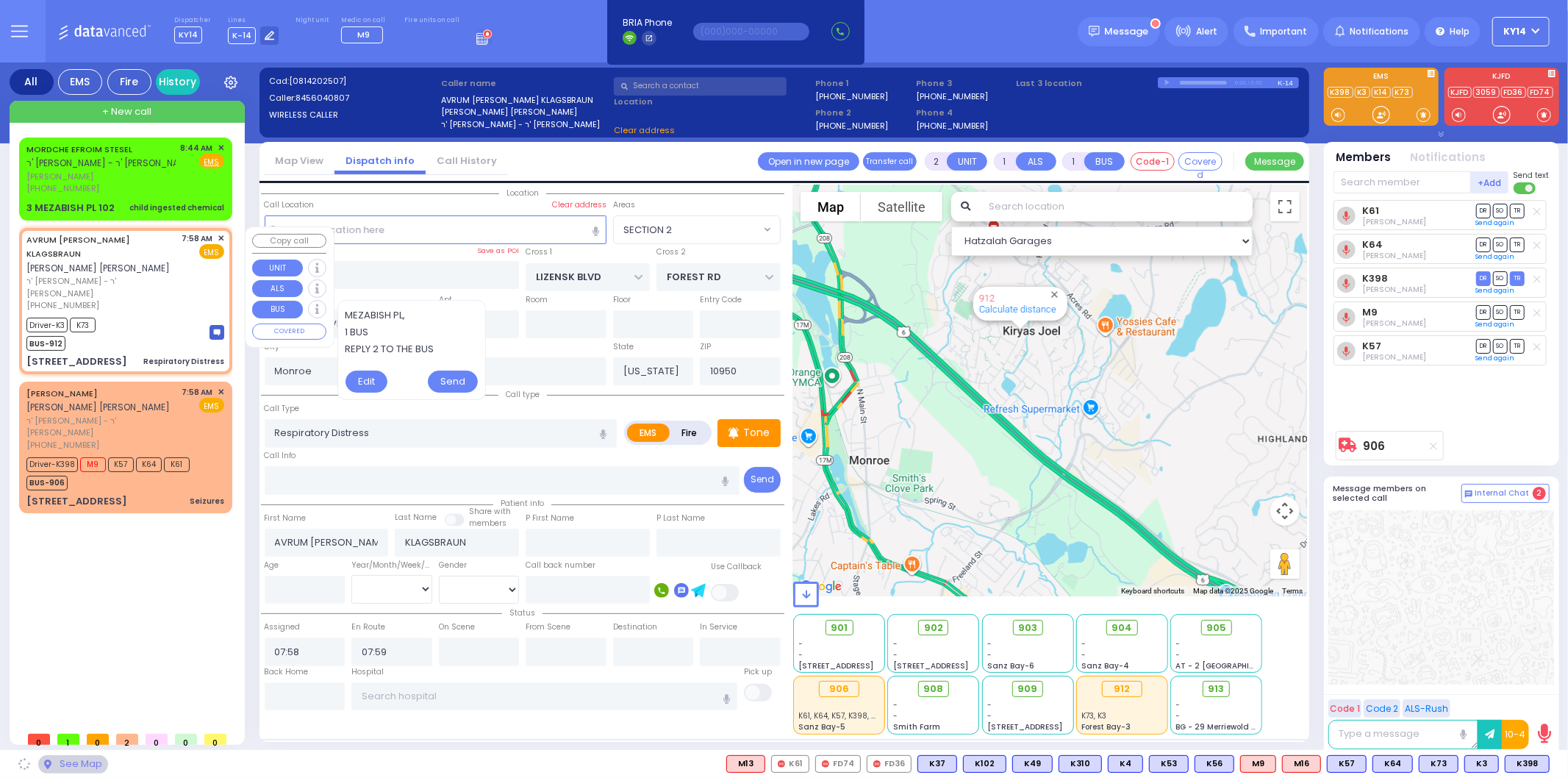
type input "[GEOGRAPHIC_DATA]"
type input "COUNTY ROUTE 105"
type input "[STREET_ADDRESS]"
type input "104"
type input "[PERSON_NAME]"
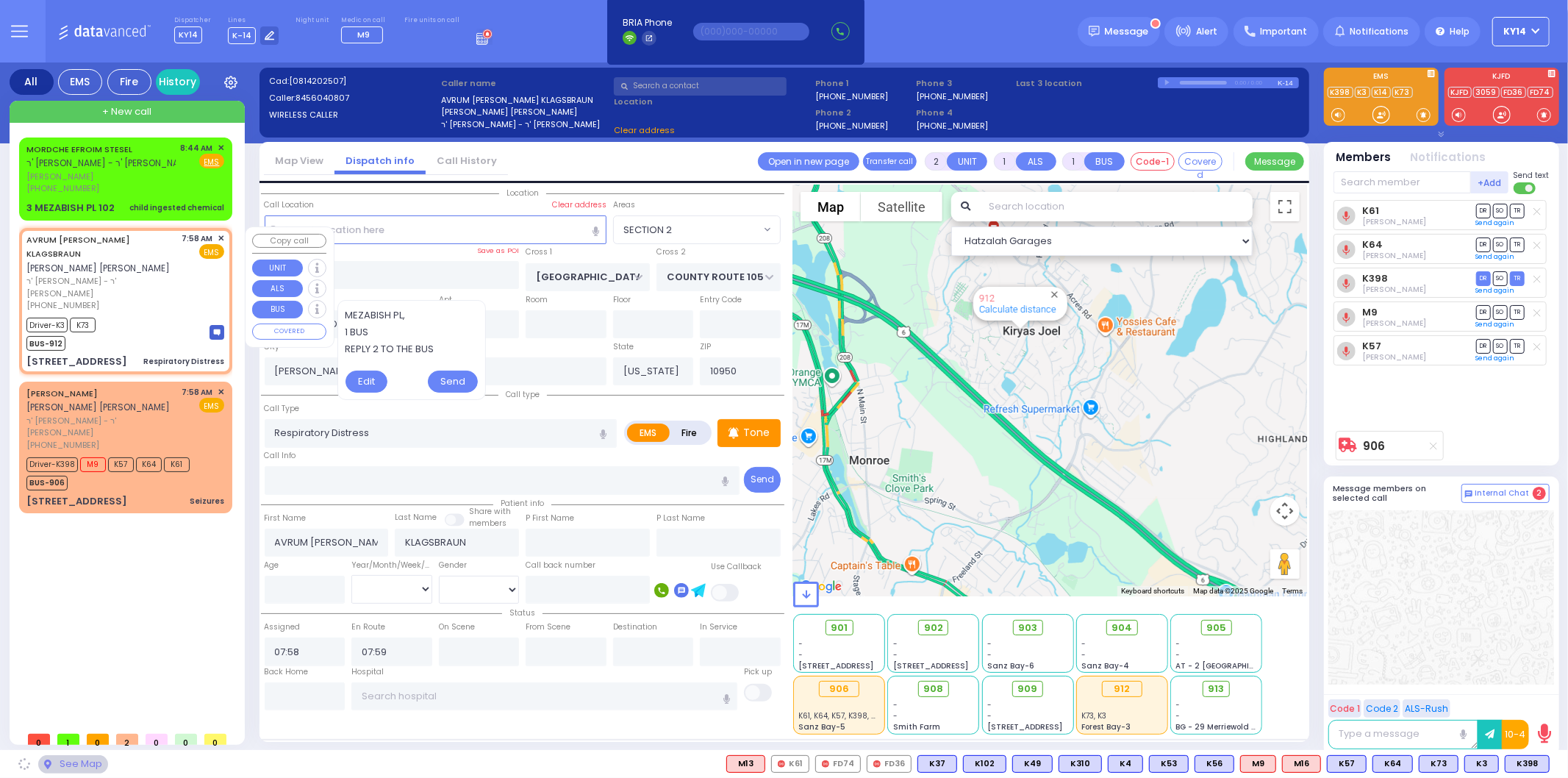
select select "SECTION 4"
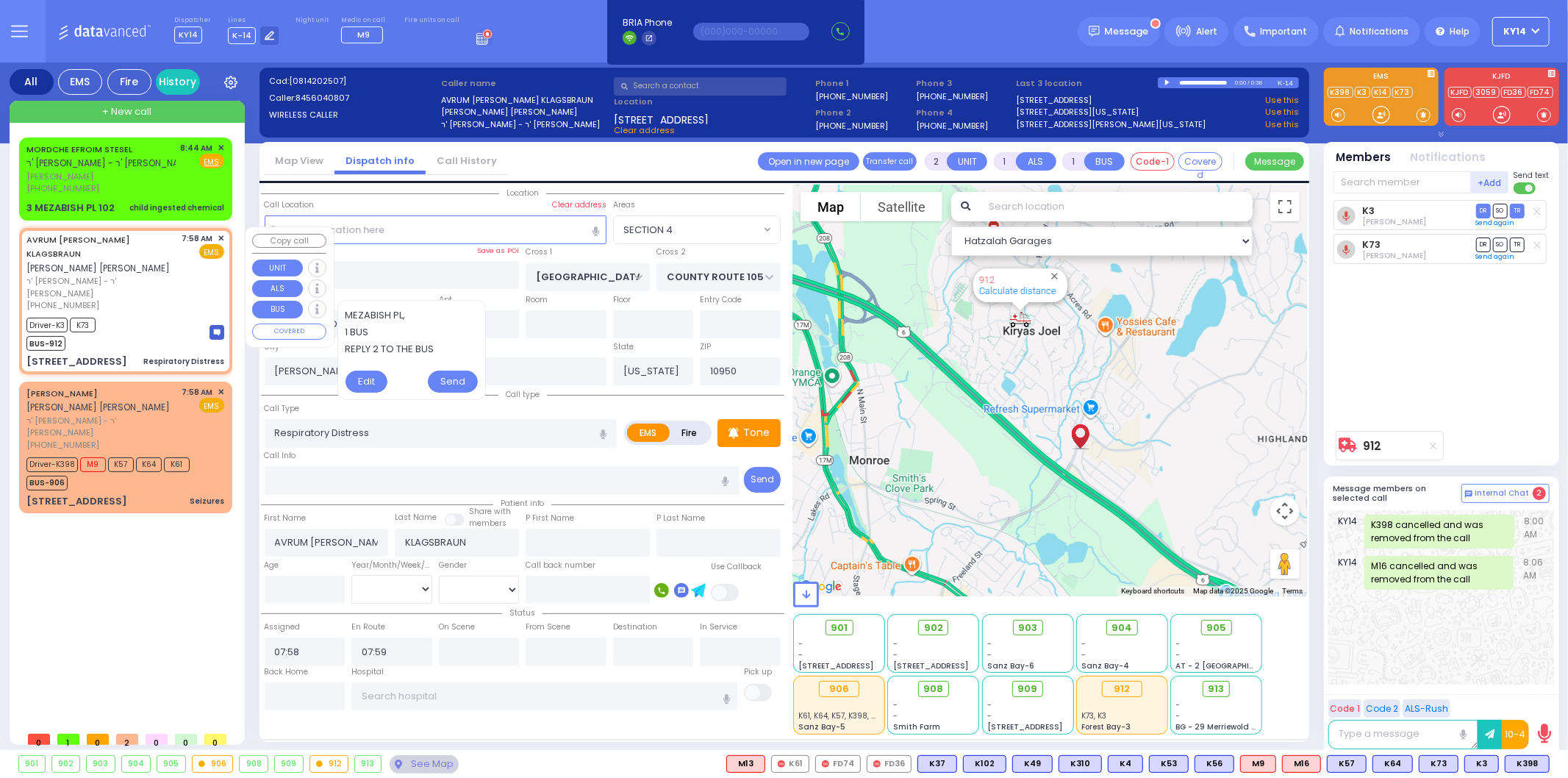
click at [217, 236] on div "7:58 AM ✕" at bounding box center [204, 239] width 43 height 13
select select
radio input "true"
select select
select select "Hatzalah Garages"
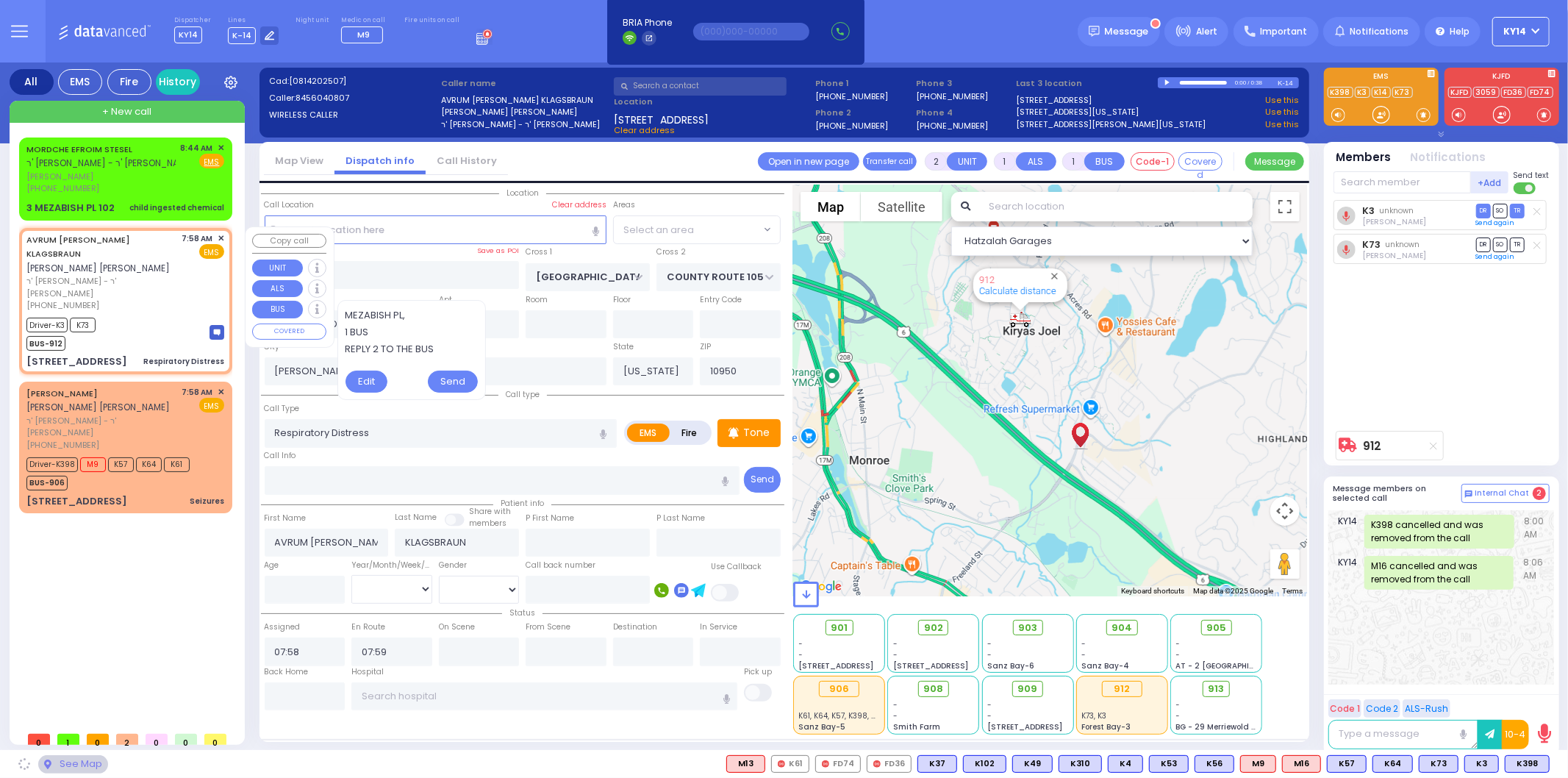
select select "SECTION 4"
click at [217, 237] on span "✕" at bounding box center [220, 239] width 6 height 13
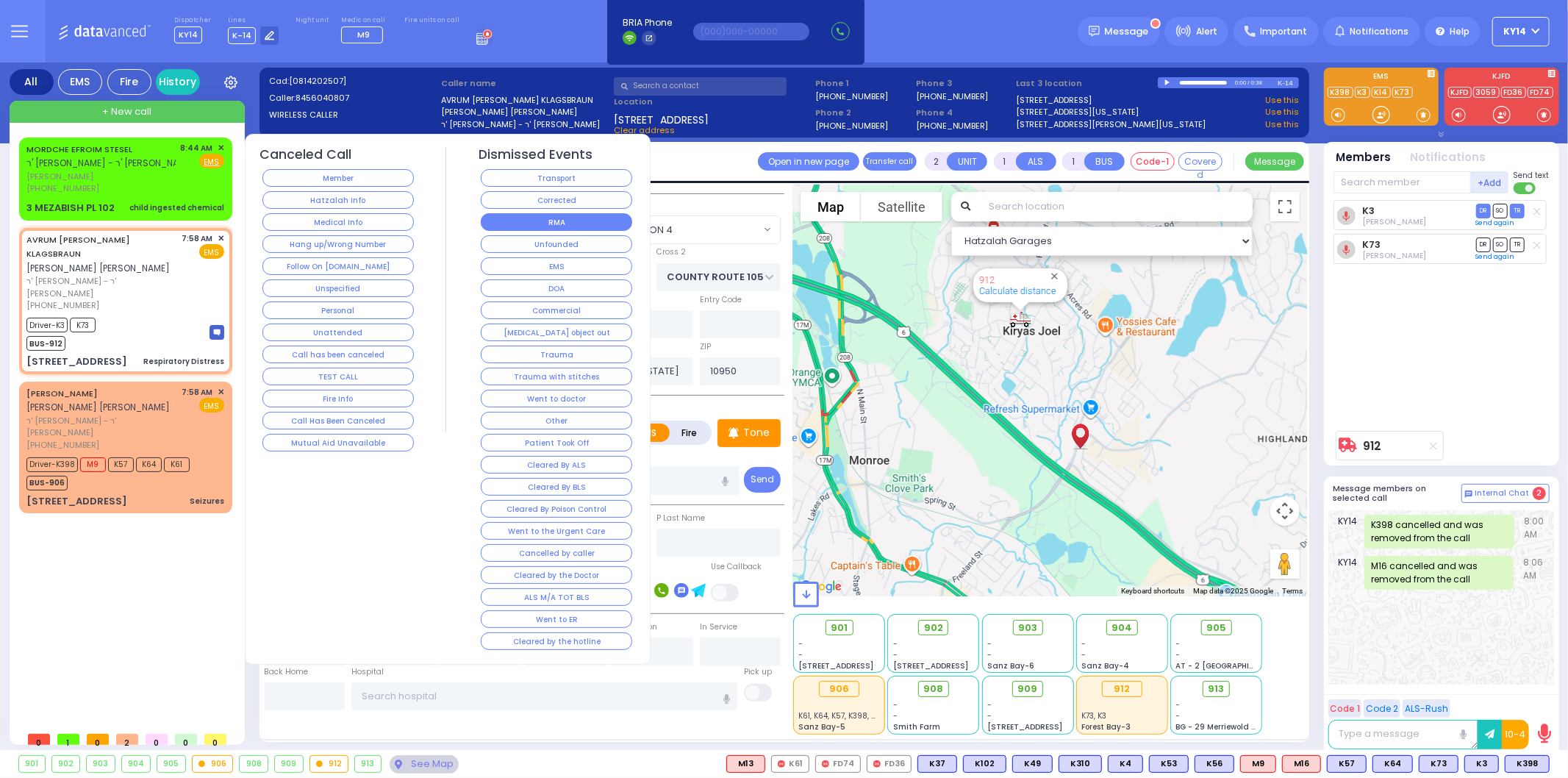
click at [563, 221] on button "RMA" at bounding box center [556, 222] width 151 height 18
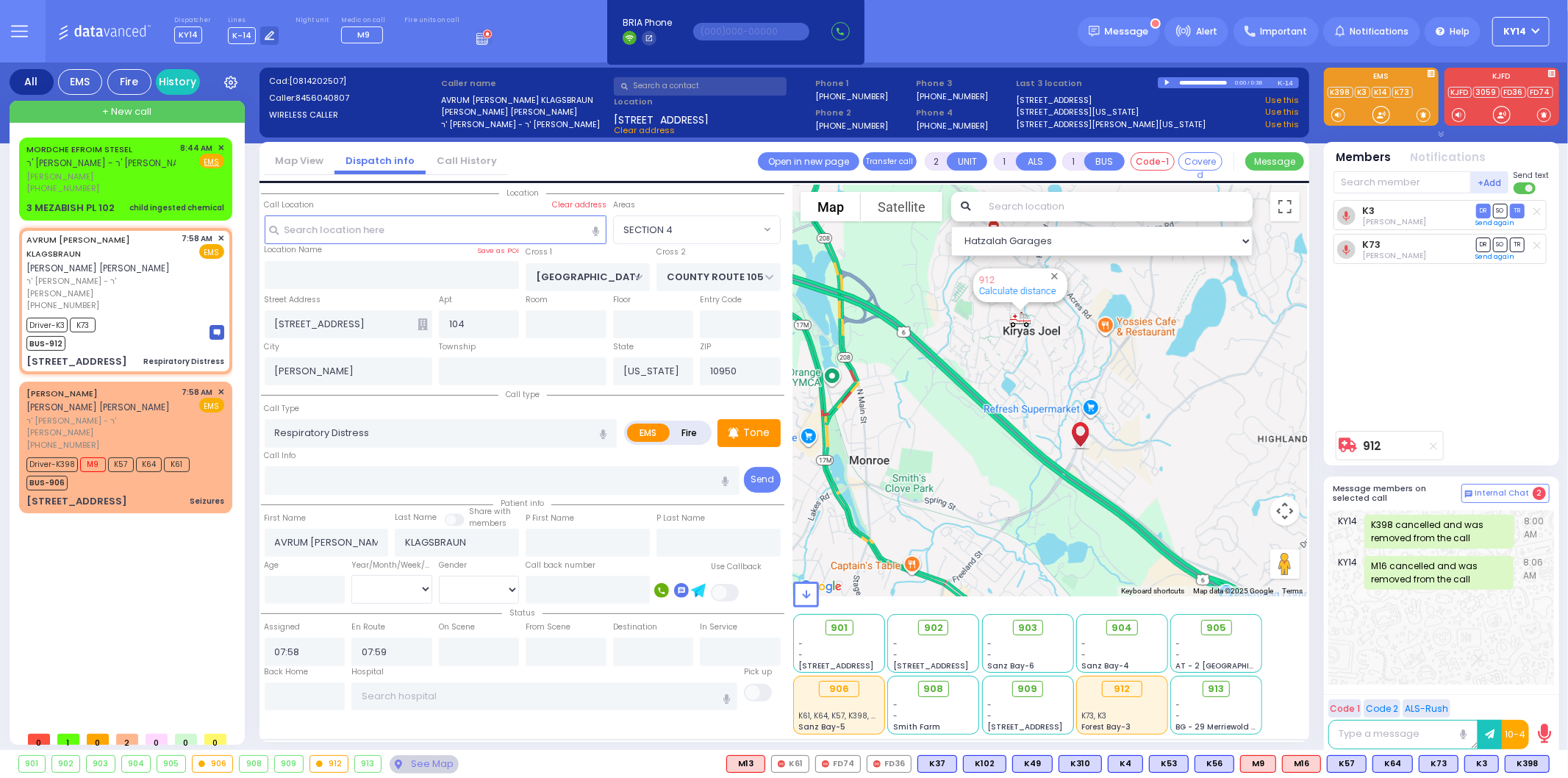
select select
radio input "true"
select select
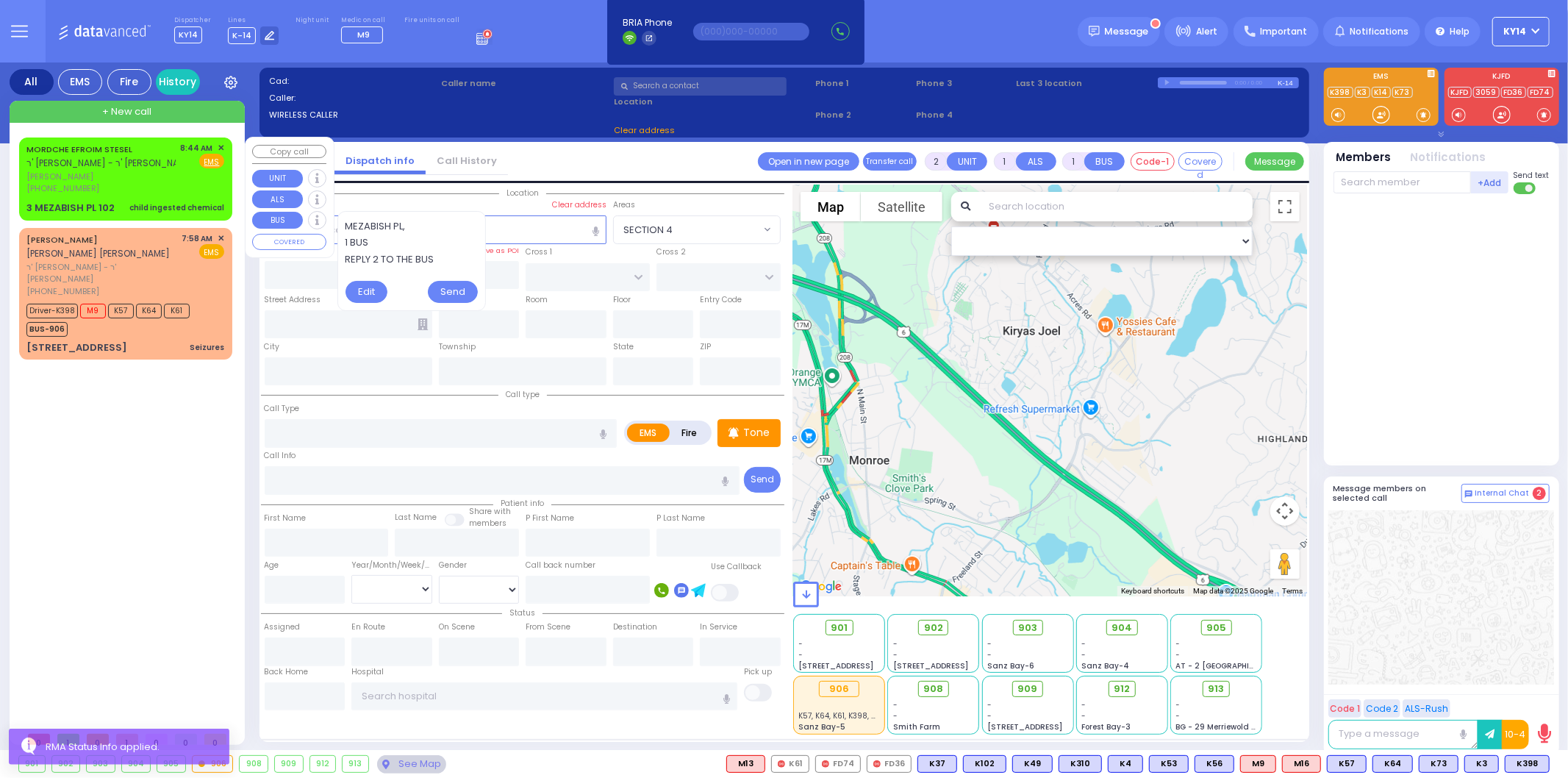
click at [134, 175] on span "מרדכי אפרים שטעסל" at bounding box center [101, 177] width 149 height 13
select select
type input "child ingested chemical"
radio input "true"
type input "MORDCHE EFROIM"
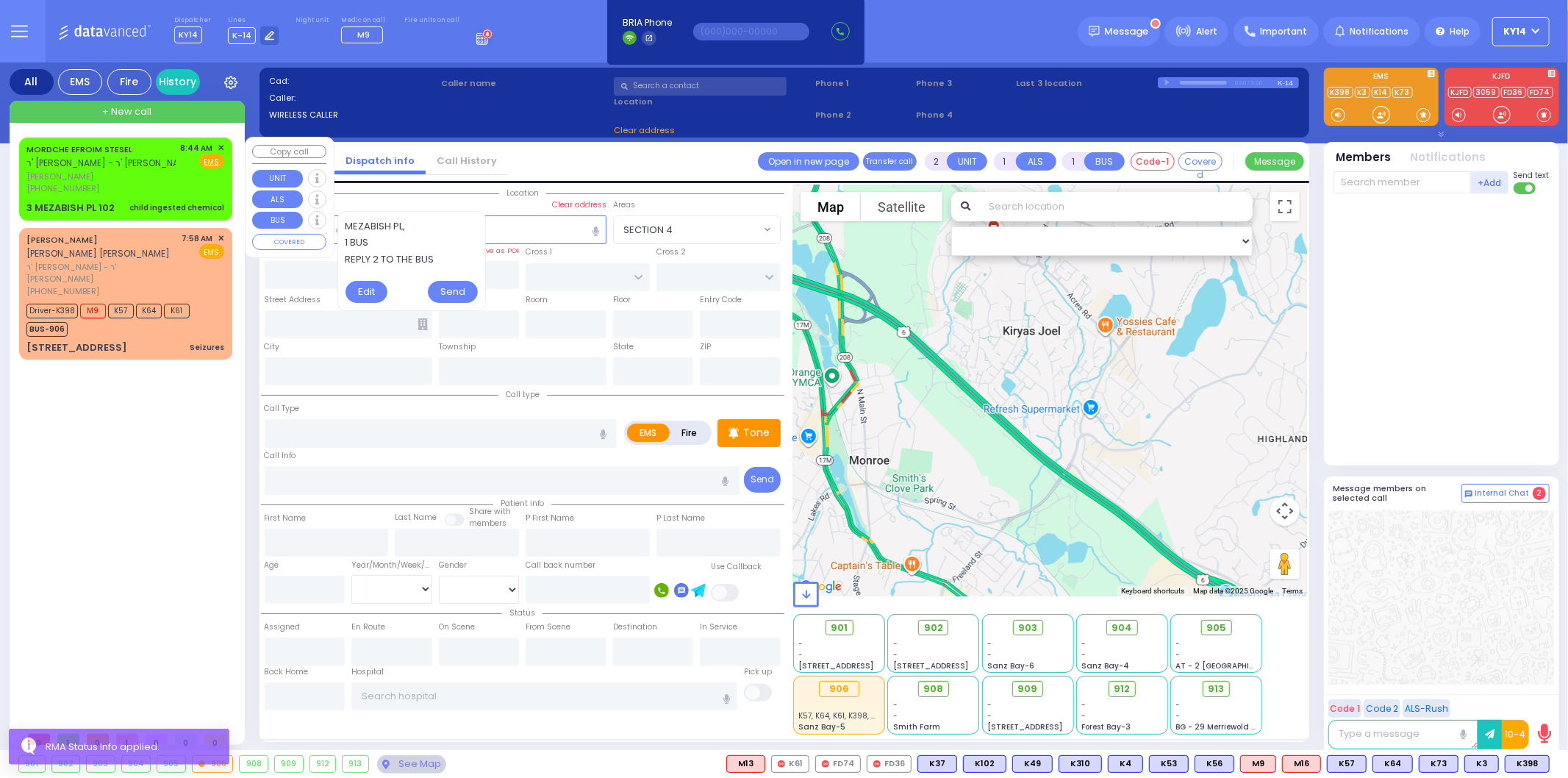
type input "STESEL"
select select
type input "08:44"
select select "Hatzalah Garages"
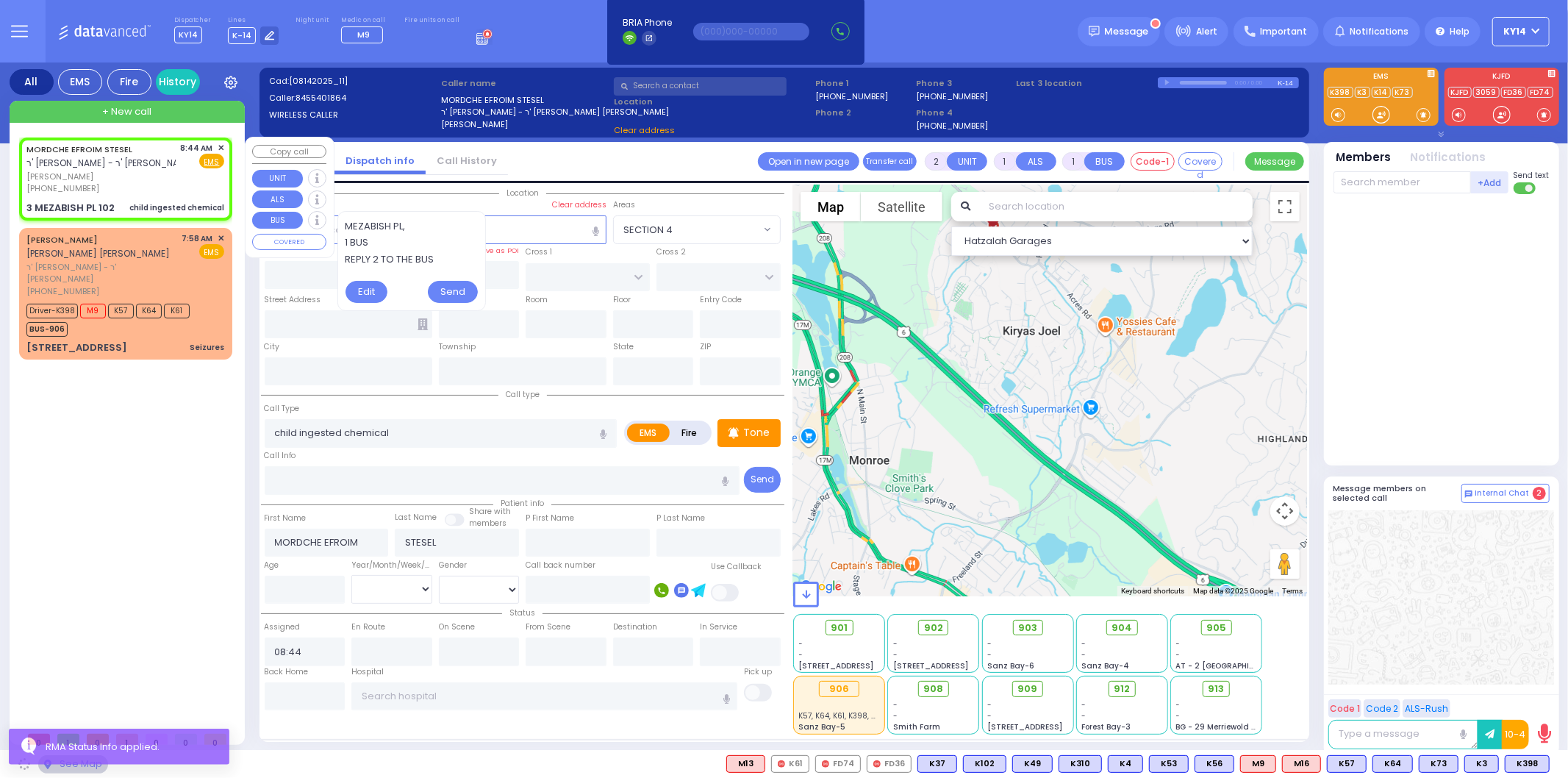
type input "NICKLESBURG RD"
type input "FOREST RD"
type input "3 MEZABISH PL"
type input "102"
type input "Monroe"
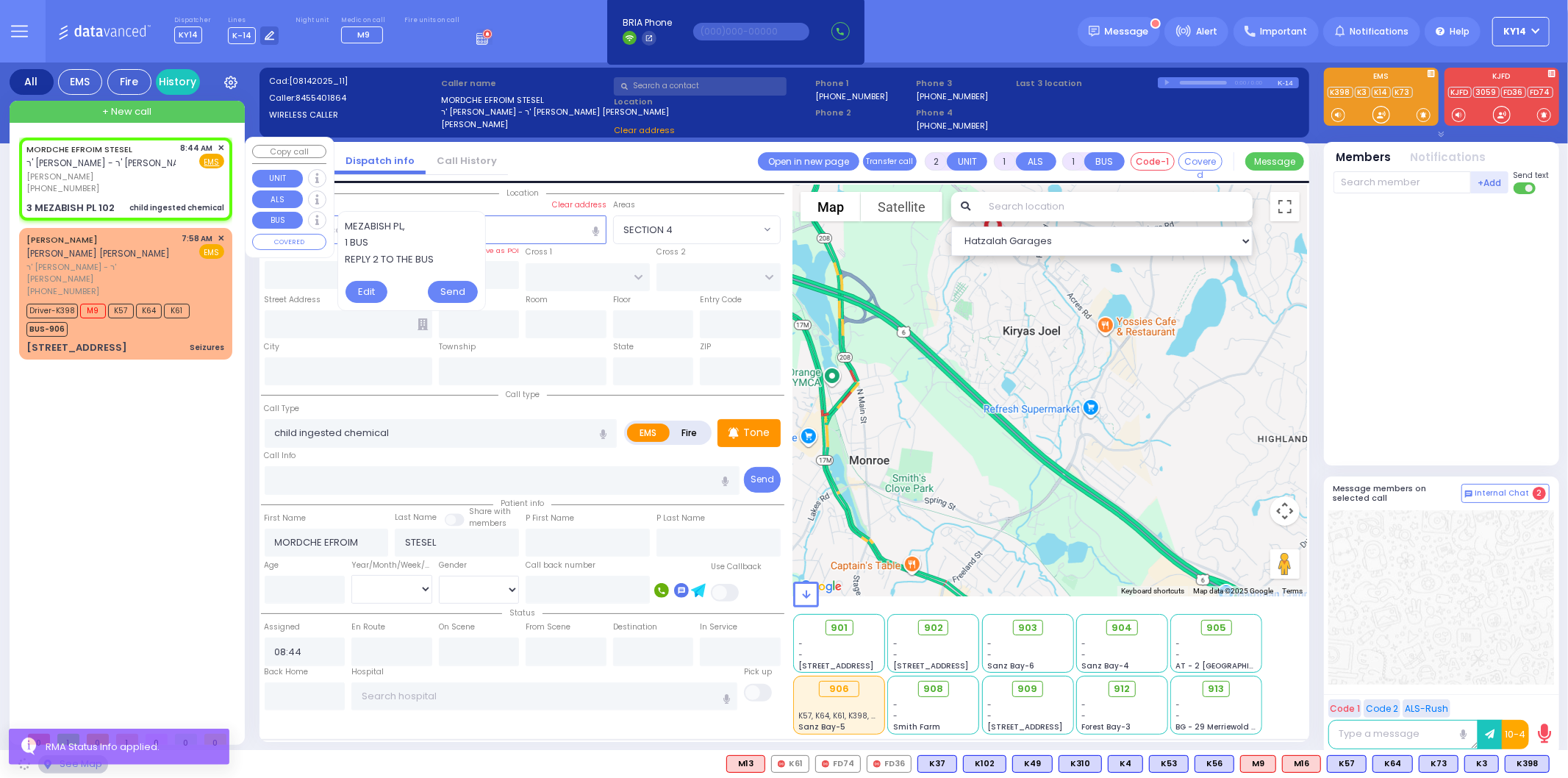
type input "[US_STATE]"
type input "10950"
select select "ATZEI TAMURIM"
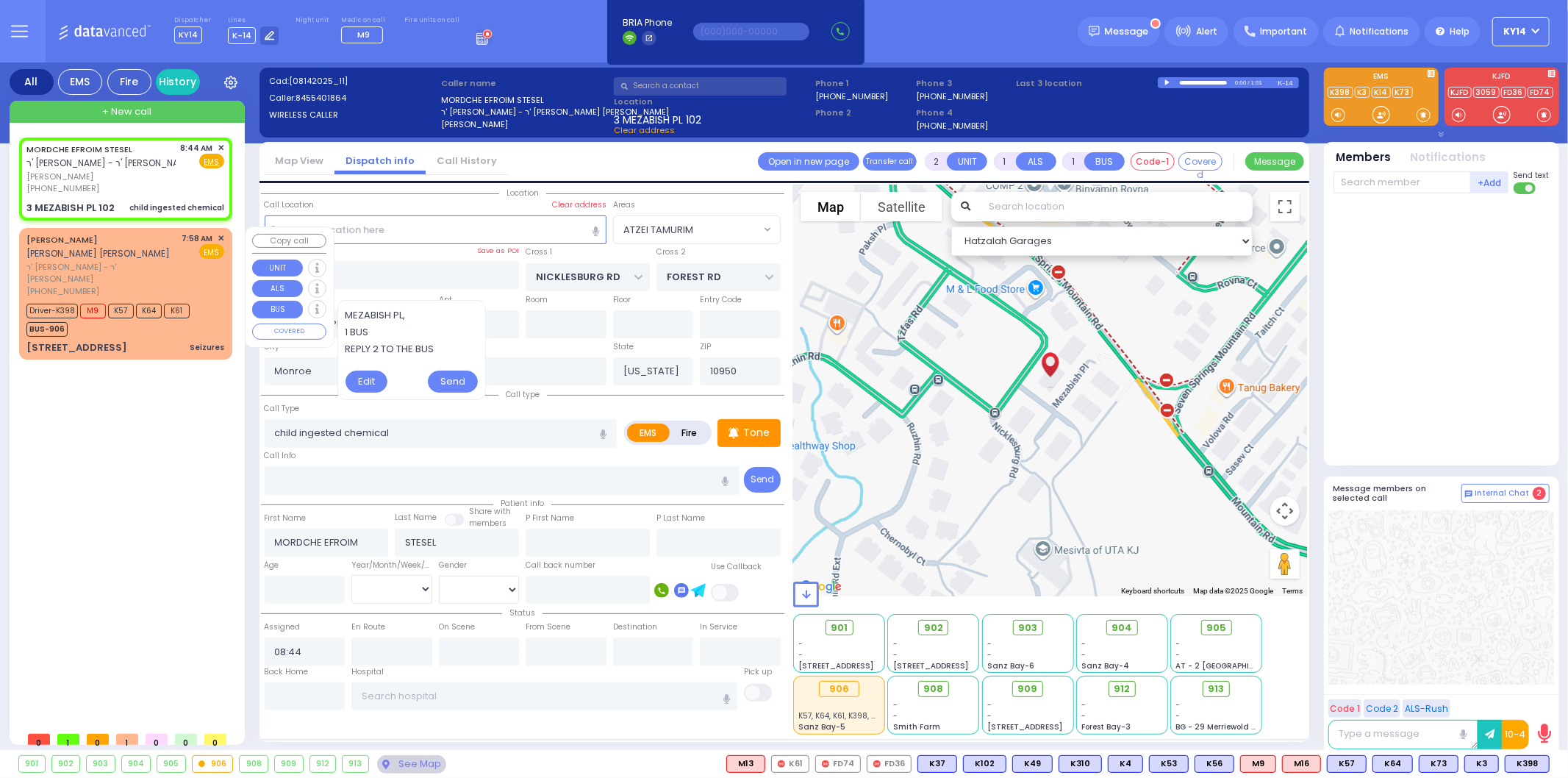
click at [180, 275] on div "CHAIM MENACHEM AKER חיים מנחם אקער ר' אברהם אביש - ר' יחזקאל פרענקל (845) 204-4…" at bounding box center [125, 265] width 198 height 65
type input "3"
type input "2"
select select
type input "Seizures"
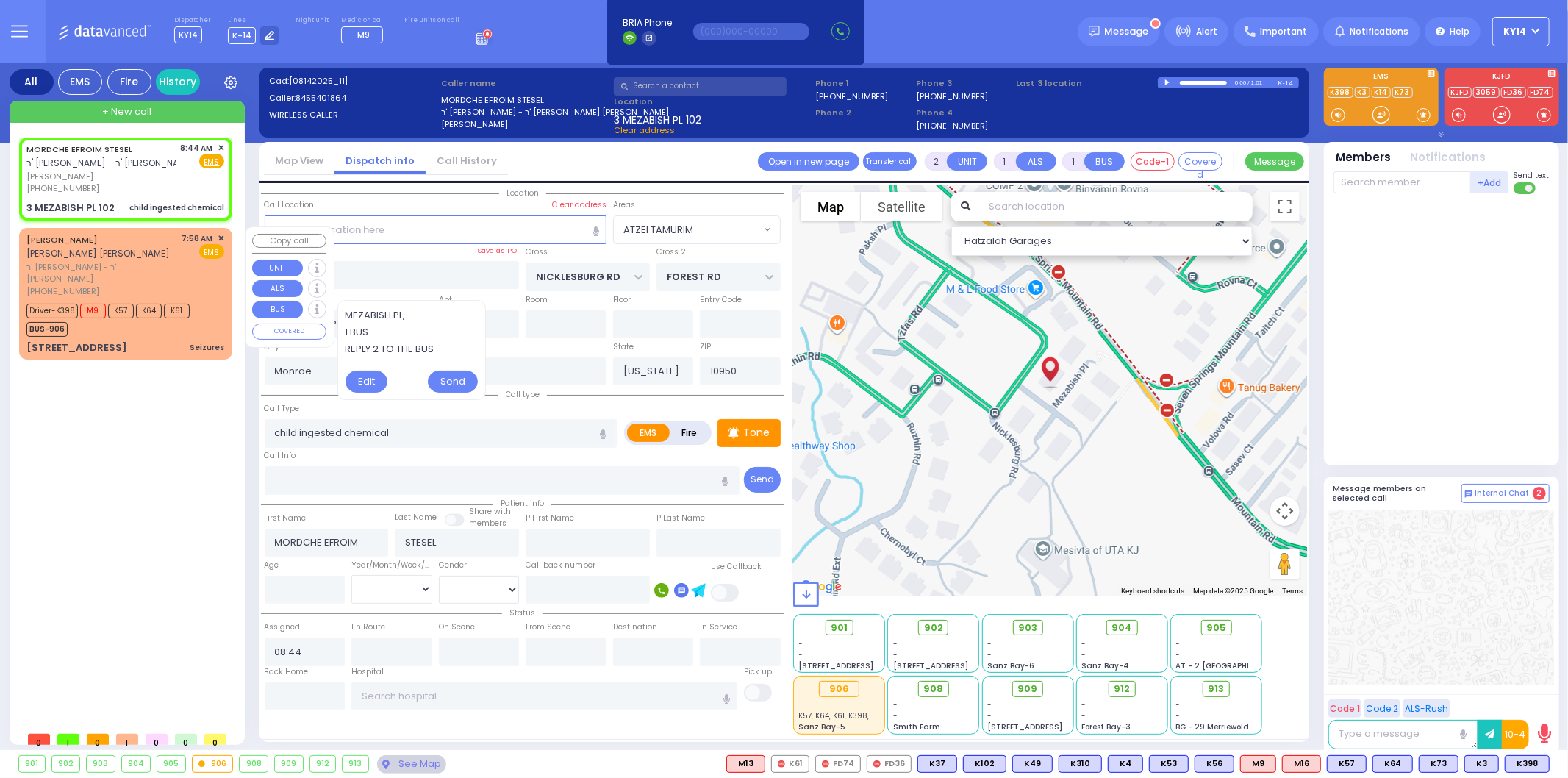
radio input "true"
type input "[PERSON_NAME]"
select select
type input "07:58"
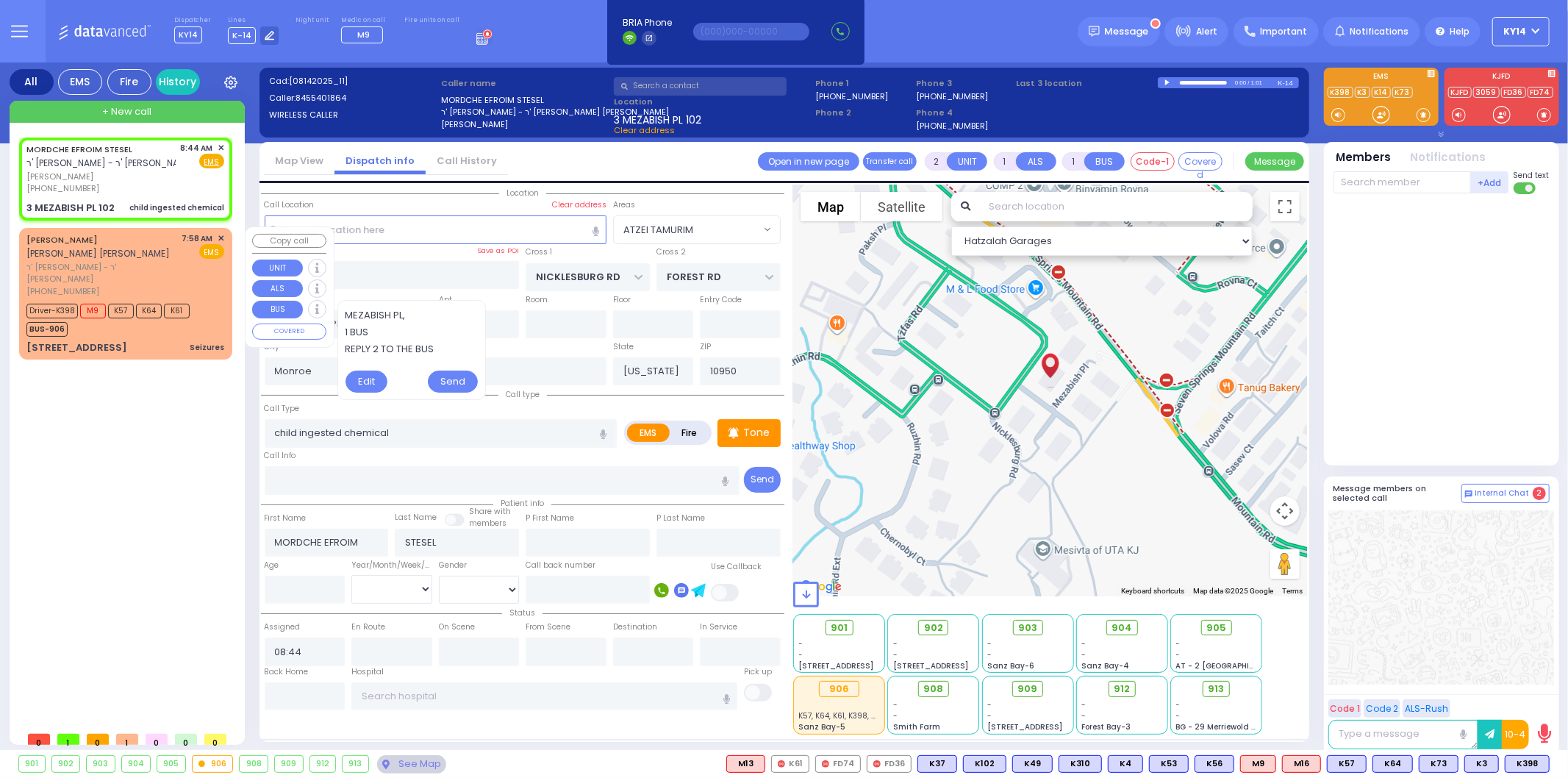
type input "07:59"
select select "Hatzalah Garages"
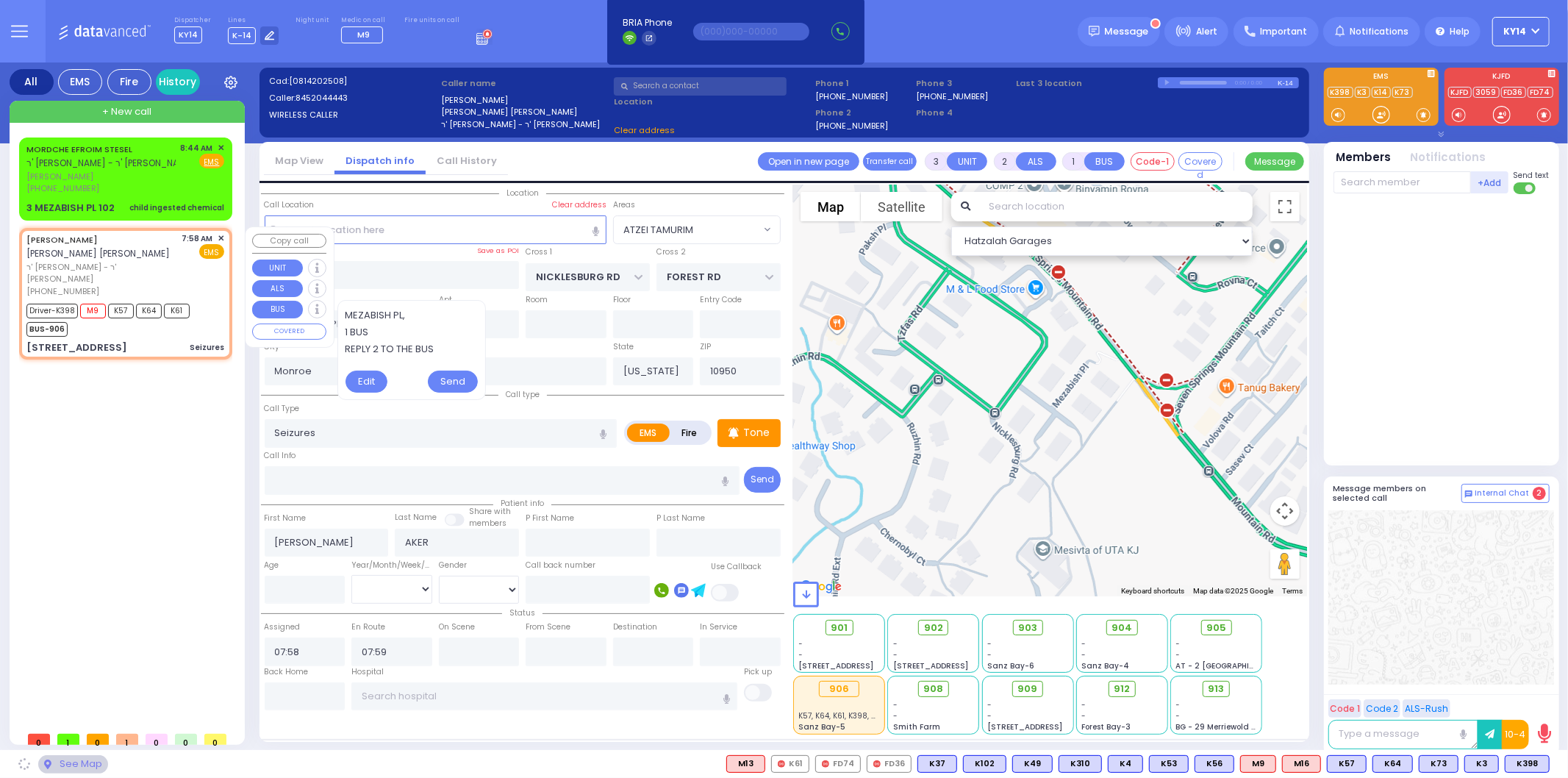
type input "LIZENSK BLVD"
type input "4 LIZENSK BLVD"
type input "103"
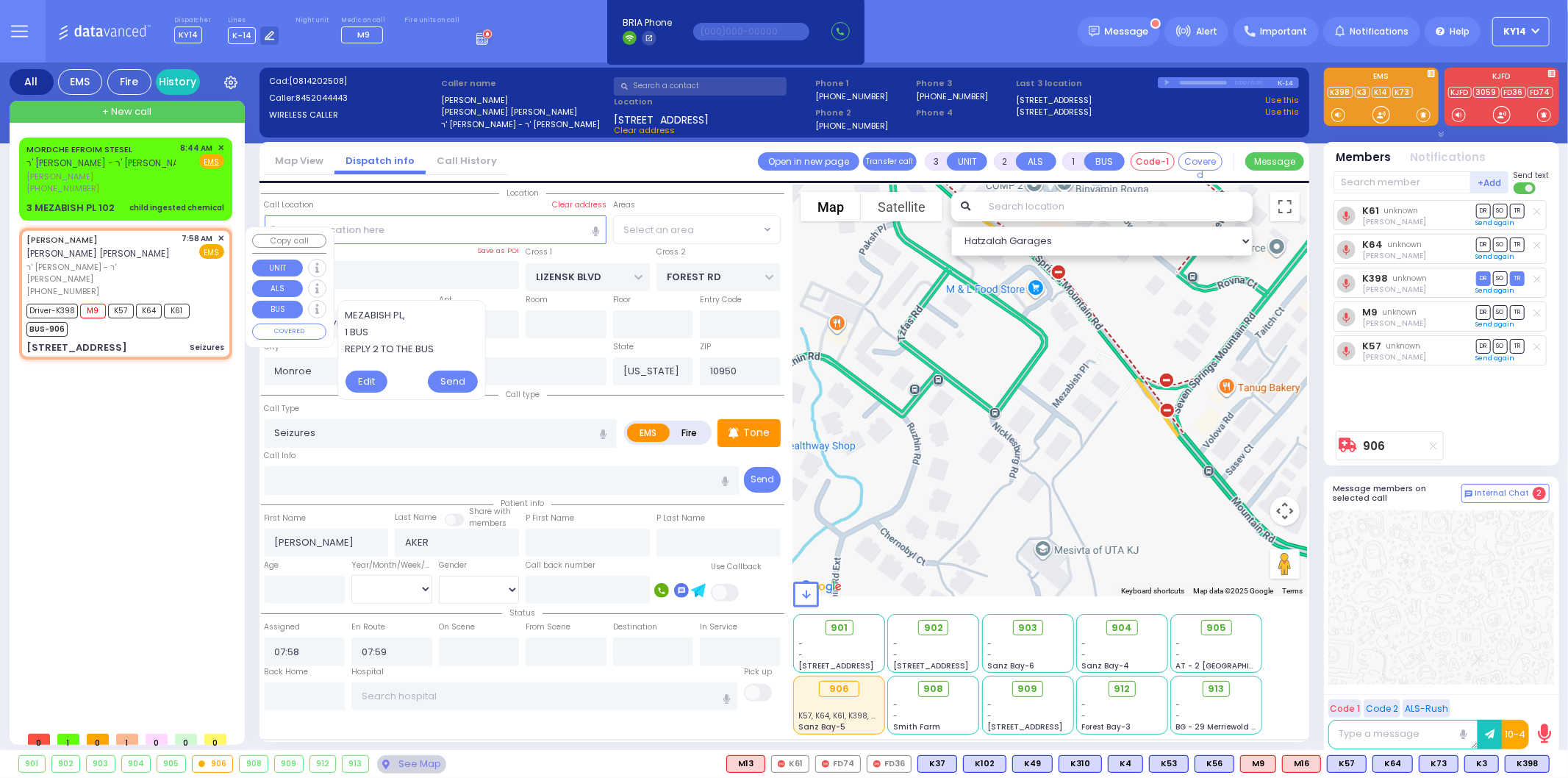
select select "SECTION 2"
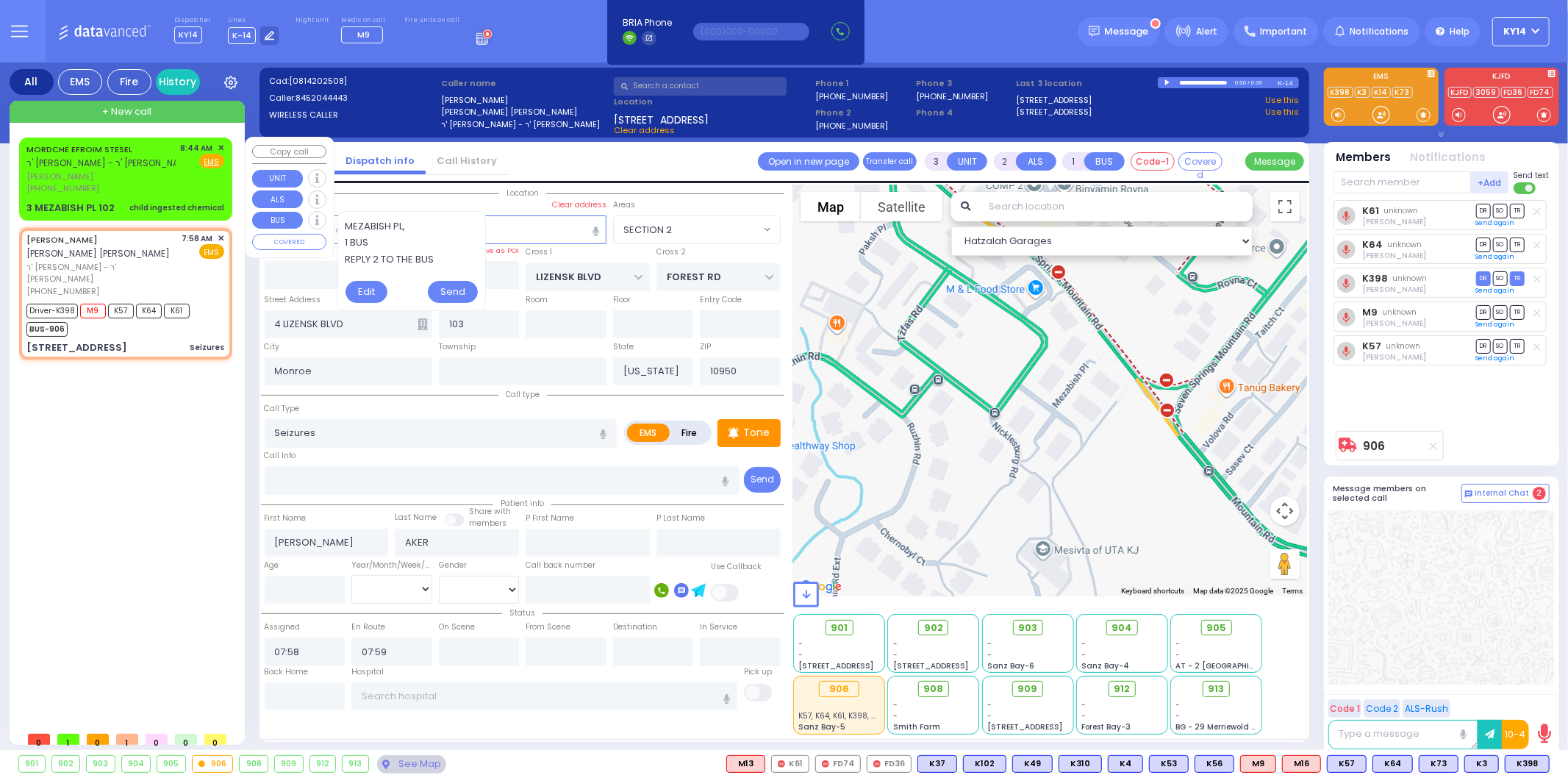
click at [120, 183] on div "(845) 540-1864" at bounding box center [101, 189] width 149 height 13
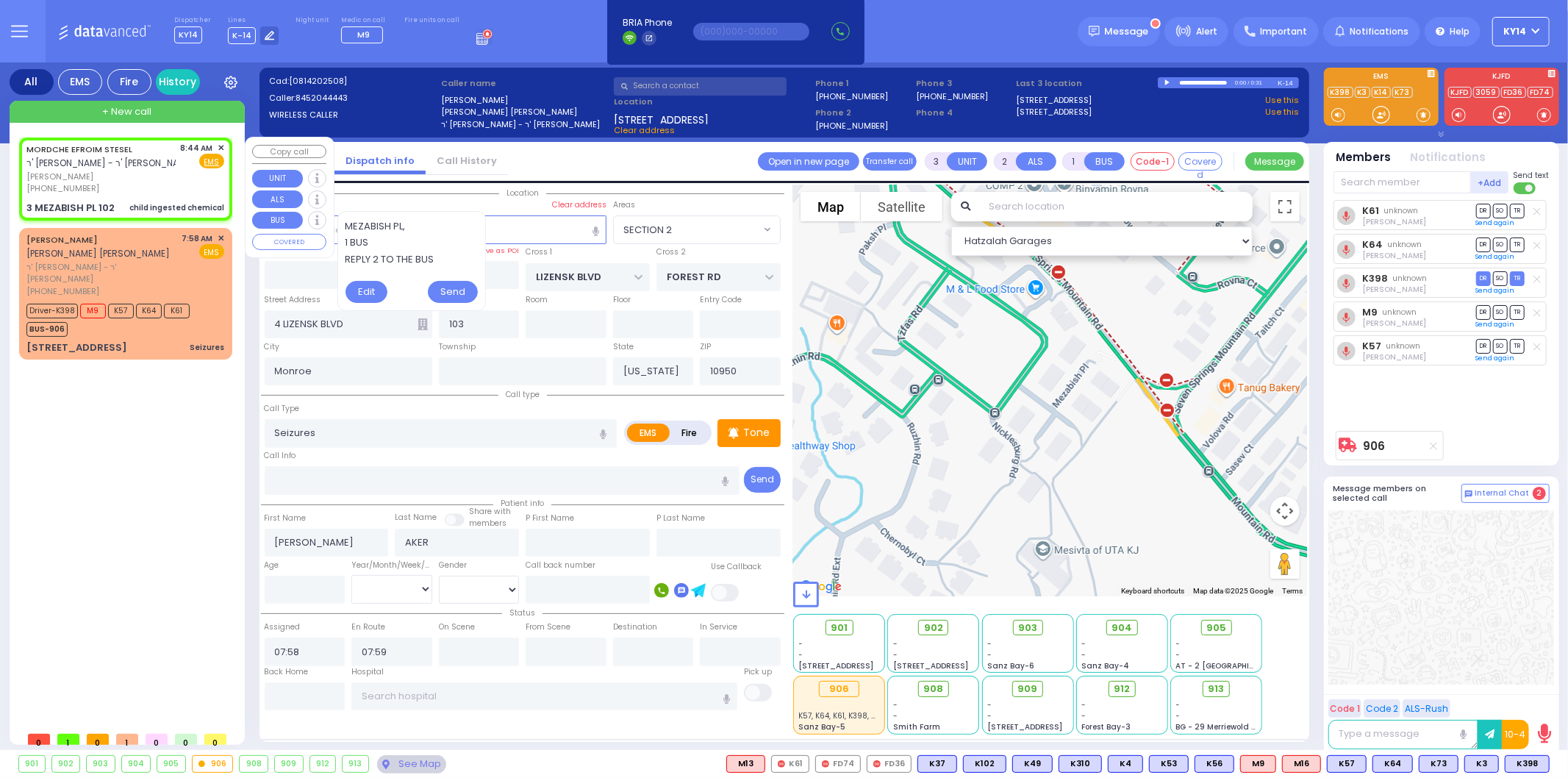
type input "2"
type input "1"
select select
type input "child ingested chemical"
radio input "true"
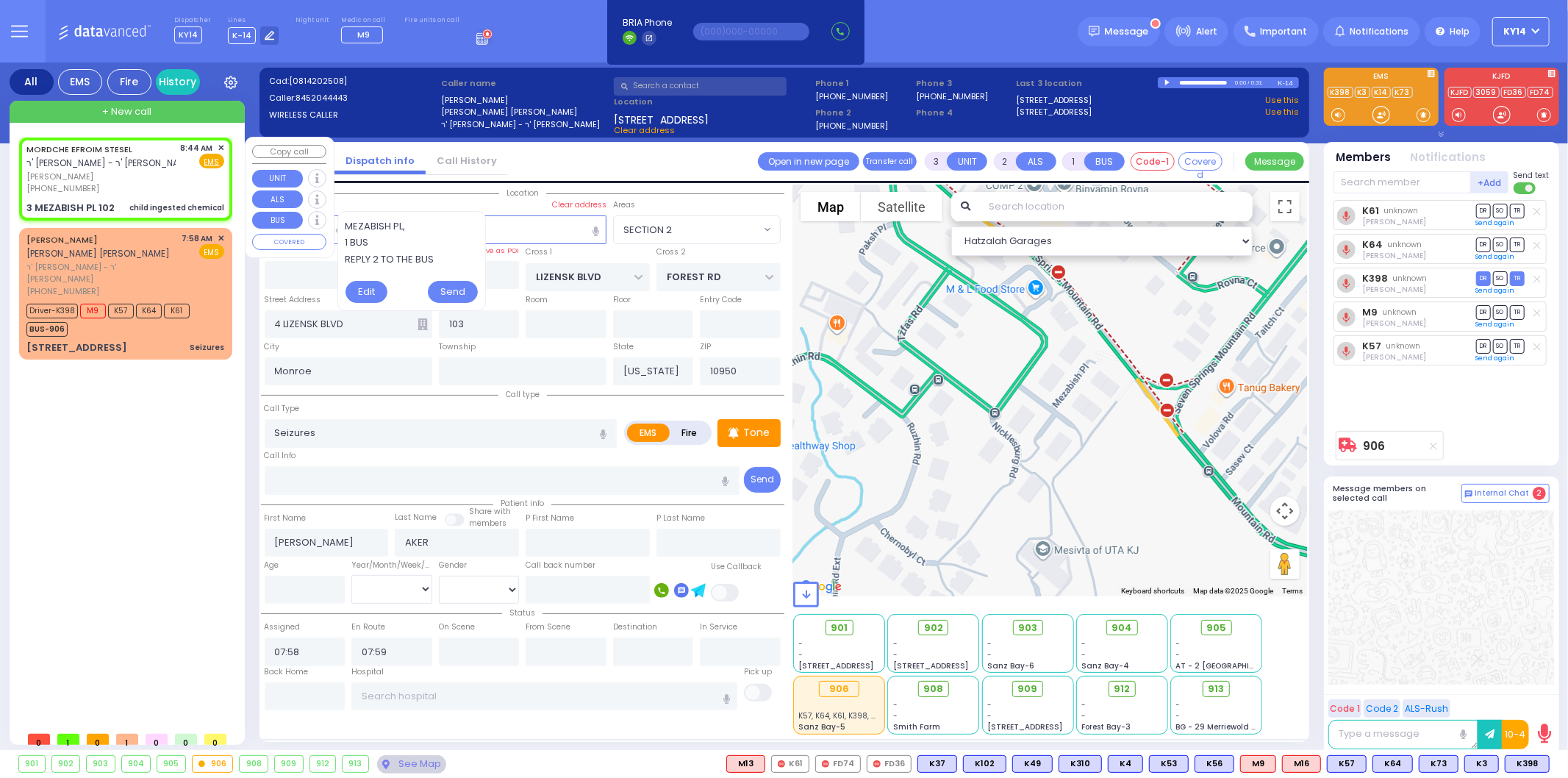
type input "MORDCHE EFROIM"
type input "STESEL"
select select
type input "08:44"
type input "NICKLESBURG RD"
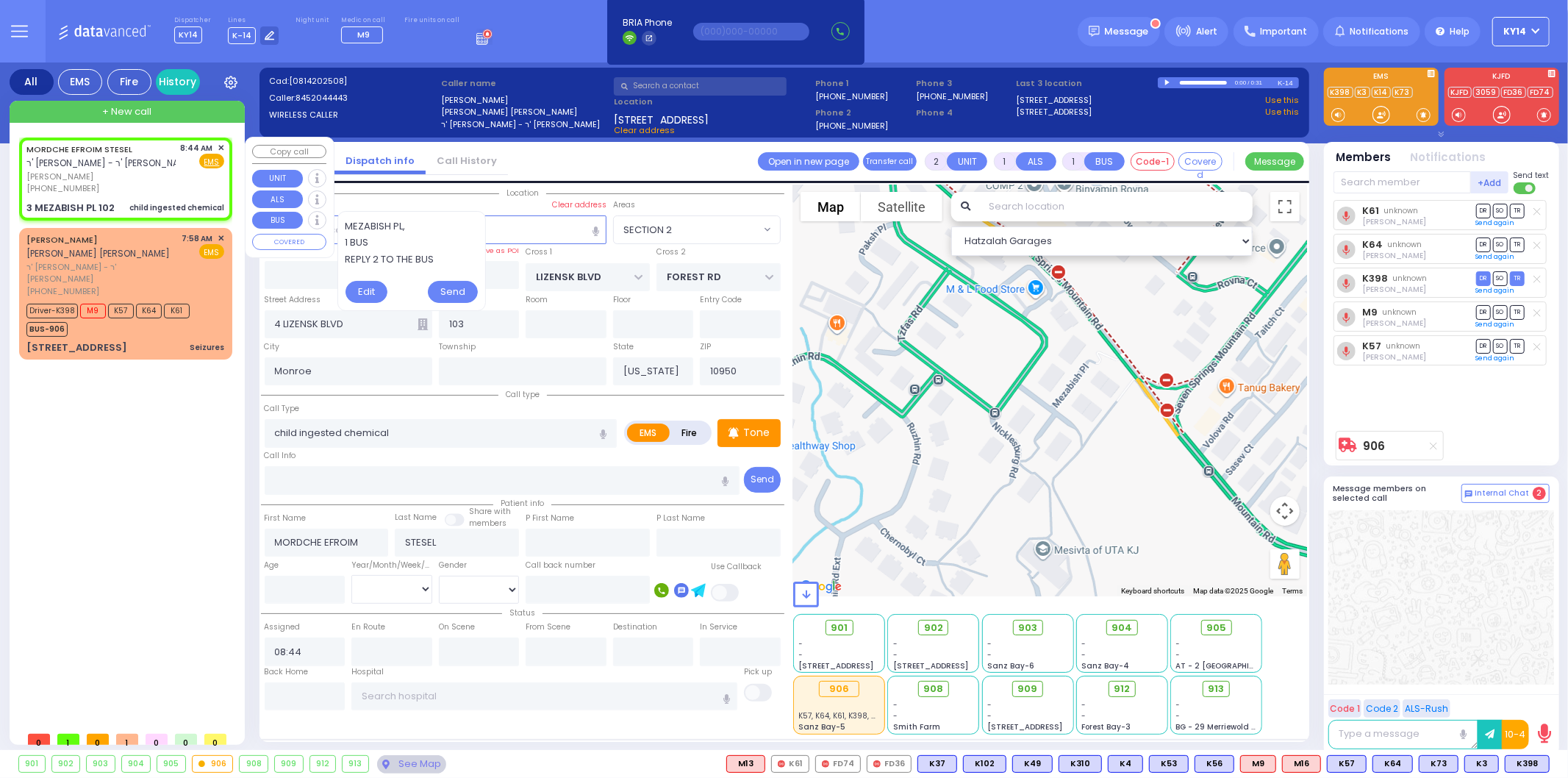
type input "3 MEZABISH PL"
type input "102"
select select "Hatzalah Garages"
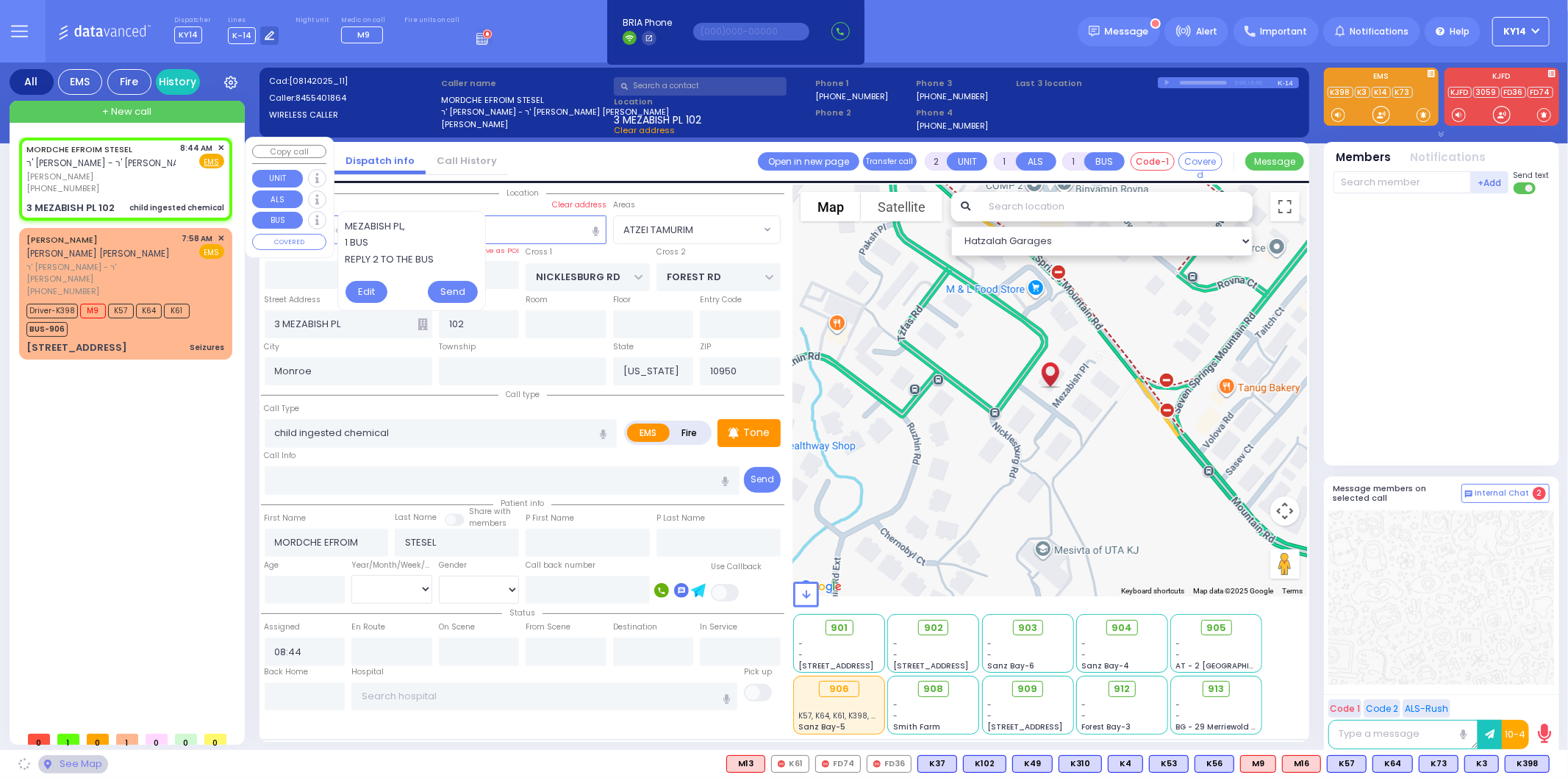
select select "ATZEI TAMURIM"
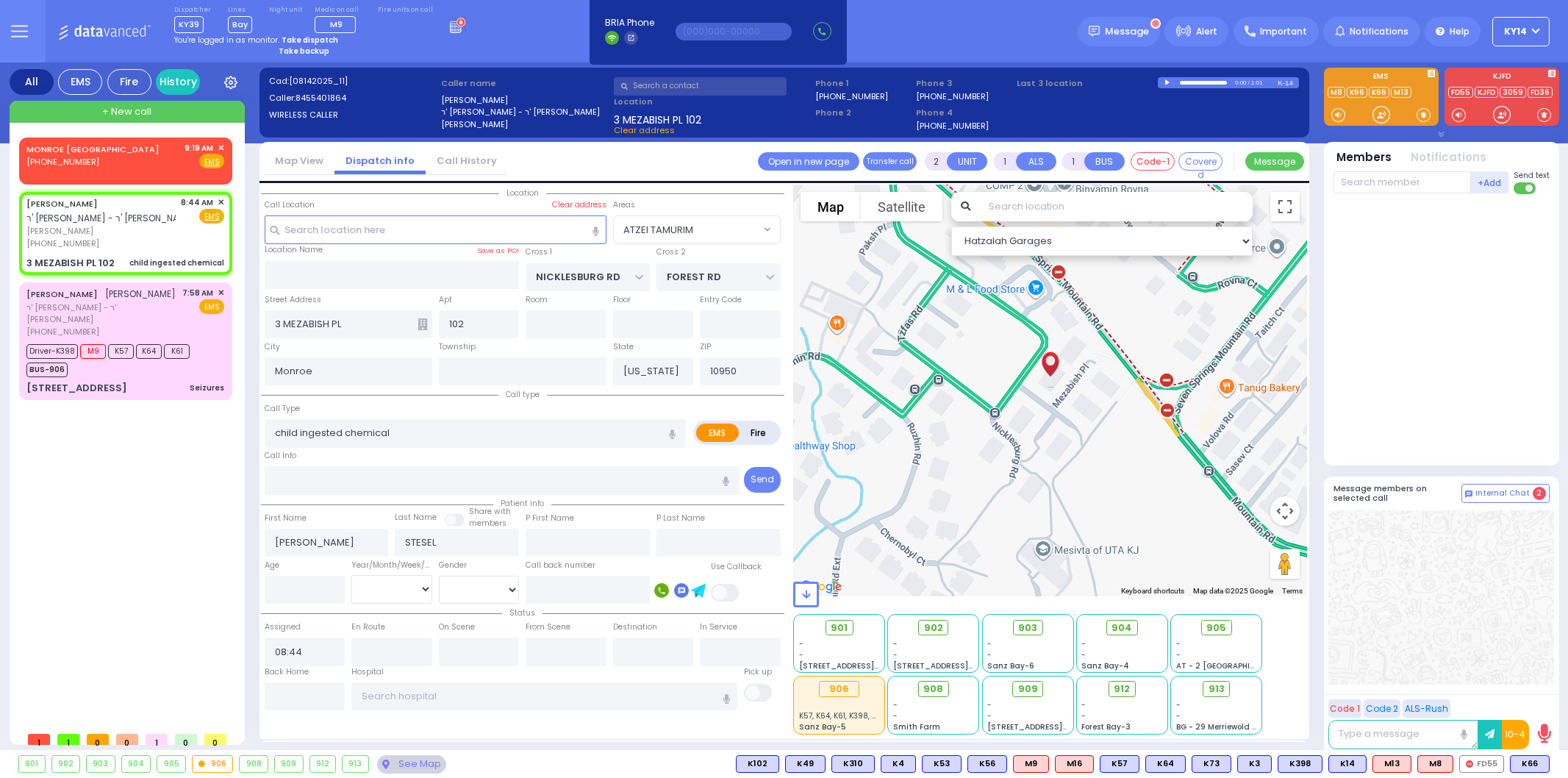
select select "ATZEI TAMURIM"
select select
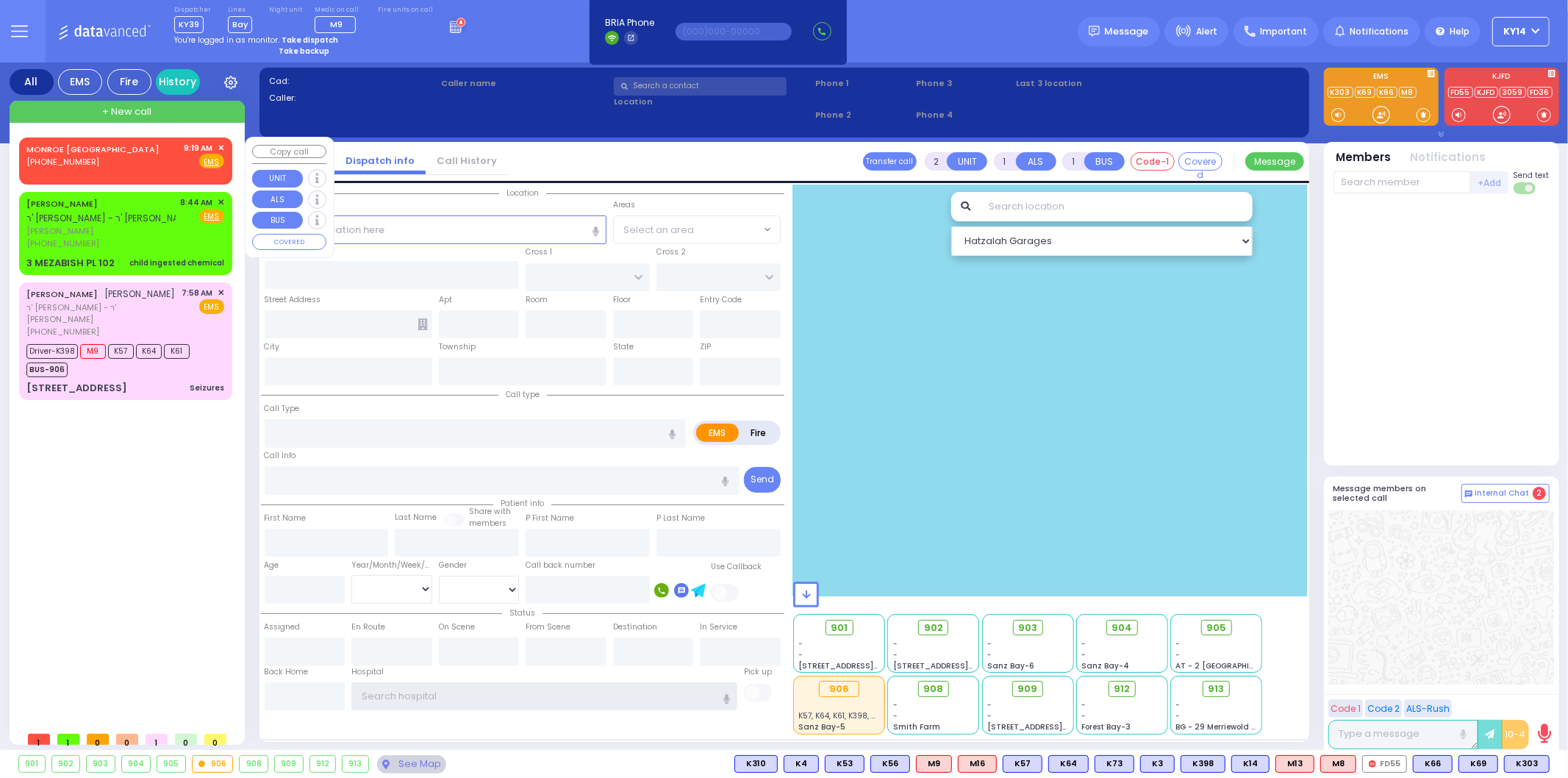
type input "ky14"
click at [223, 144] on span "✕" at bounding box center [220, 149] width 6 height 13
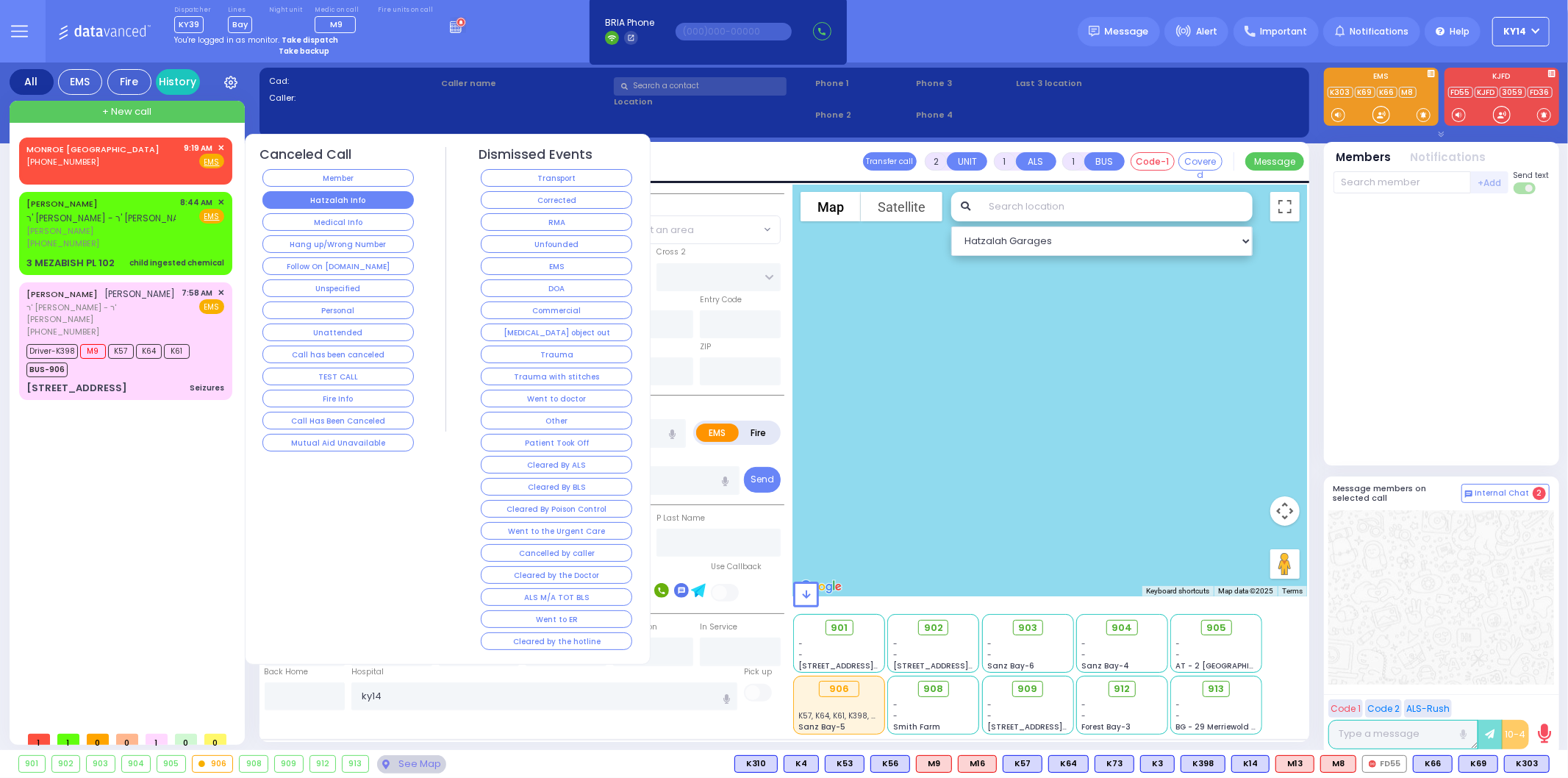
click at [381, 202] on button "Hatzalah Info" at bounding box center [337, 201] width 151 height 18
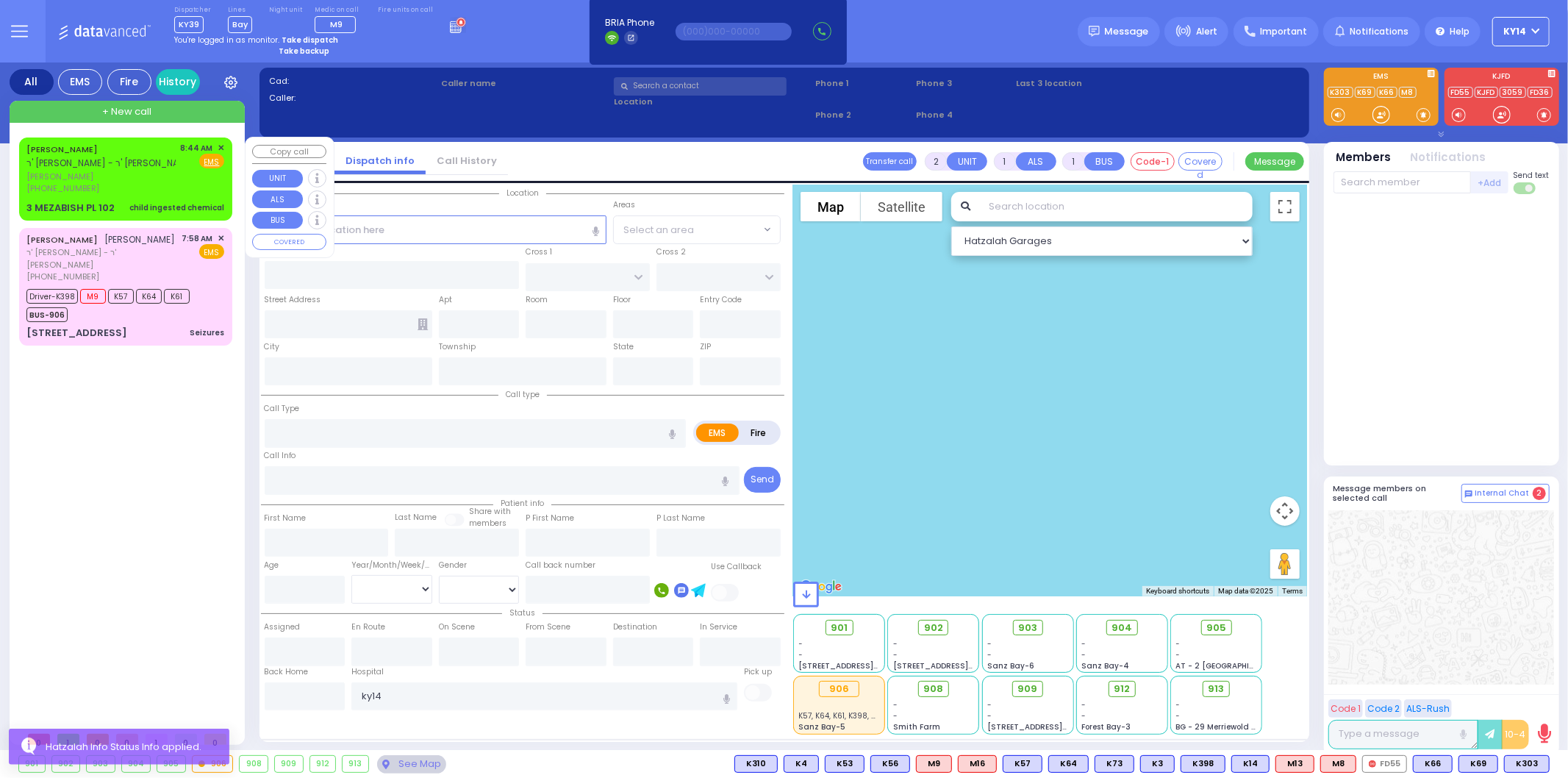
click at [218, 145] on span "✕" at bounding box center [220, 149] width 6 height 13
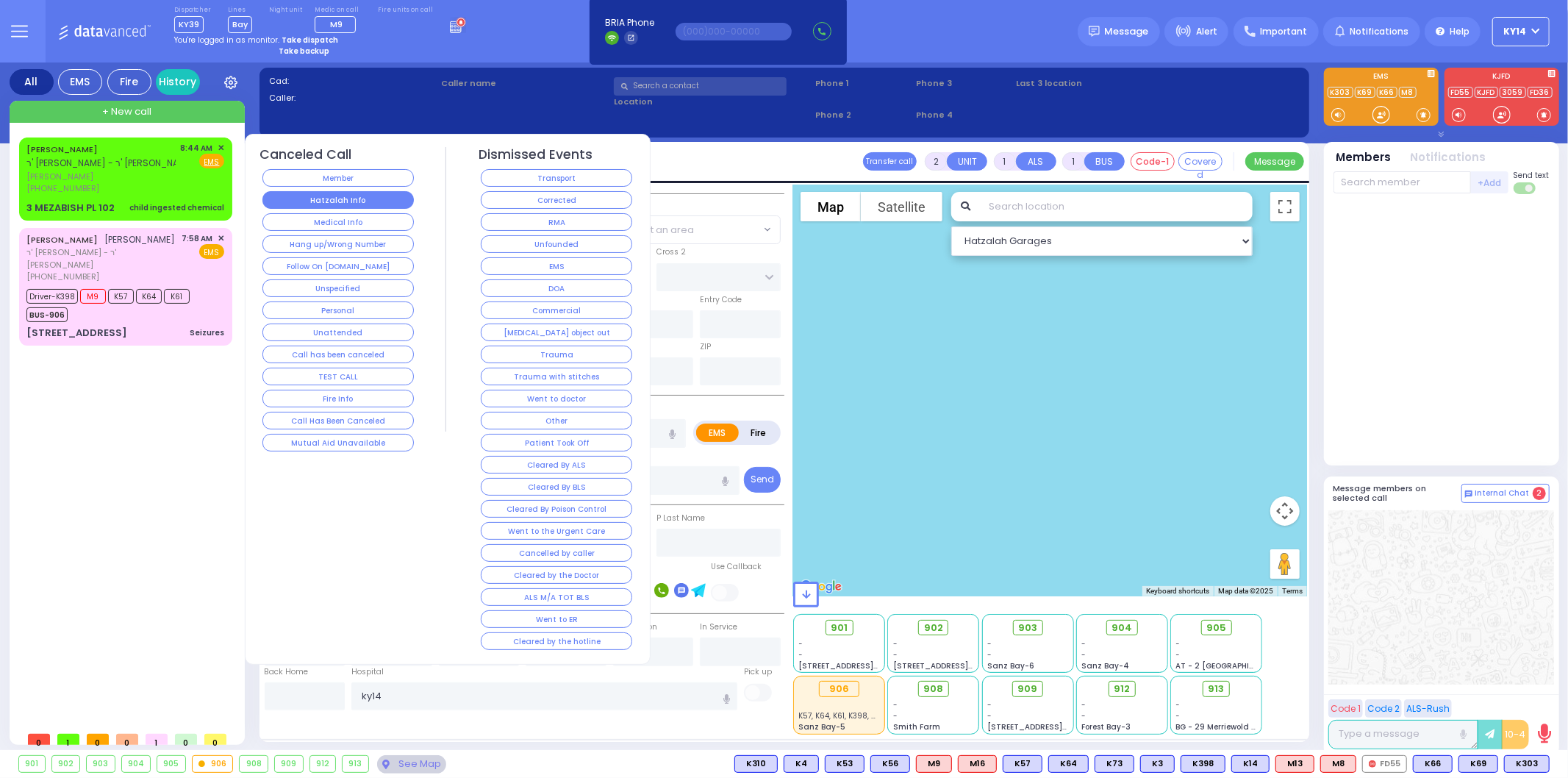
click at [328, 196] on button "Hatzalah Info" at bounding box center [337, 201] width 151 height 18
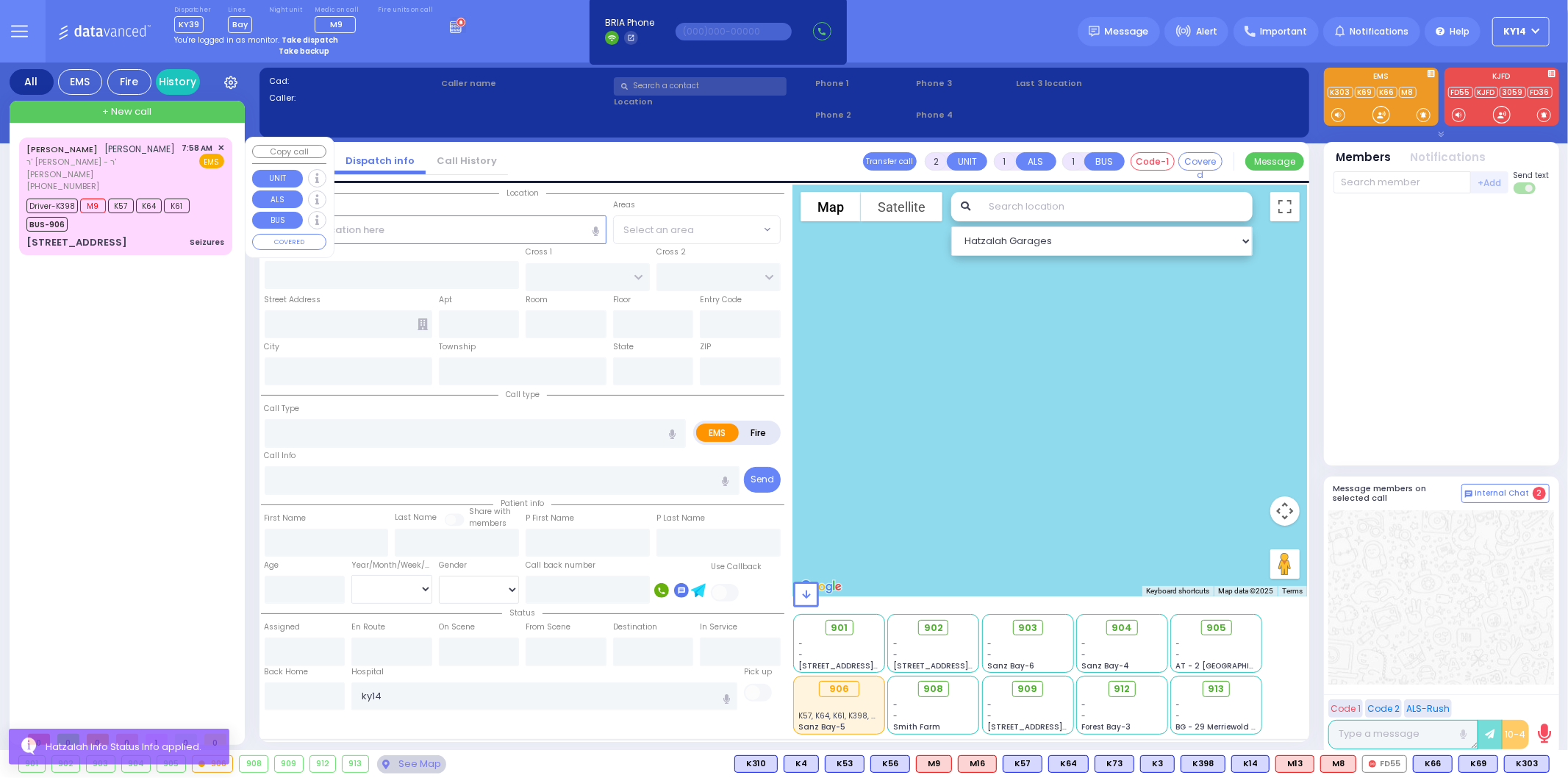
click at [150, 171] on span "ר' [PERSON_NAME] - ר' [PERSON_NAME]" at bounding box center [102, 167] width 150 height 24
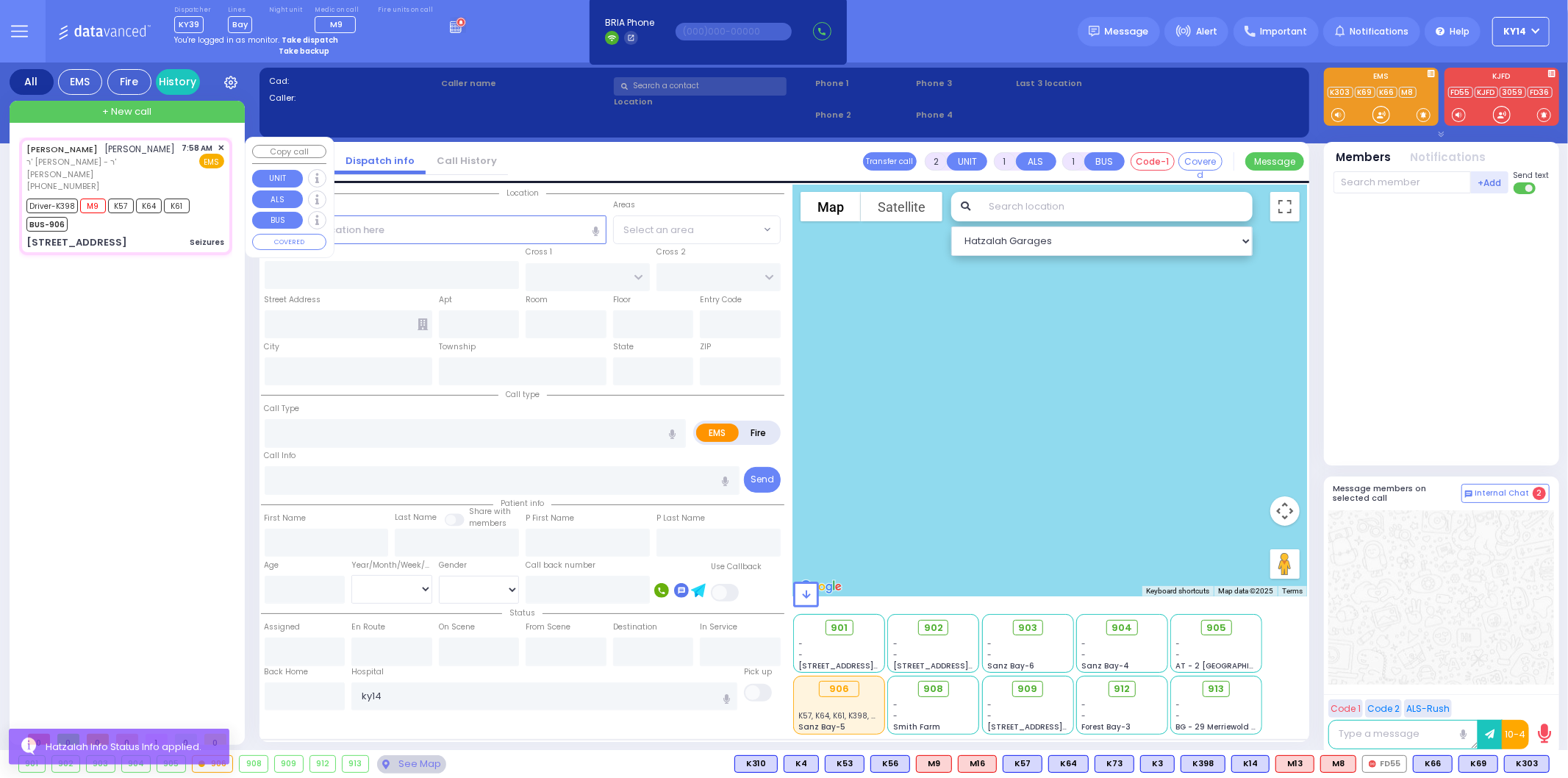
type input "6"
select select
type input "Seizures"
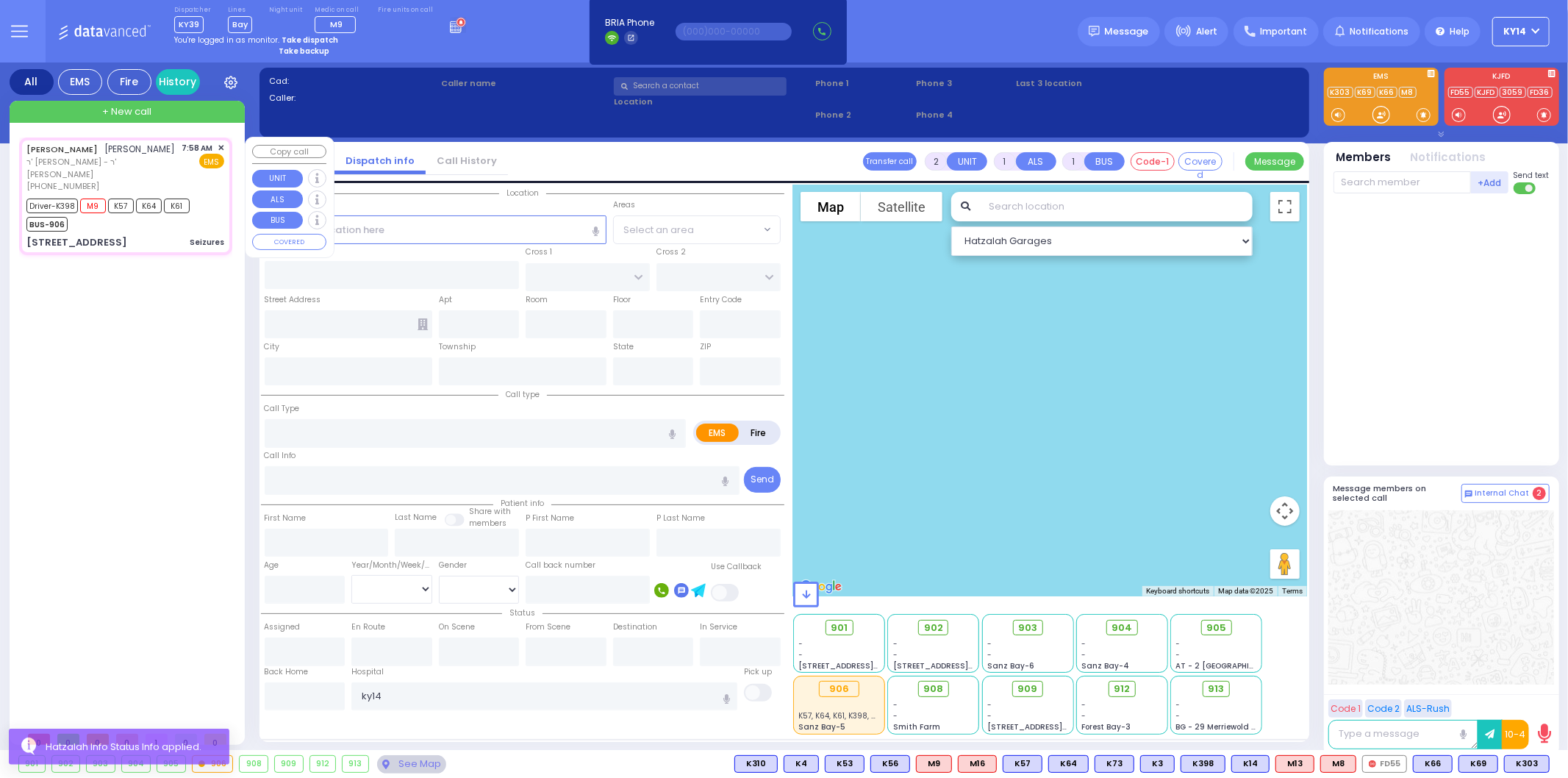
radio input "true"
type input "[PERSON_NAME]"
type input "Mendel"
type input "Aker"
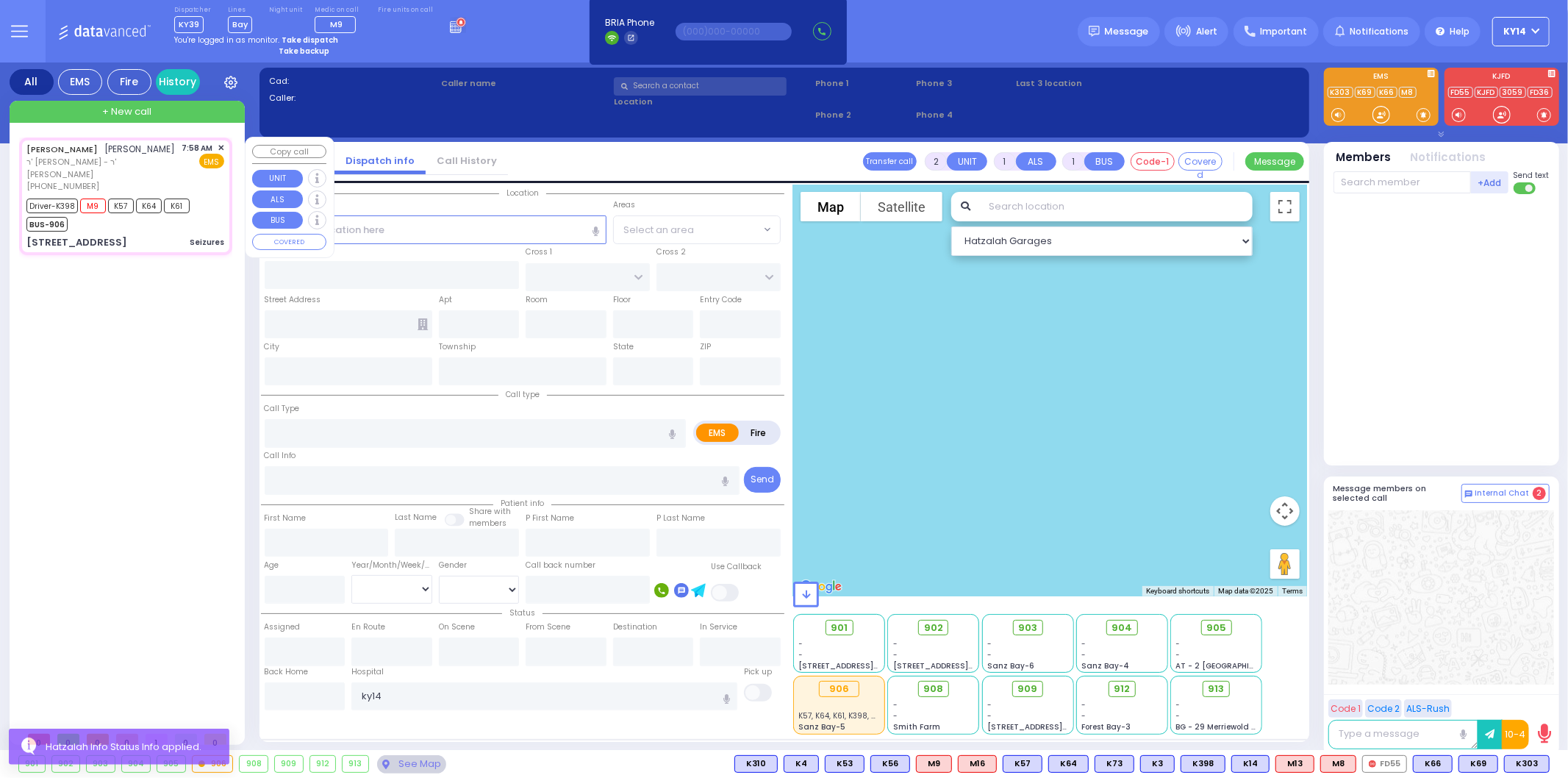
type input "27"
select select "Year"
select select "[DEMOGRAPHIC_DATA]"
type input "07:58"
type input "07:59"
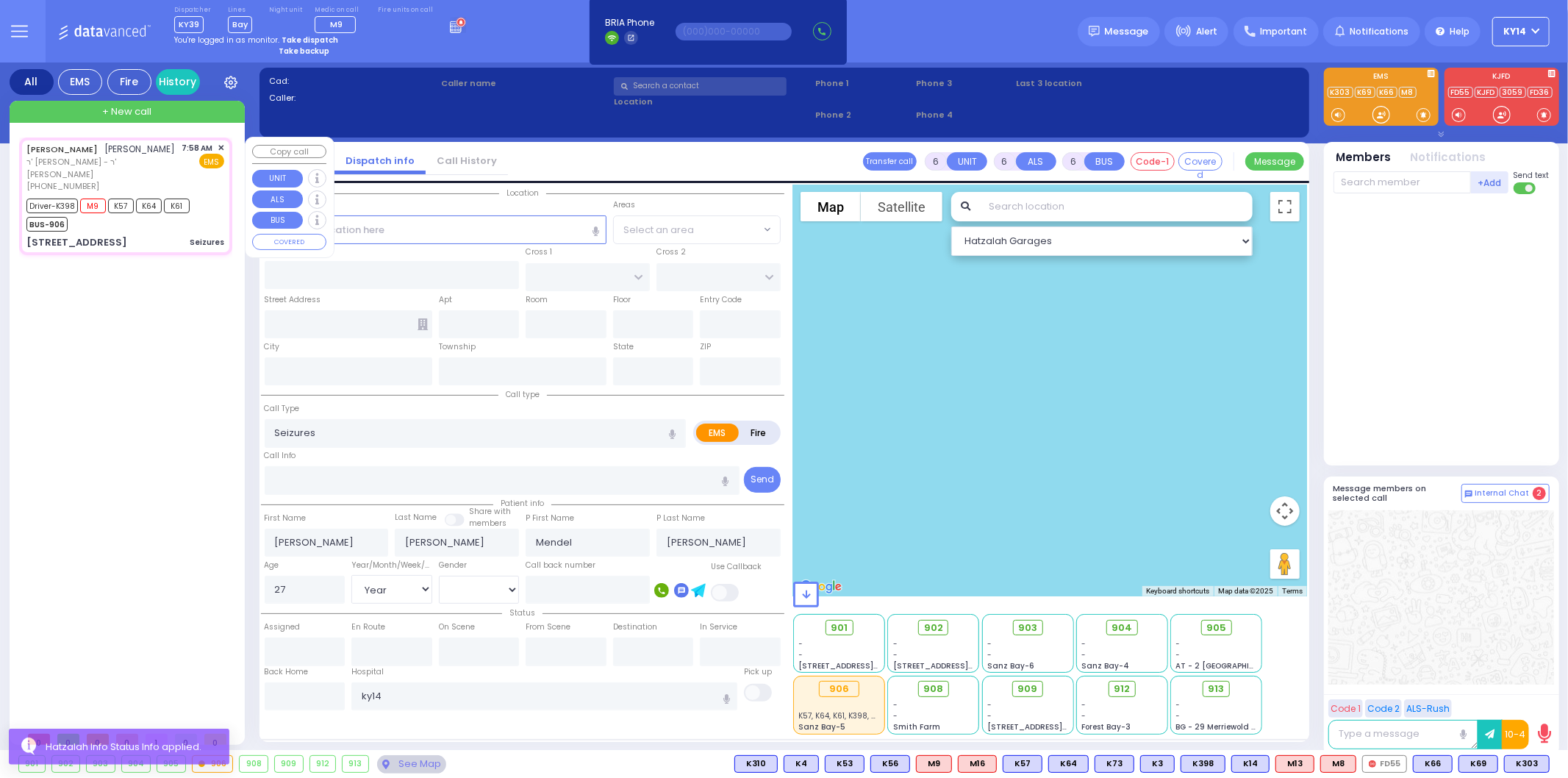
type input "08:03"
type input "09:22"
type input "New York Presbyterian Hospital- Columbia Campus 622, West 168th Street New York…"
type input "LIZENSK BLVD"
type input "FOREST RD"
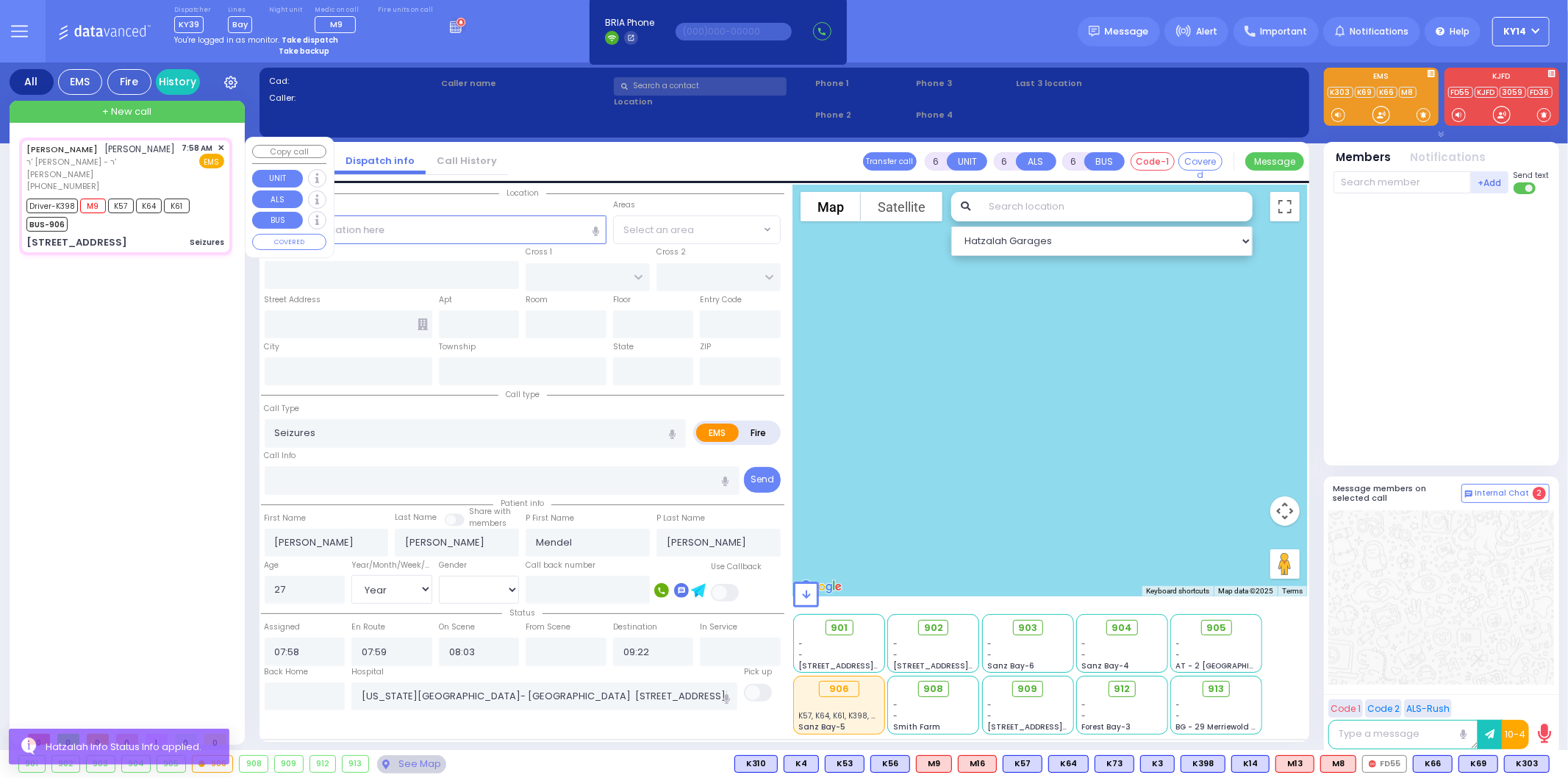
type input "4 LIZENSK BLVD"
type input "103"
type input "Monroe"
type input "[US_STATE]"
type input "10950"
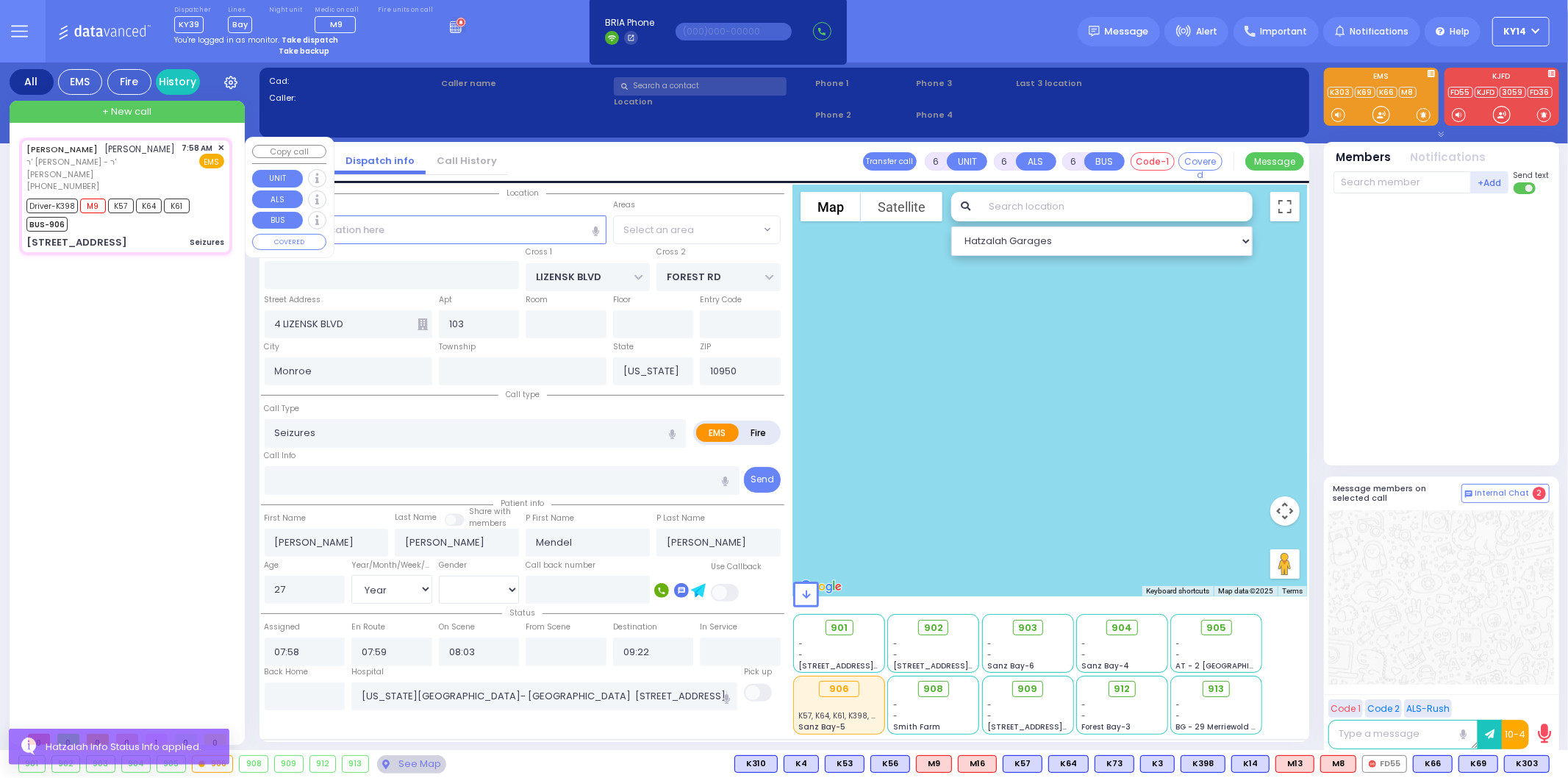
select select "Hatzalah Garages"
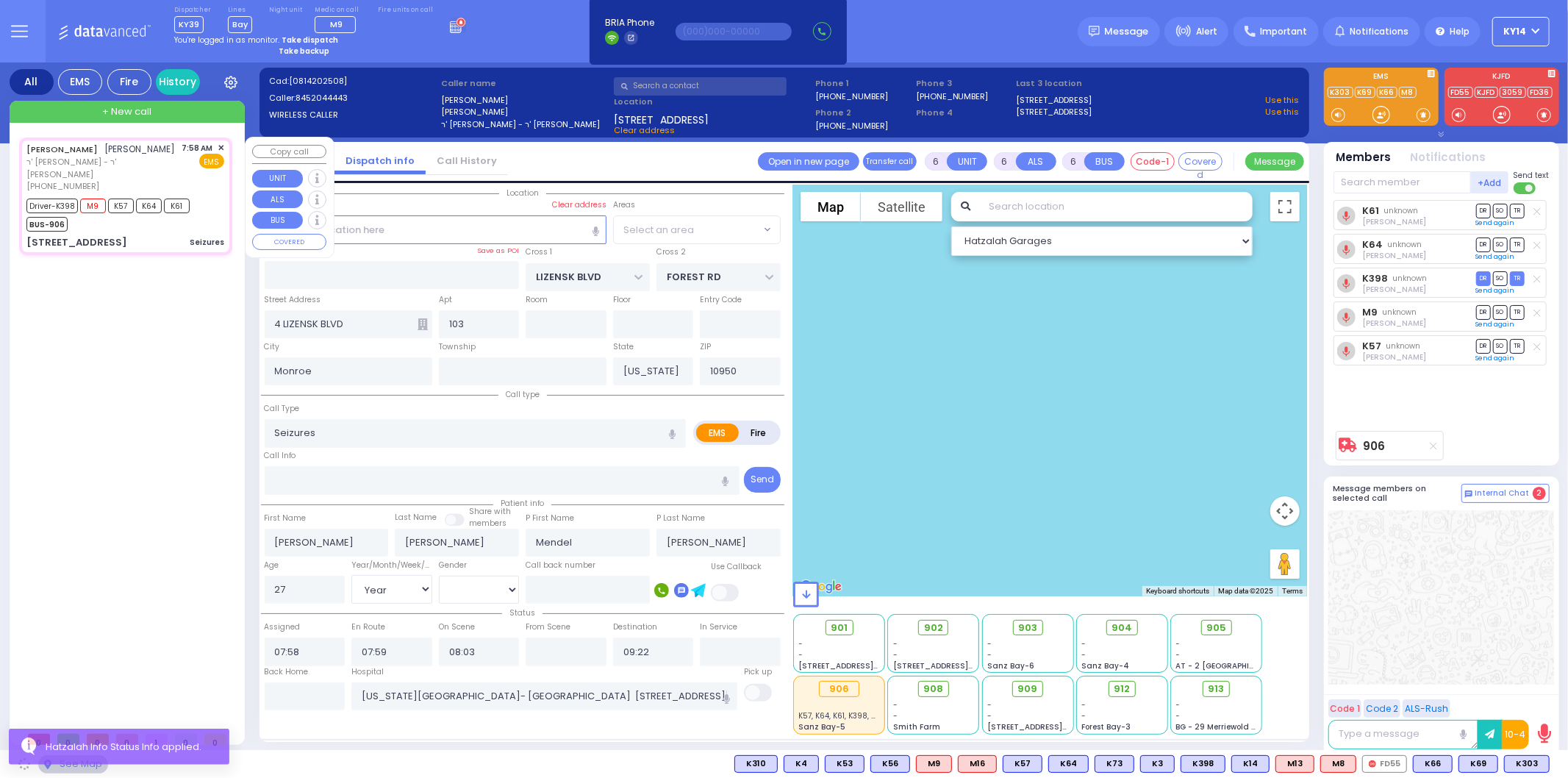
select select "SECTION 2"
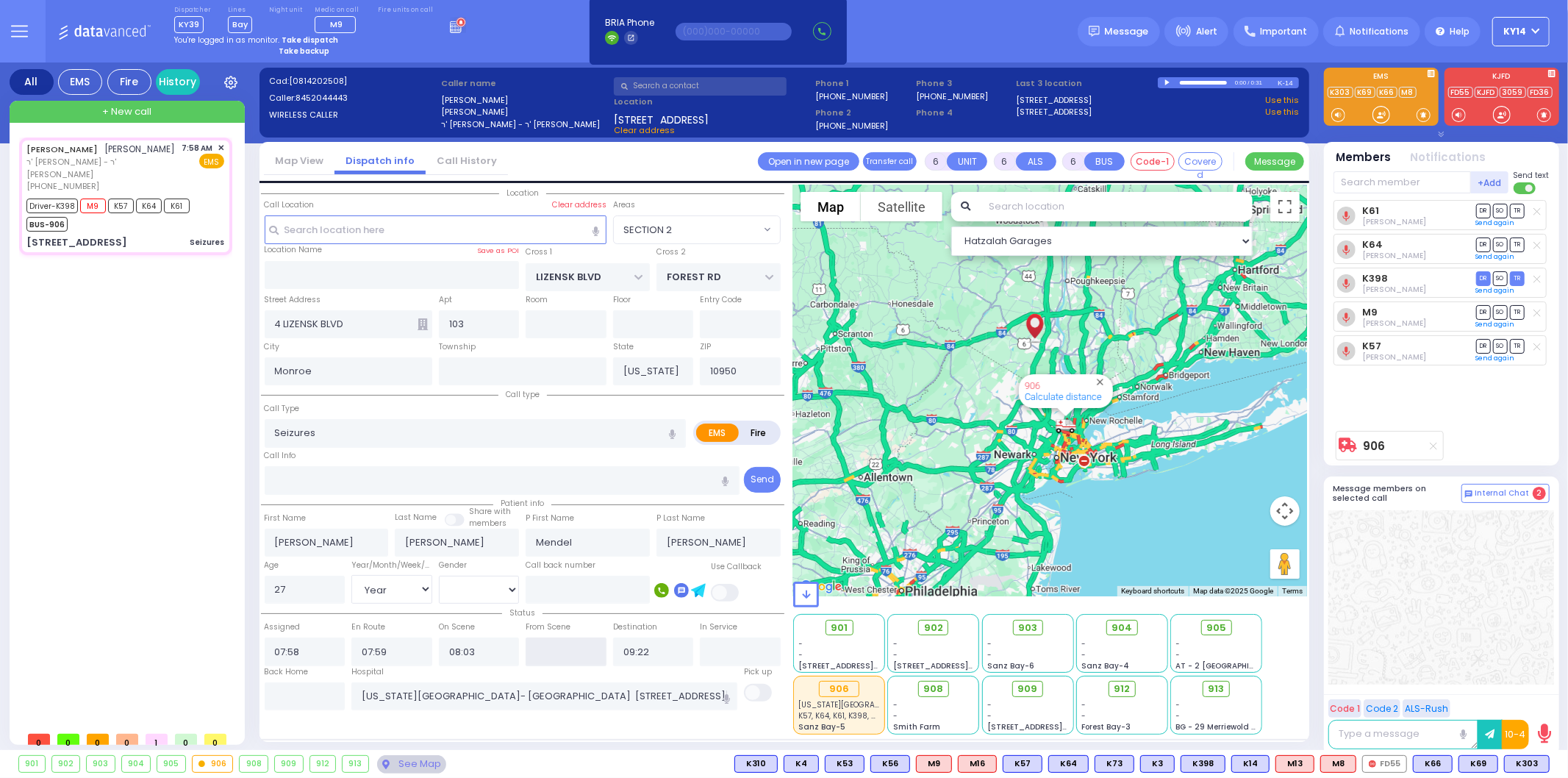
click at [568, 648] on input "text" at bounding box center [566, 651] width 81 height 28
type input "08:10"
select select
radio input "true"
select select "Year"
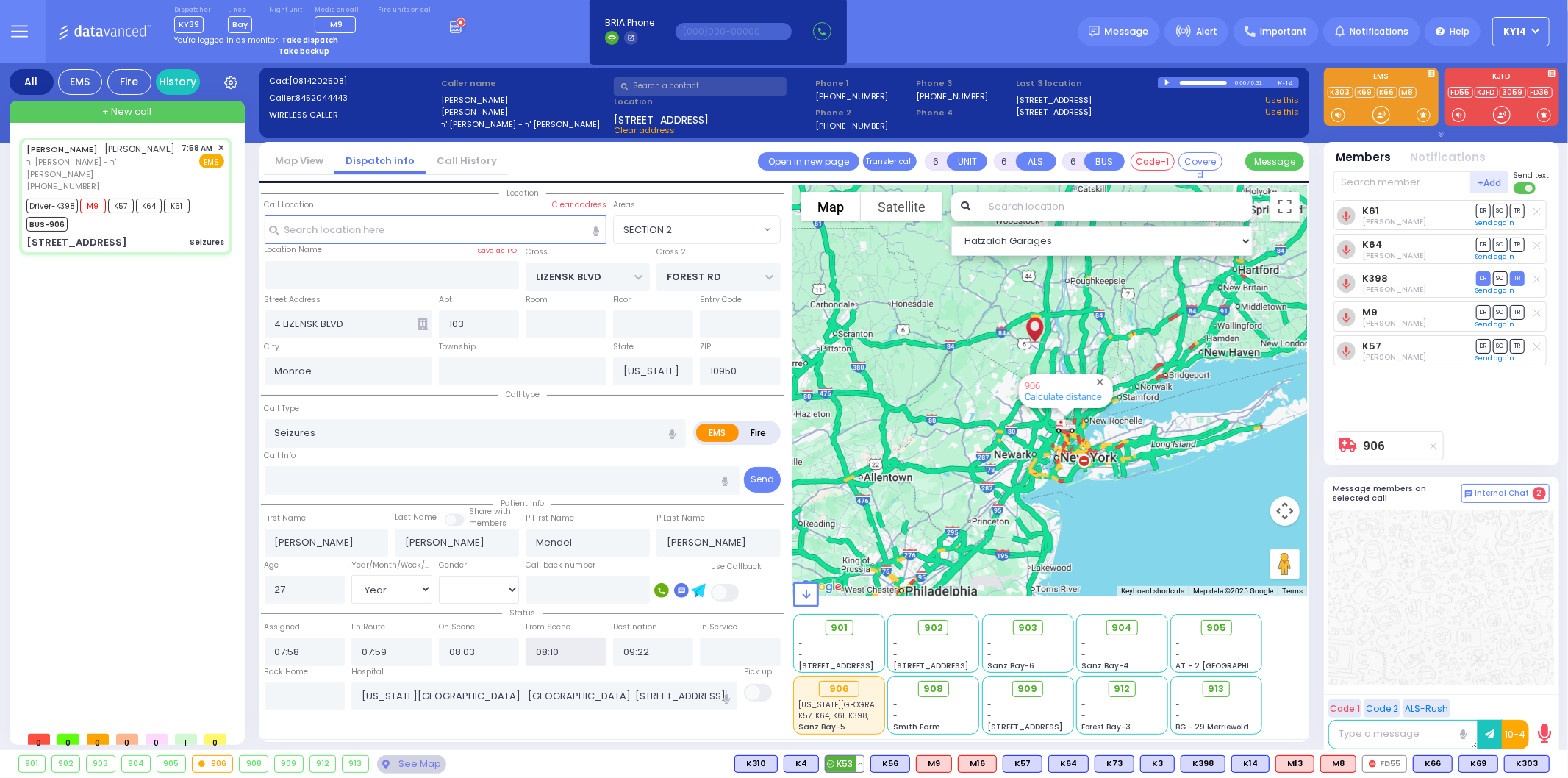
select select "[DEMOGRAPHIC_DATA]"
select select "Hatzalah Garages"
select select "SECTION 2"
click at [56, 560] on div "CHAIM MENACHEM AKER חיים מנחם אקער ר' אברהם אביש - ר' יחזקאל פרענקל (845) 204-4…" at bounding box center [128, 432] width 219 height 587
select select
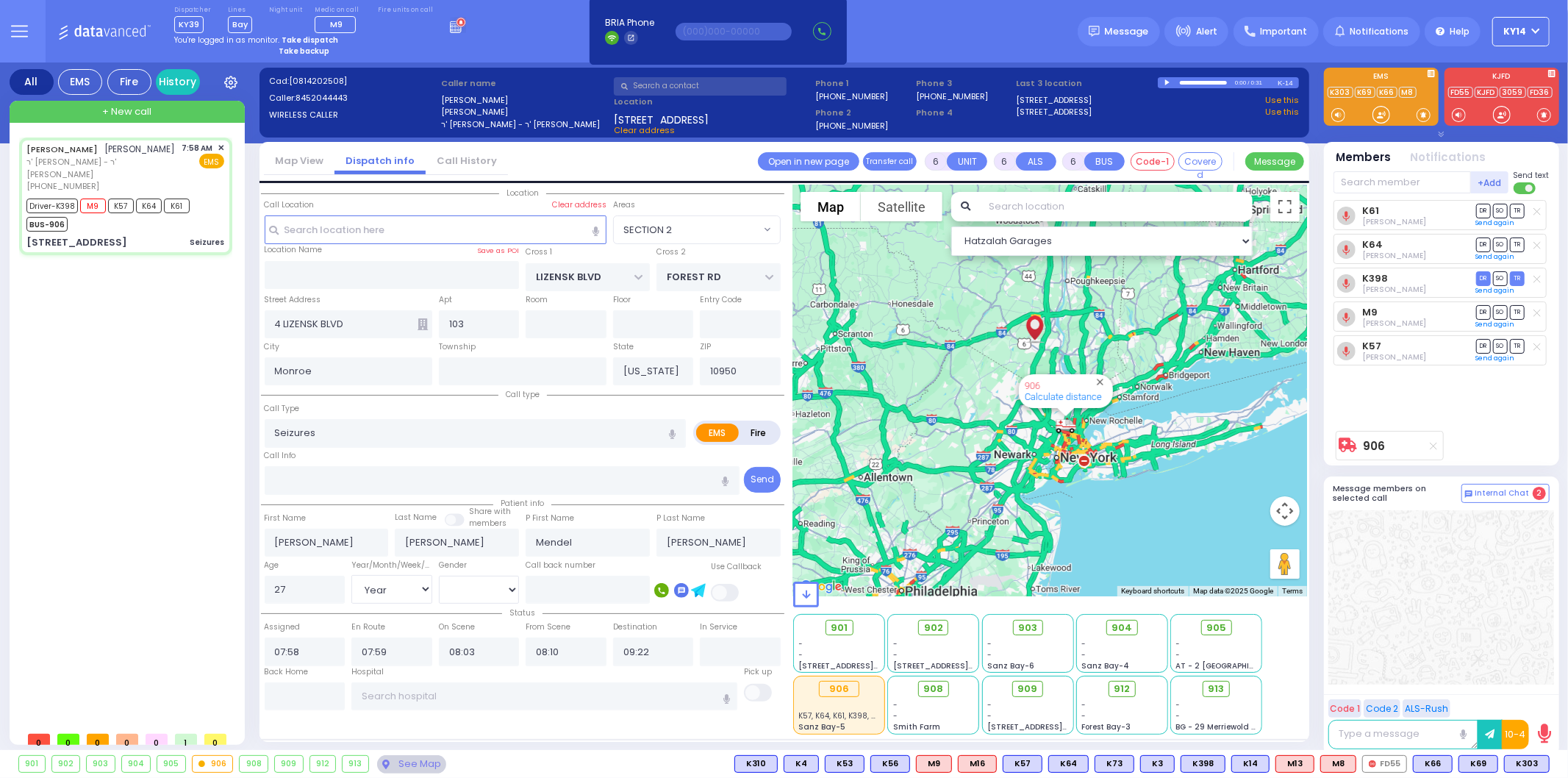
radio input "true"
select select "Year"
select select "[DEMOGRAPHIC_DATA]"
type input "New York Presbyterian Hospital- Columbia Campus 622, West 168th Street New York…"
select select "SECTION 2"
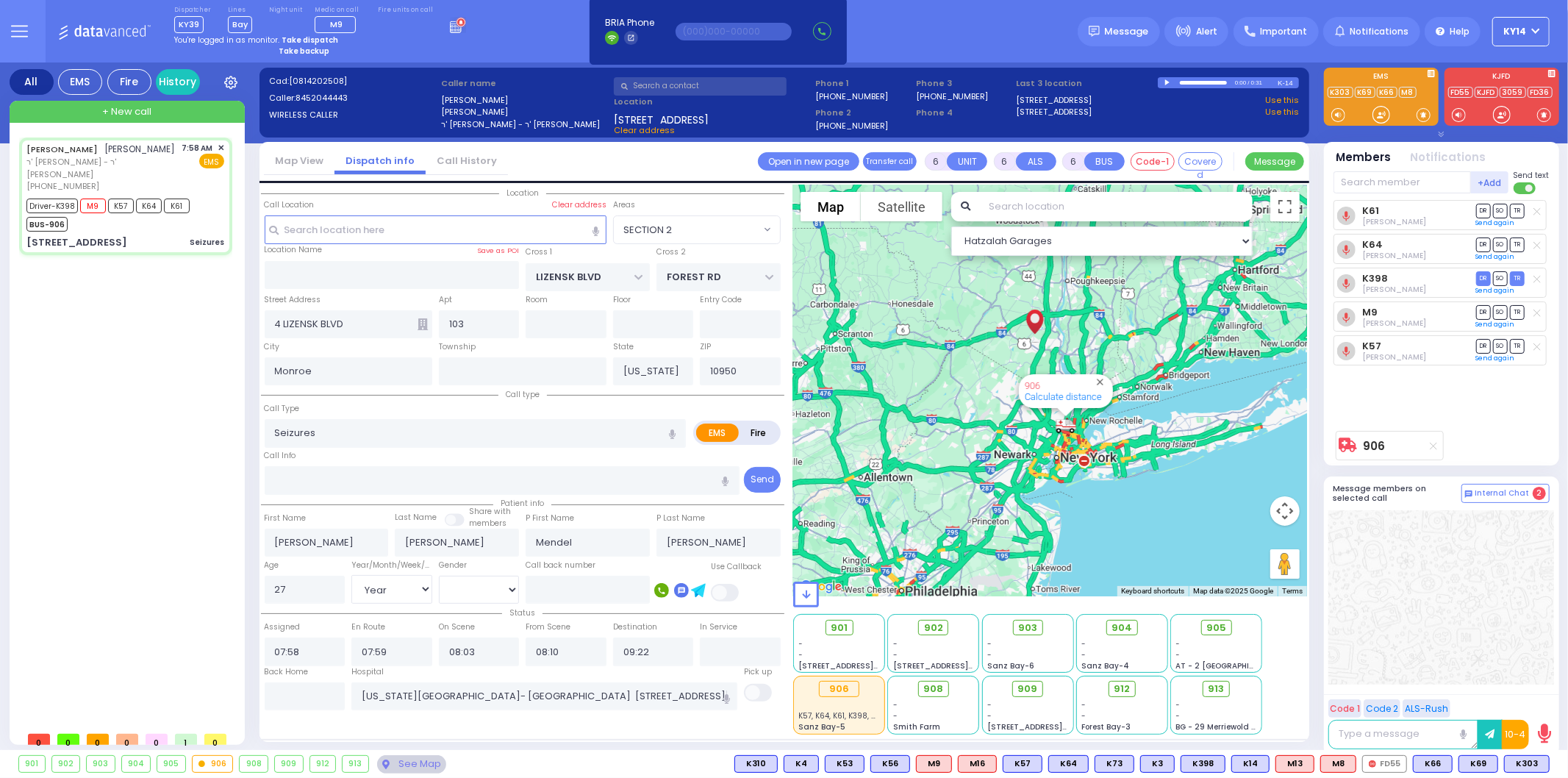
select select "Hatzalah Garages"
select select
radio input "true"
select select "Year"
select select "[DEMOGRAPHIC_DATA]"
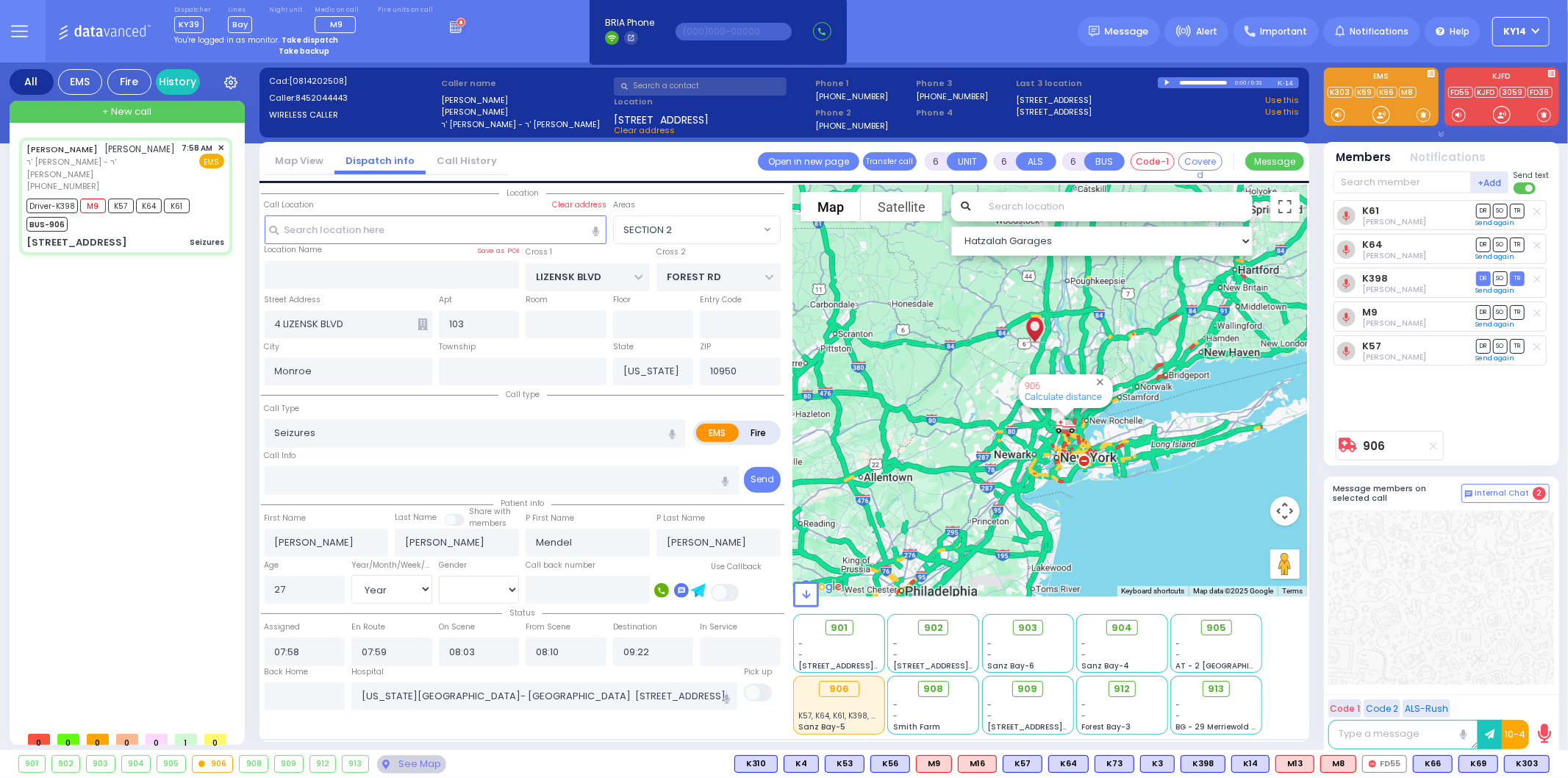
select select "SECTION 2"
select select "Hatzalah Garages"
select select
radio input "true"
select select "Year"
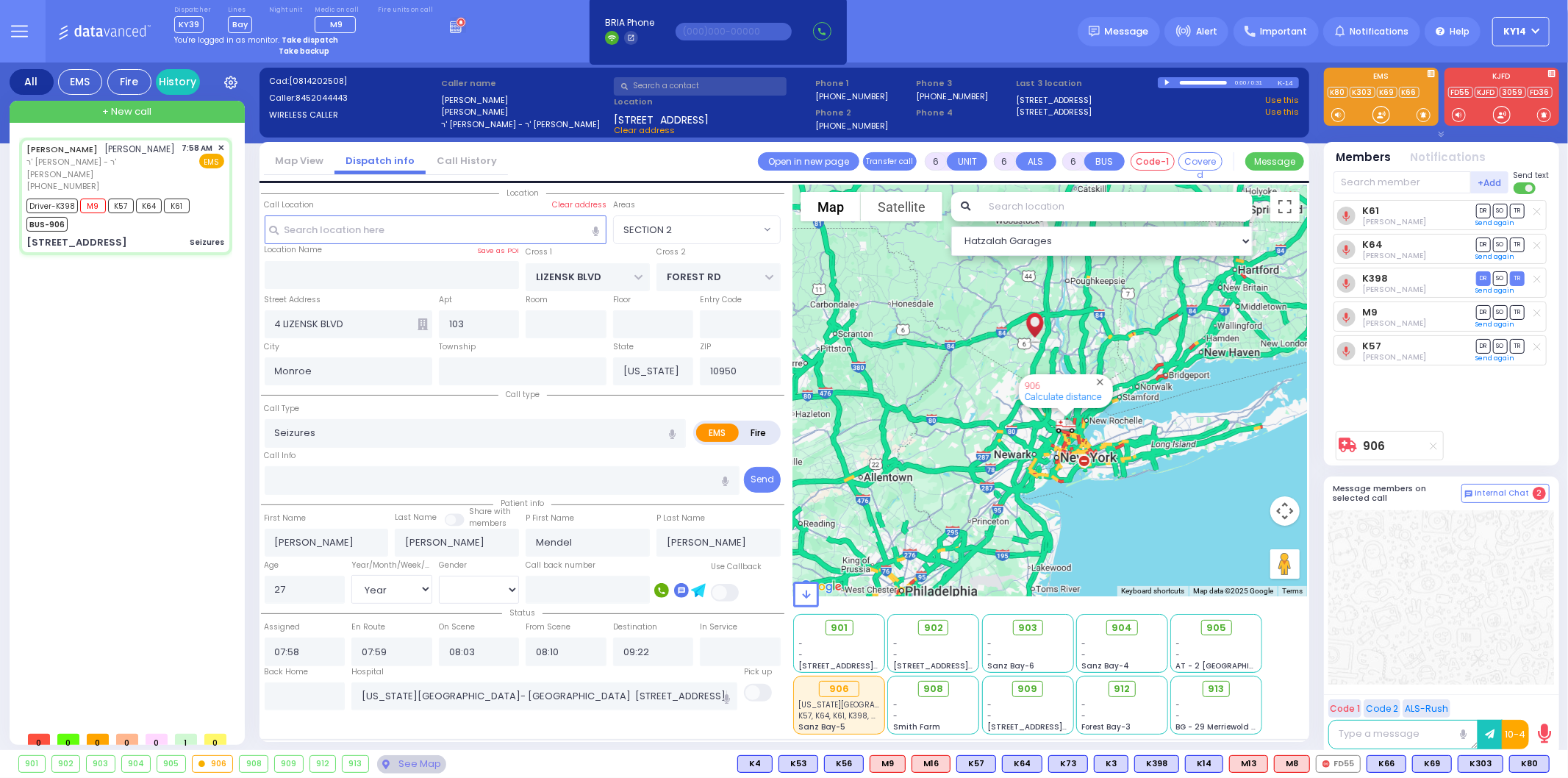
select select "[DEMOGRAPHIC_DATA]"
radio input "true"
select select "Year"
select select "[DEMOGRAPHIC_DATA]"
radio input "true"
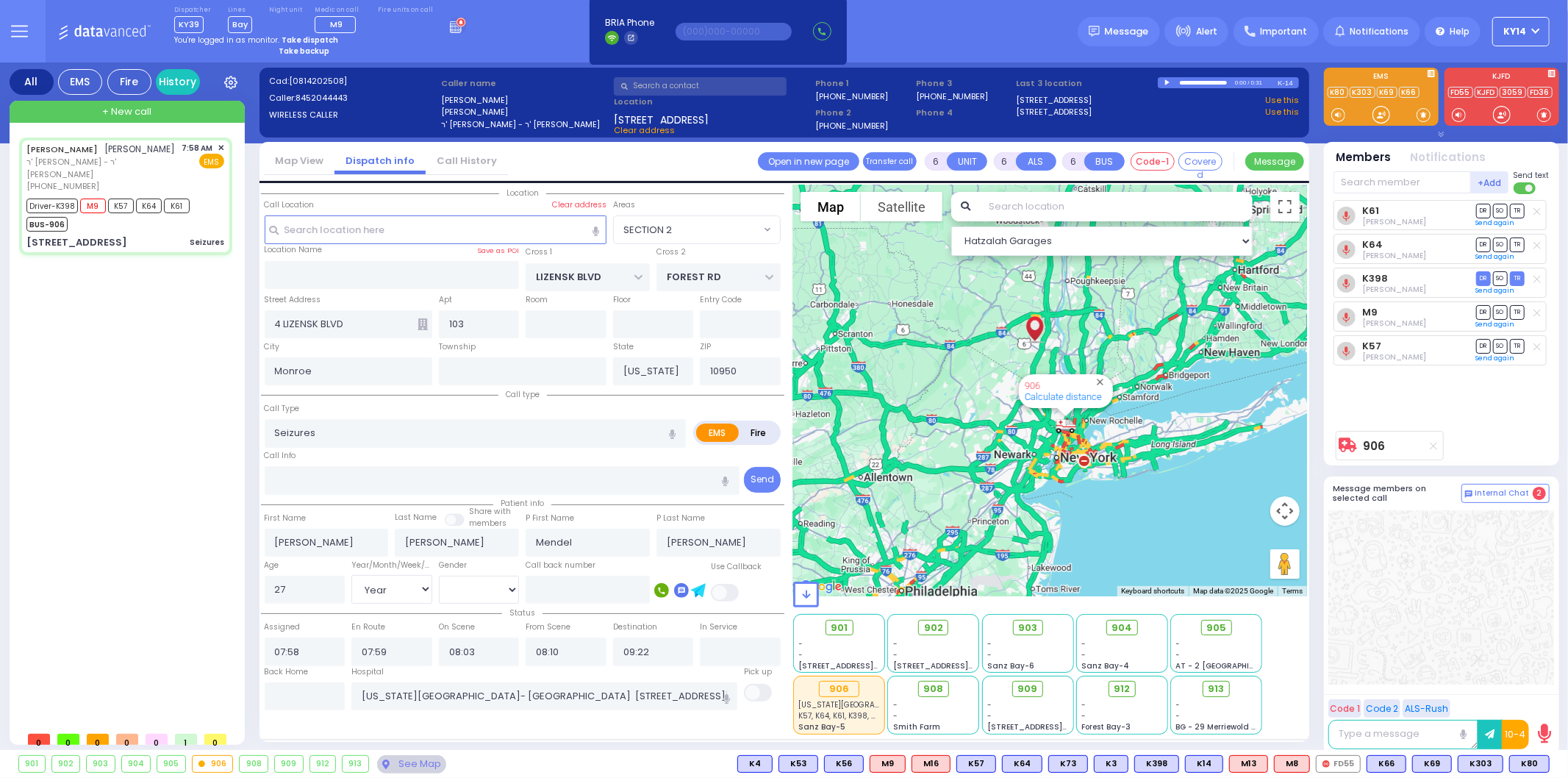
select select "Year"
select select "[DEMOGRAPHIC_DATA]"
select select
select select "Hatzalah Garages"
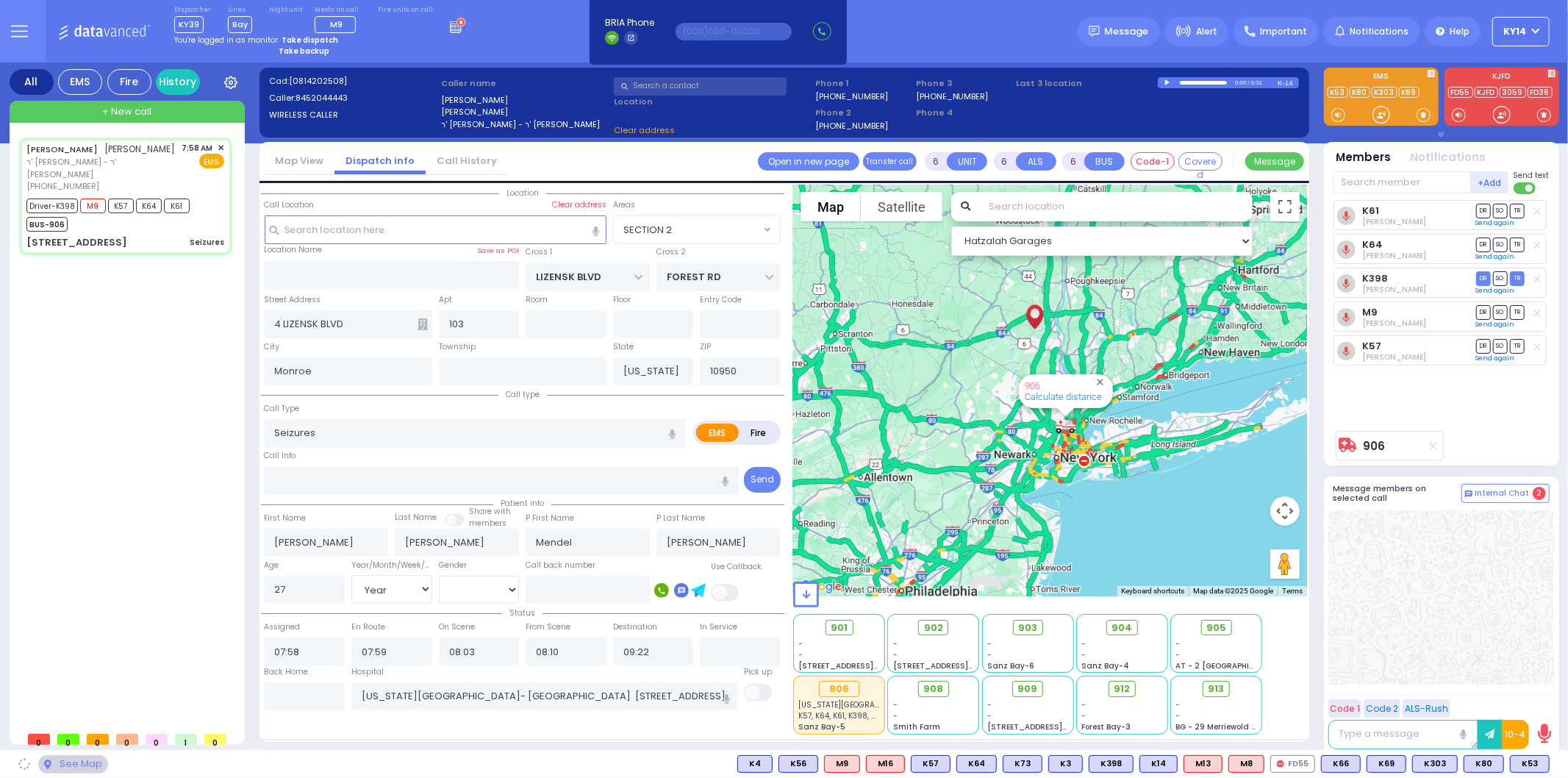
select select
radio input "true"
select select "Year"
select select "[DEMOGRAPHIC_DATA]"
select select
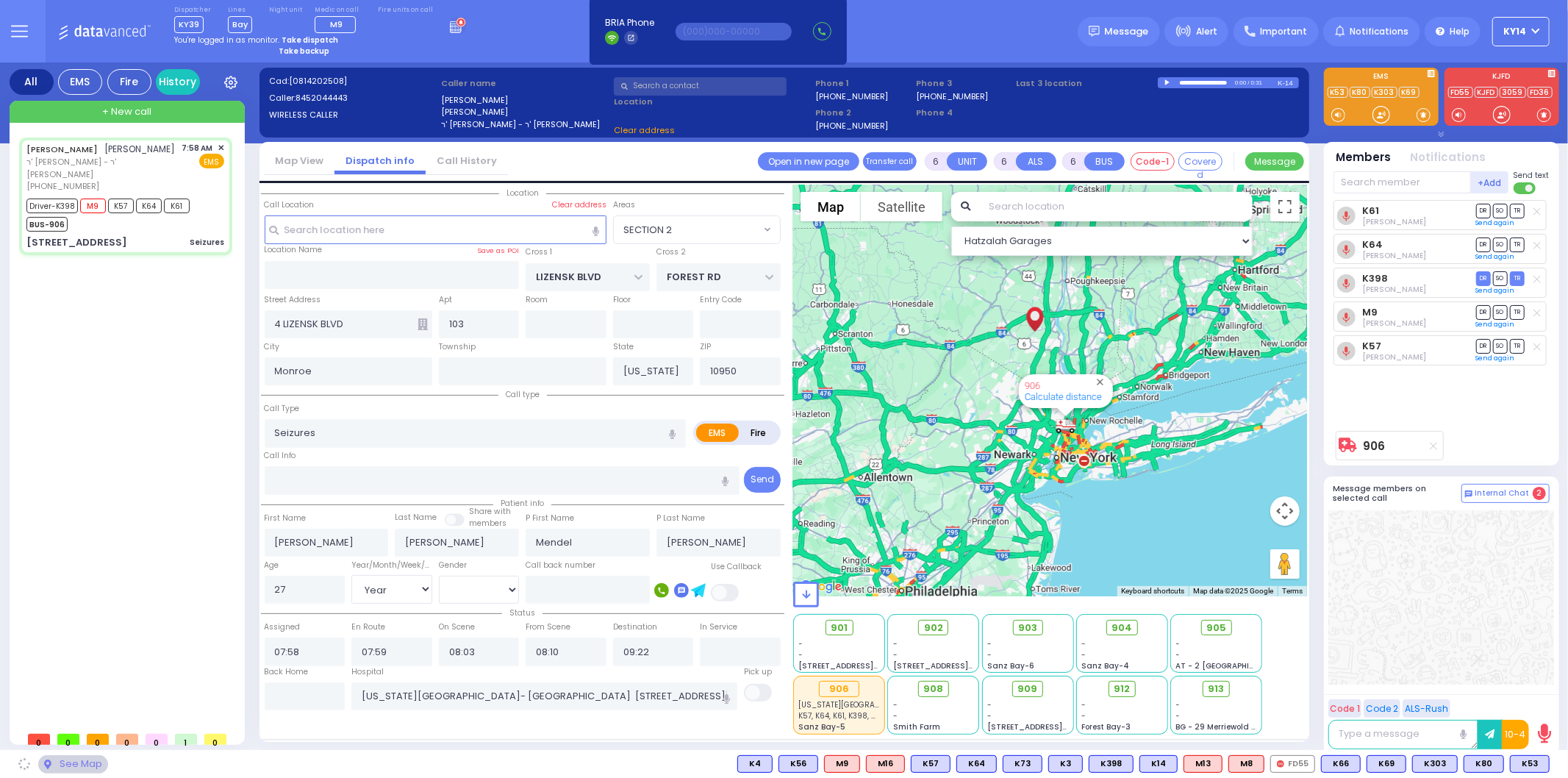
radio input "true"
select select "Year"
select select "[DEMOGRAPHIC_DATA]"
radio input "true"
select select "Year"
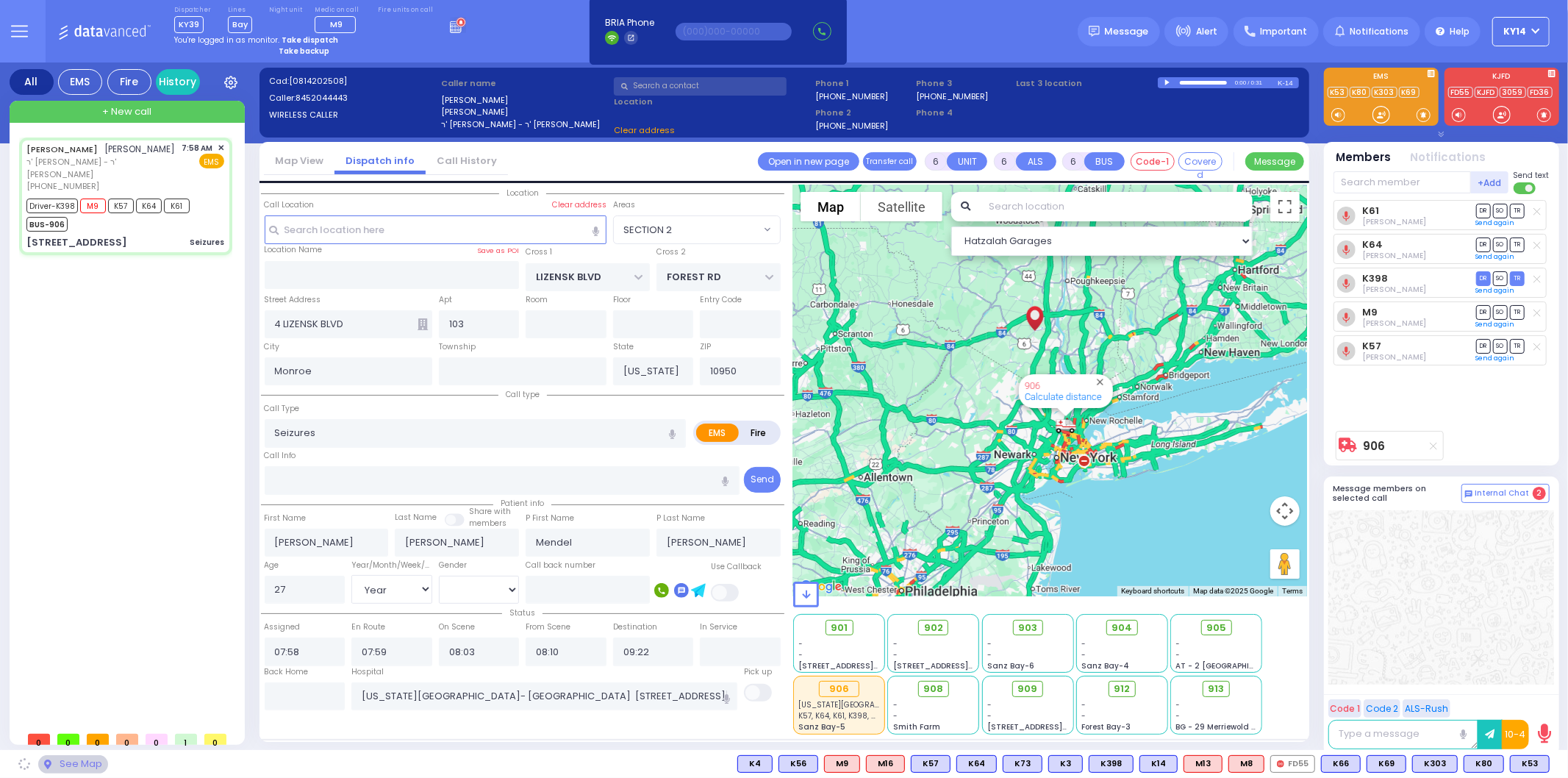
select select "[DEMOGRAPHIC_DATA]"
select select "SECTION 2"
select select "Hatzalah Garages"
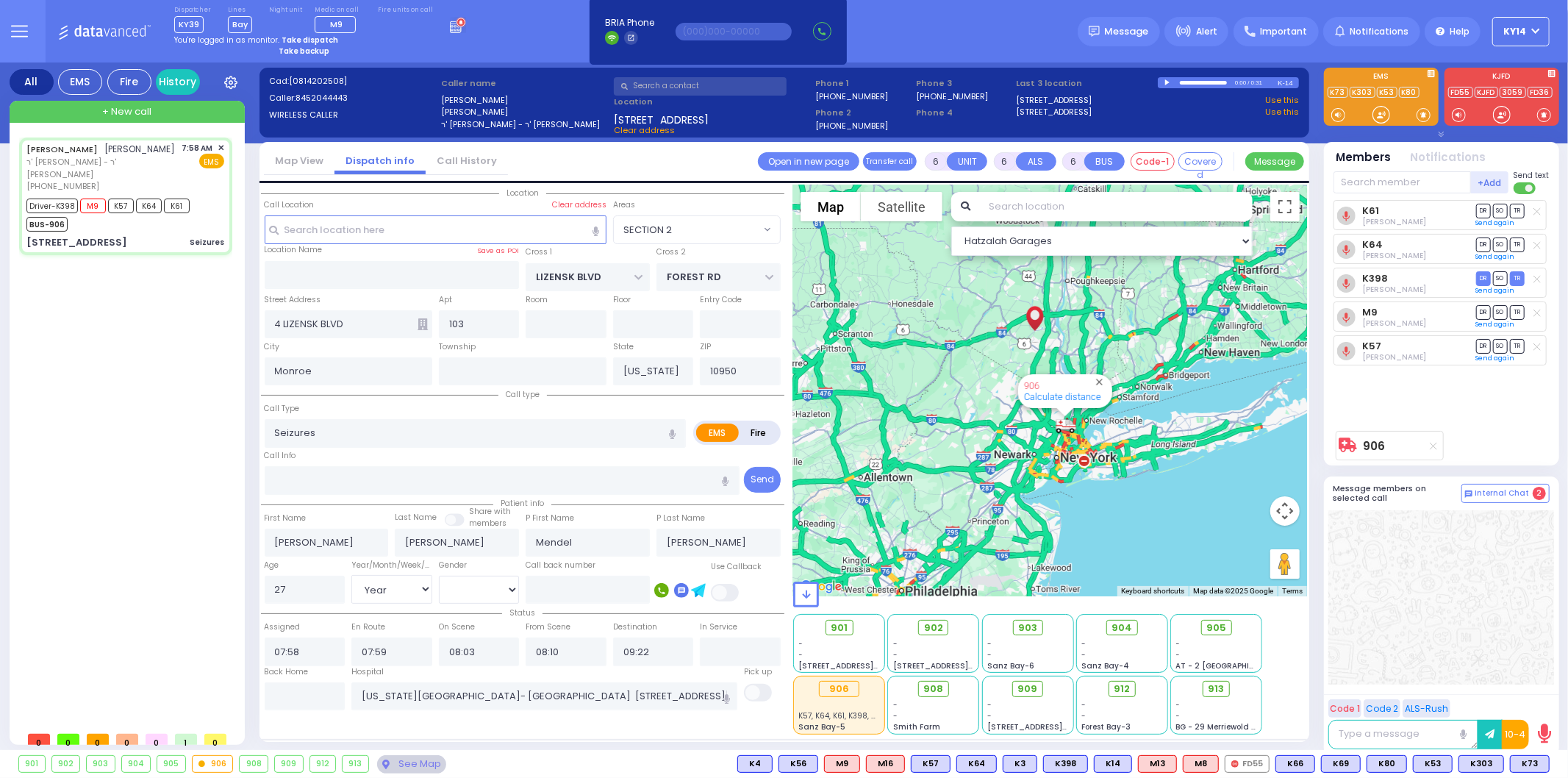
select select
radio input "true"
select select "Year"
select select "[DEMOGRAPHIC_DATA]"
radio input "true"
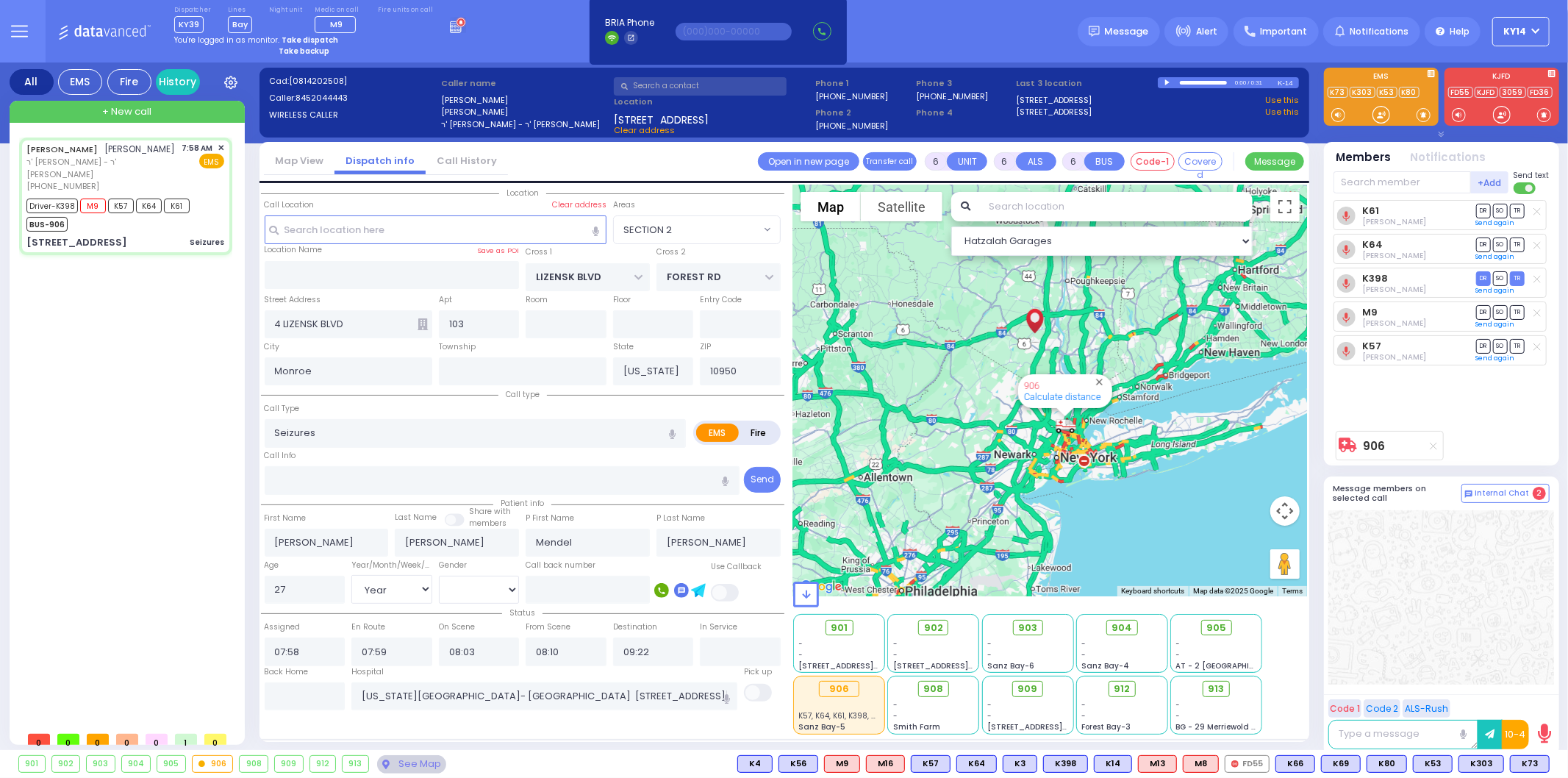
select select "Year"
select select "[DEMOGRAPHIC_DATA]"
select select "SECTION 2"
select select "Hatzalah Garages"
select select
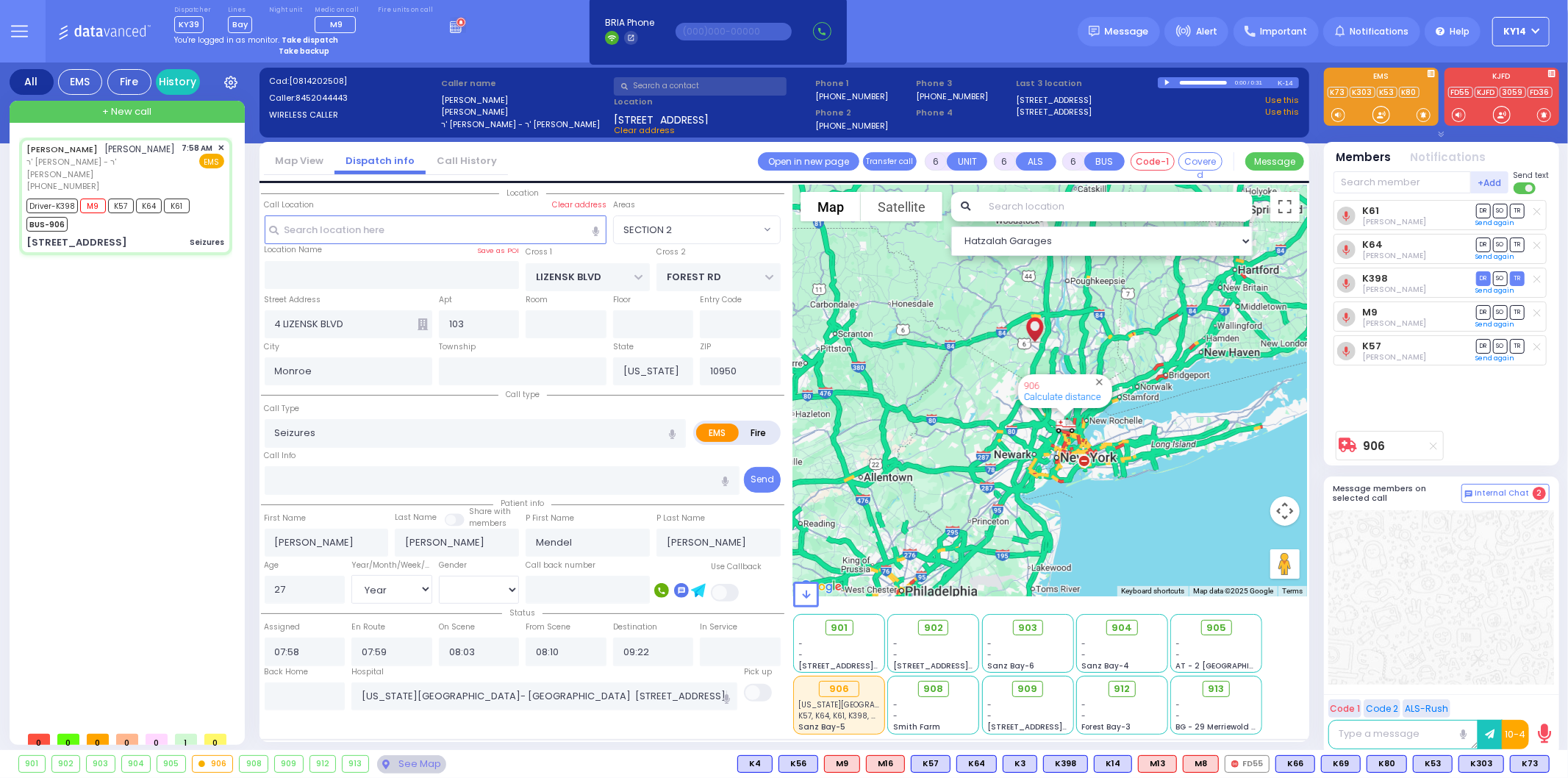
radio input "true"
select select "Year"
select select "[DEMOGRAPHIC_DATA]"
radio input "true"
select select "Year"
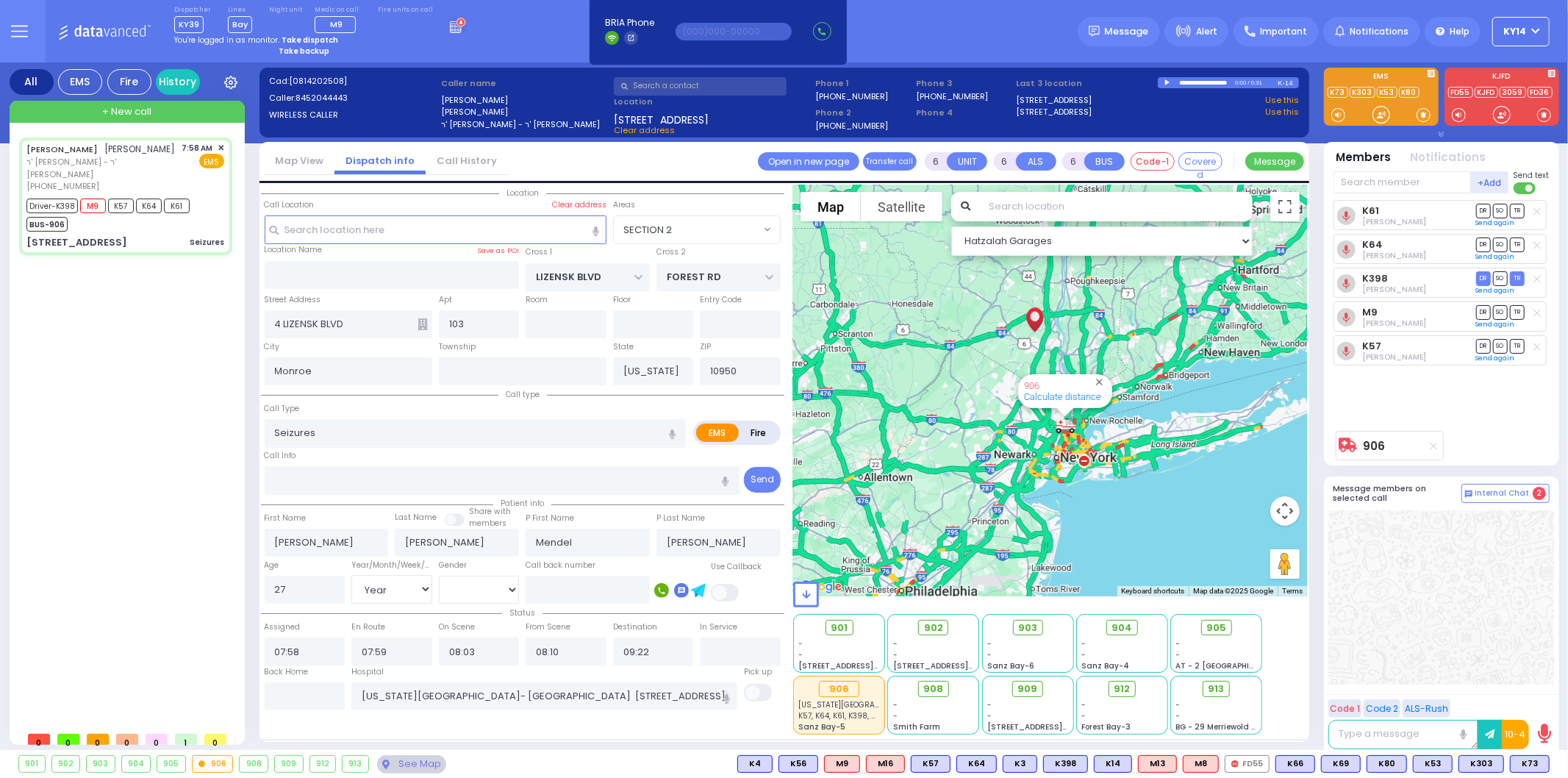
select select "[DEMOGRAPHIC_DATA]"
radio input "true"
select select "Year"
select select "[DEMOGRAPHIC_DATA]"
radio input "true"
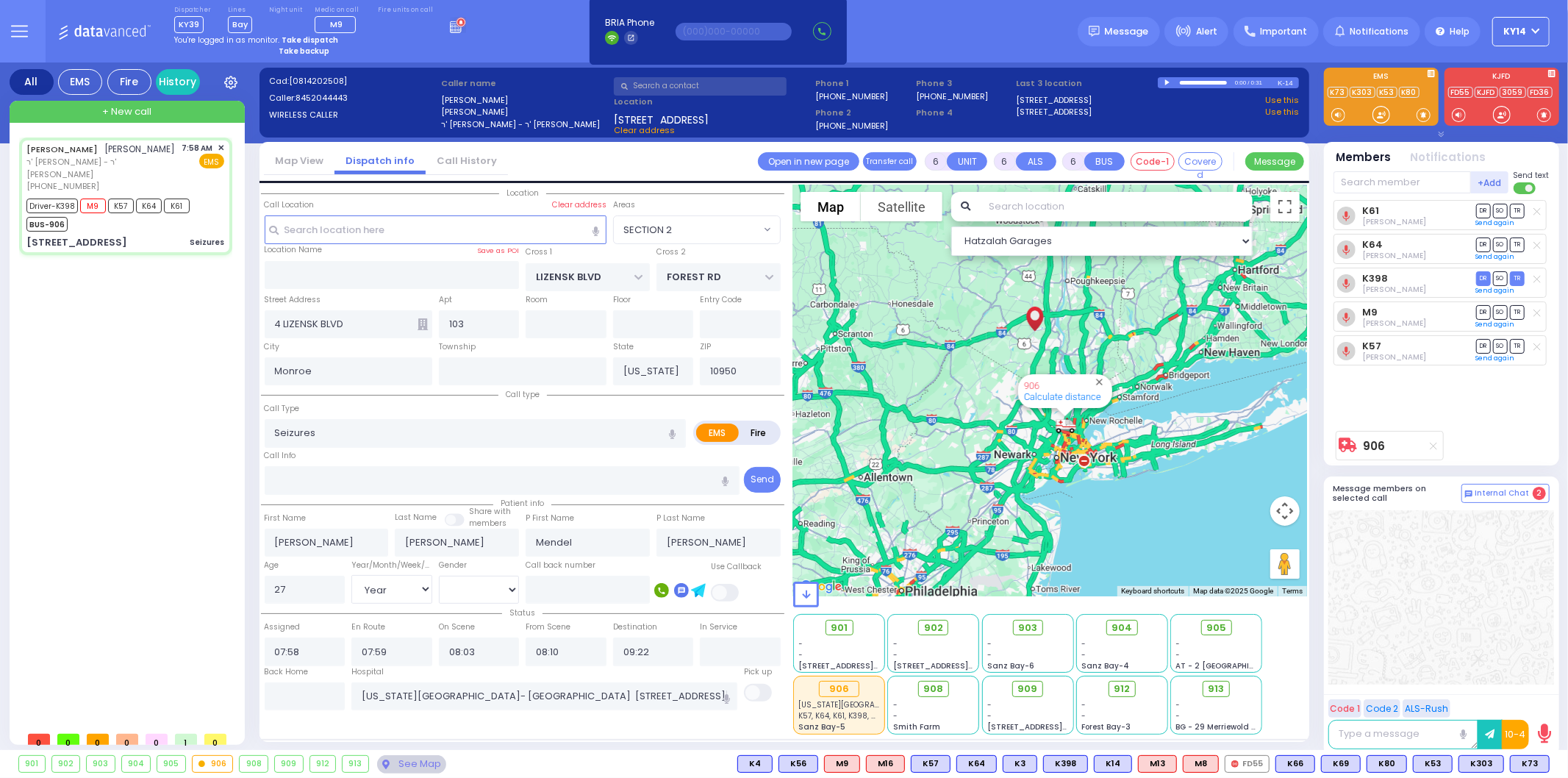
select select "Year"
select select "[DEMOGRAPHIC_DATA]"
radio input "true"
select select "Year"
select select "[DEMOGRAPHIC_DATA]"
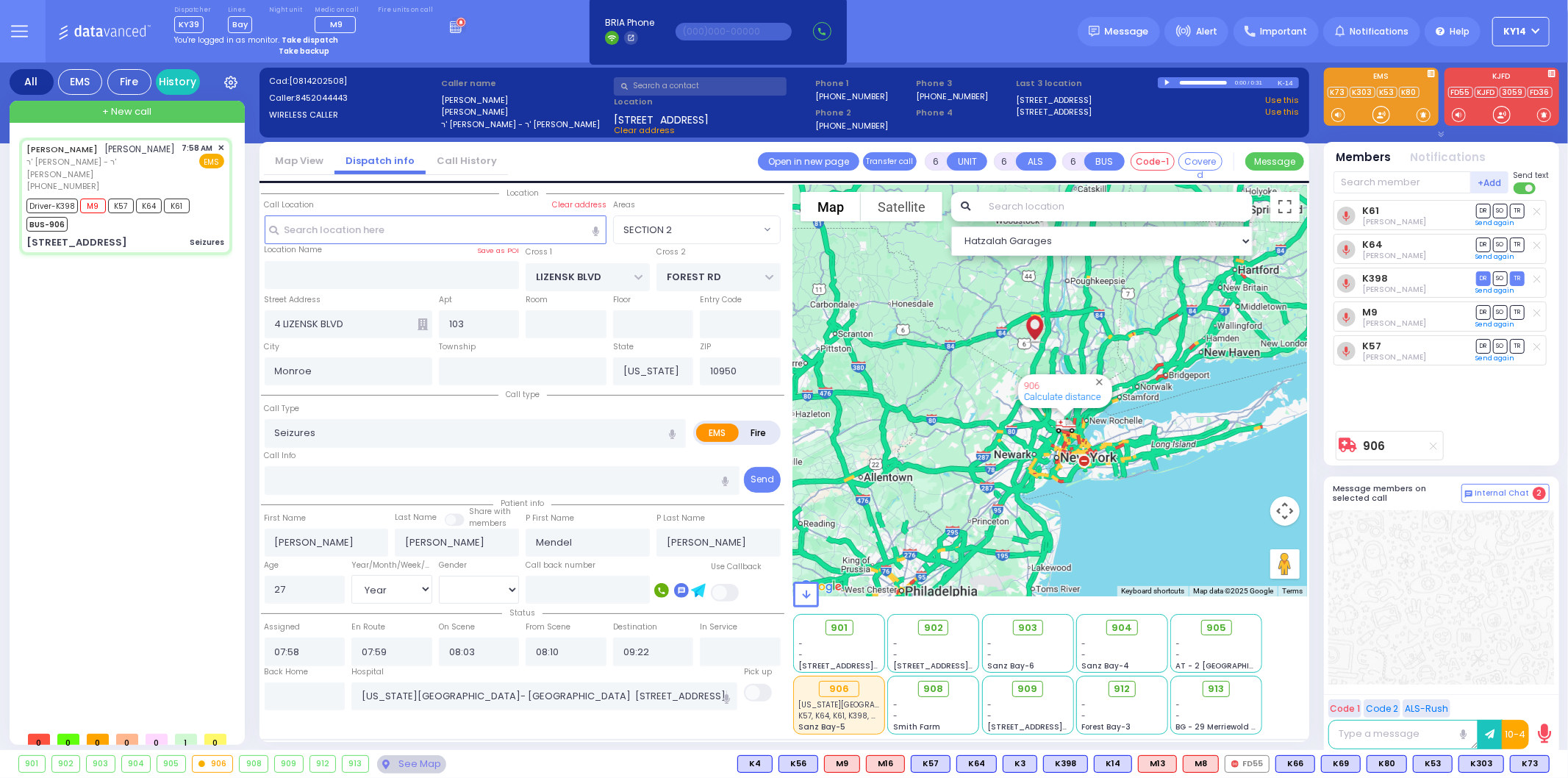
select select "SECTION 2"
select select "Hatzalah Garages"
select select
radio input "true"
select select "Year"
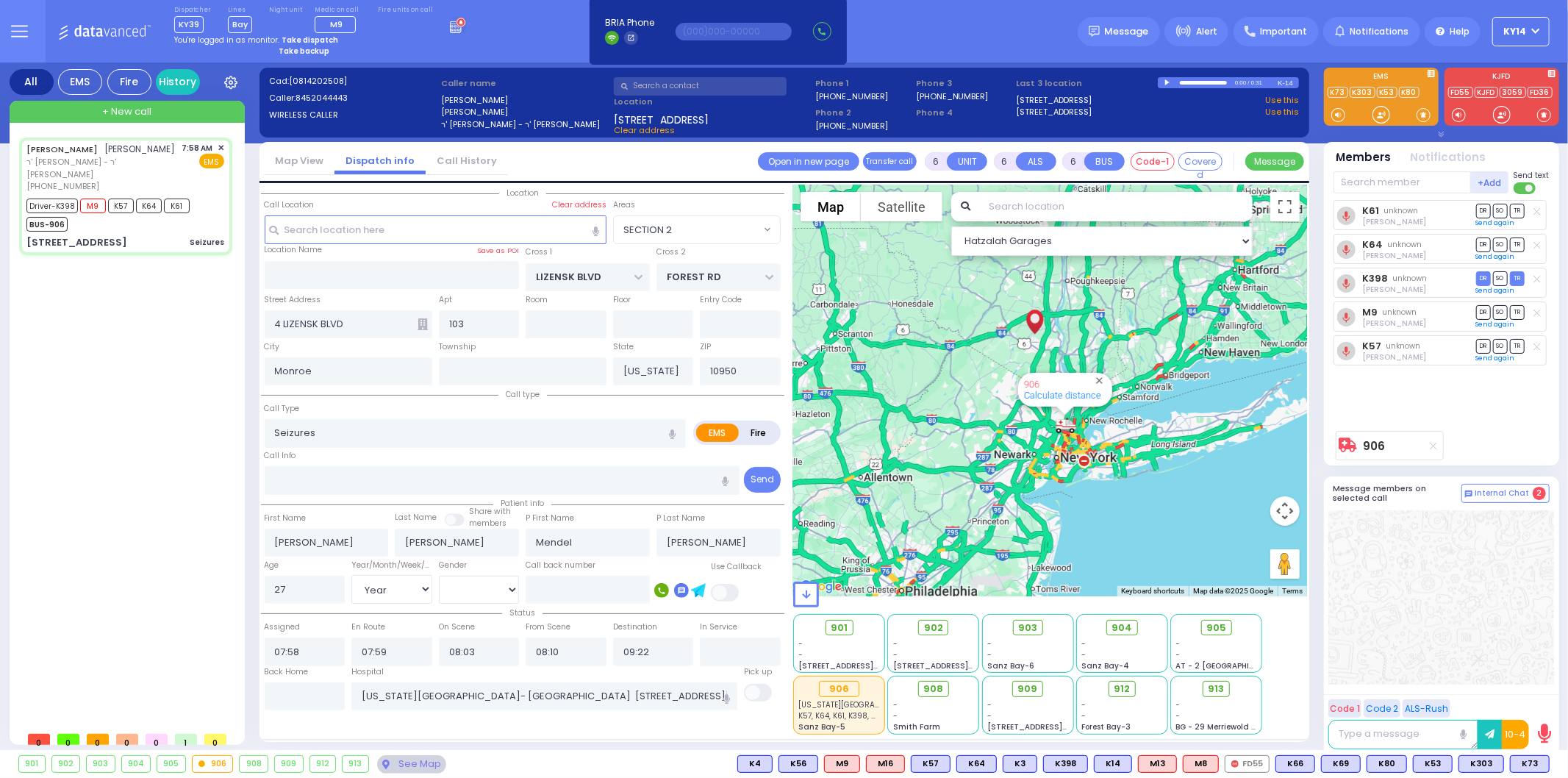
select select "[DEMOGRAPHIC_DATA]"
type input "10:30"
radio input "true"
select select "Year"
select select "[DEMOGRAPHIC_DATA]"
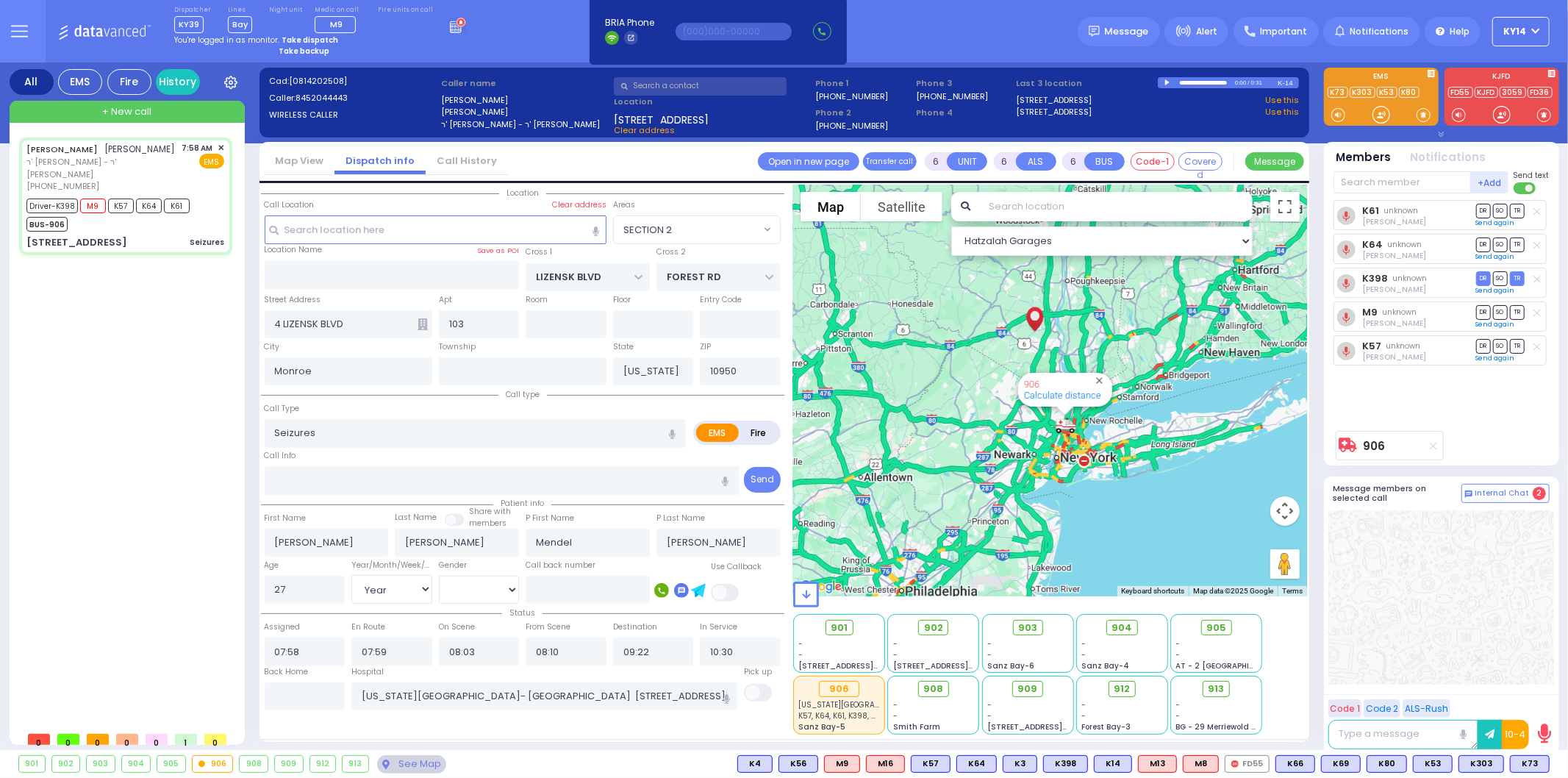
select select "SECTION 2"
select select "Hatzalah Garages"
select select
radio input "true"
select select "Year"
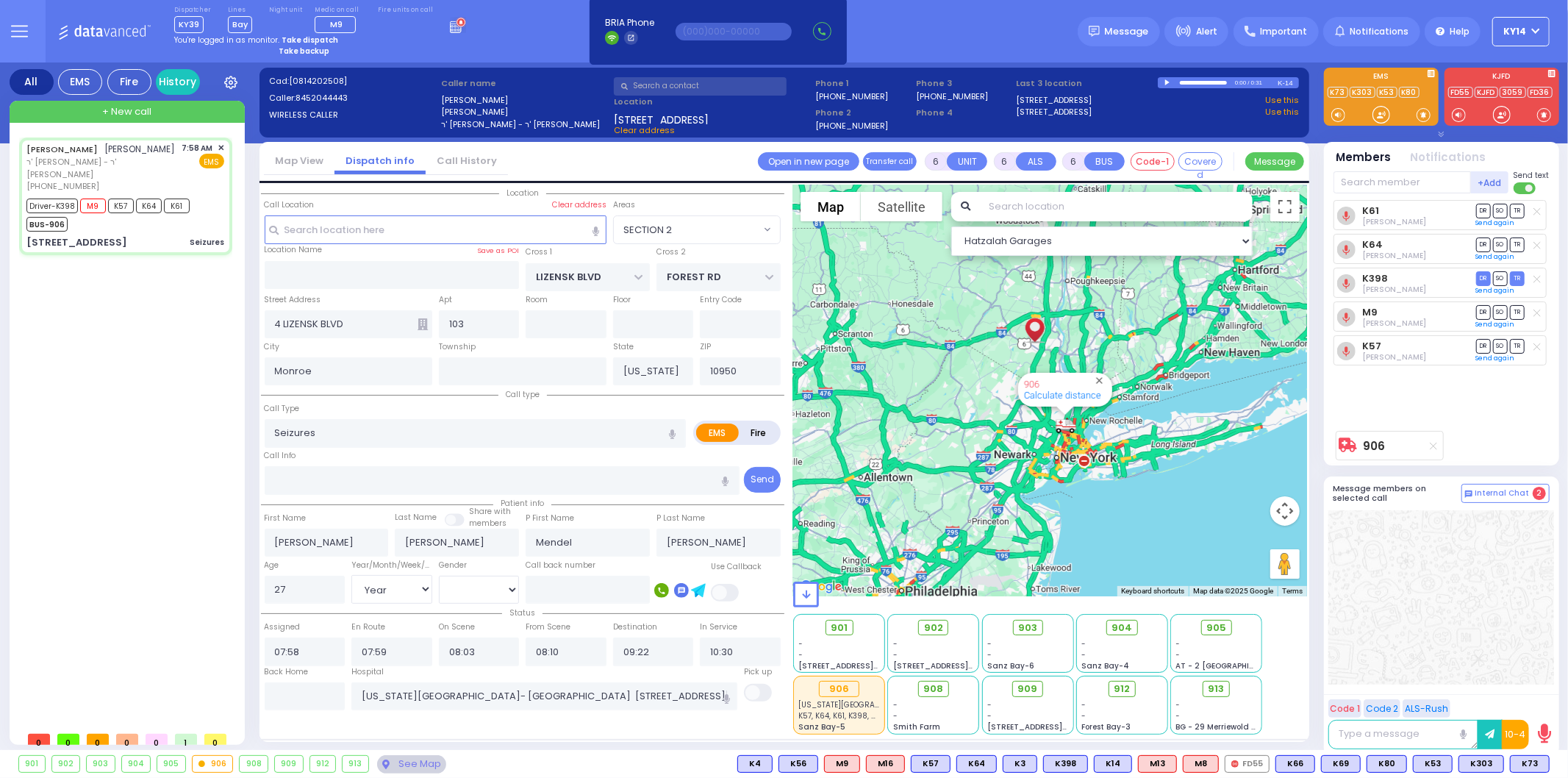
select select "[DEMOGRAPHIC_DATA]"
select select "SECTION 2"
select select "Hatzalah Garages"
select select
radio input "true"
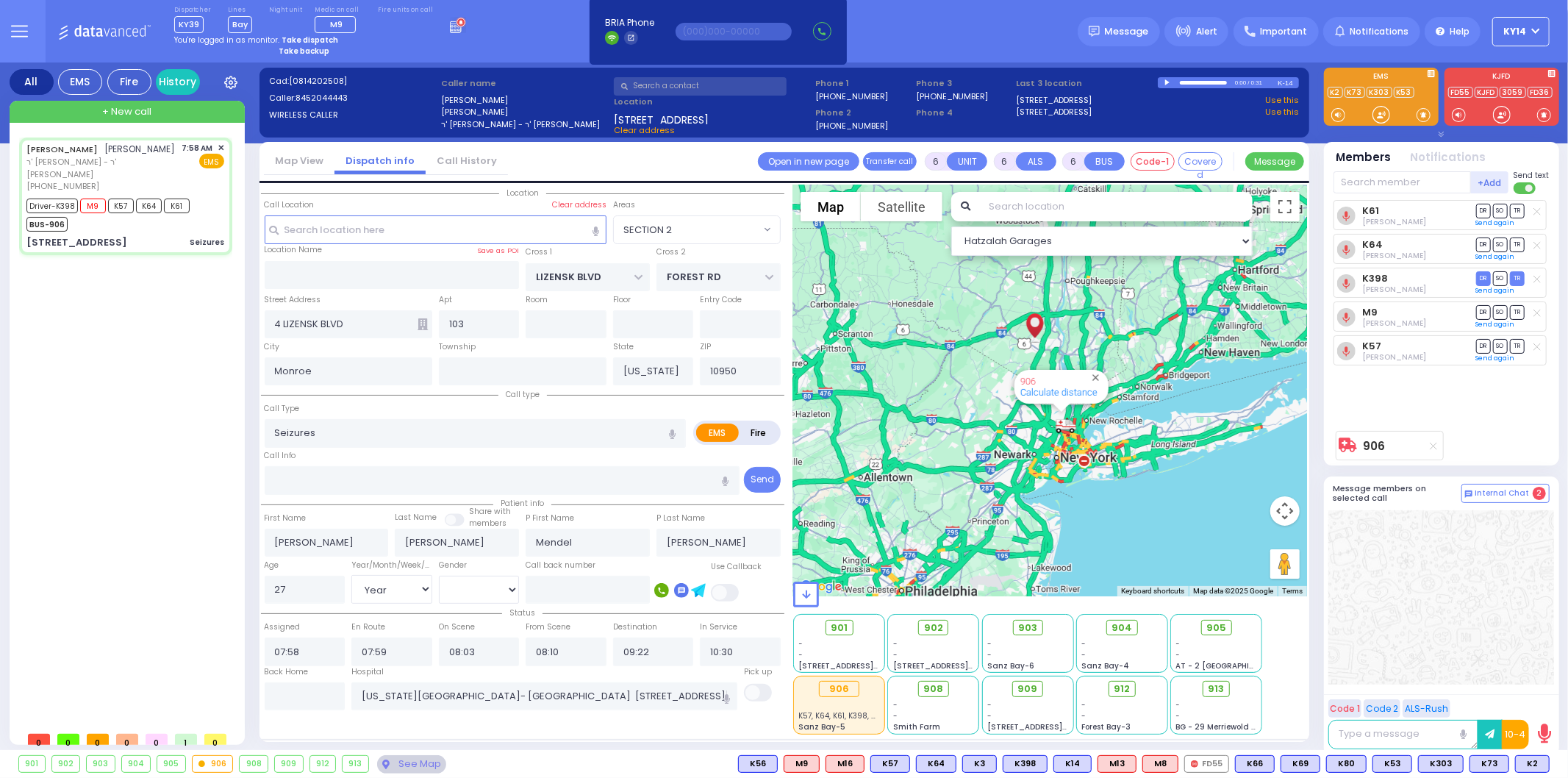
select select "Year"
select select "[DEMOGRAPHIC_DATA]"
select select "SECTION 2"
select select "Hatzalah Garages"
select select
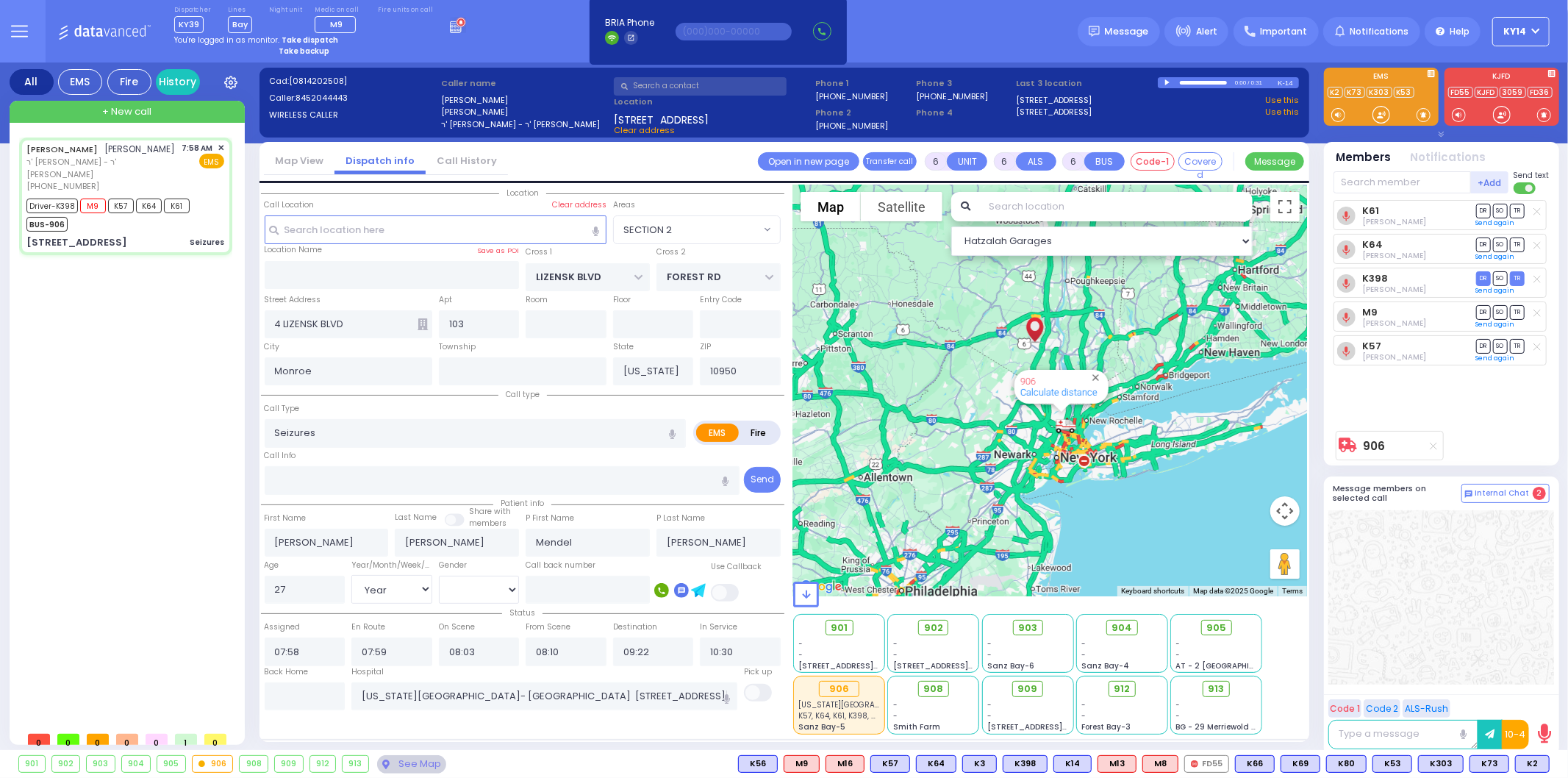
radio input "true"
select select "Year"
select select "[DEMOGRAPHIC_DATA]"
select select "SECTION 2"
select select "Hatzalah Garages"
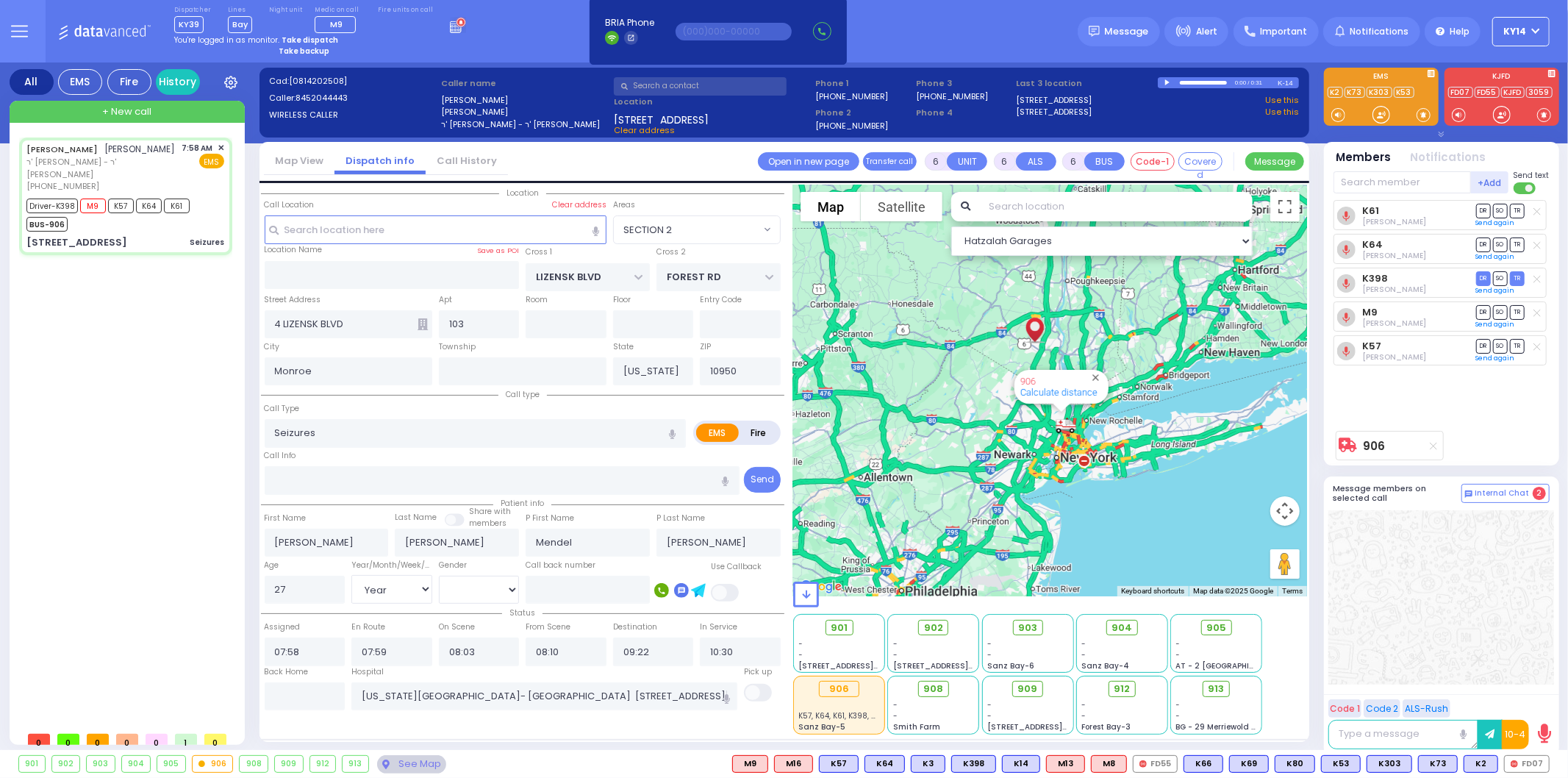
select select
radio input "true"
select select "Year"
select select "[DEMOGRAPHIC_DATA]"
radio input "true"
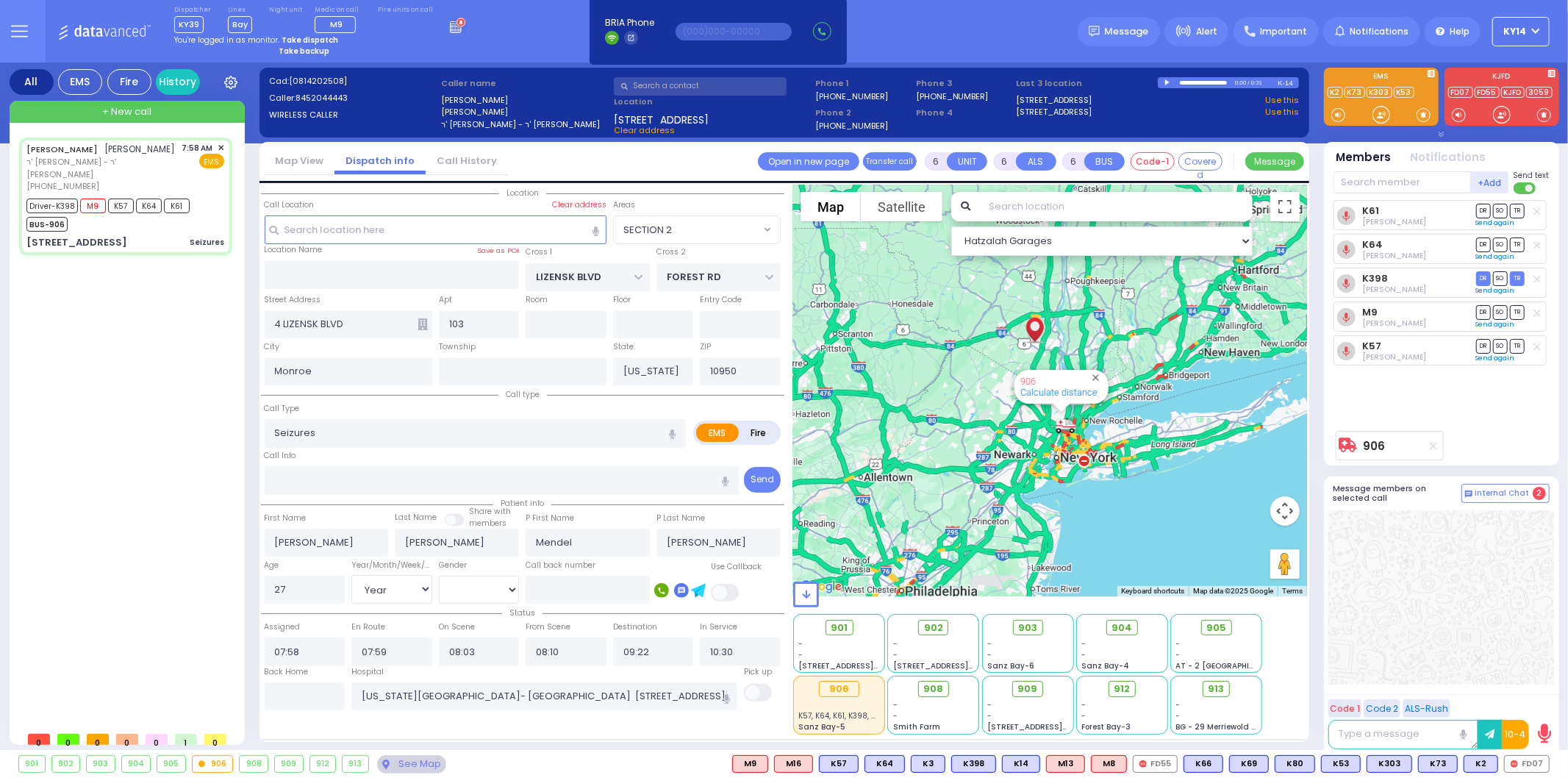
select select "Year"
select select "[DEMOGRAPHIC_DATA]"
radio input "true"
select select "Year"
select select "[DEMOGRAPHIC_DATA]"
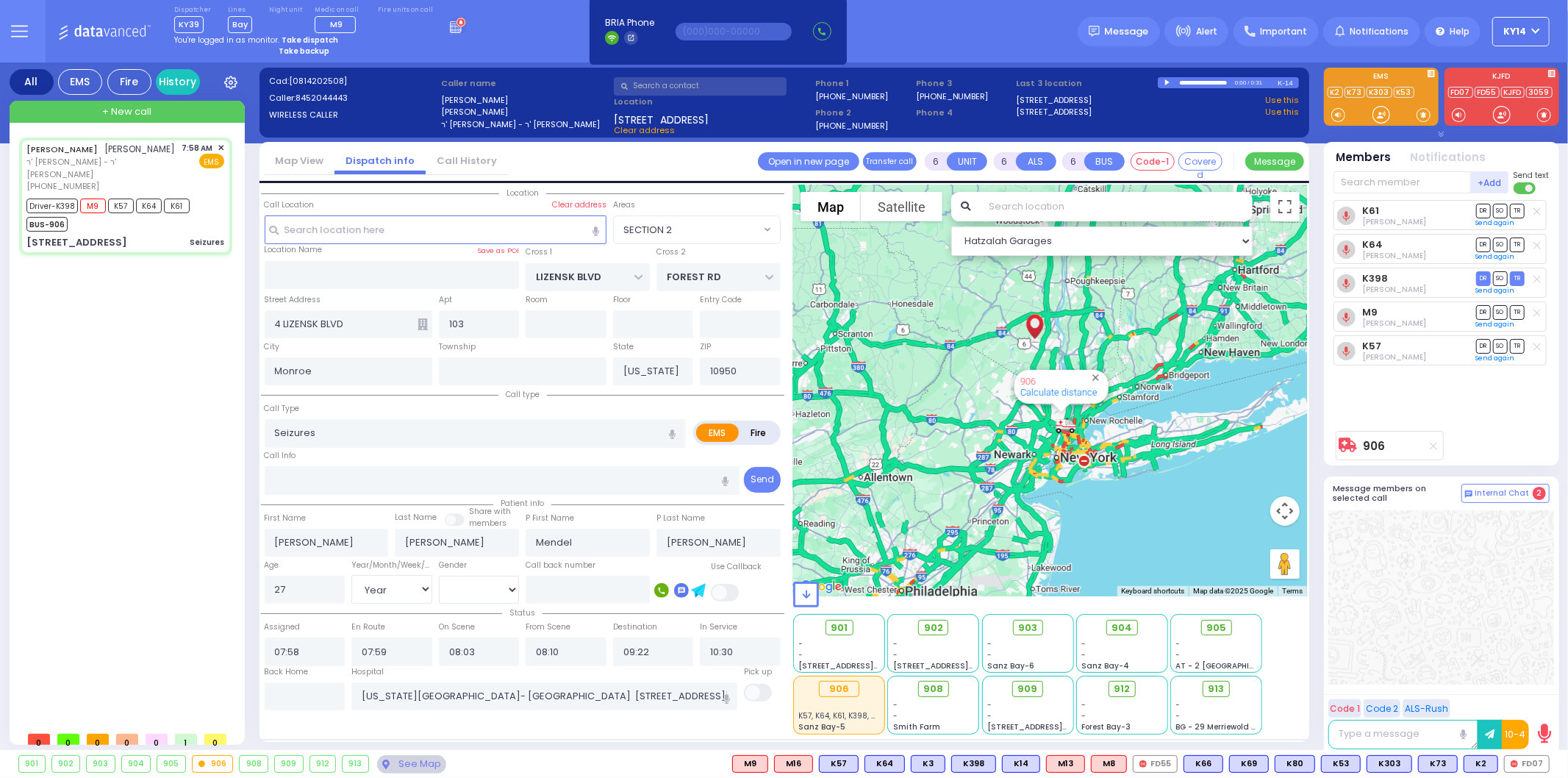
radio input "true"
select select "Year"
select select "[DEMOGRAPHIC_DATA]"
select select "SECTION 2"
select select "Hatzalah Garages"
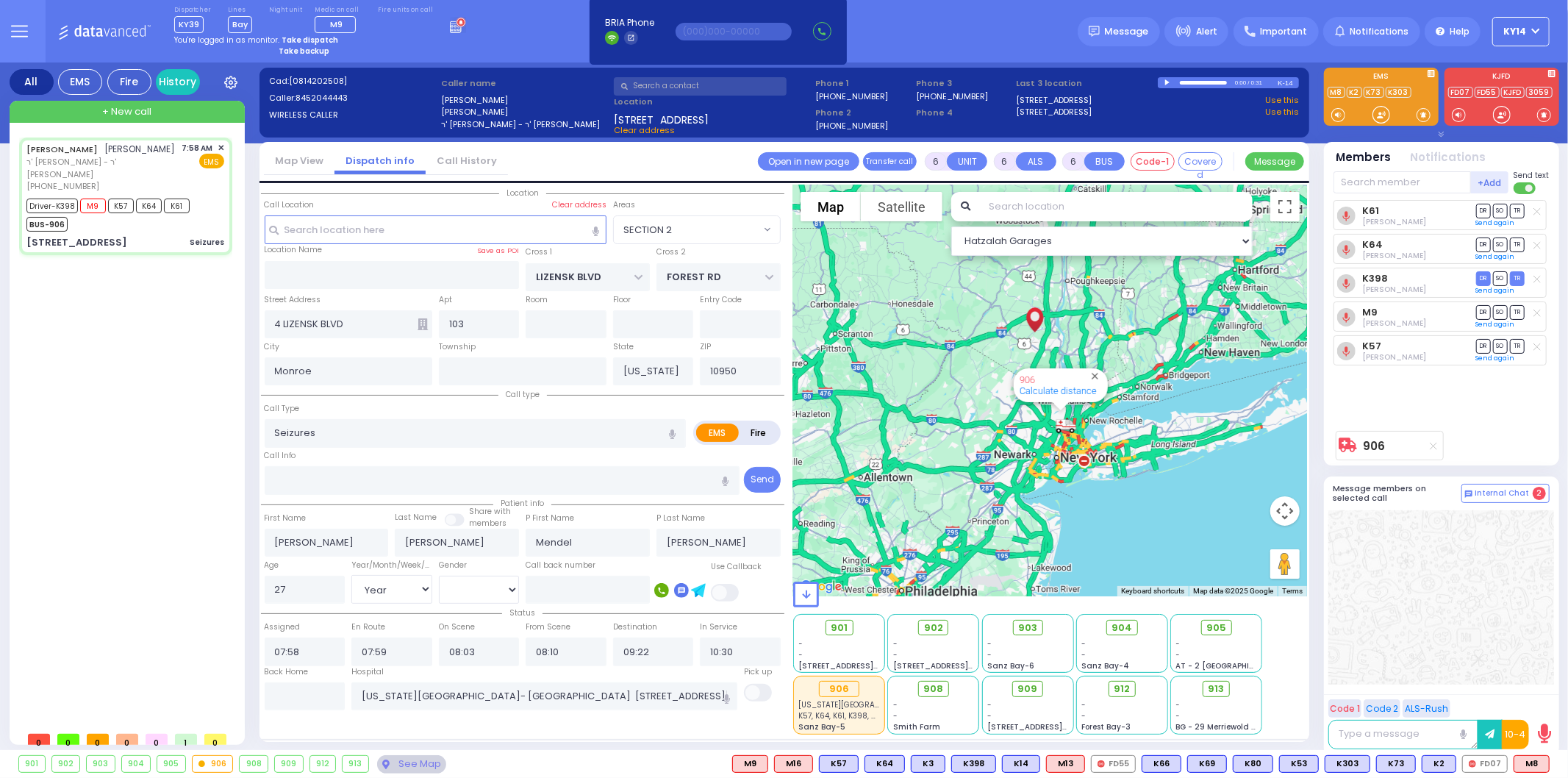
select select
radio input "true"
select select "Year"
select select "[DEMOGRAPHIC_DATA]"
select select "SECTION 2"
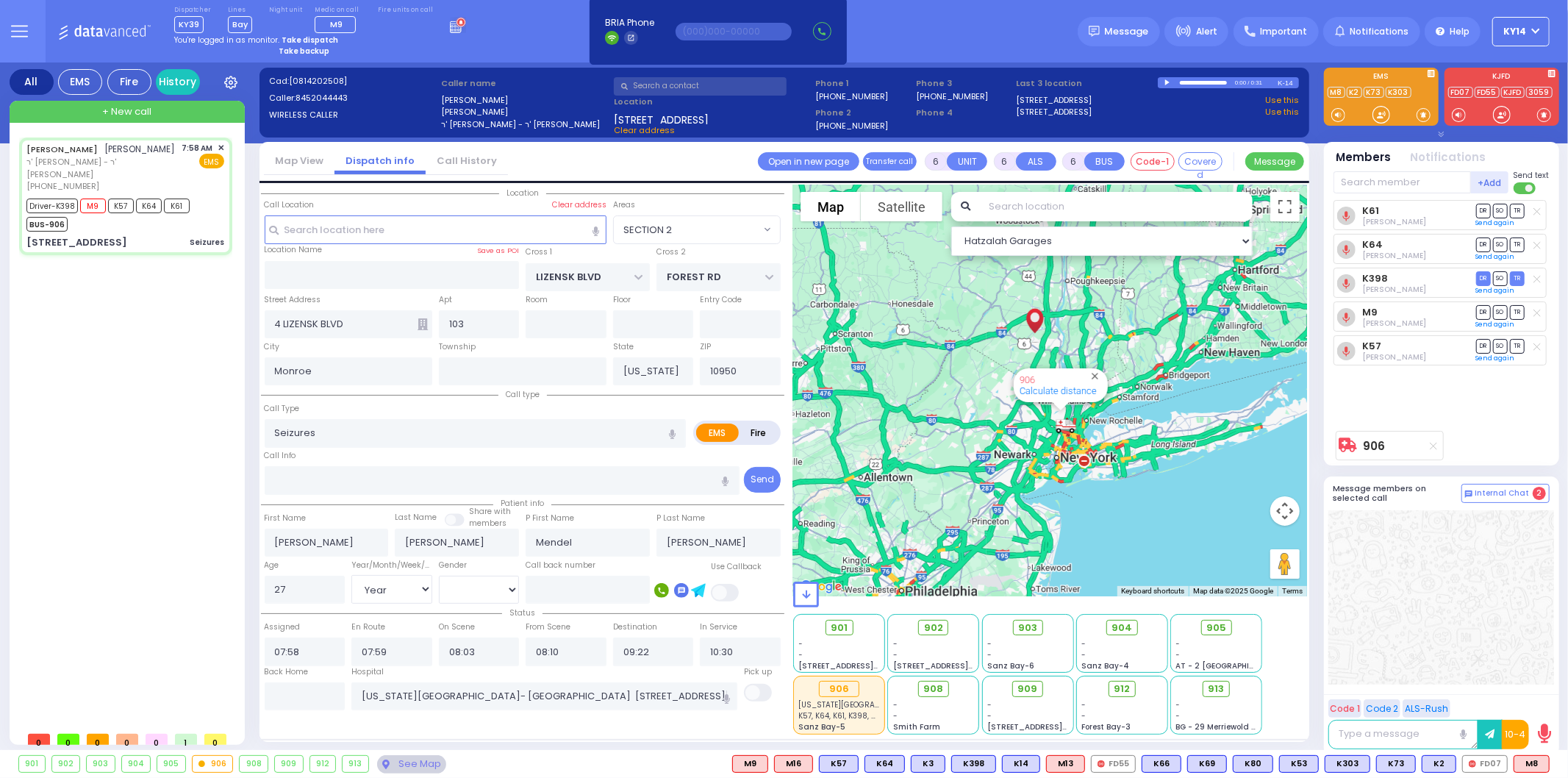
select select "Hatzalah Garages"
select select
radio input "true"
select select "Year"
select select "[DEMOGRAPHIC_DATA]"
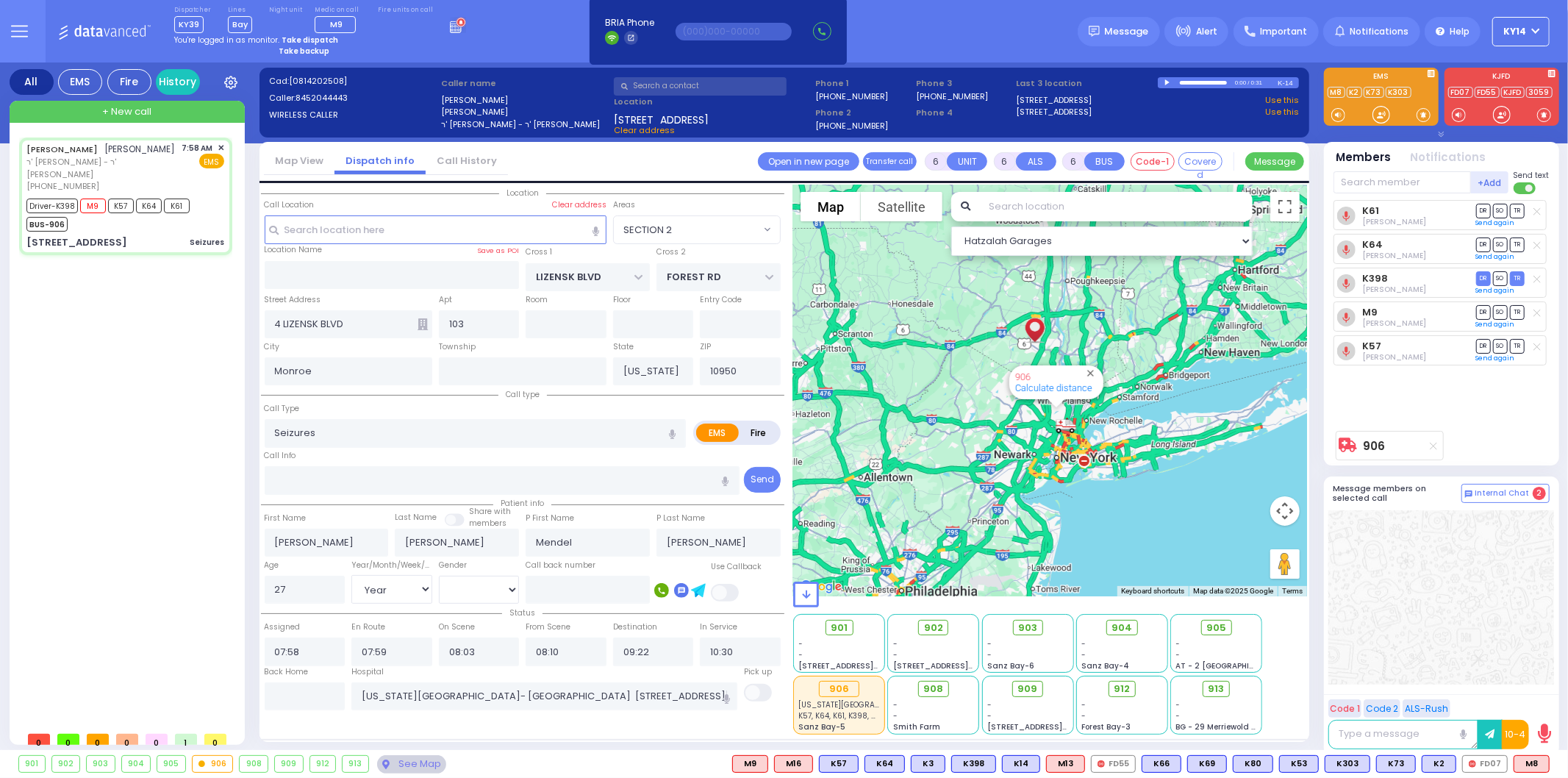
select select "SECTION 2"
select select "Hatzalah Garages"
